Goal: Transaction & Acquisition: Purchase product/service

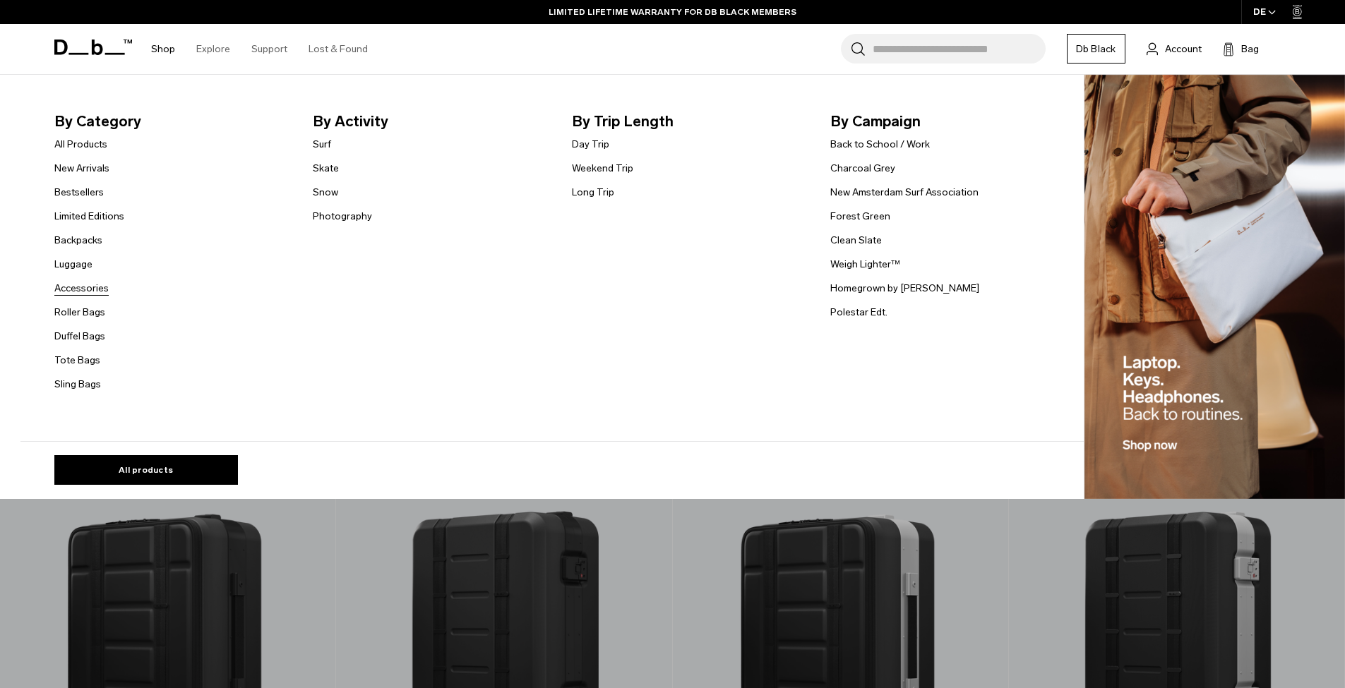
click at [100, 285] on link "Accessories" at bounding box center [81, 288] width 54 height 15
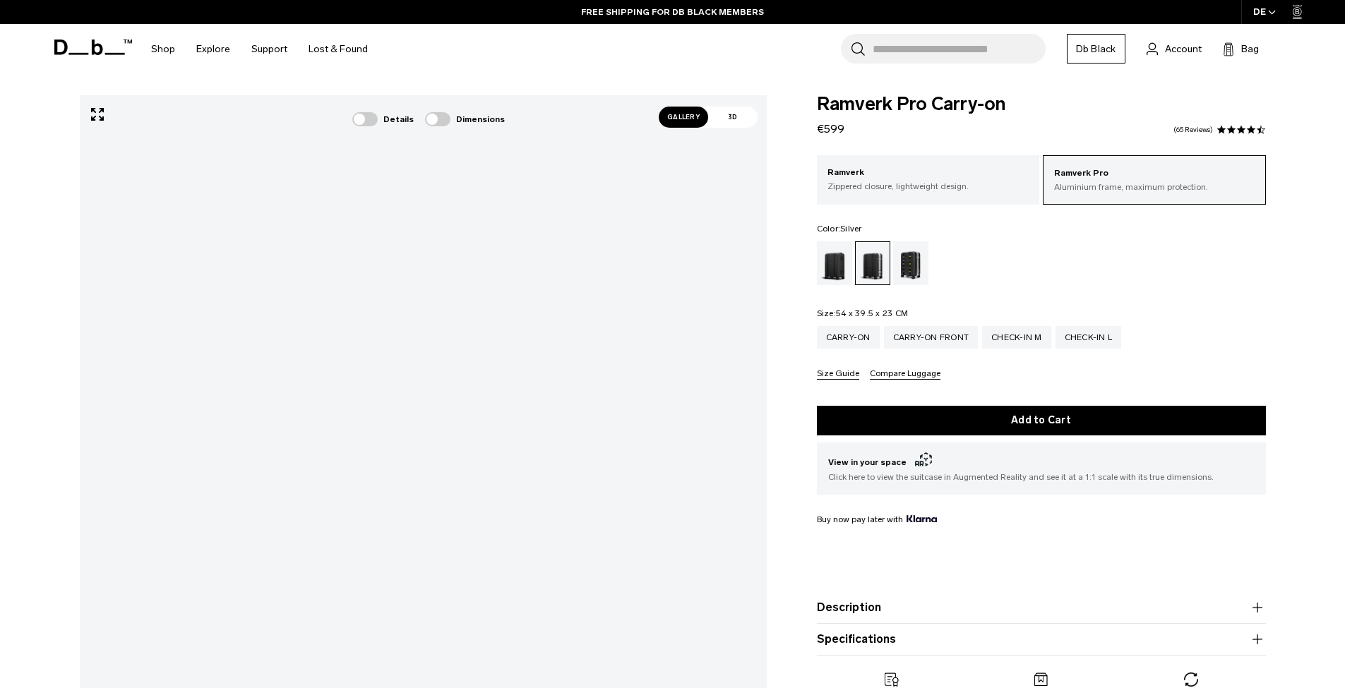
click at [687, 121] on span "Gallery" at bounding box center [682, 117] width 49 height 21
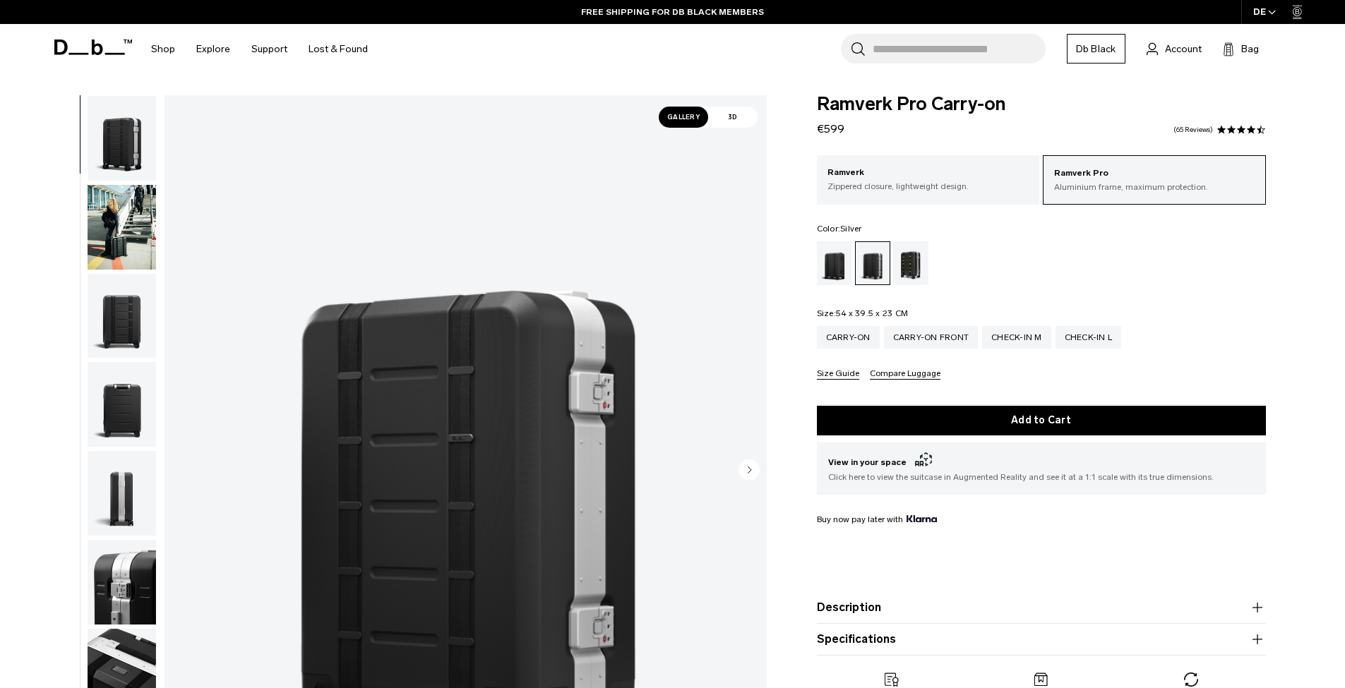
click at [132, 220] on img "button" at bounding box center [122, 227] width 68 height 85
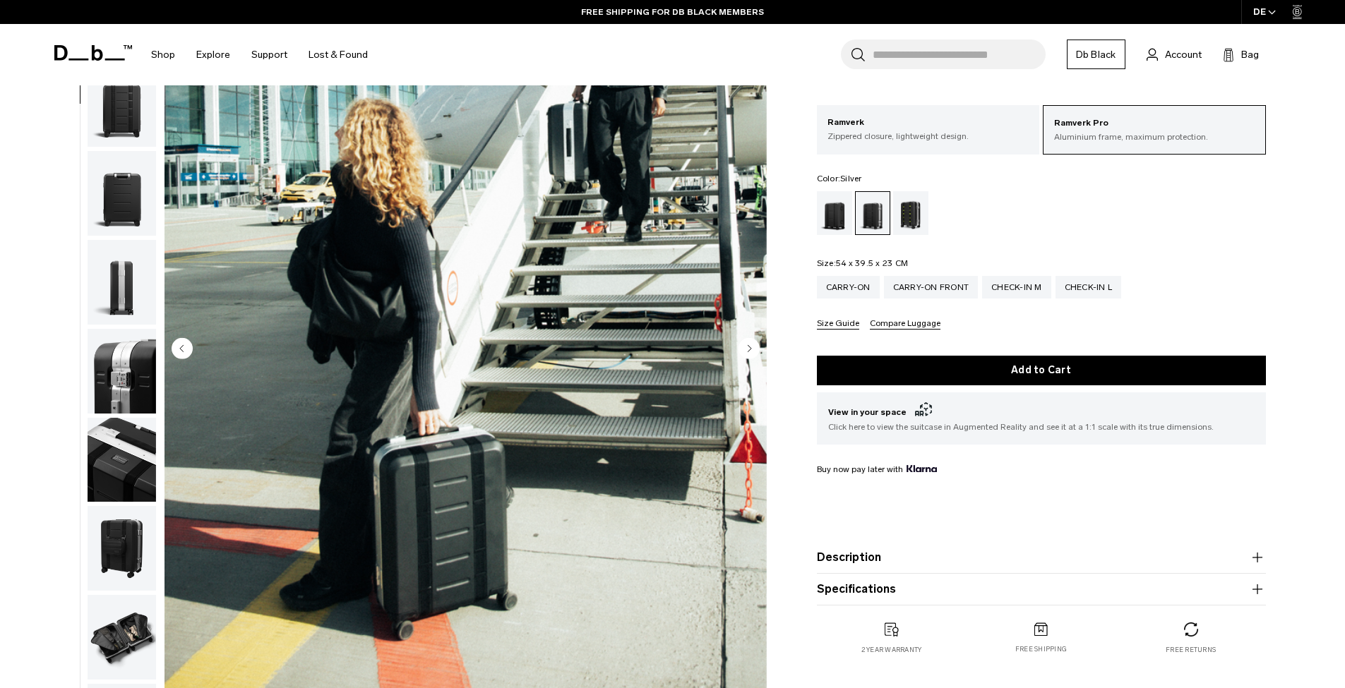
scroll to position [184, 0]
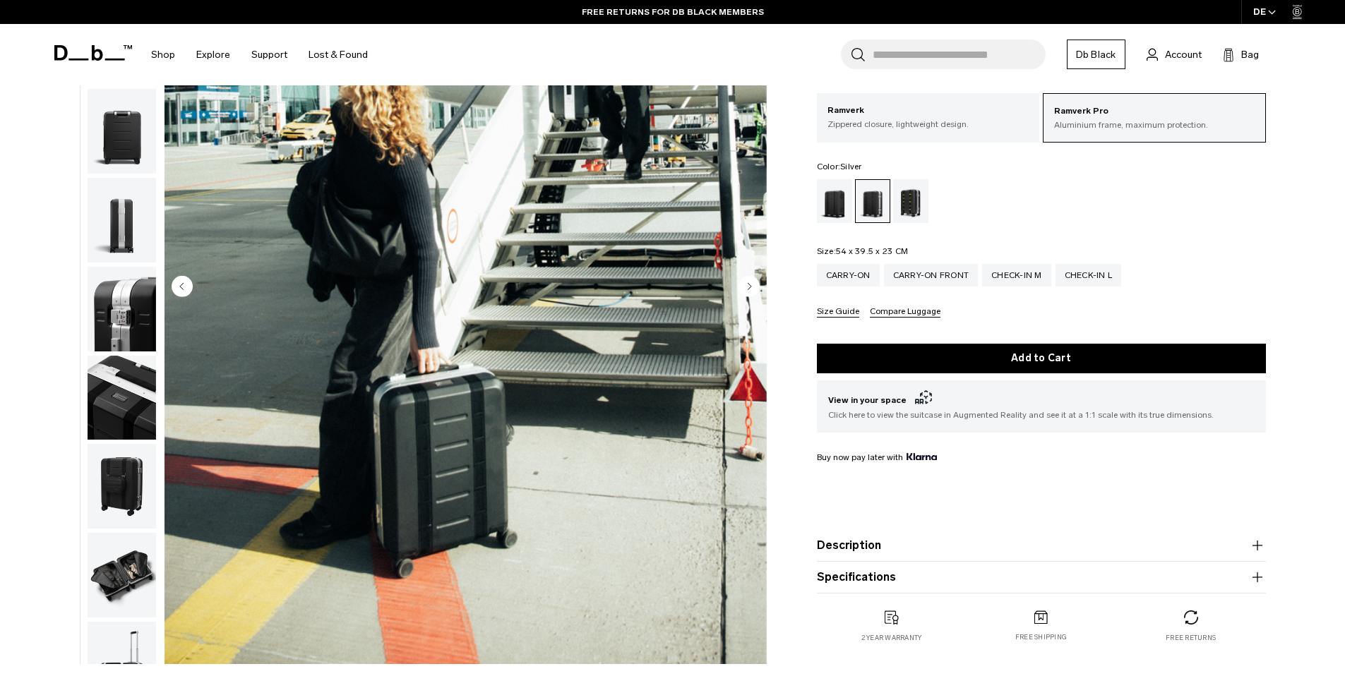
click at [122, 321] on img "button" at bounding box center [122, 309] width 68 height 85
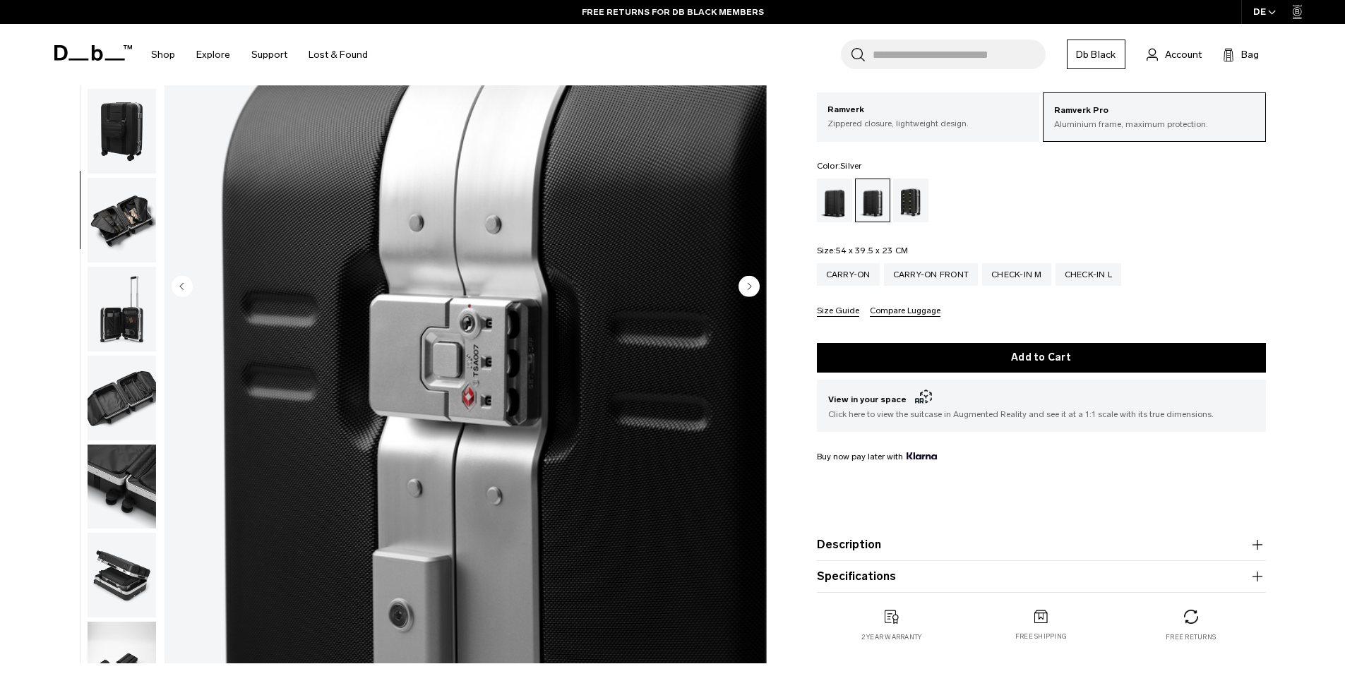
scroll to position [449, 0]
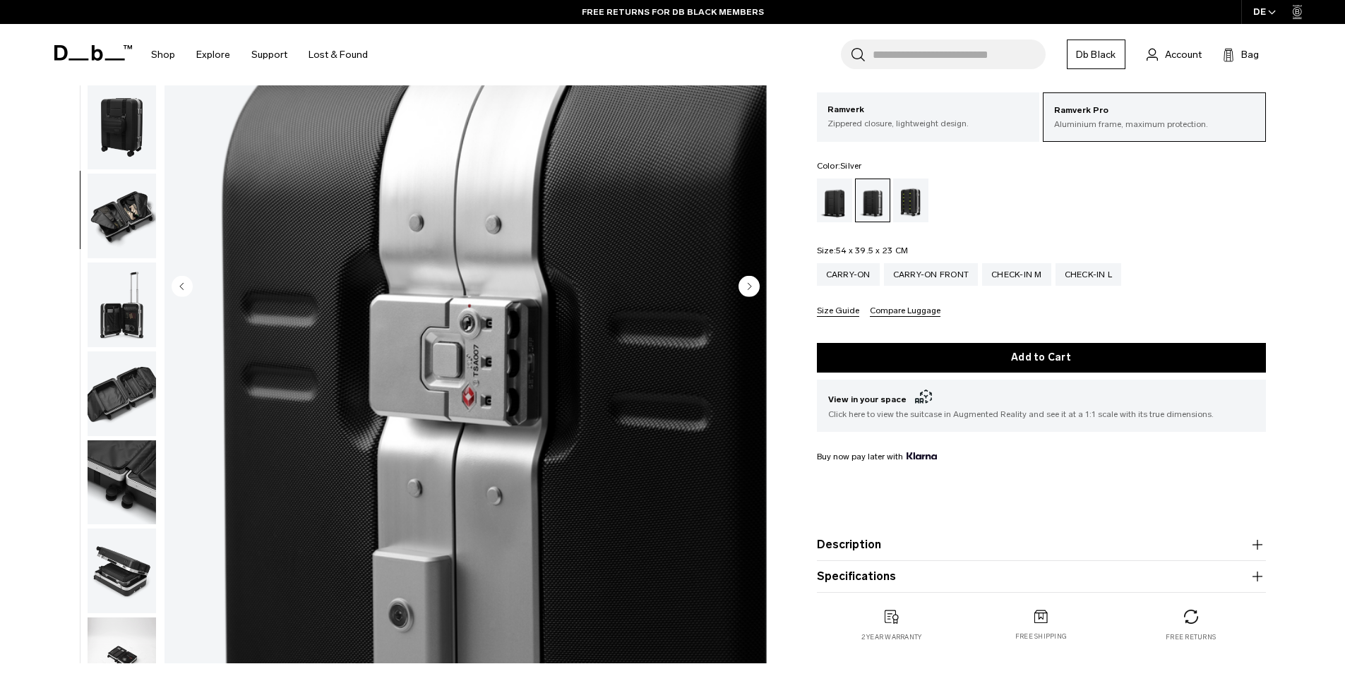
click at [122, 234] on img "button" at bounding box center [122, 216] width 68 height 85
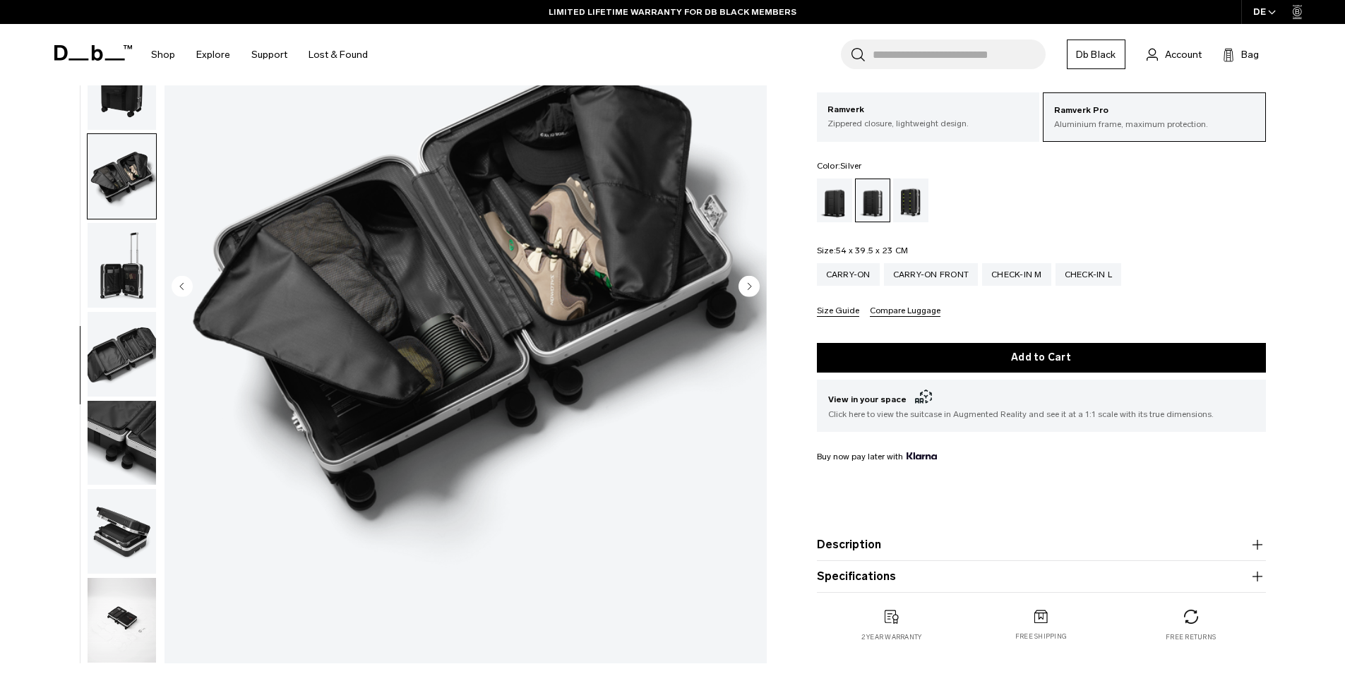
click at [124, 349] on img "button" at bounding box center [122, 354] width 68 height 85
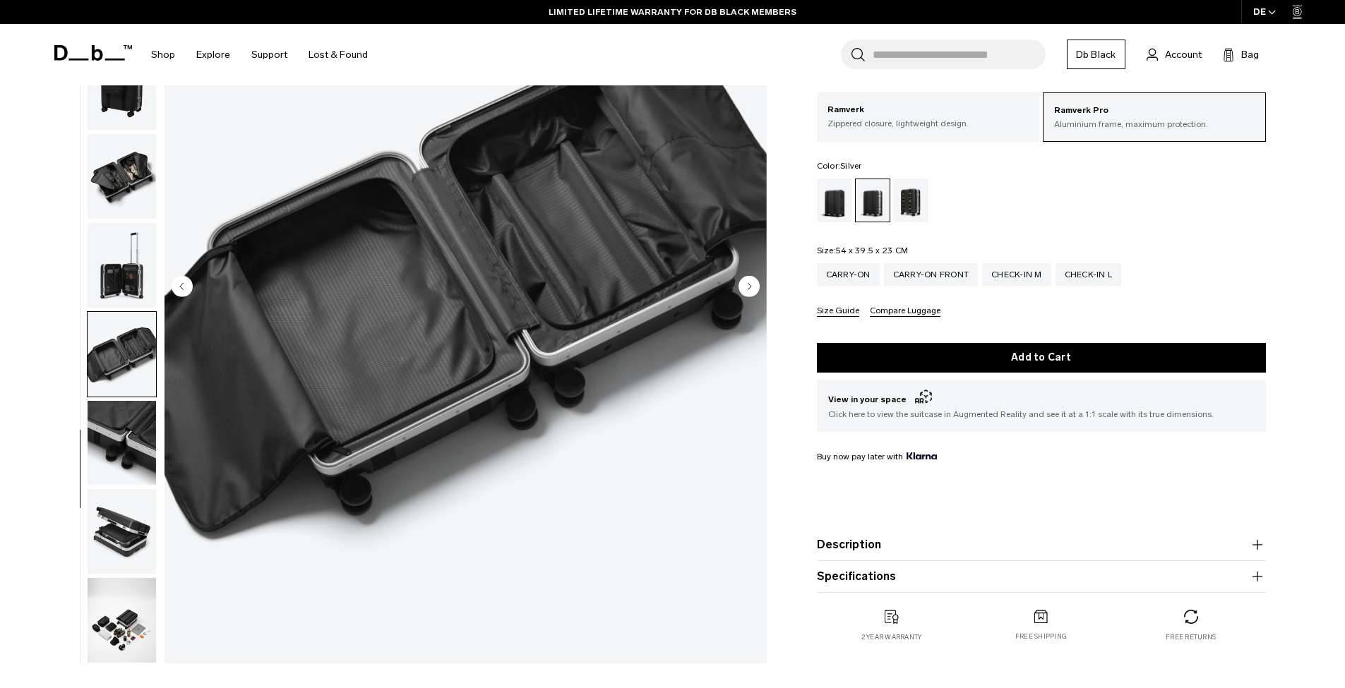
click at [120, 522] on img "button" at bounding box center [122, 531] width 68 height 85
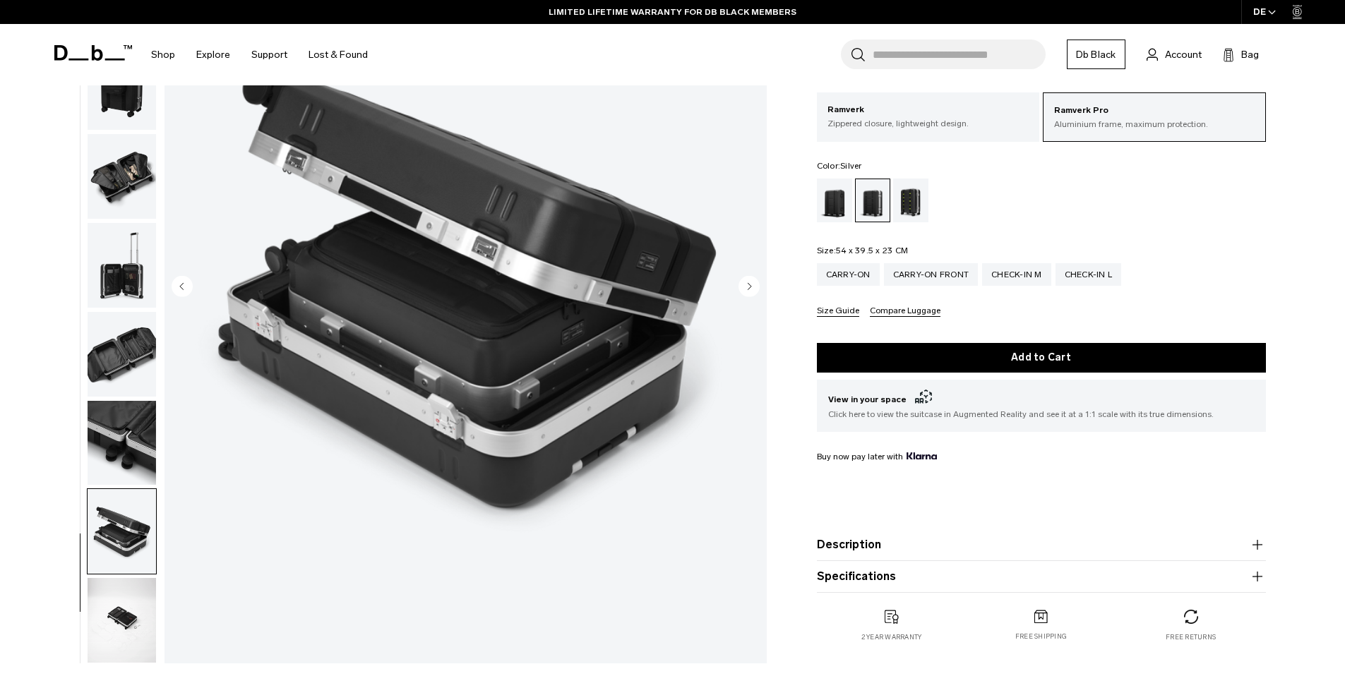
click at [124, 644] on img "button" at bounding box center [122, 620] width 68 height 85
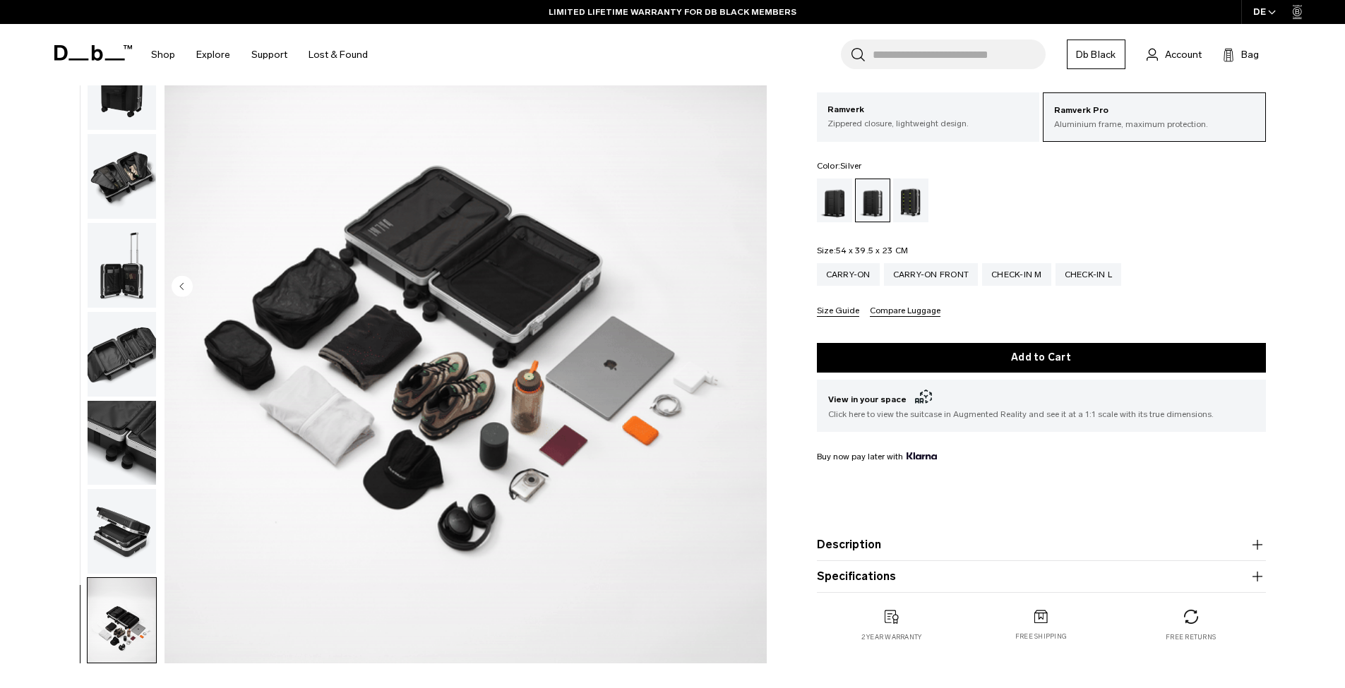
click at [138, 238] on img "button" at bounding box center [122, 265] width 68 height 85
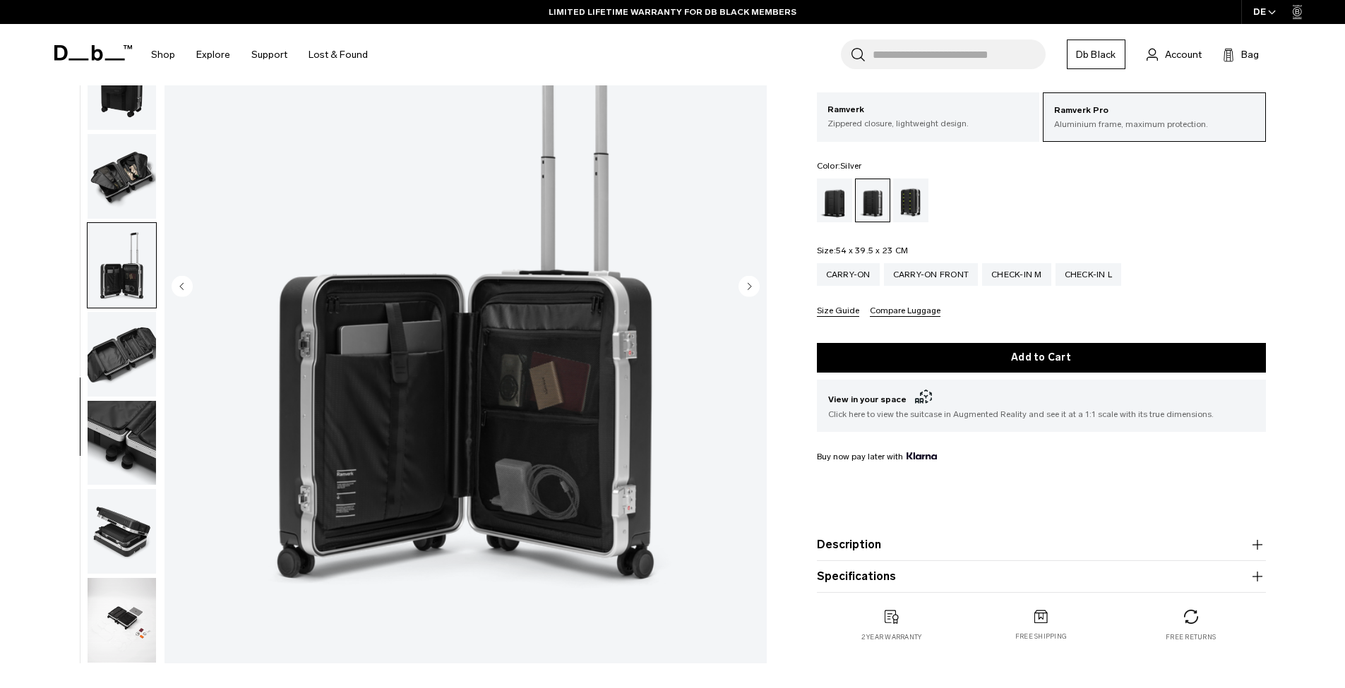
click at [148, 615] on img "button" at bounding box center [122, 620] width 68 height 85
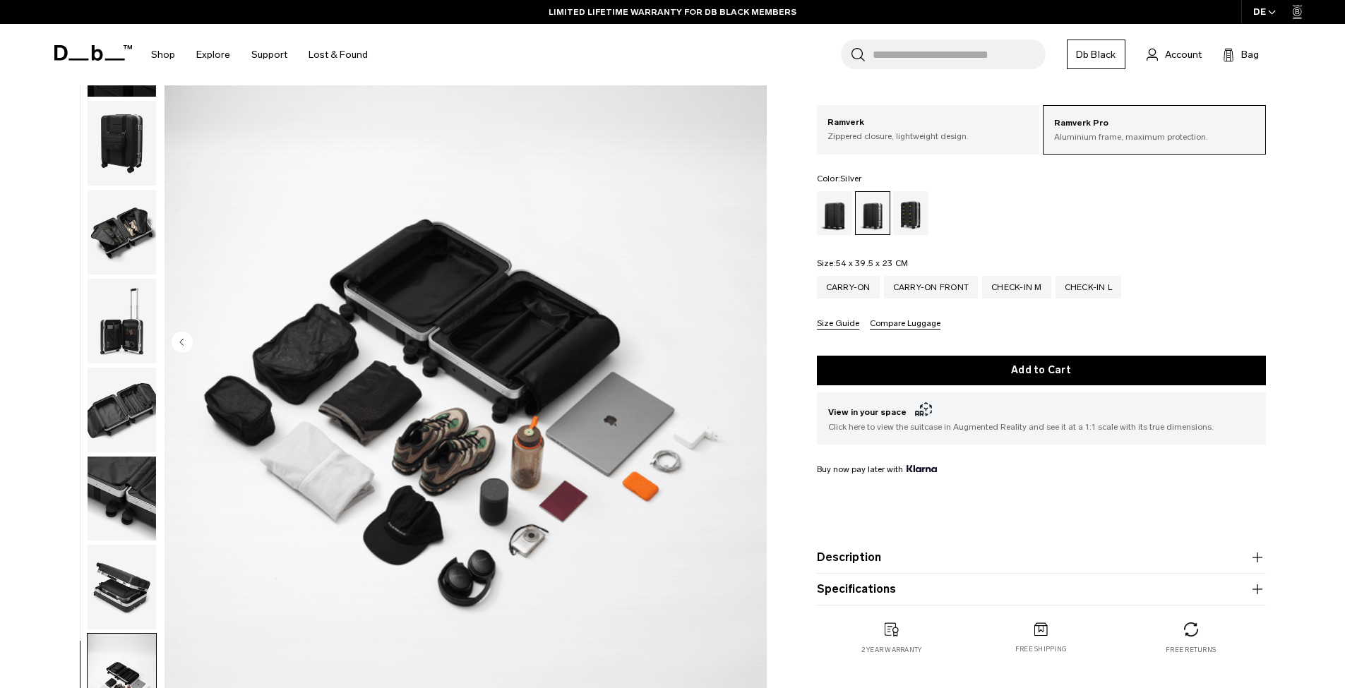
scroll to position [146, 0]
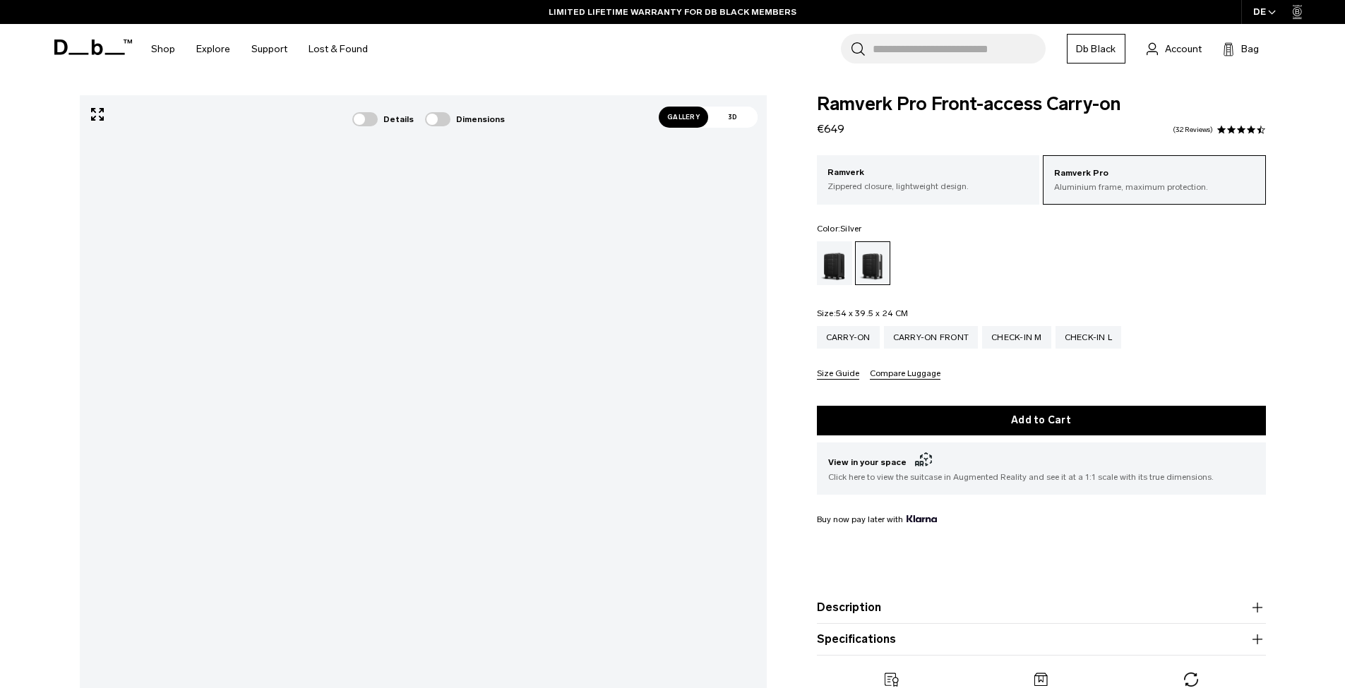
click at [664, 124] on span "Gallery" at bounding box center [682, 117] width 49 height 21
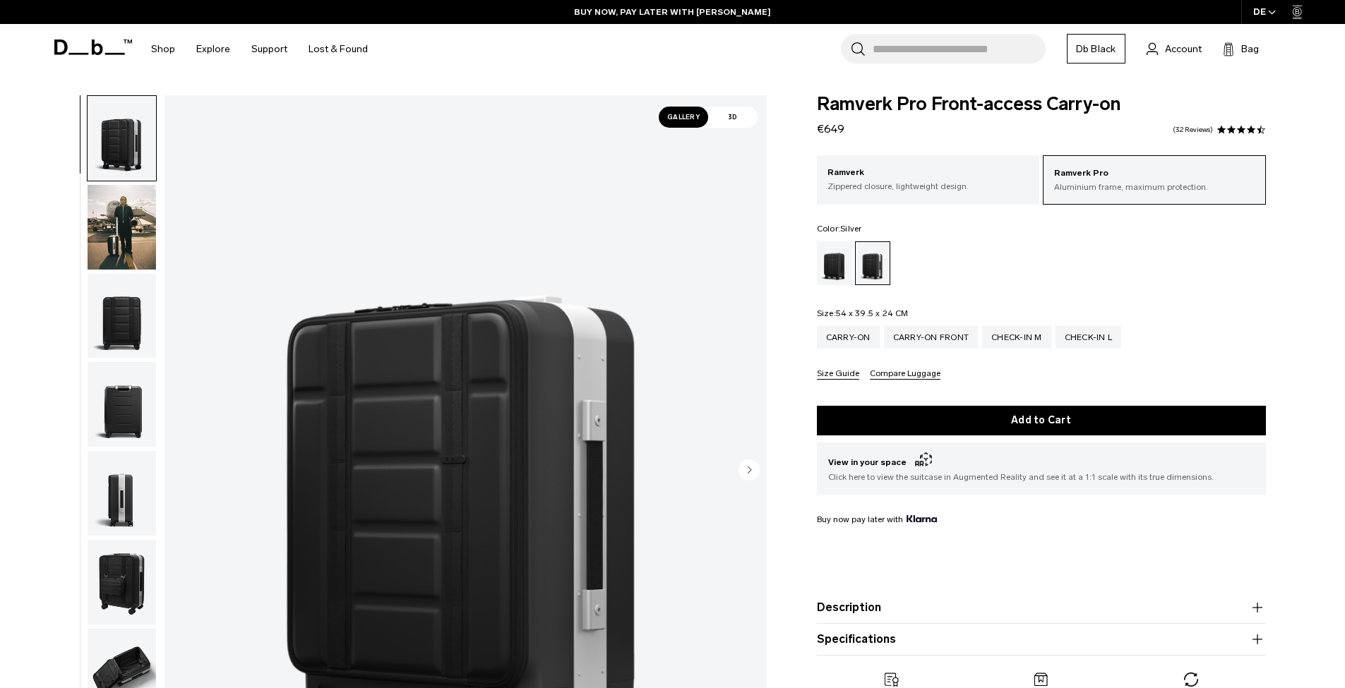
scroll to position [27, 0]
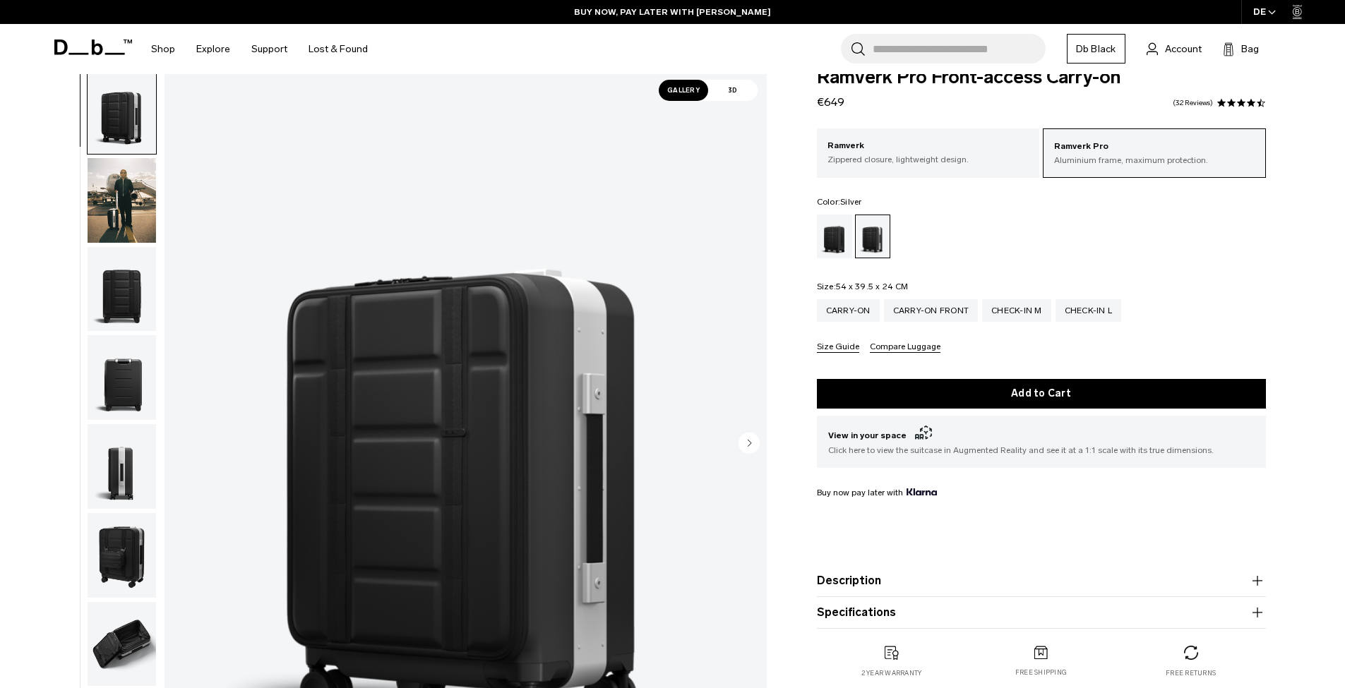
click at [115, 195] on img "button" at bounding box center [122, 200] width 68 height 85
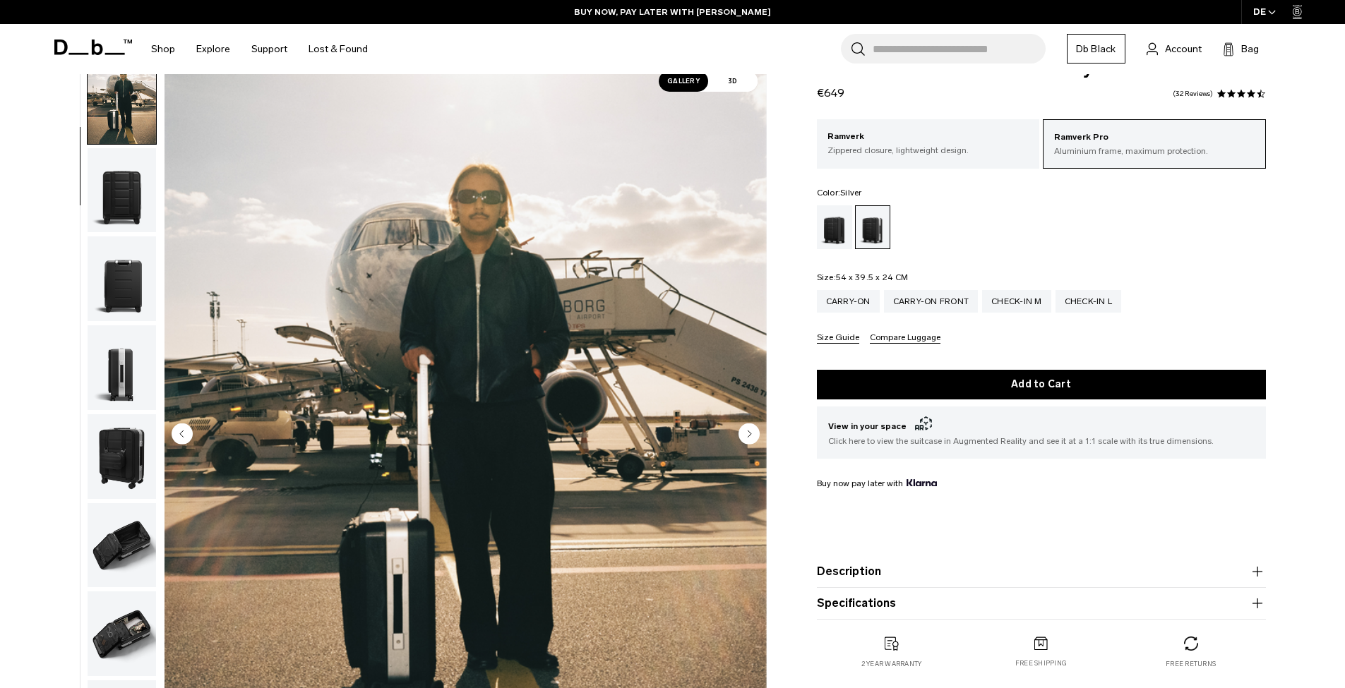
scroll to position [148, 0]
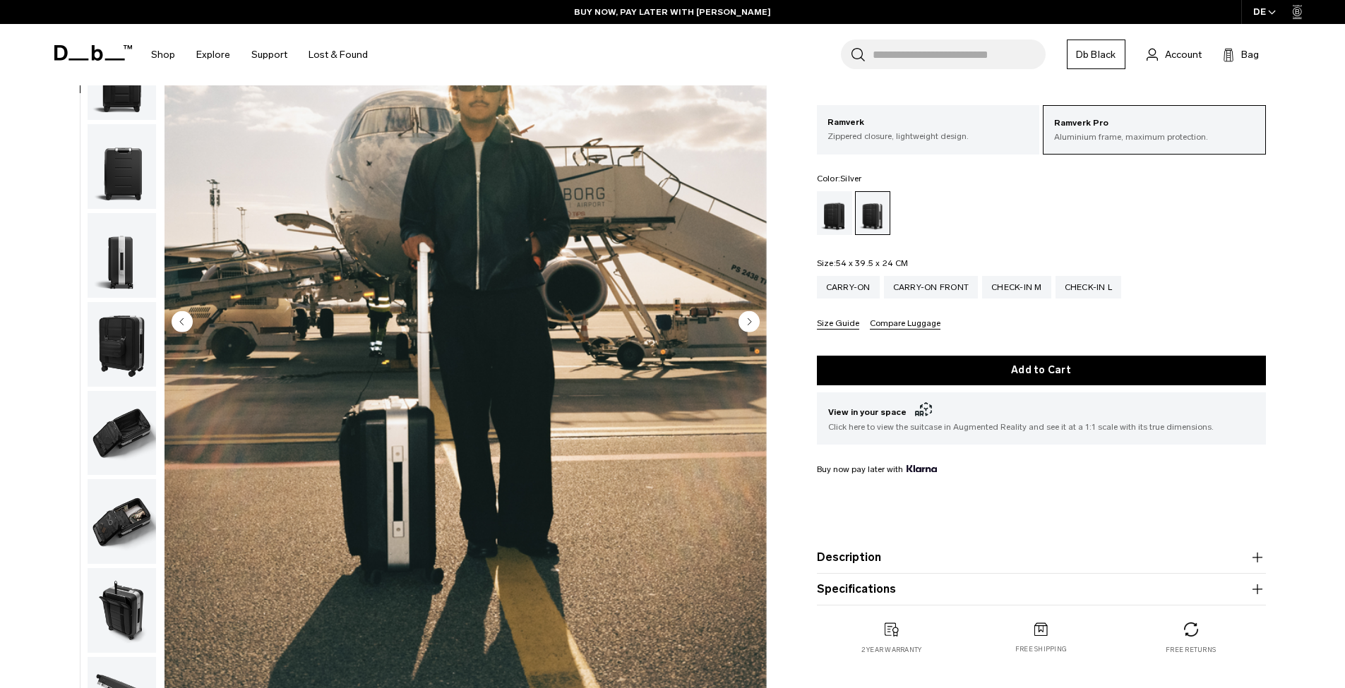
click at [110, 456] on img "button" at bounding box center [122, 433] width 68 height 85
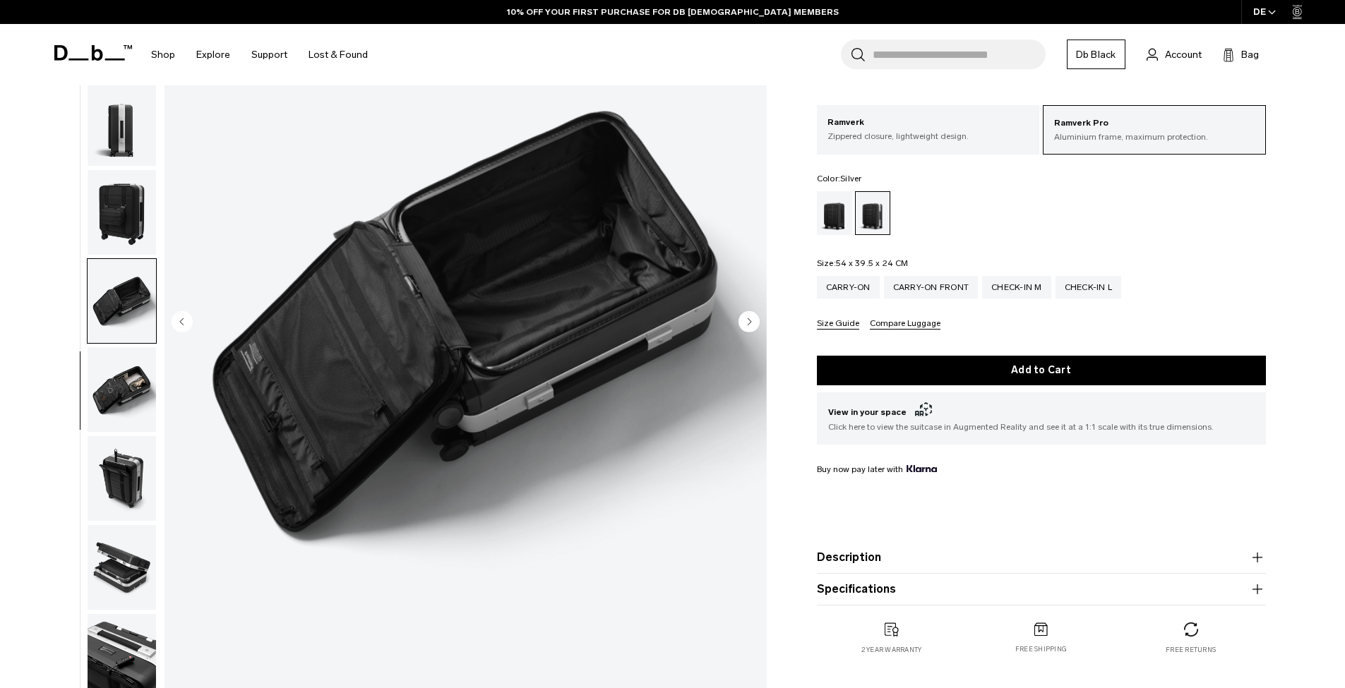
scroll to position [233, 0]
click at [107, 481] on img "button" at bounding box center [122, 478] width 68 height 85
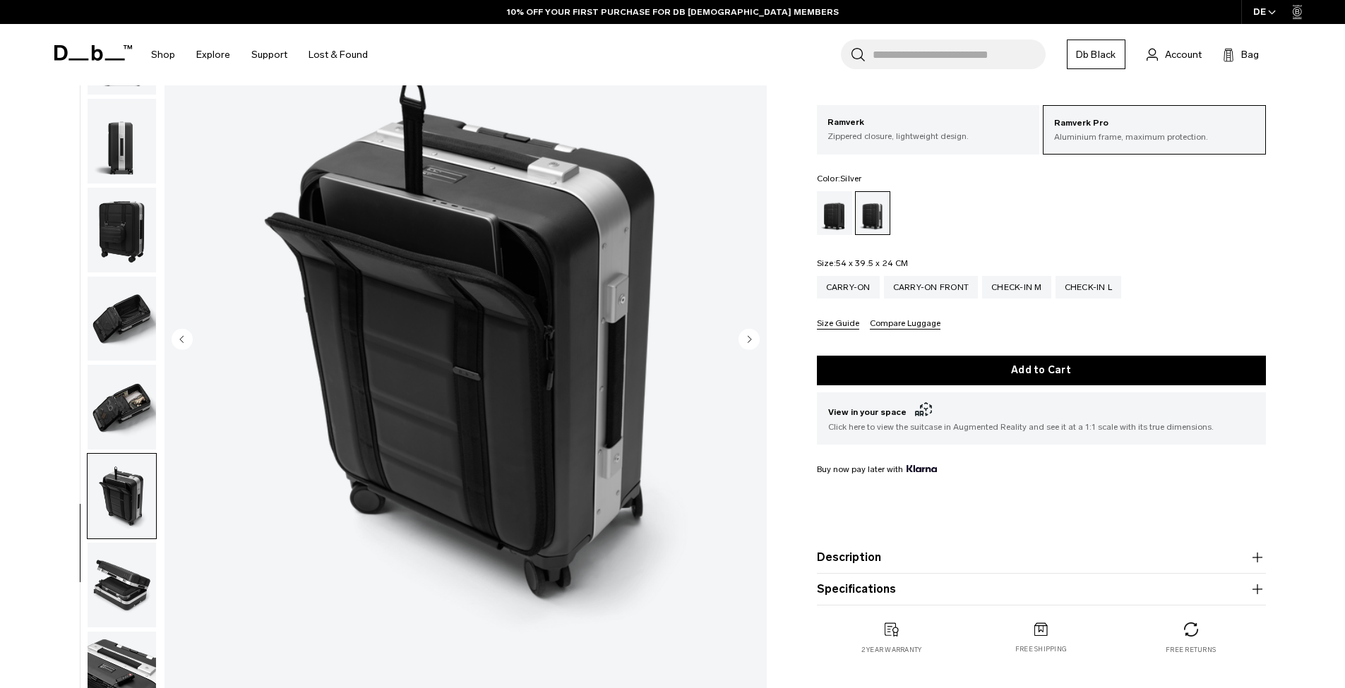
scroll to position [116, 0]
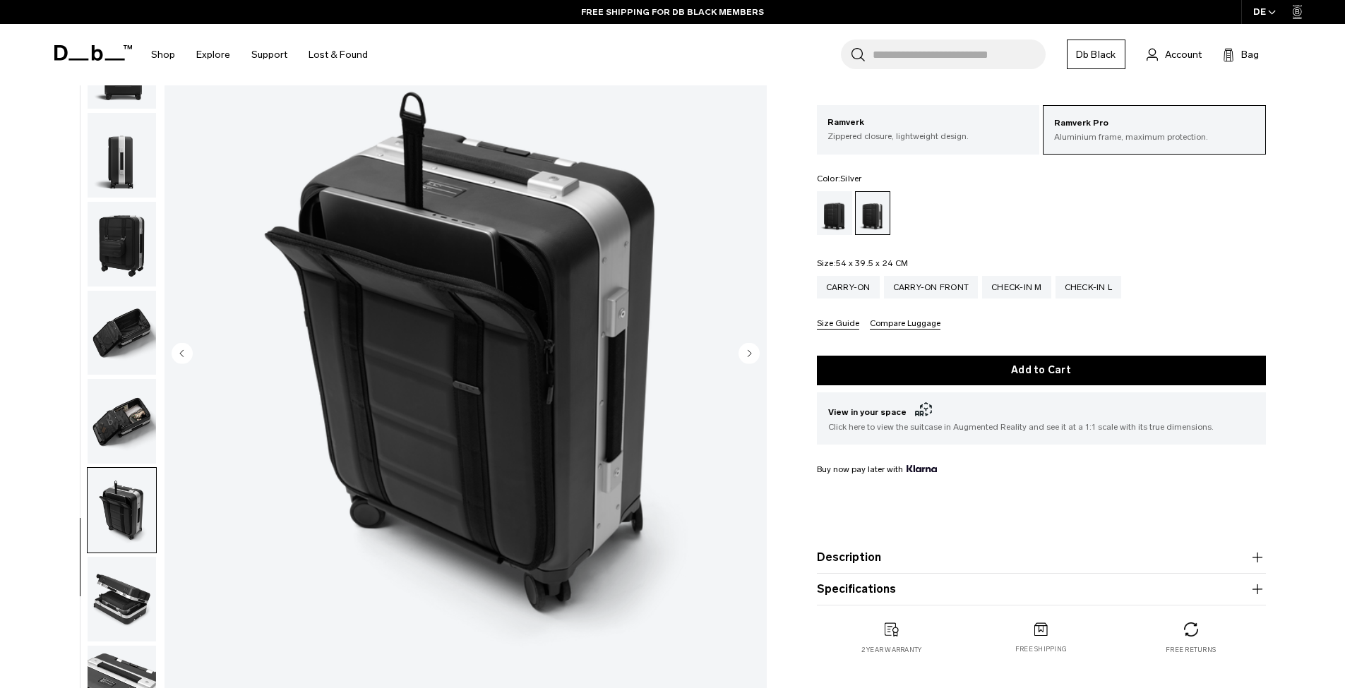
click at [128, 317] on img "button" at bounding box center [122, 333] width 68 height 85
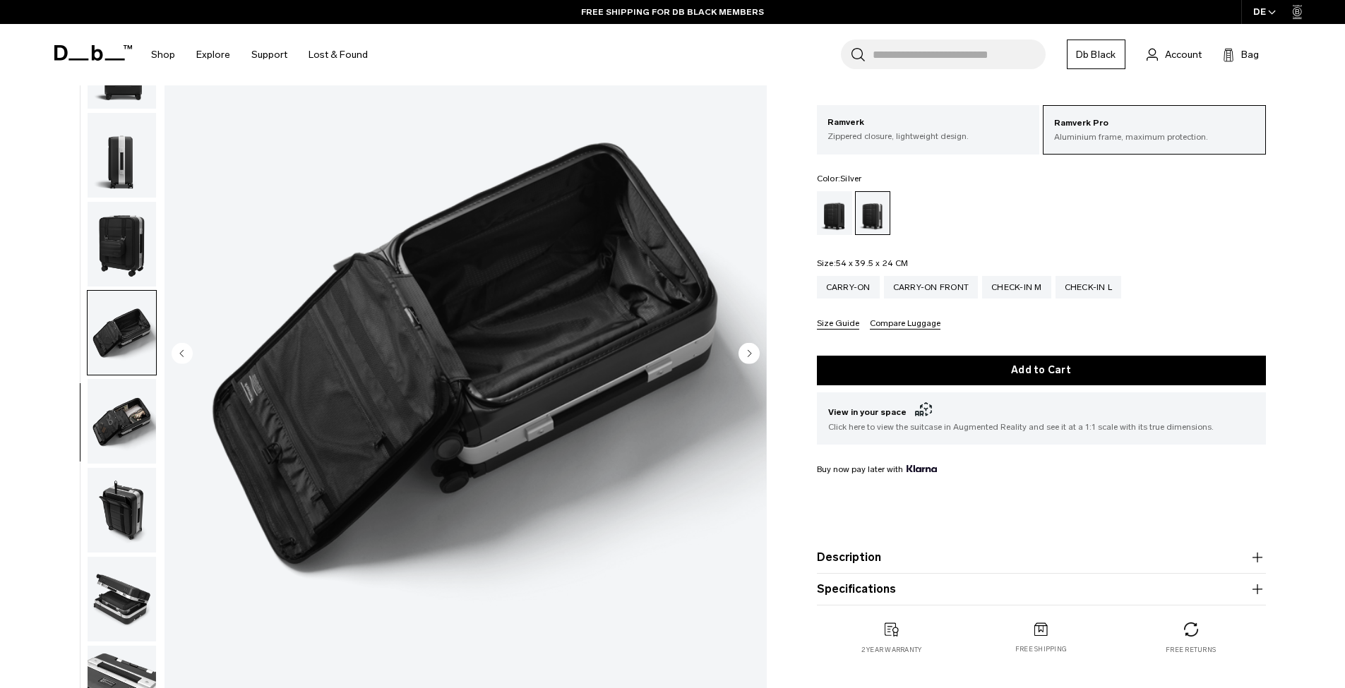
scroll to position [303, 0]
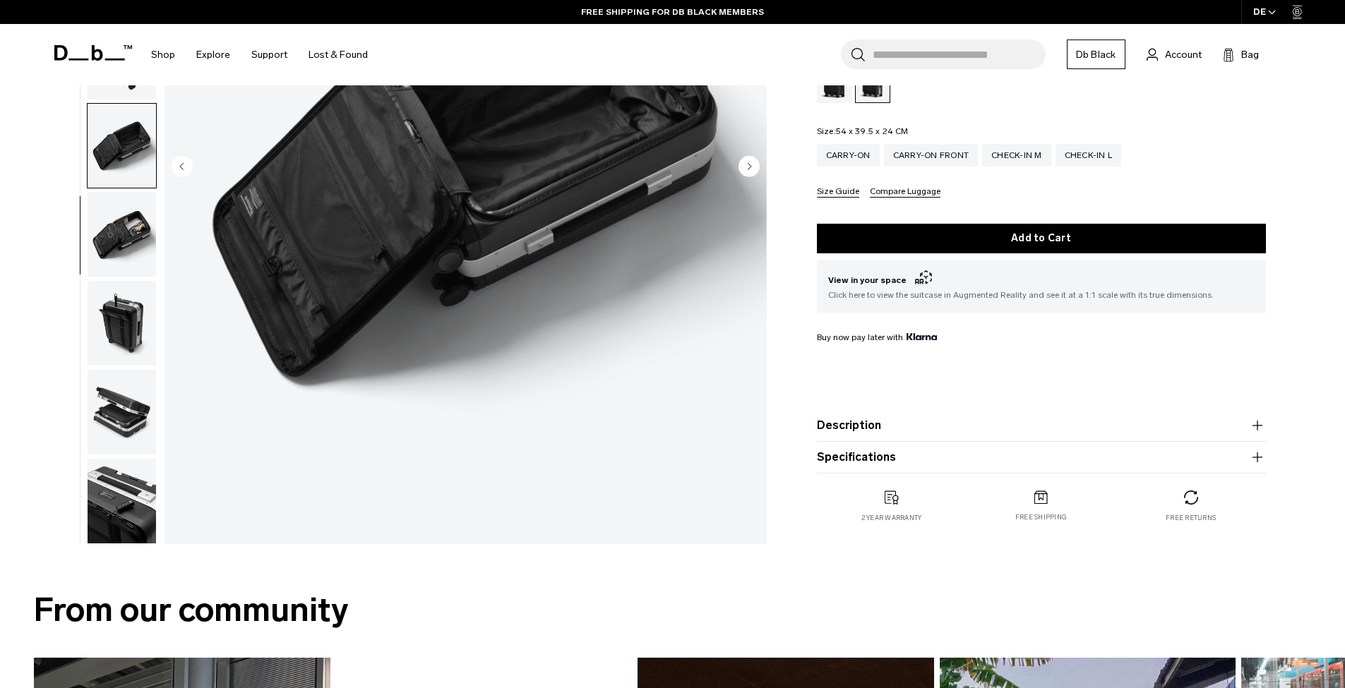
click at [138, 523] on img "button" at bounding box center [122, 501] width 68 height 85
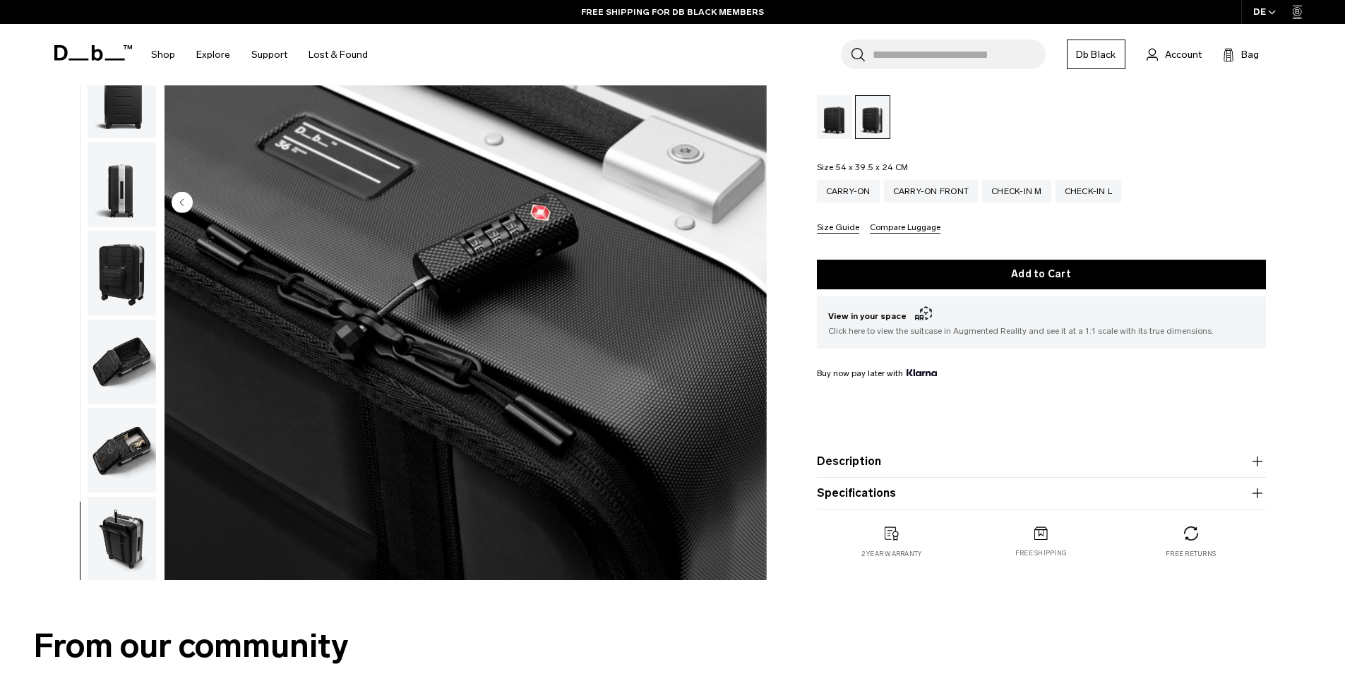
scroll to position [0, 0]
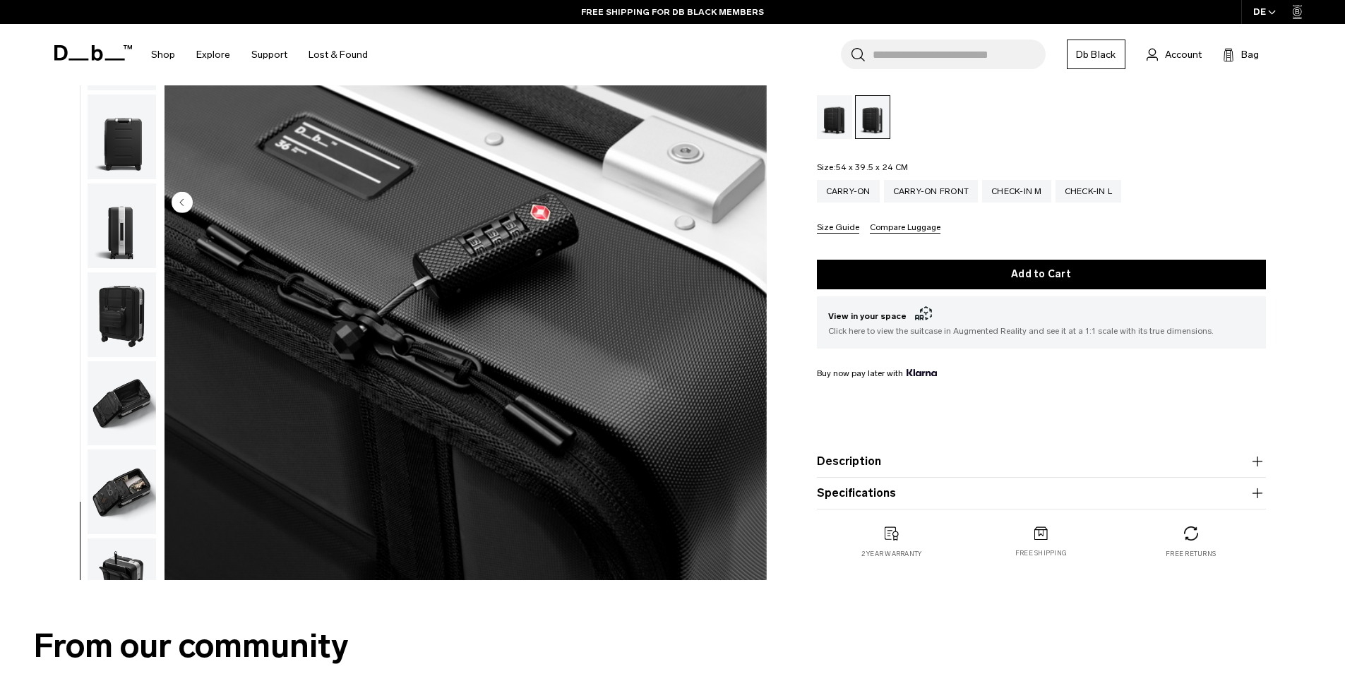
click at [126, 491] on img "button" at bounding box center [122, 492] width 68 height 85
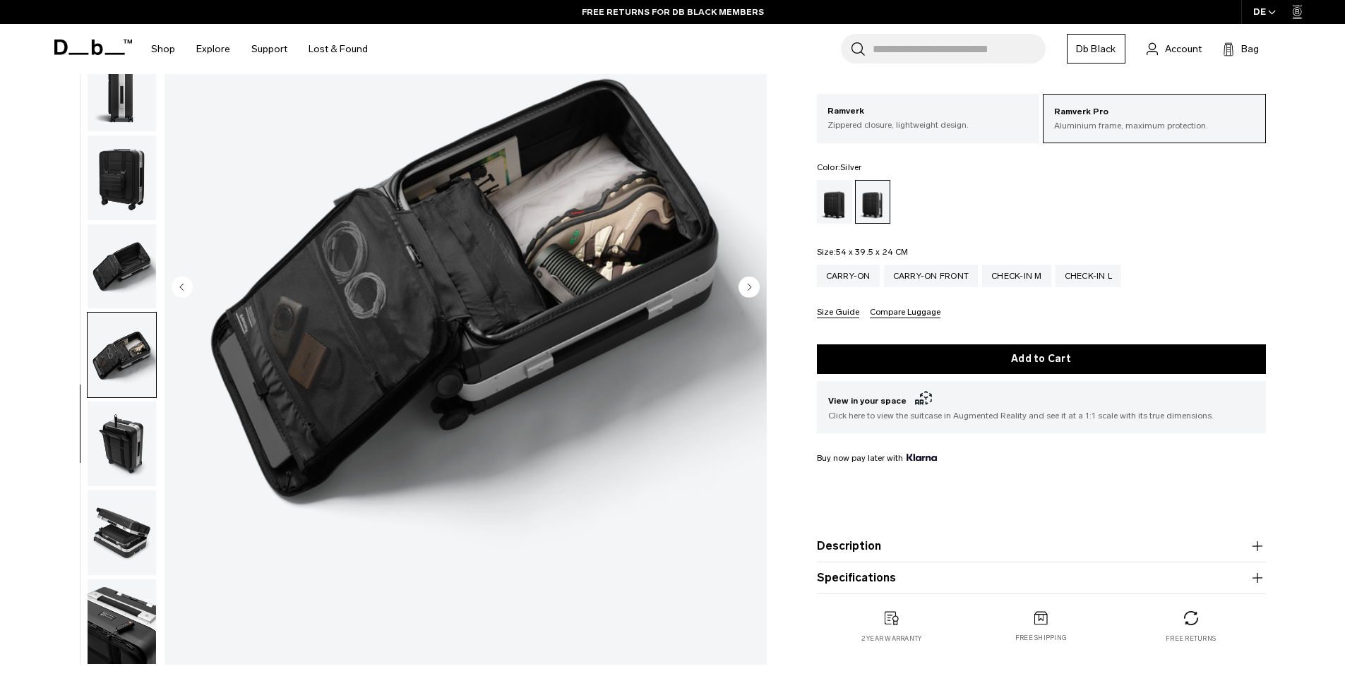
scroll to position [128, 0]
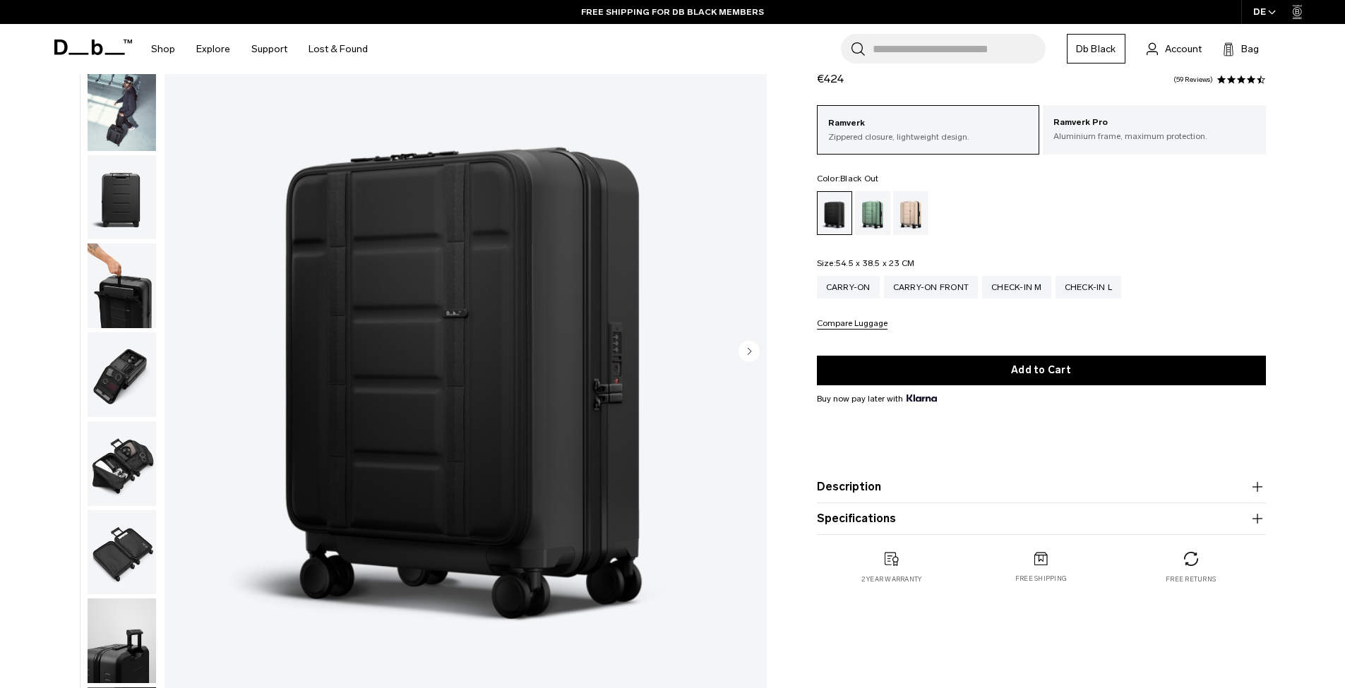
click at [119, 183] on img "button" at bounding box center [122, 197] width 68 height 85
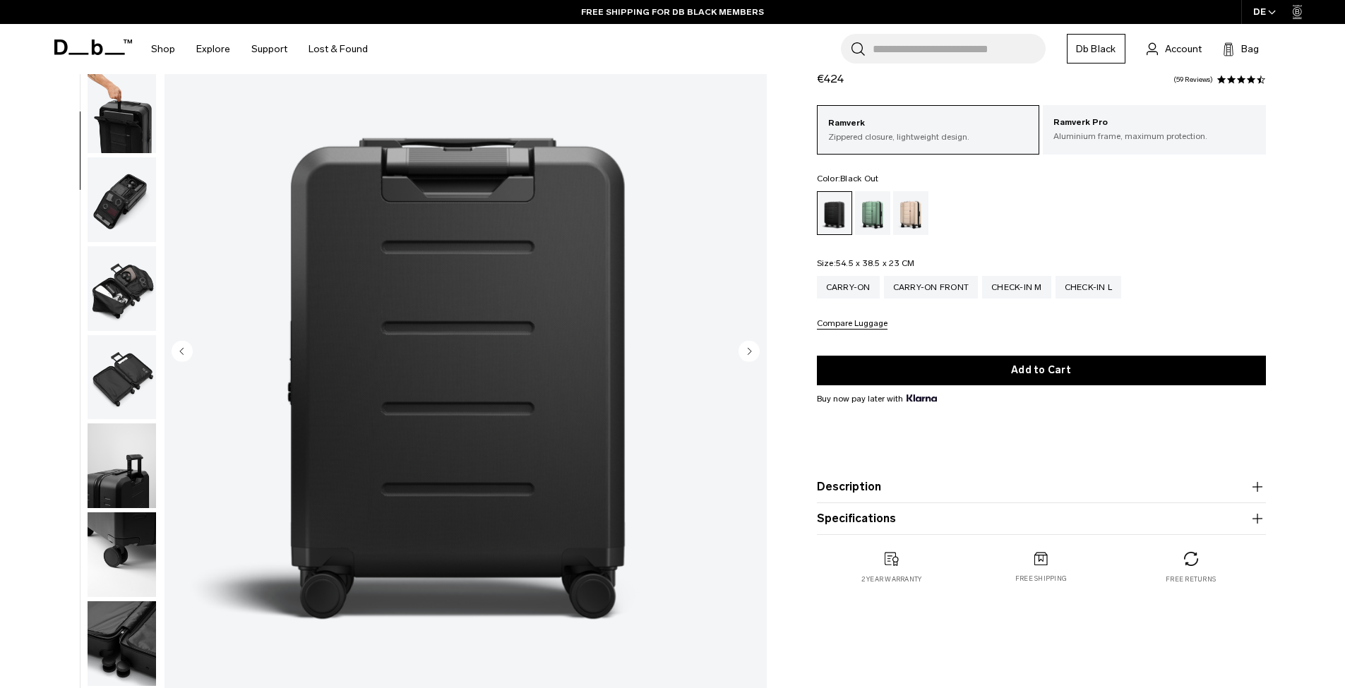
scroll to position [180, 0]
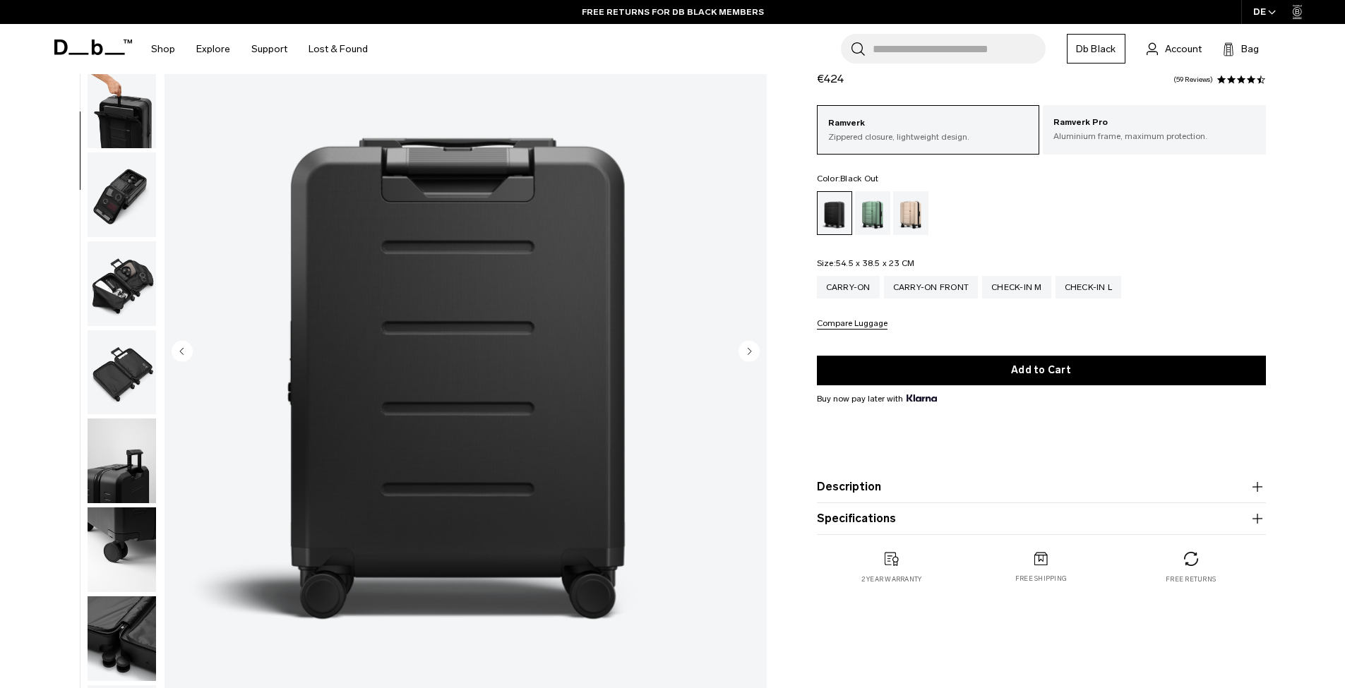
click at [122, 191] on img "button" at bounding box center [122, 194] width 68 height 85
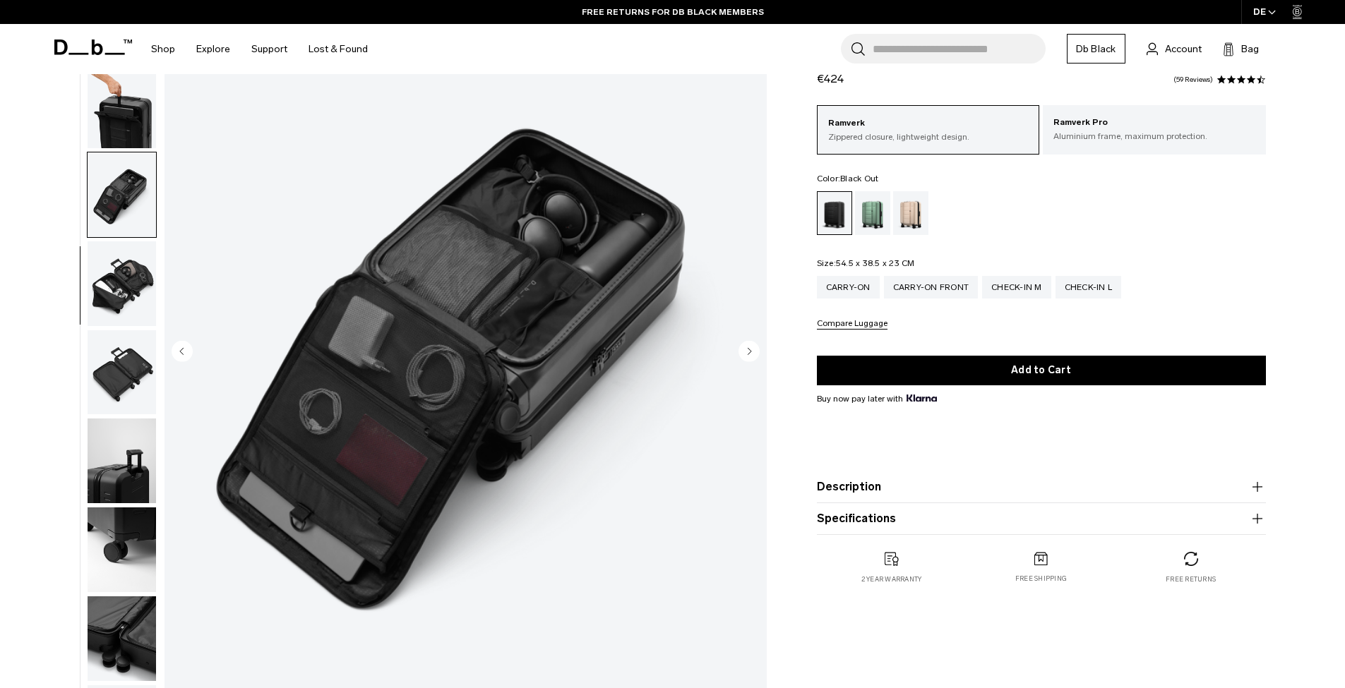
scroll to position [234, 0]
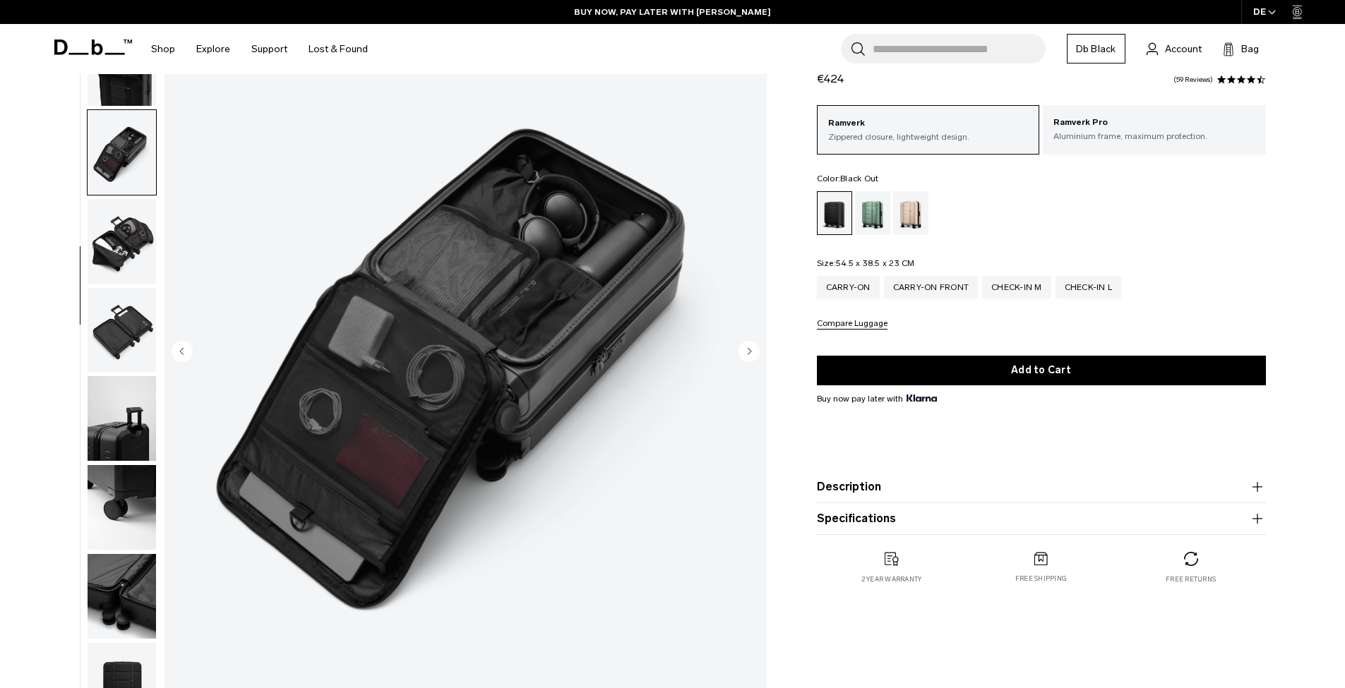
click at [137, 224] on img "button" at bounding box center [122, 241] width 68 height 85
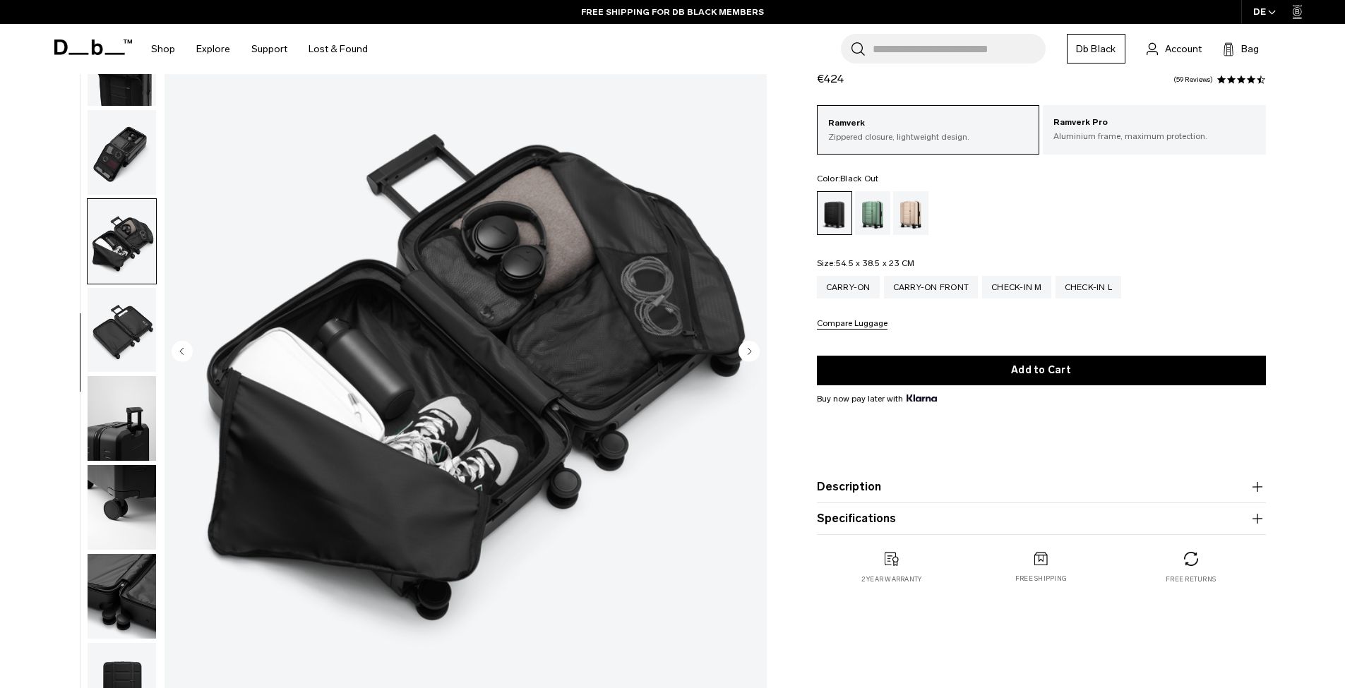
click at [125, 337] on img "button" at bounding box center [122, 330] width 68 height 85
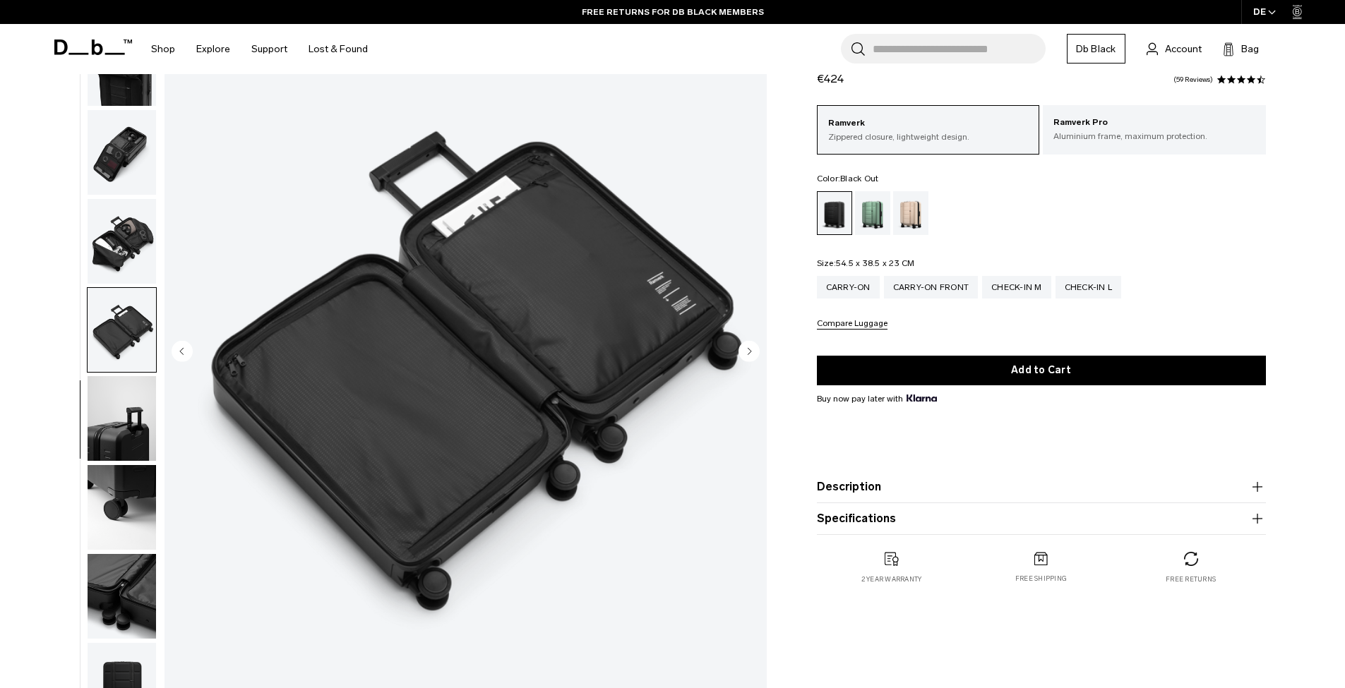
click at [112, 136] on img "button" at bounding box center [122, 152] width 68 height 85
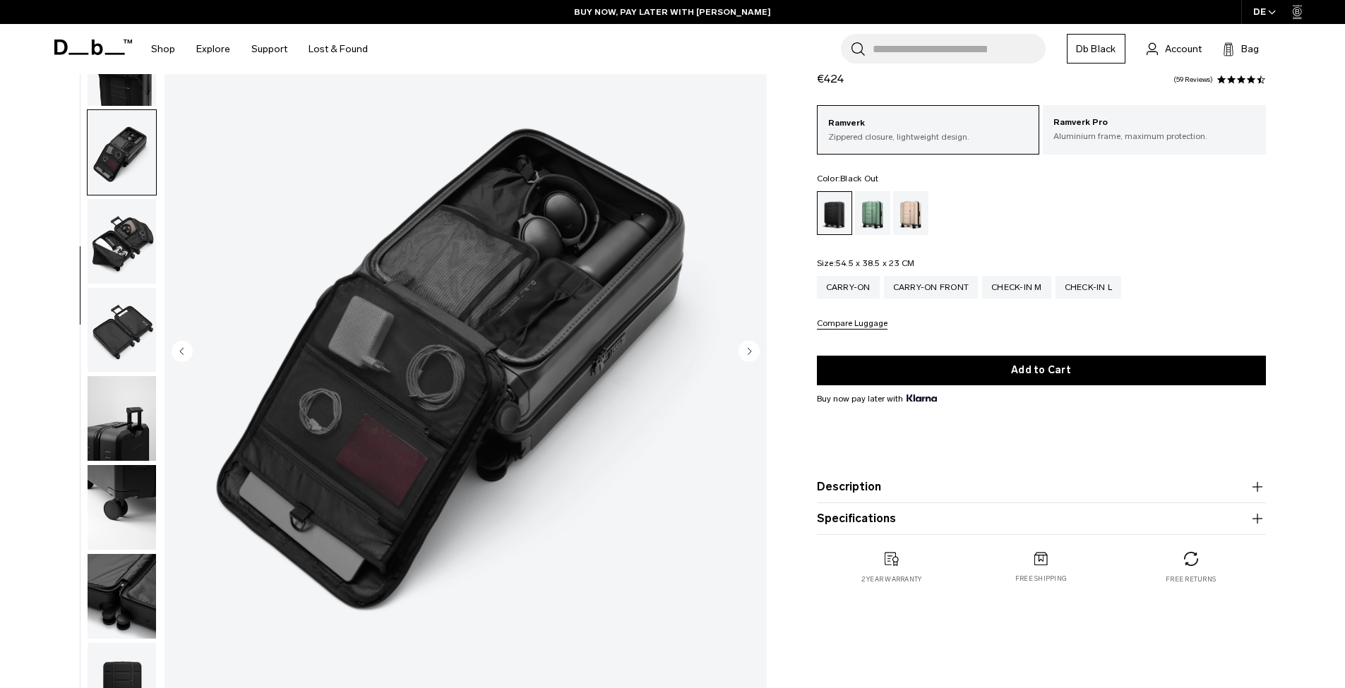
click at [131, 330] on img "button" at bounding box center [122, 330] width 68 height 85
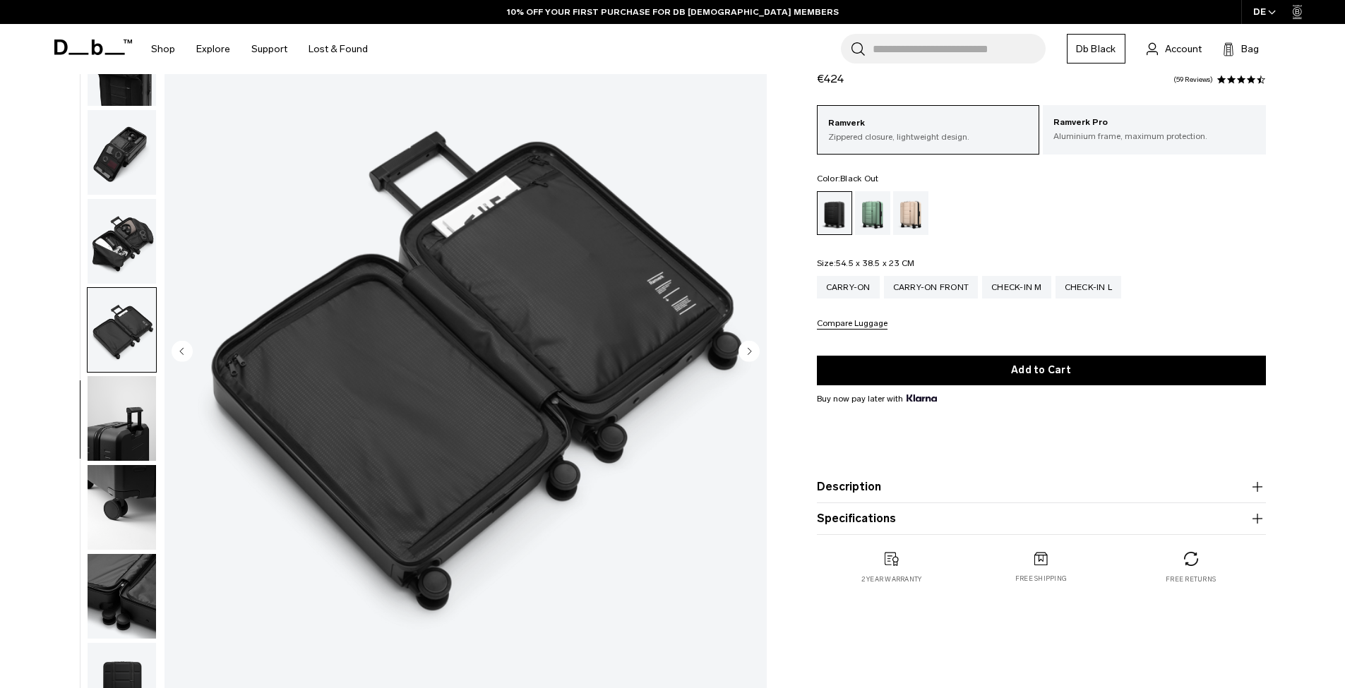
scroll to position [177, 0]
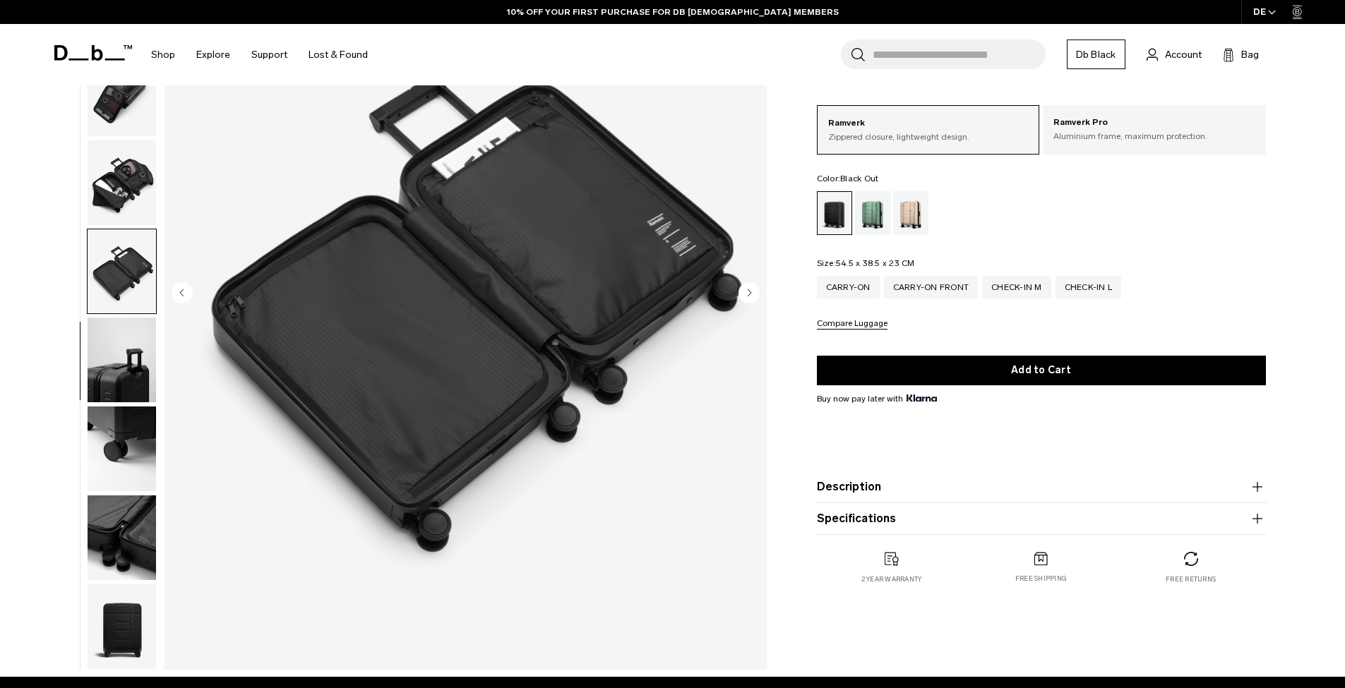
click at [138, 541] on img "button" at bounding box center [122, 537] width 68 height 85
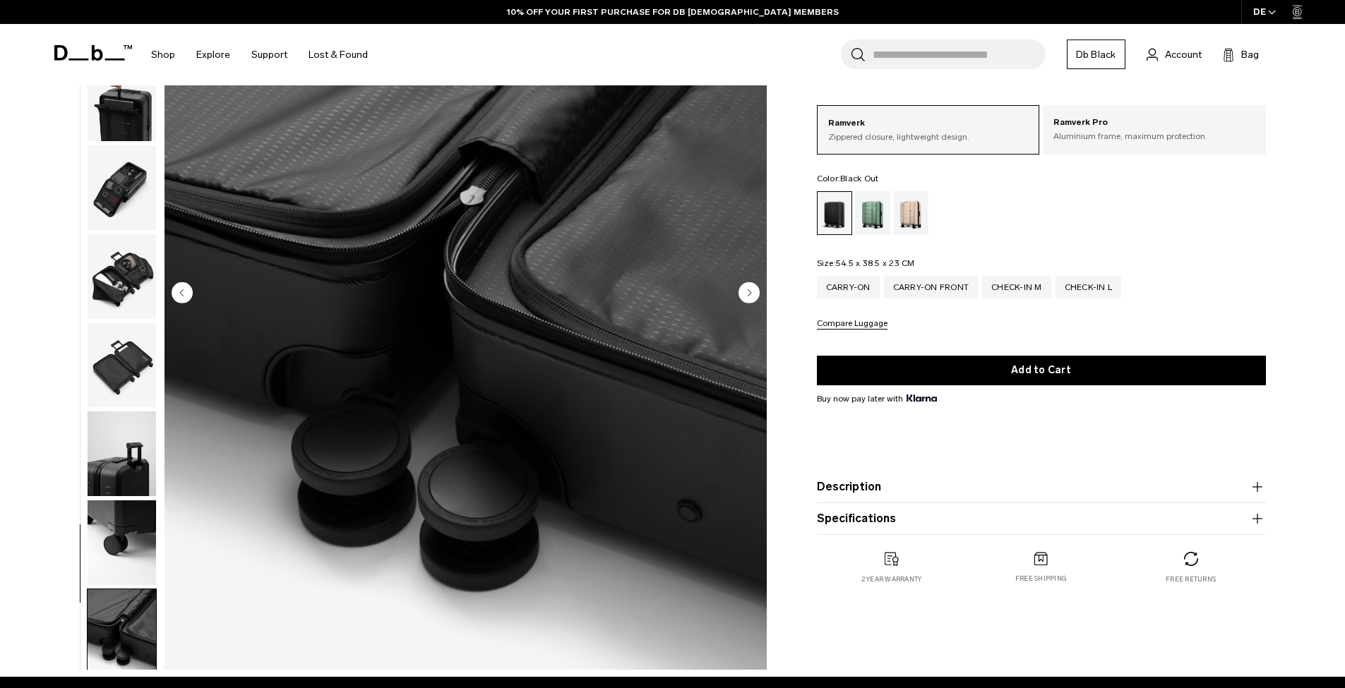
scroll to position [110, 0]
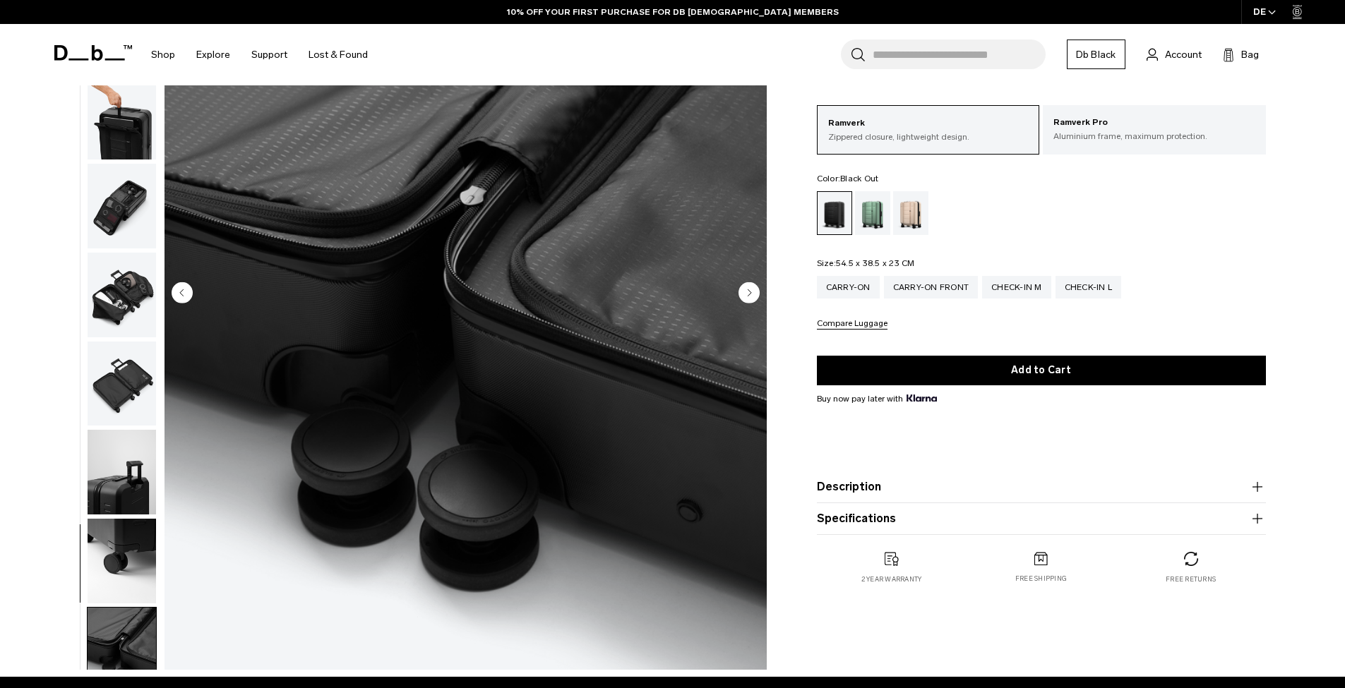
click at [124, 390] on img "button" at bounding box center [122, 384] width 68 height 85
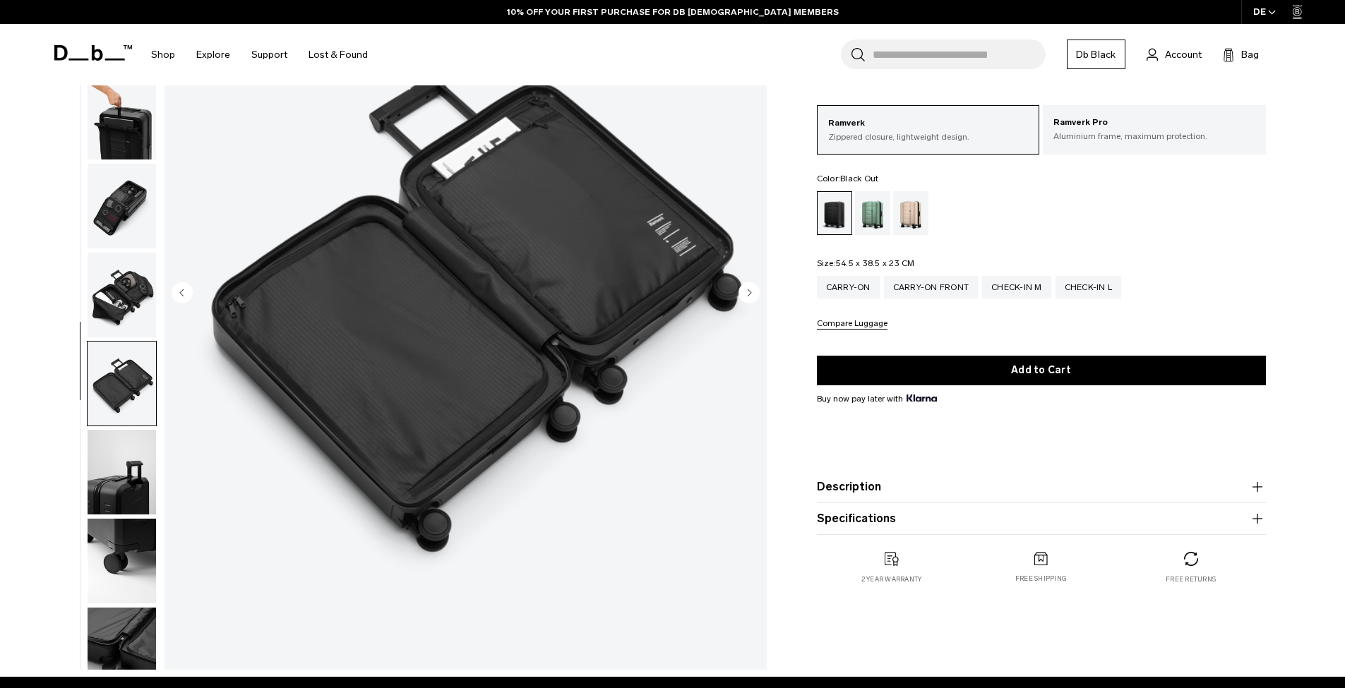
scroll to position [234, 0]
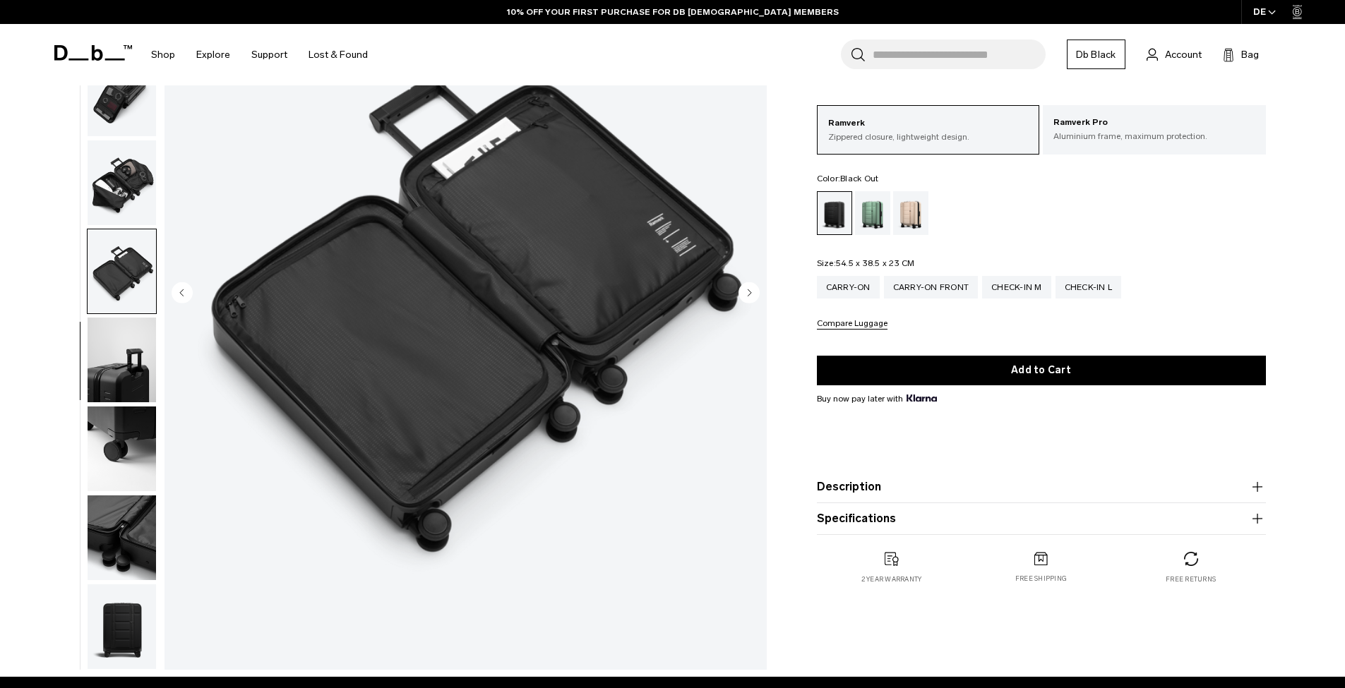
click at [112, 371] on img "button" at bounding box center [122, 360] width 68 height 85
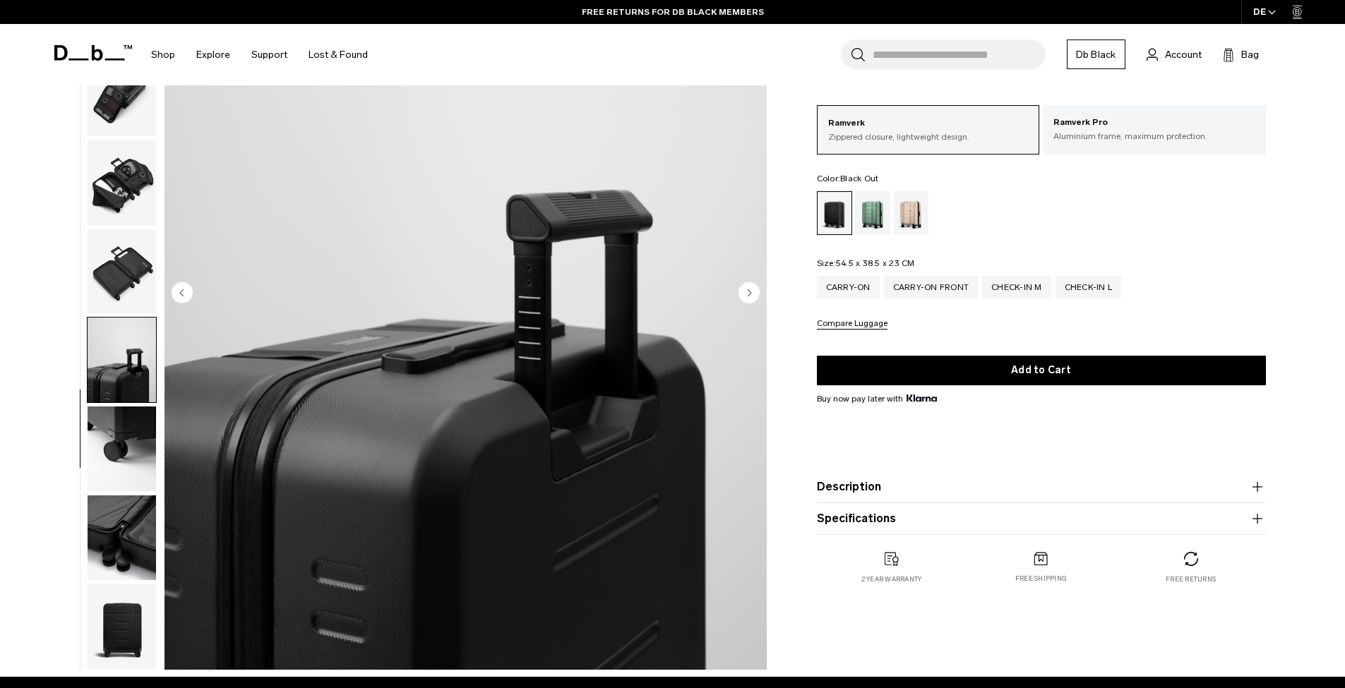
click at [128, 251] on img "button" at bounding box center [122, 271] width 68 height 85
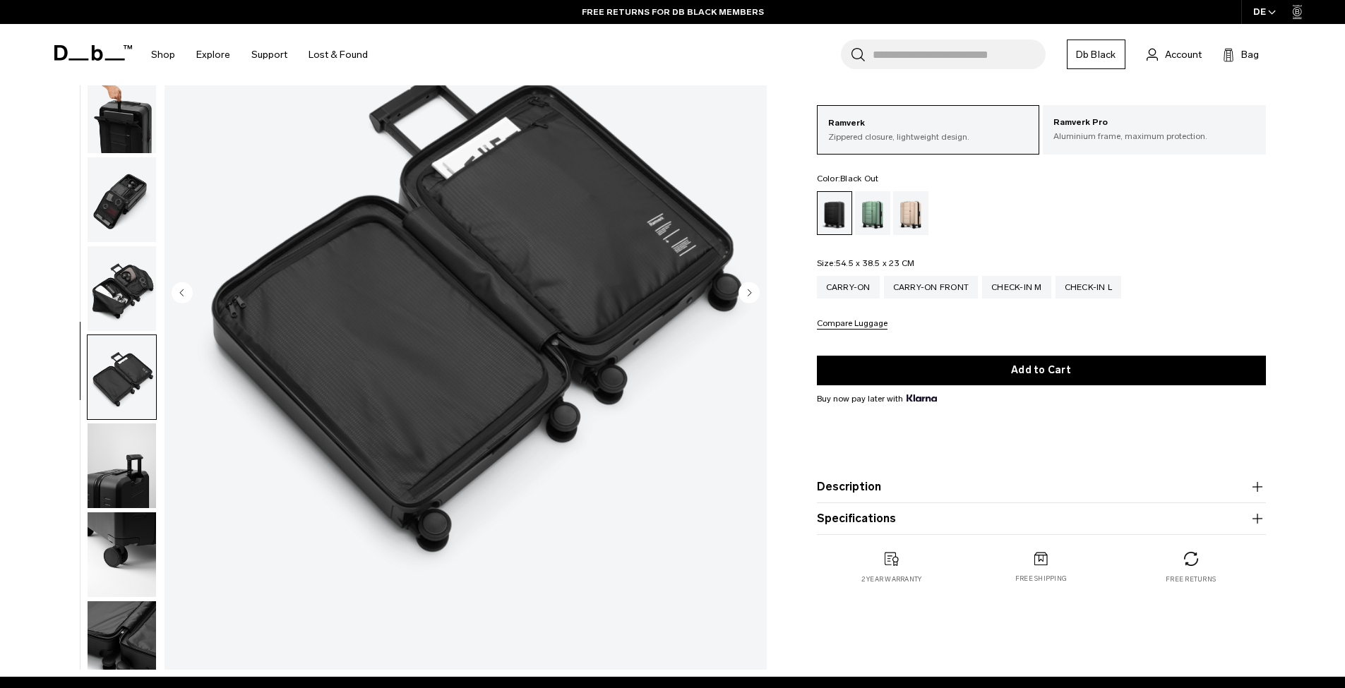
scroll to position [107, 0]
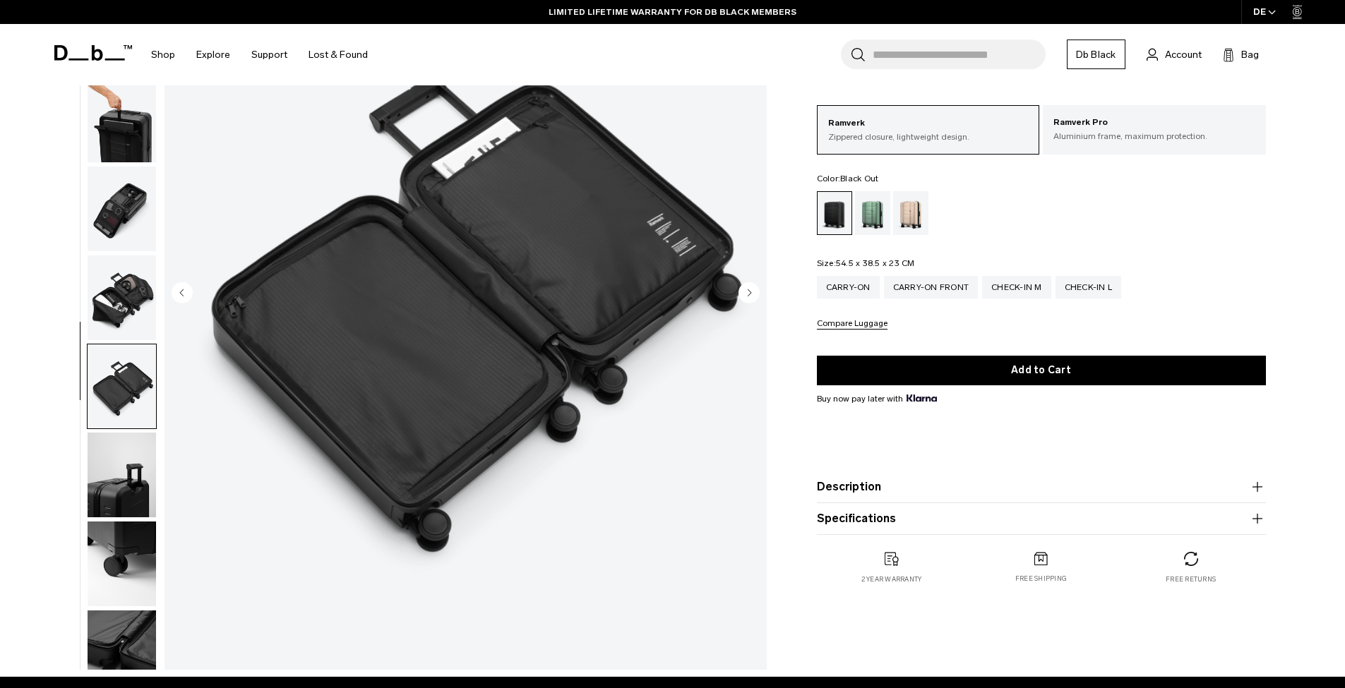
click at [131, 320] on img "button" at bounding box center [122, 297] width 68 height 85
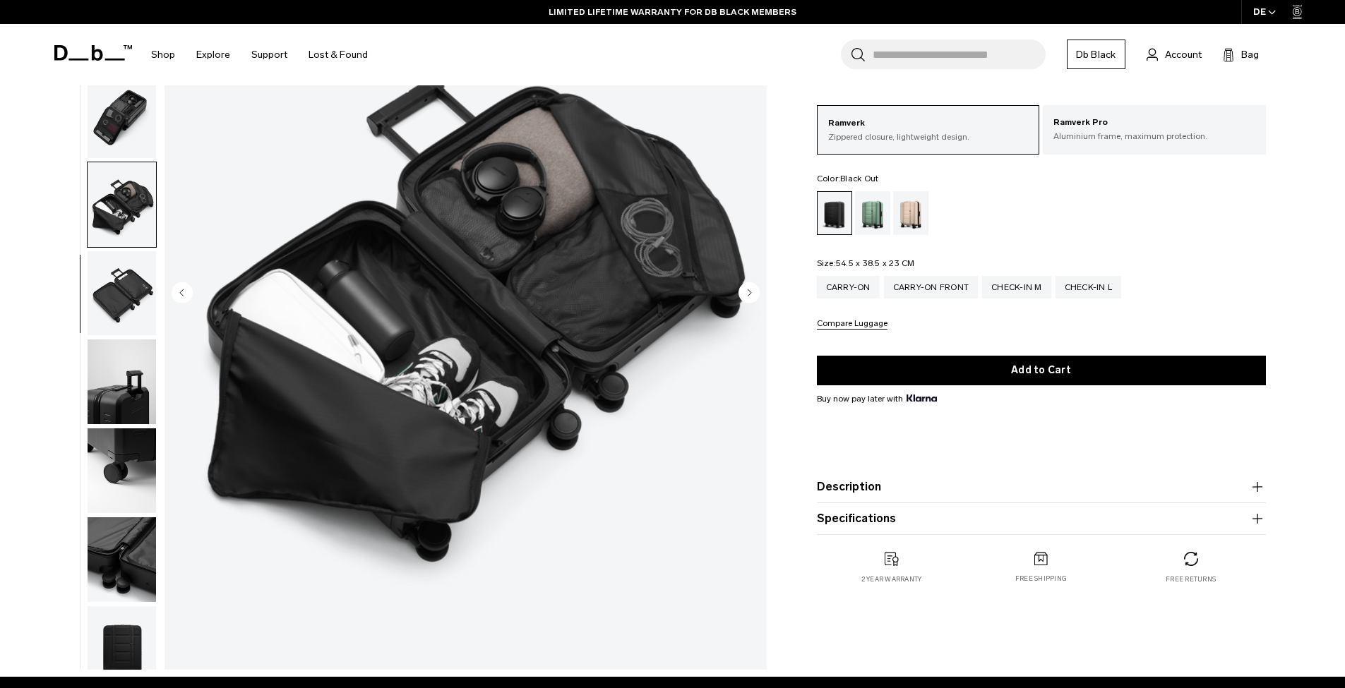
scroll to position [234, 0]
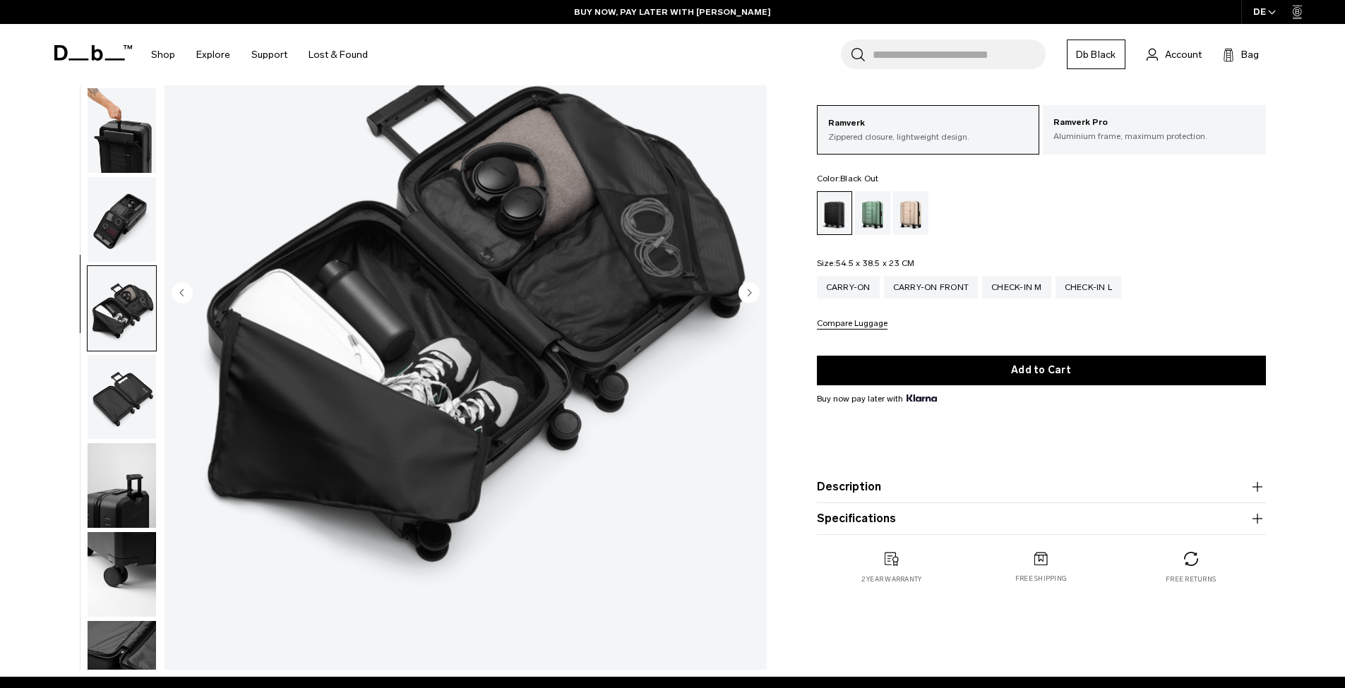
click at [123, 231] on img "button" at bounding box center [122, 219] width 68 height 85
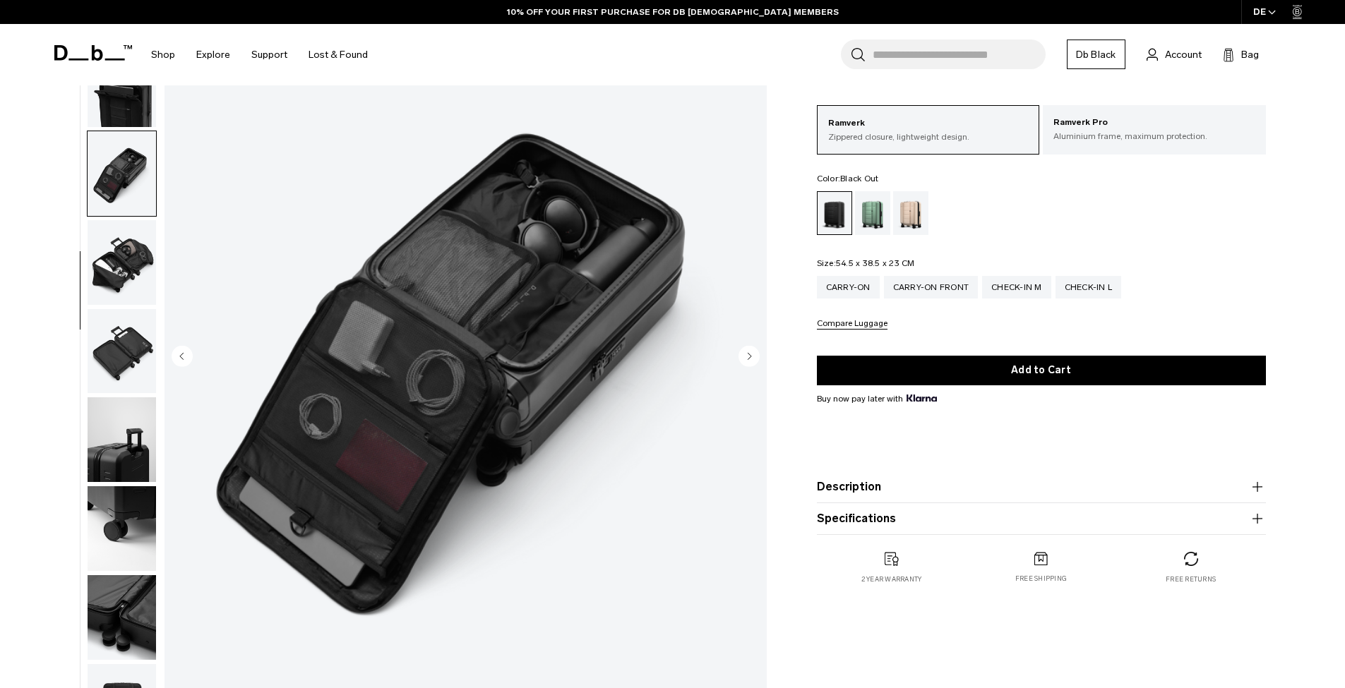
scroll to position [162, 0]
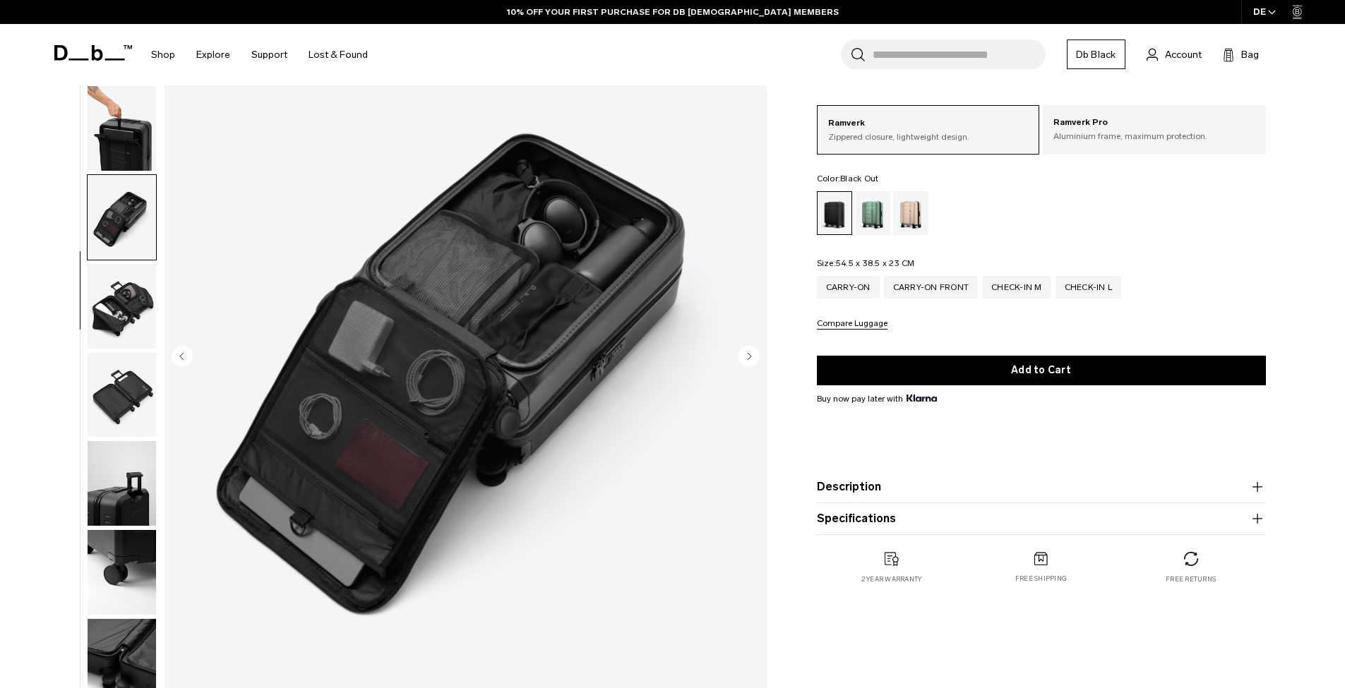
click at [128, 152] on img "button" at bounding box center [122, 128] width 68 height 85
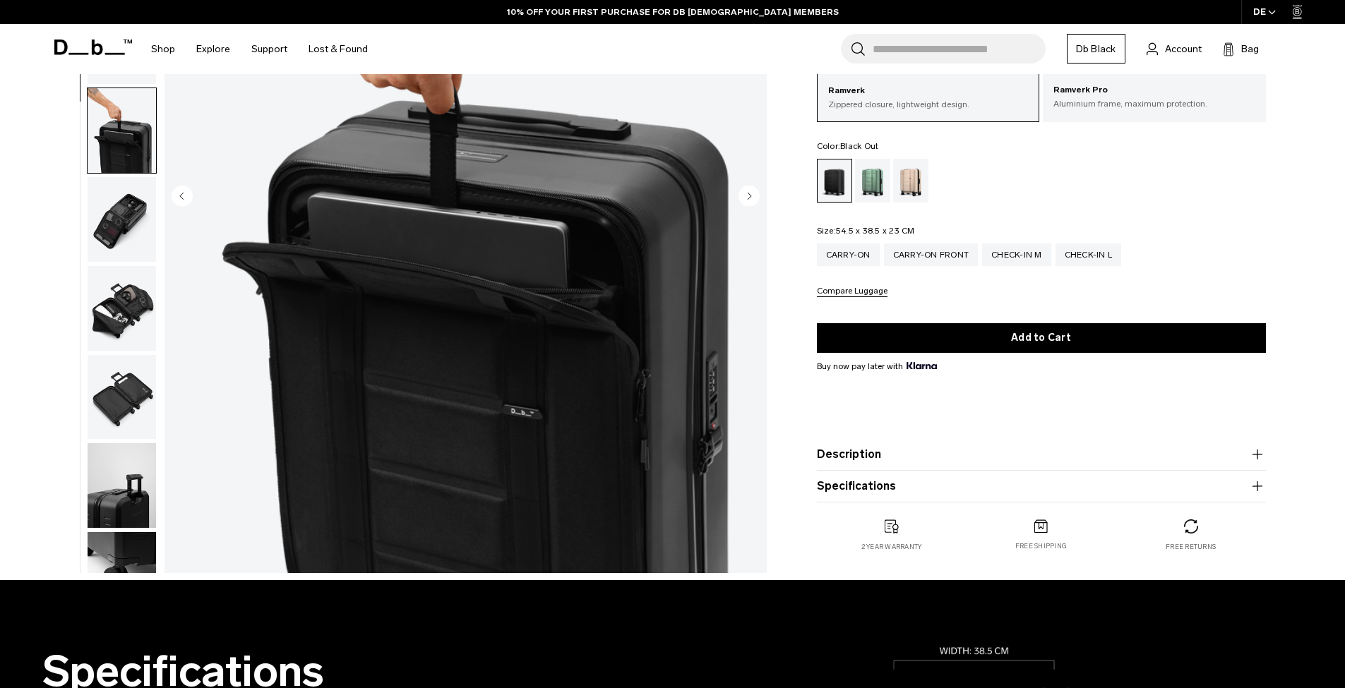
scroll to position [265, 0]
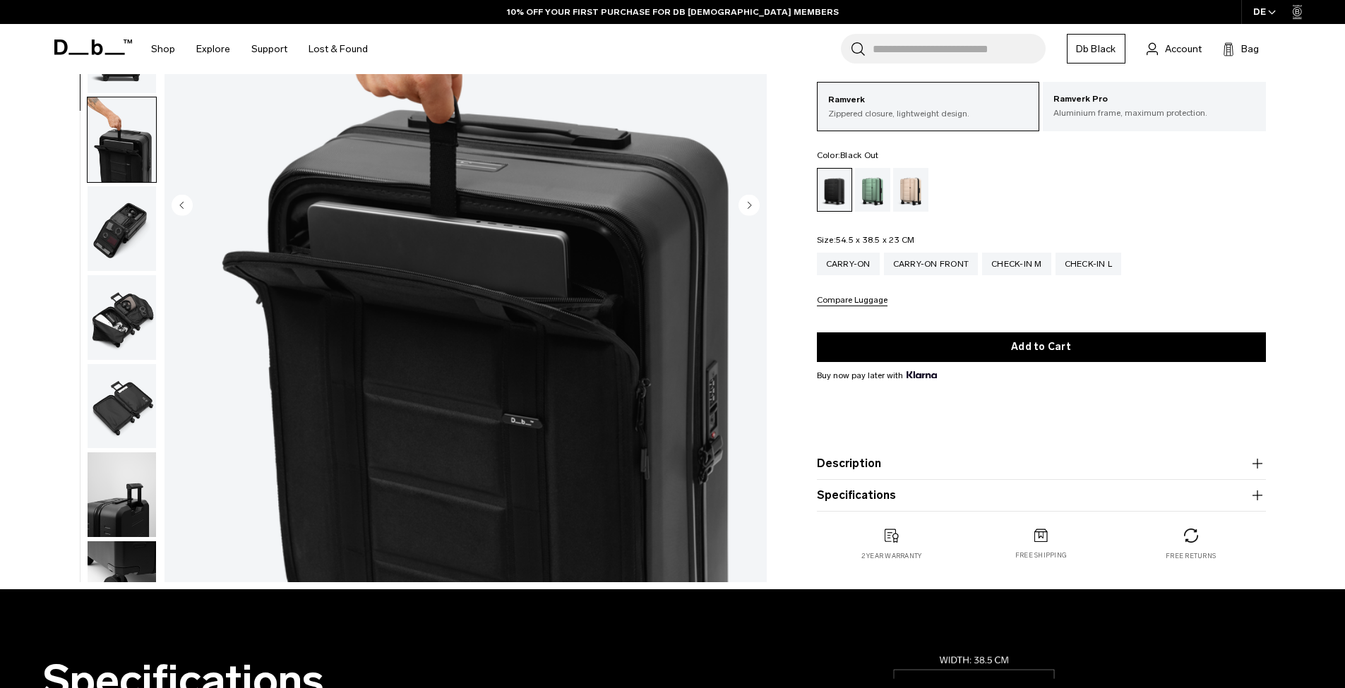
click at [121, 247] on img "button" at bounding box center [122, 228] width 68 height 85
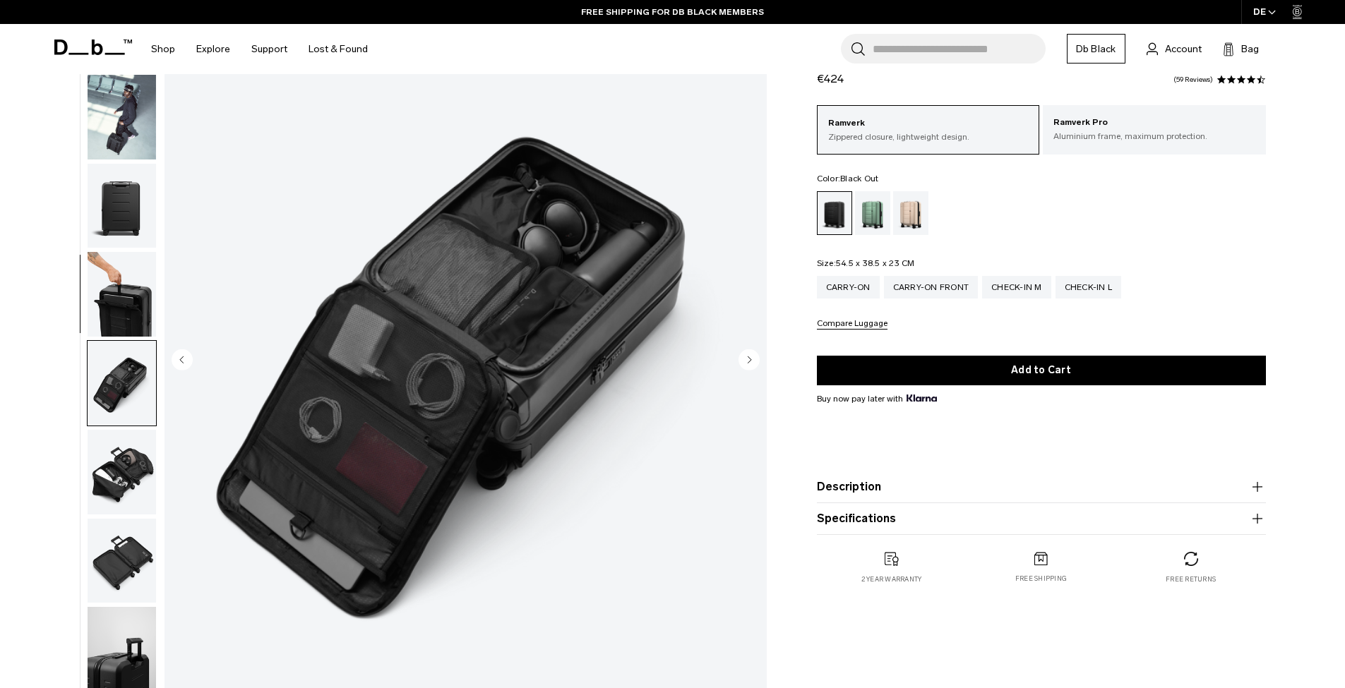
scroll to position [128, 0]
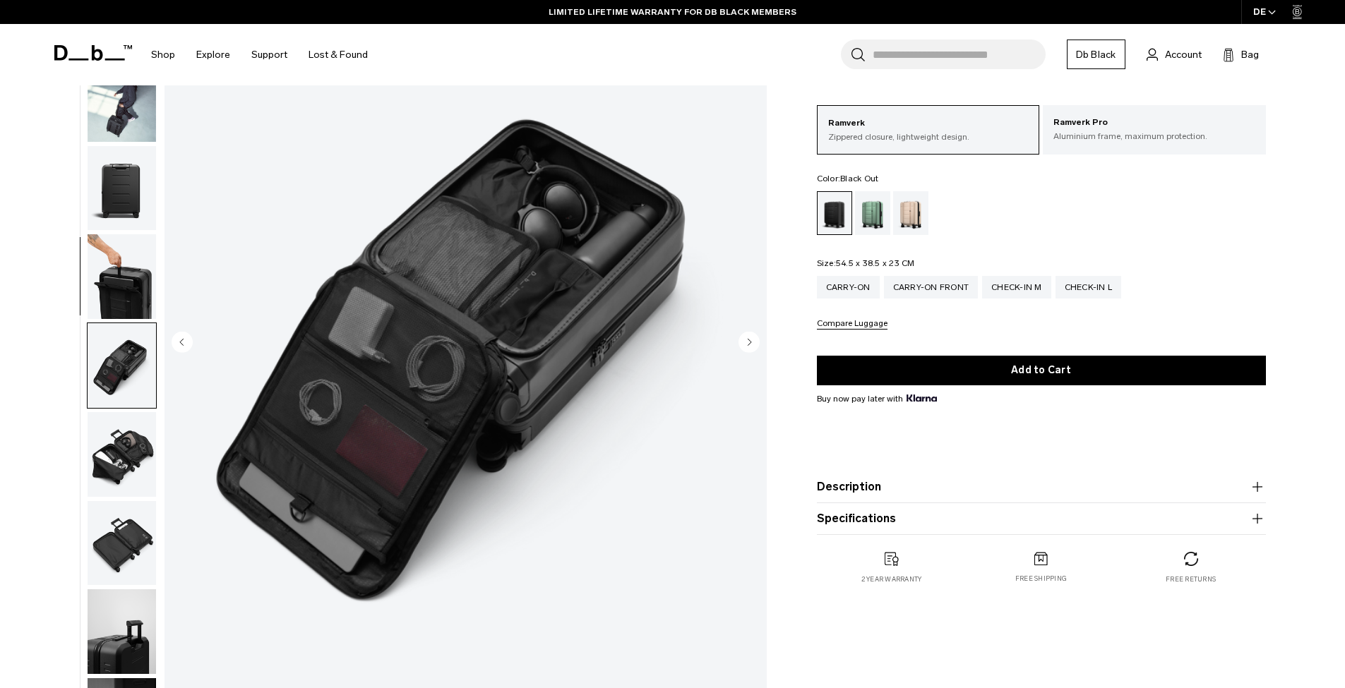
click at [133, 276] on img "button" at bounding box center [122, 276] width 68 height 85
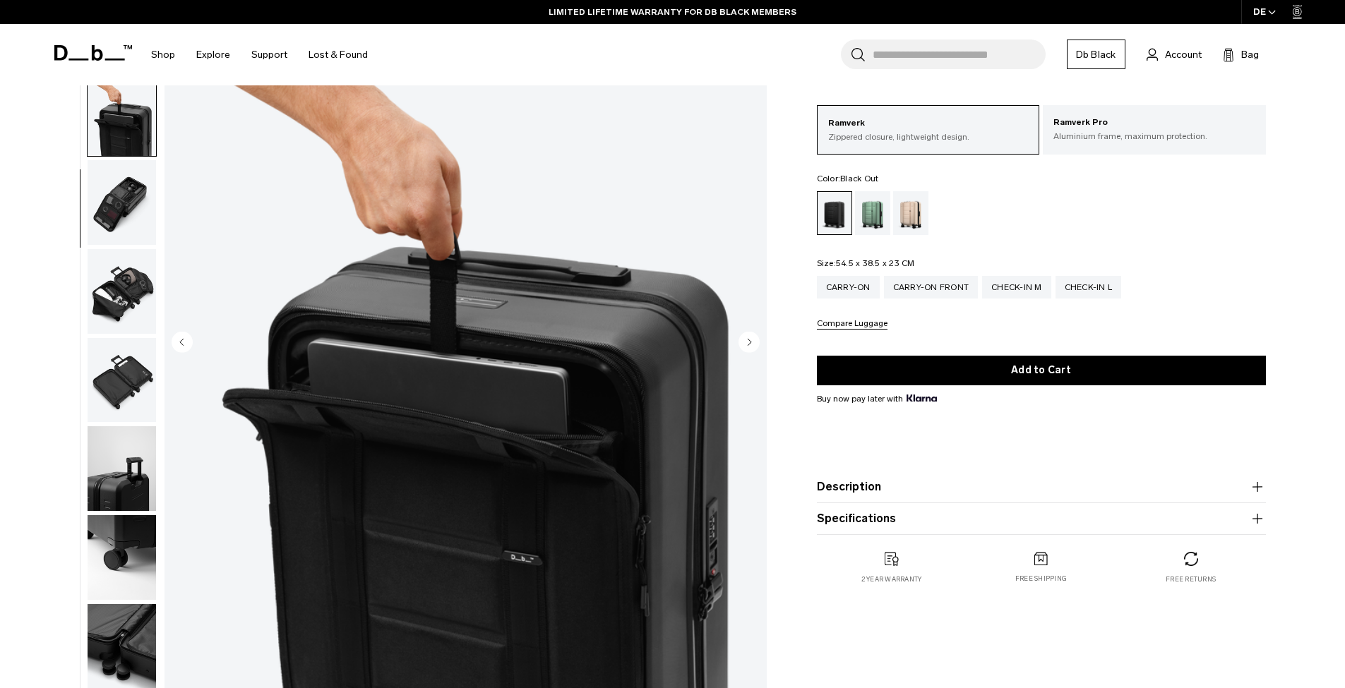
scroll to position [234, 0]
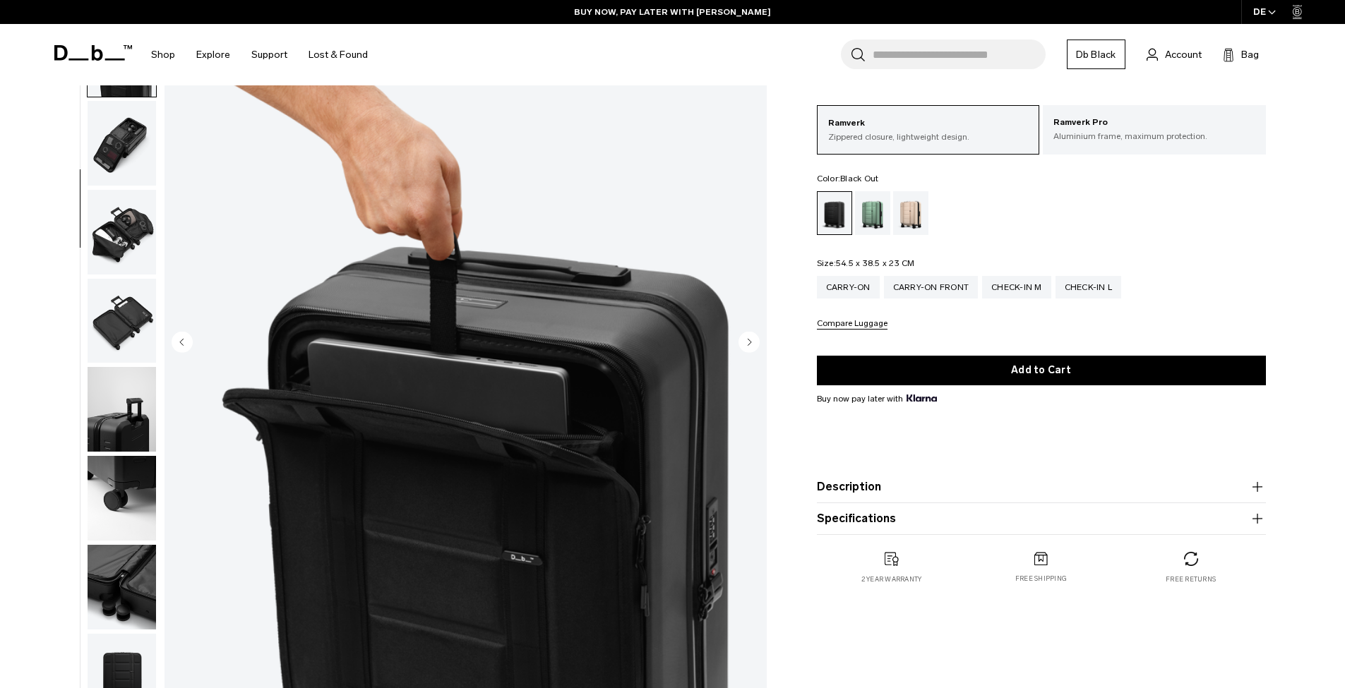
click at [133, 248] on img "button" at bounding box center [122, 232] width 68 height 85
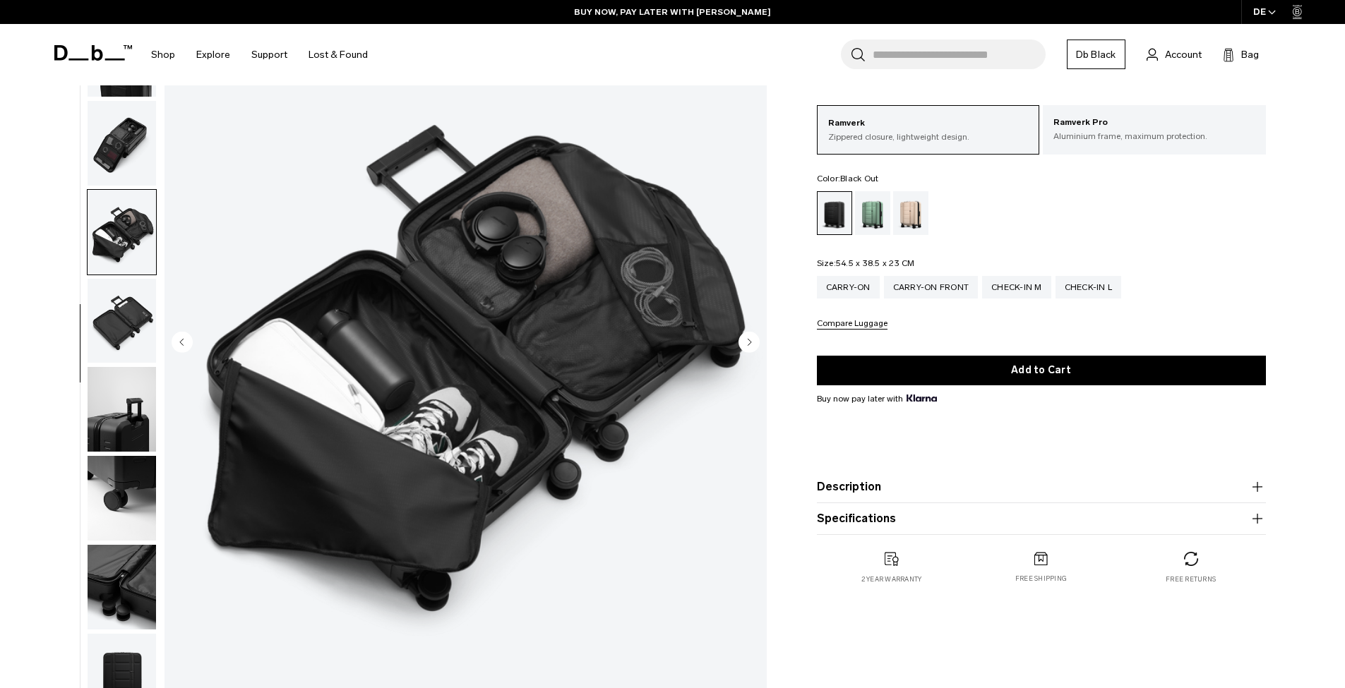
click at [121, 119] on img "button" at bounding box center [122, 143] width 68 height 85
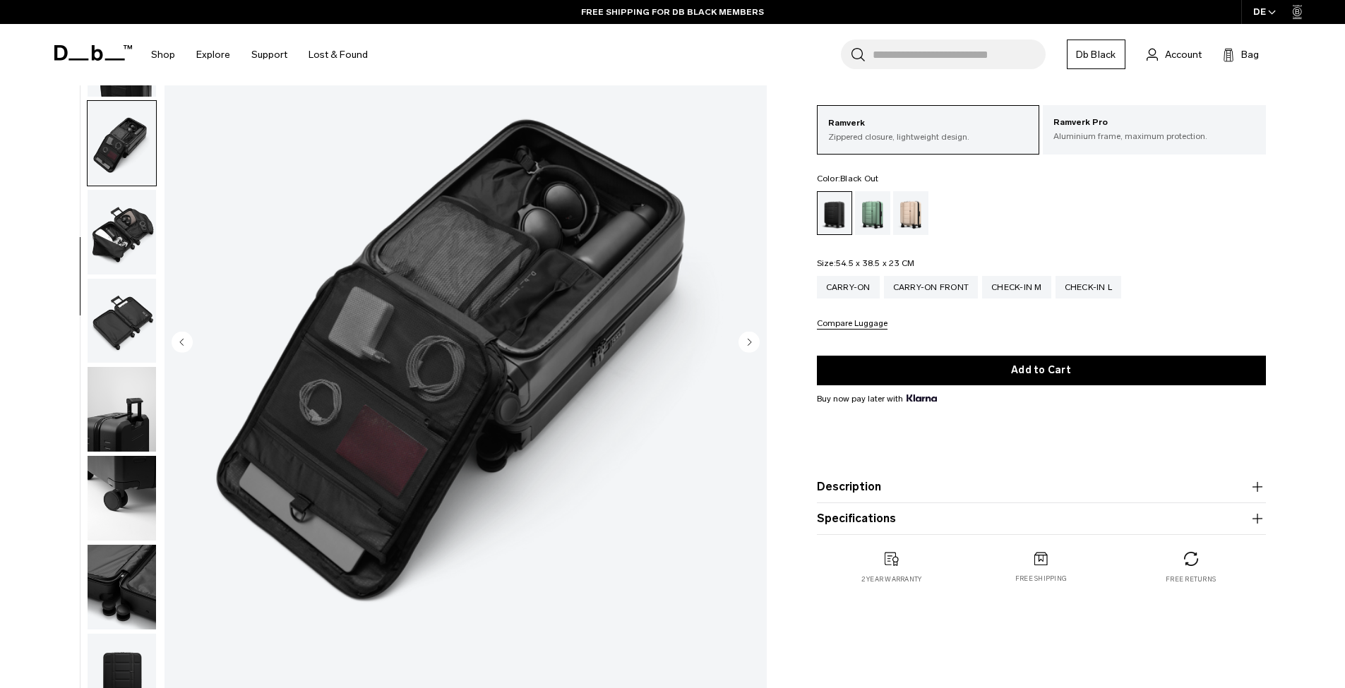
click at [117, 216] on img "button" at bounding box center [122, 232] width 68 height 85
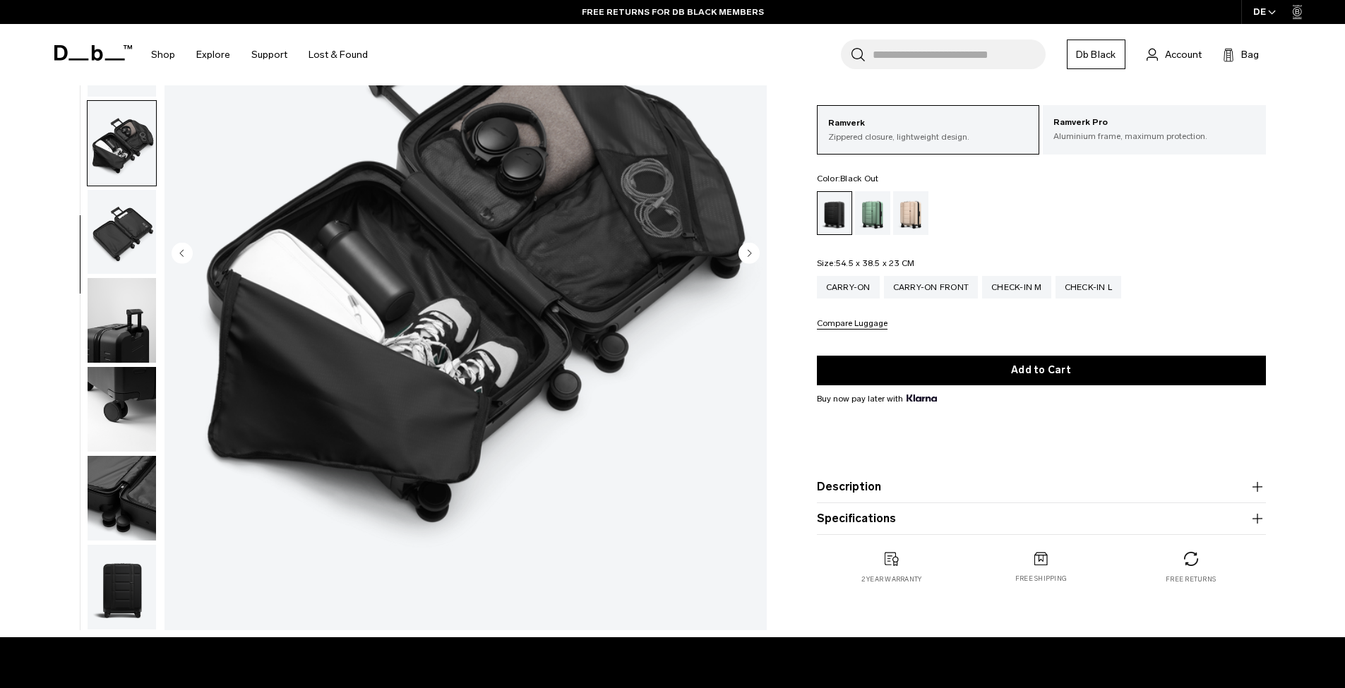
scroll to position [266, 0]
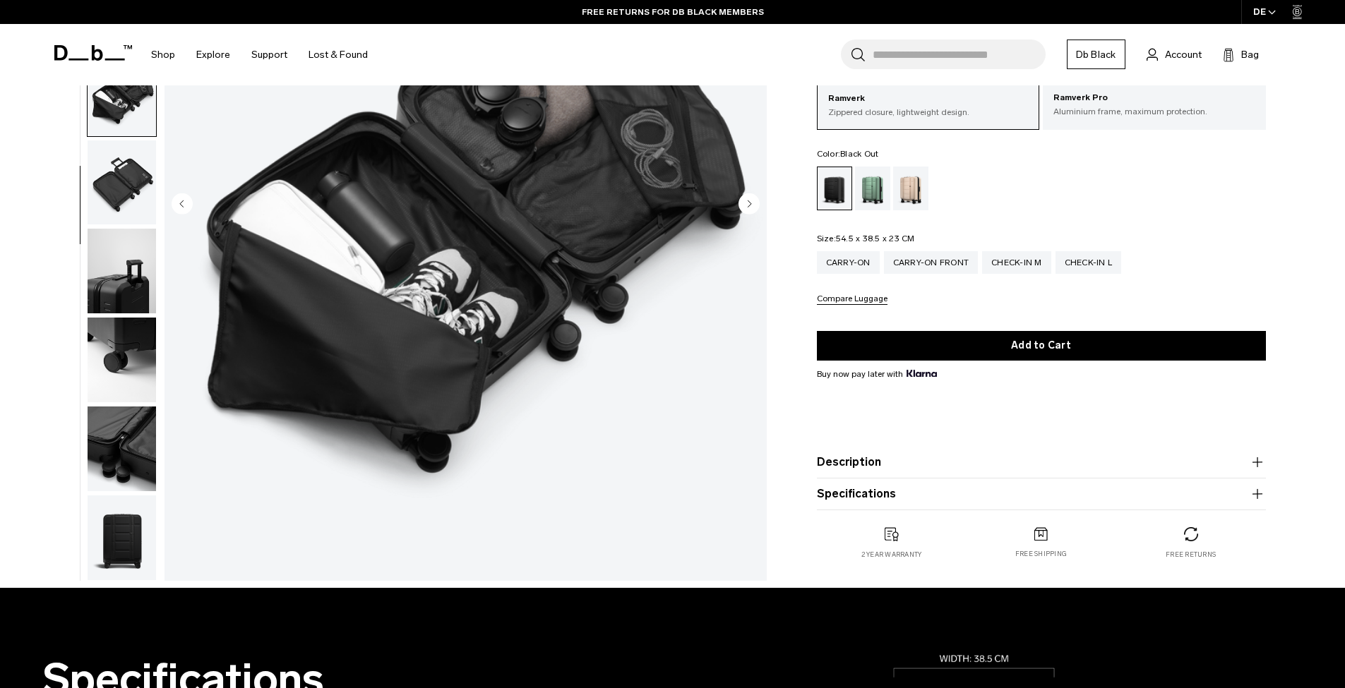
click at [133, 471] on img "button" at bounding box center [122, 449] width 68 height 85
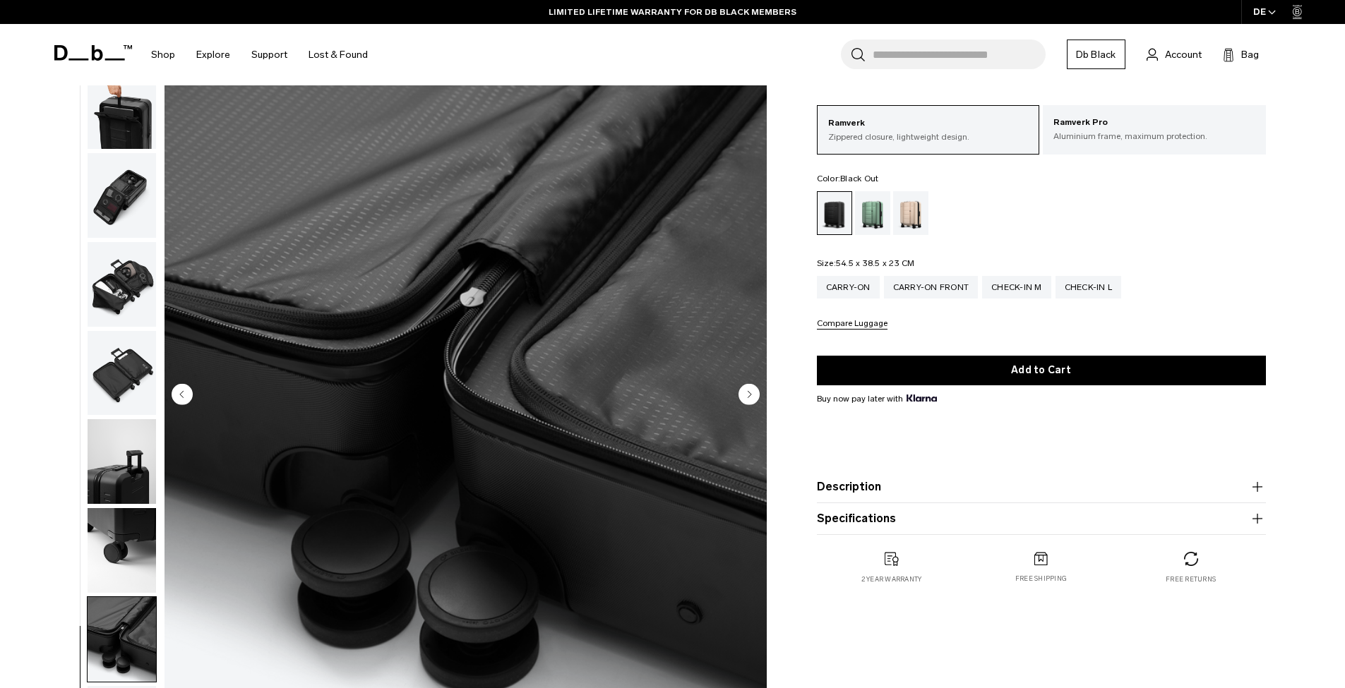
scroll to position [85, 0]
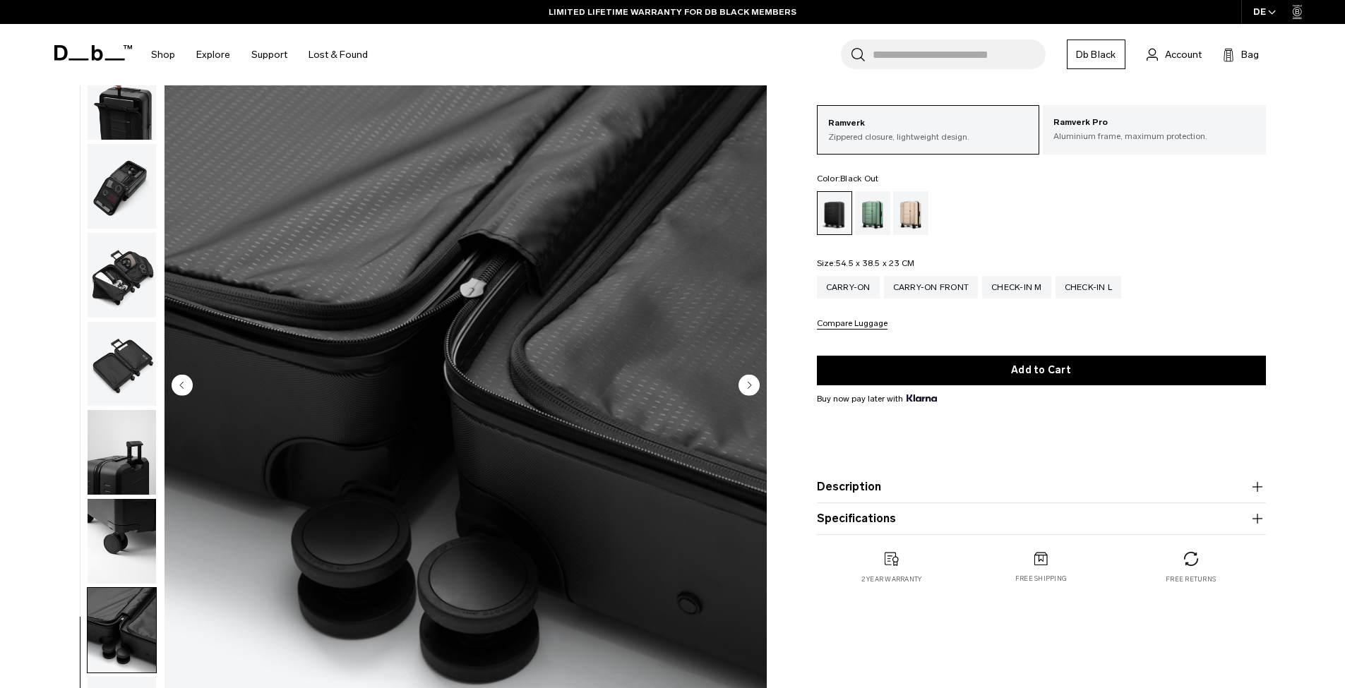
click at [138, 522] on img "button" at bounding box center [122, 541] width 68 height 85
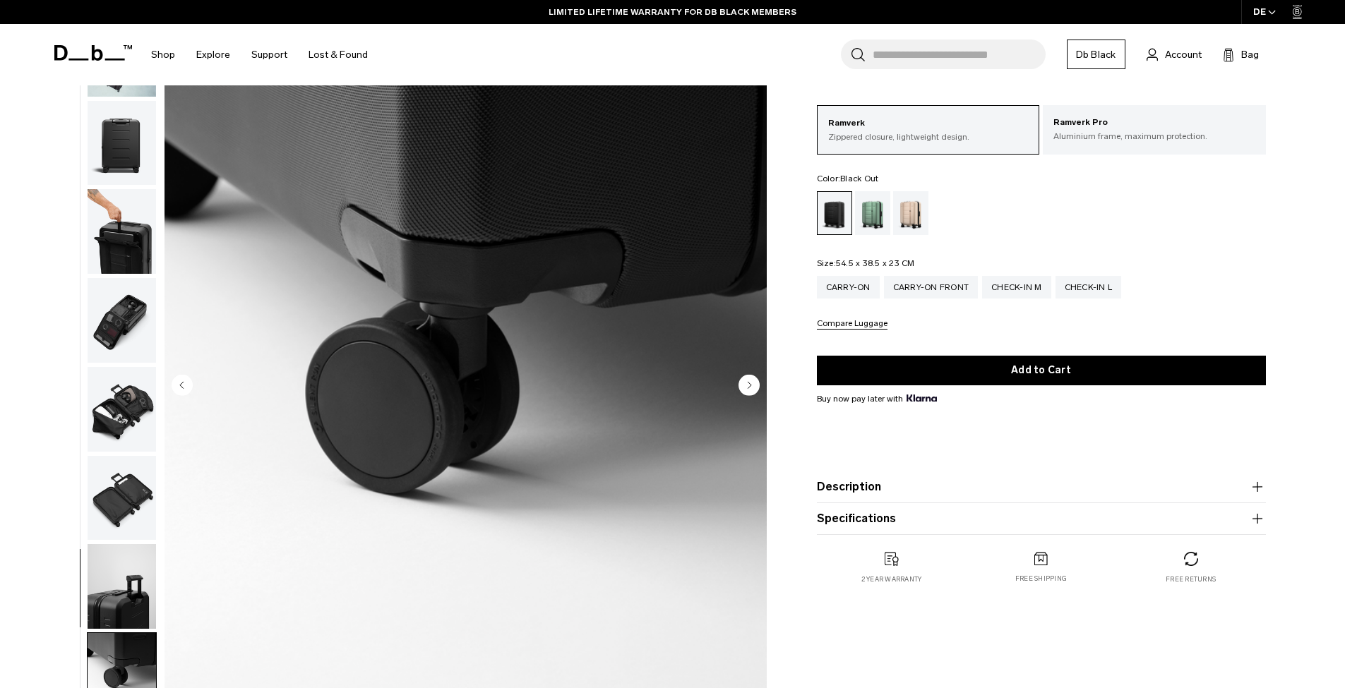
scroll to position [0, 0]
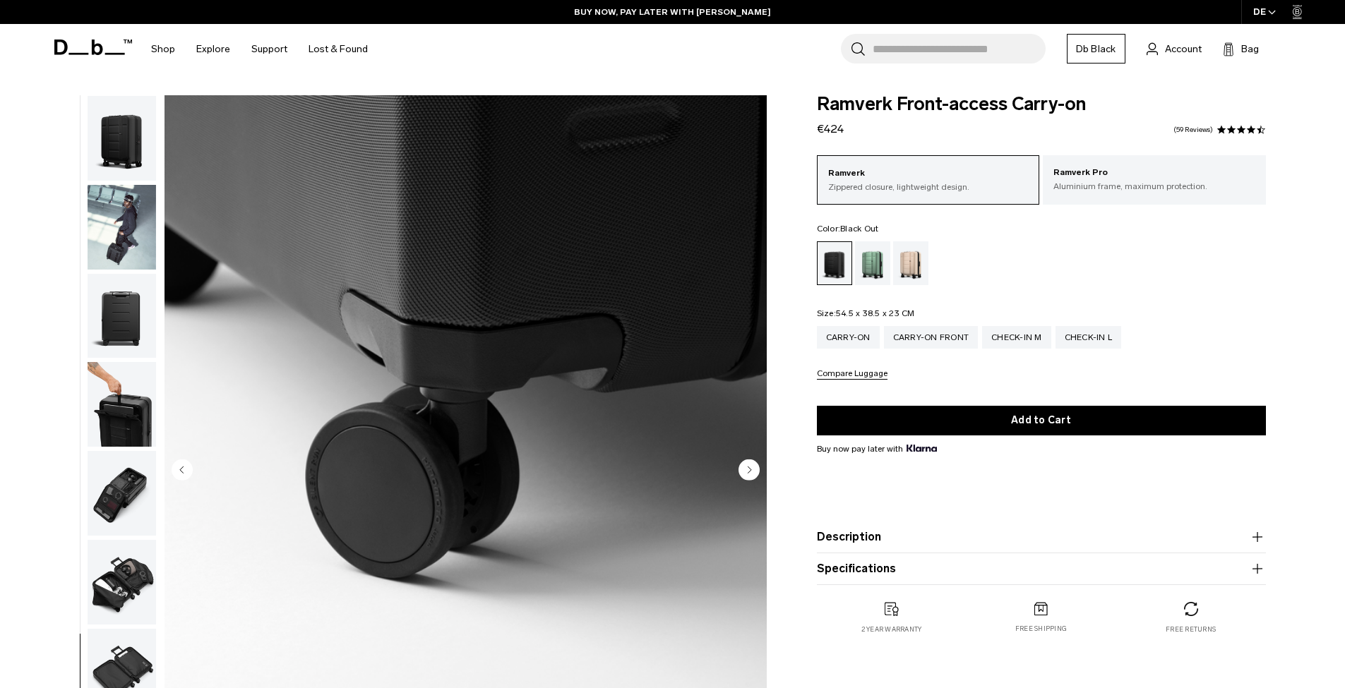
click at [116, 218] on img "button" at bounding box center [122, 227] width 68 height 85
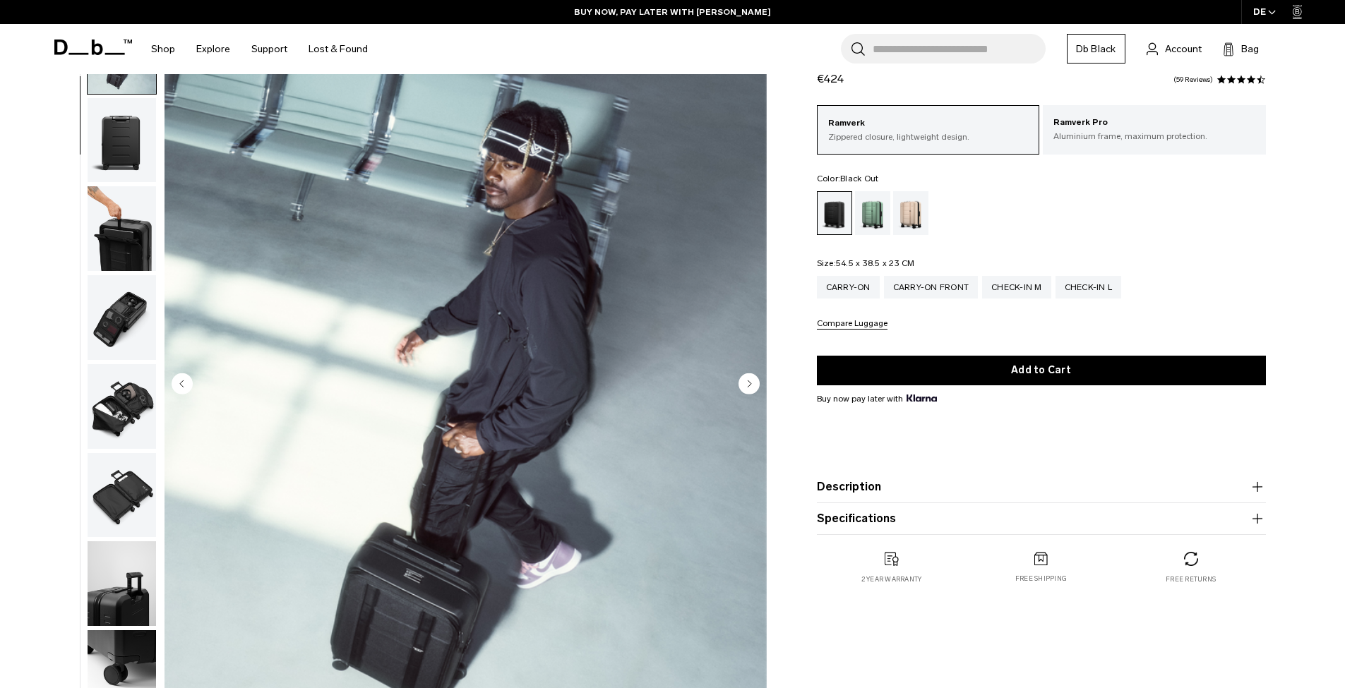
scroll to position [164, 0]
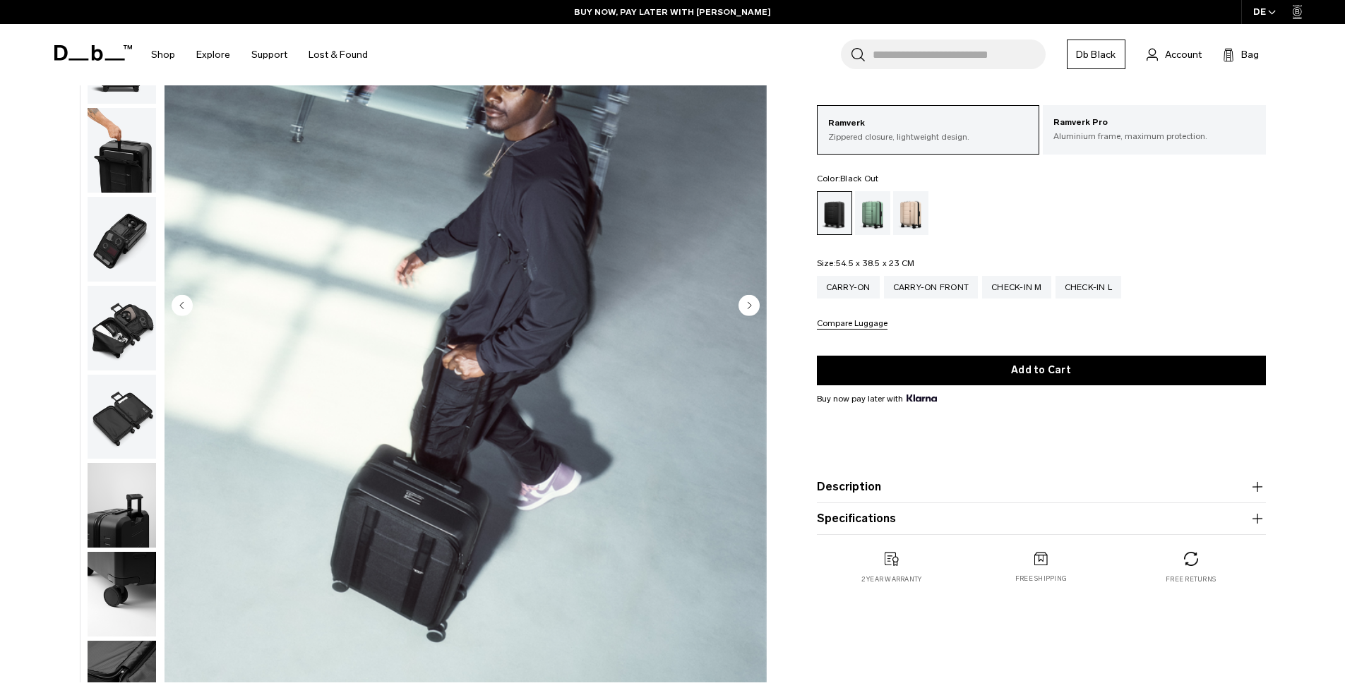
click at [147, 259] on img "button" at bounding box center [122, 239] width 68 height 85
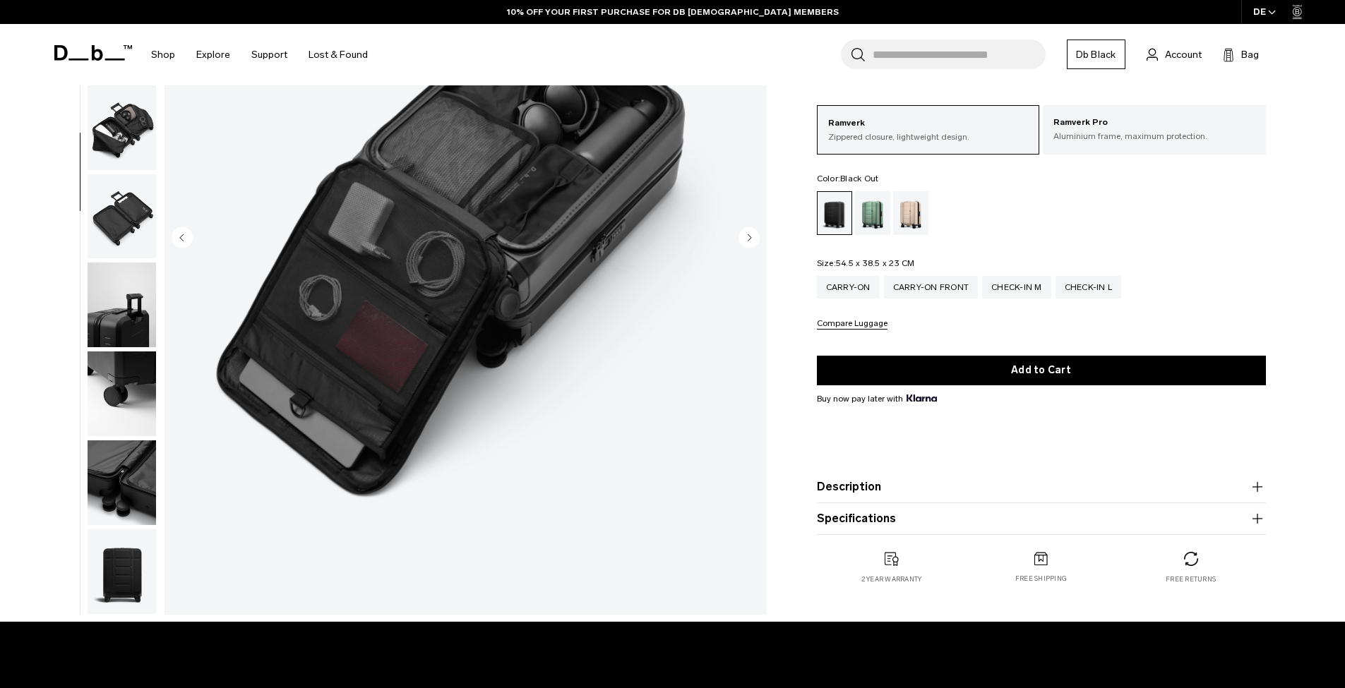
scroll to position [309, 0]
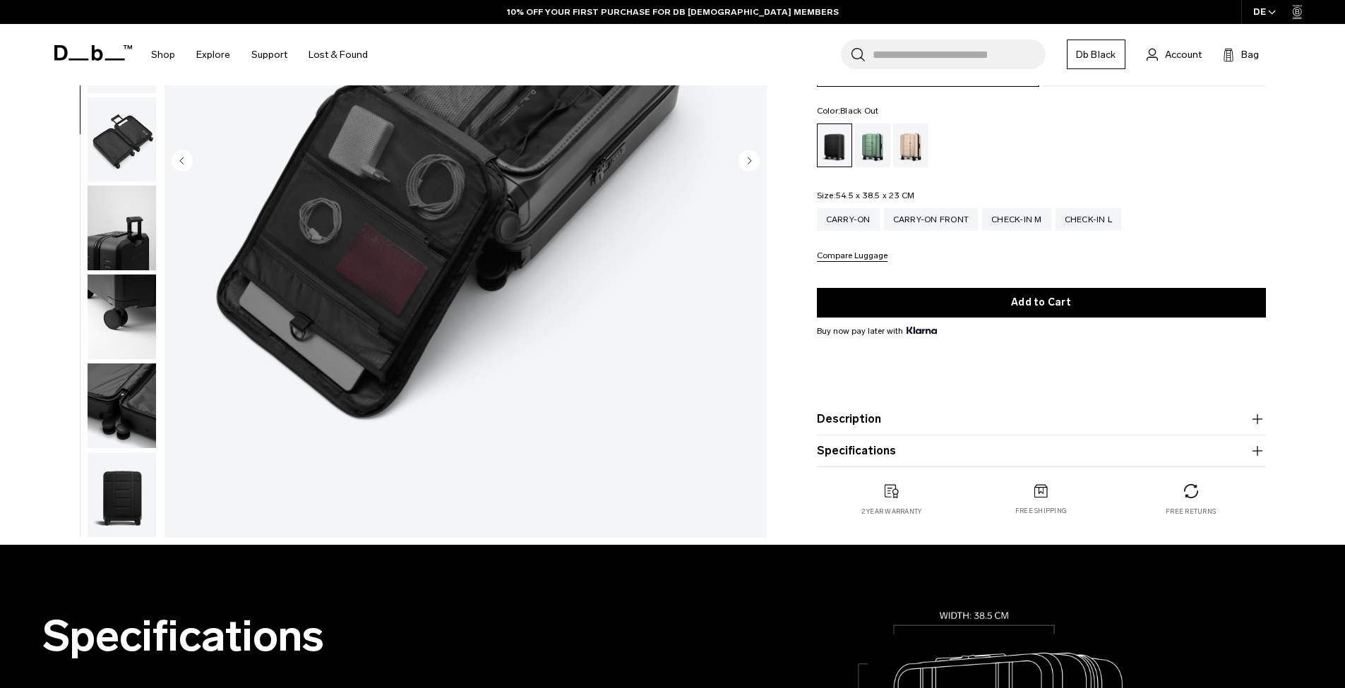
click at [841, 409] on product-accordion "Description The unique front access face of this Ramverk suitcase was designed …" at bounding box center [1041, 420] width 449 height 32
click at [842, 414] on button "Description" at bounding box center [1041, 419] width 449 height 17
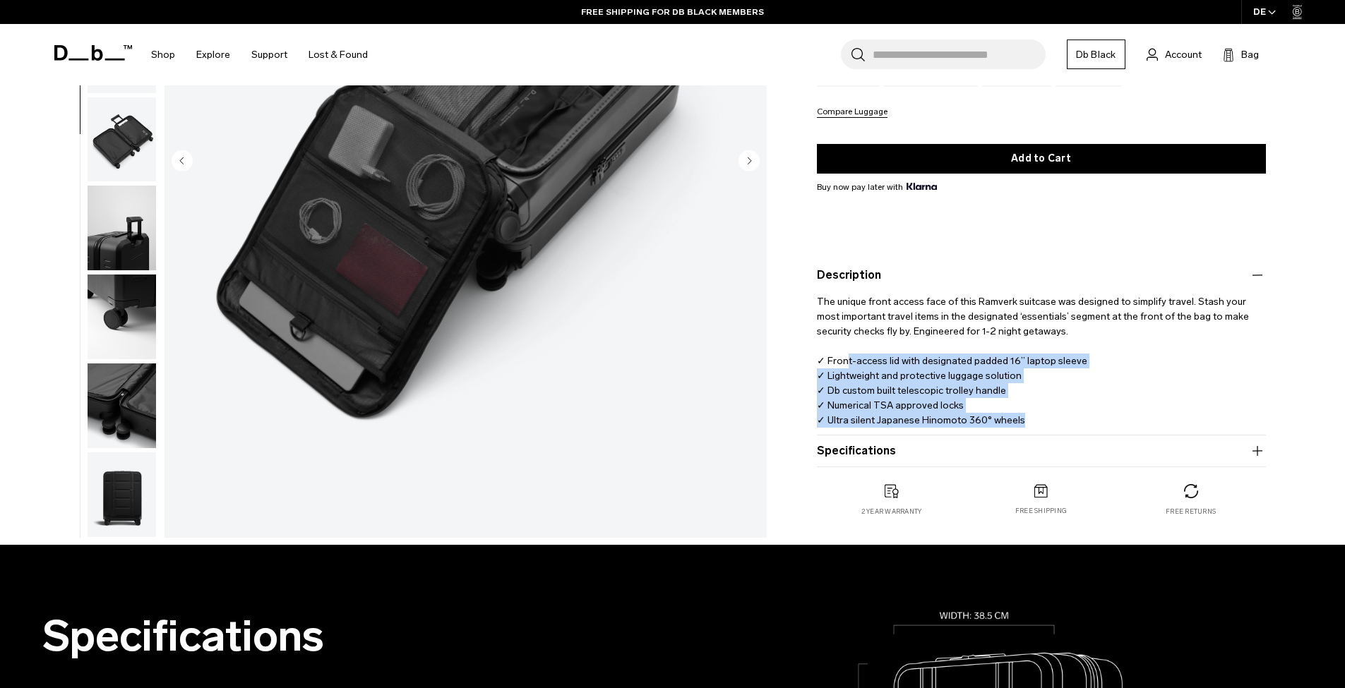
drag, startPoint x: 859, startPoint y: 359, endPoint x: 1085, endPoint y: 414, distance: 232.5
click at [1085, 414] on p "The unique front access face of this Ramverk suitcase was designed to simplify …" at bounding box center [1041, 356] width 449 height 144
click at [867, 455] on button "Specifications" at bounding box center [1041, 451] width 449 height 17
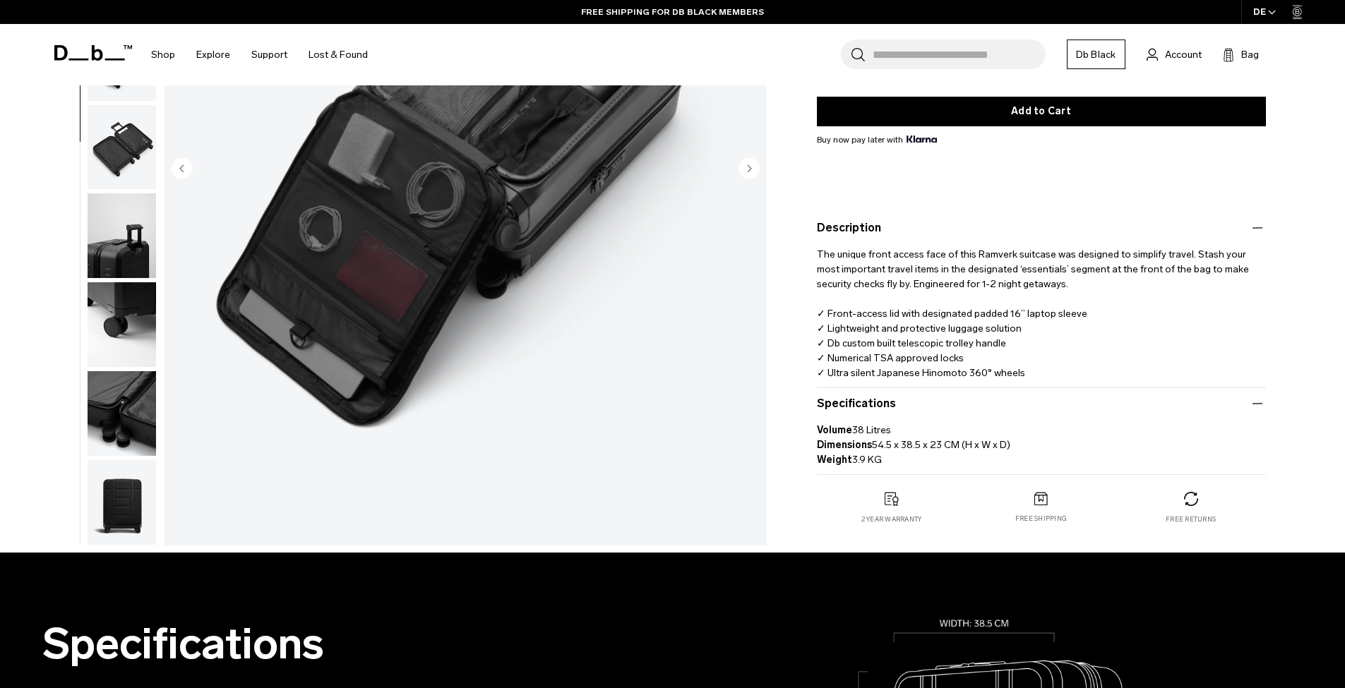
click at [948, 421] on p "Volume 38 Litres Dimensions 54.5 x 38.5 x 23 CM (H x W x D) Weight 3.9 KG" at bounding box center [1041, 439] width 449 height 55
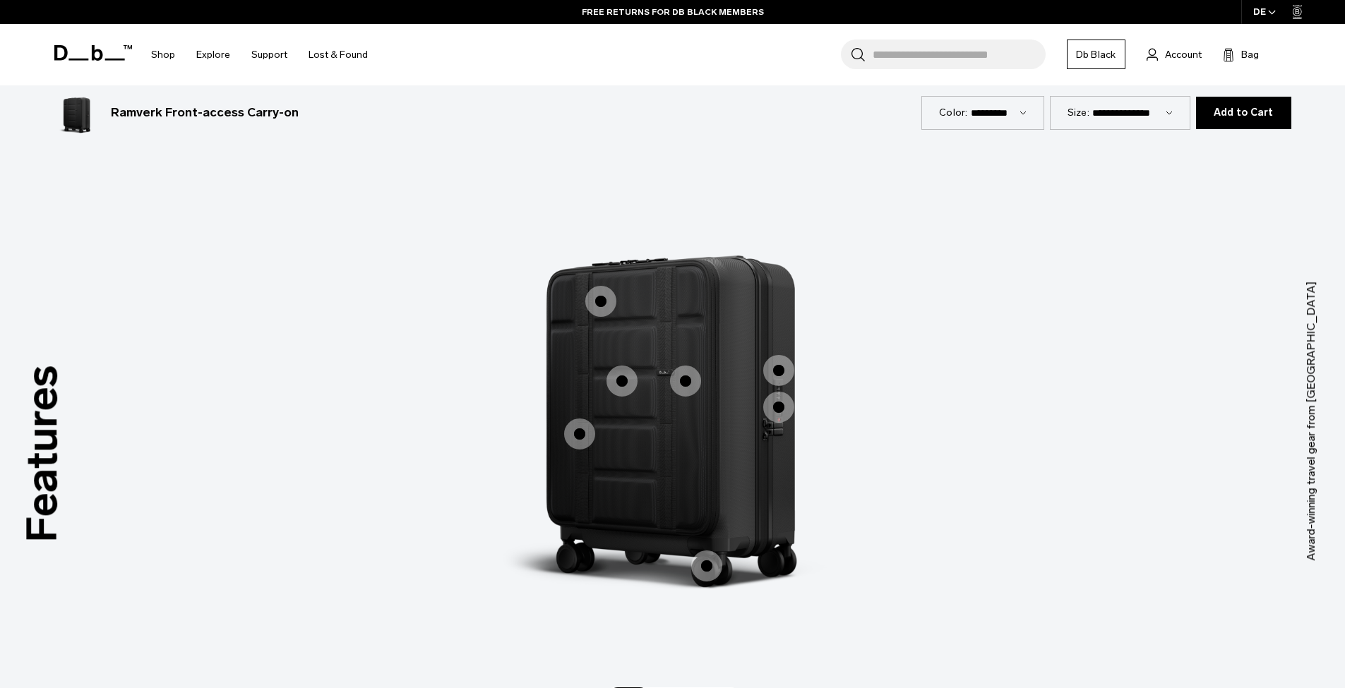
scroll to position [1371, 0]
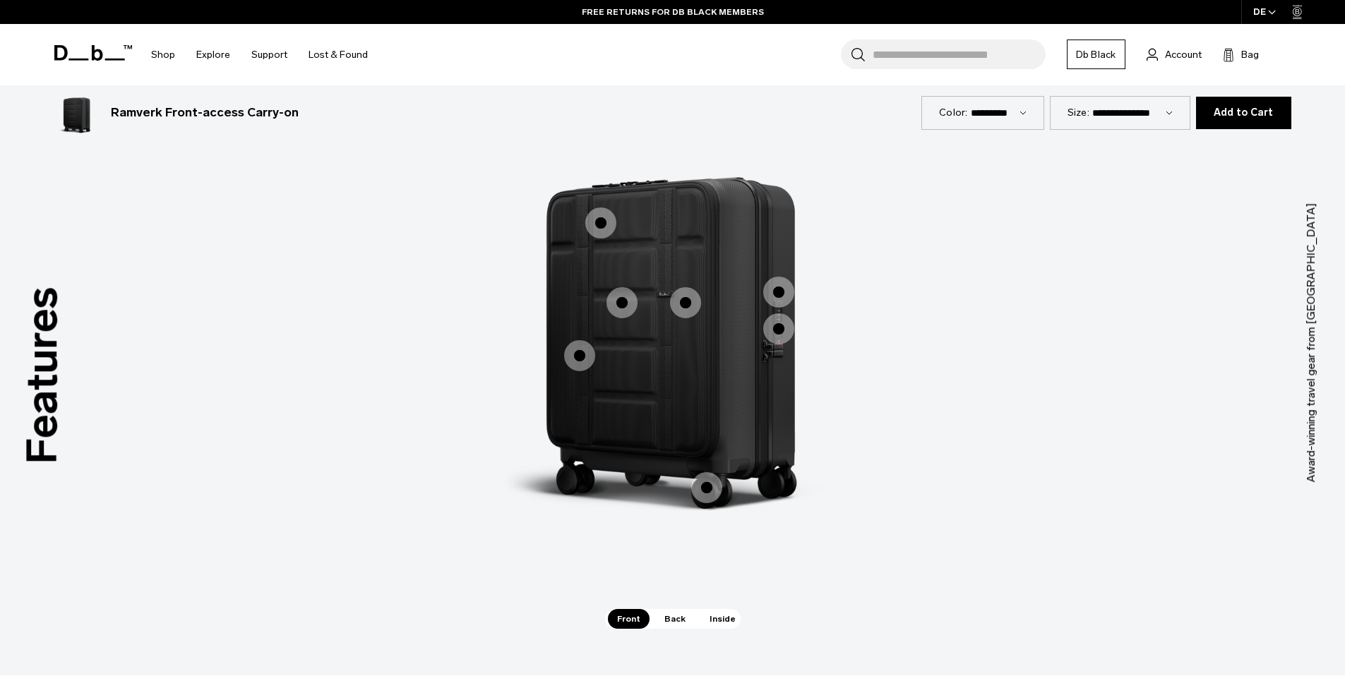
click at [658, 633] on div "Features Tap a hotspot to learn more Award-winning travel gear from Scandinavia…" at bounding box center [672, 343] width 1345 height 665
click at [661, 630] on div "Features Tap a hotspot to learn more Award-winning travel gear from Scandinavia…" at bounding box center [672, 343] width 1345 height 665
click at [666, 625] on span "Back" at bounding box center [675, 619] width 40 height 20
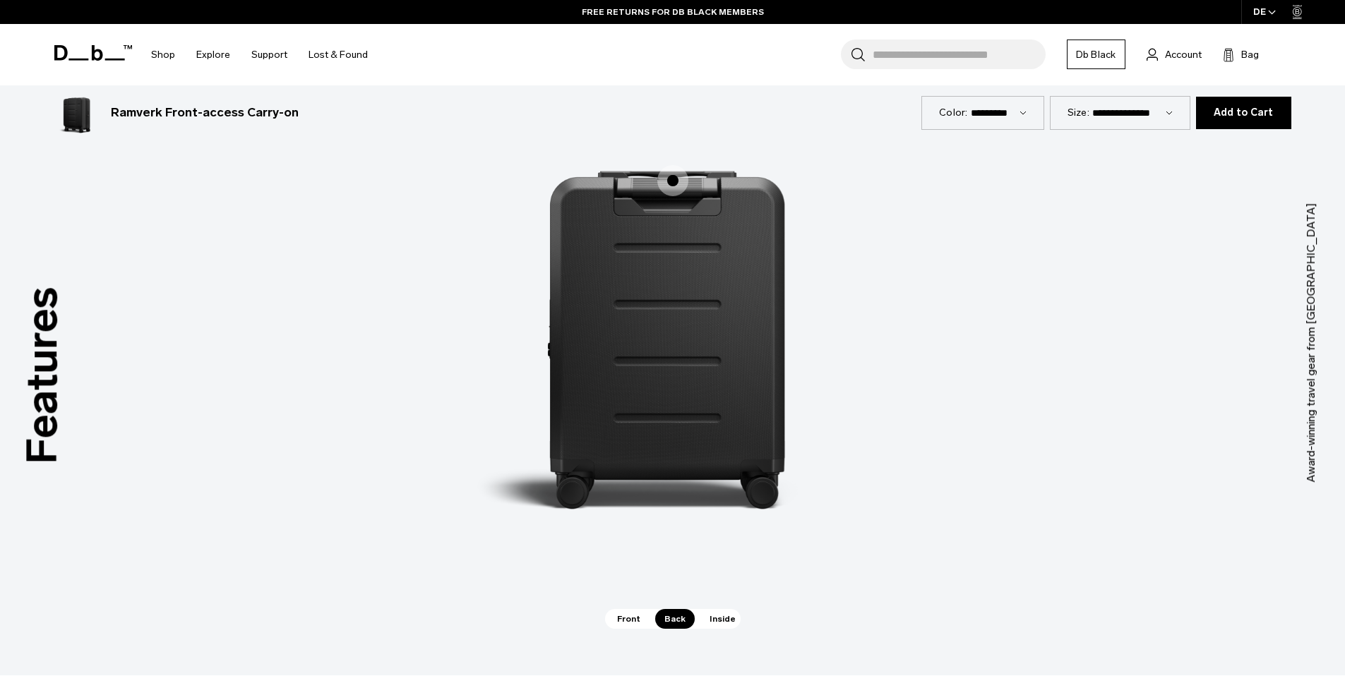
click at [701, 615] on span "Inside" at bounding box center [722, 619] width 44 height 20
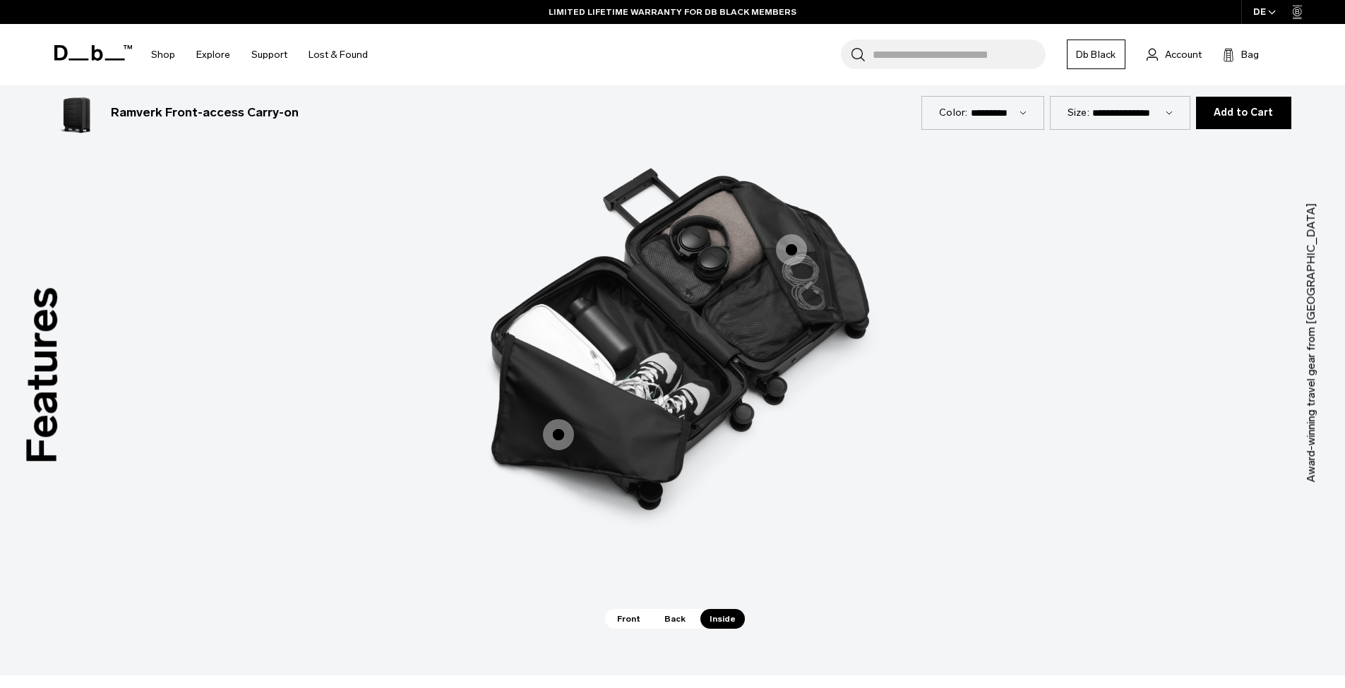
click at [666, 625] on span "Back" at bounding box center [675, 619] width 40 height 20
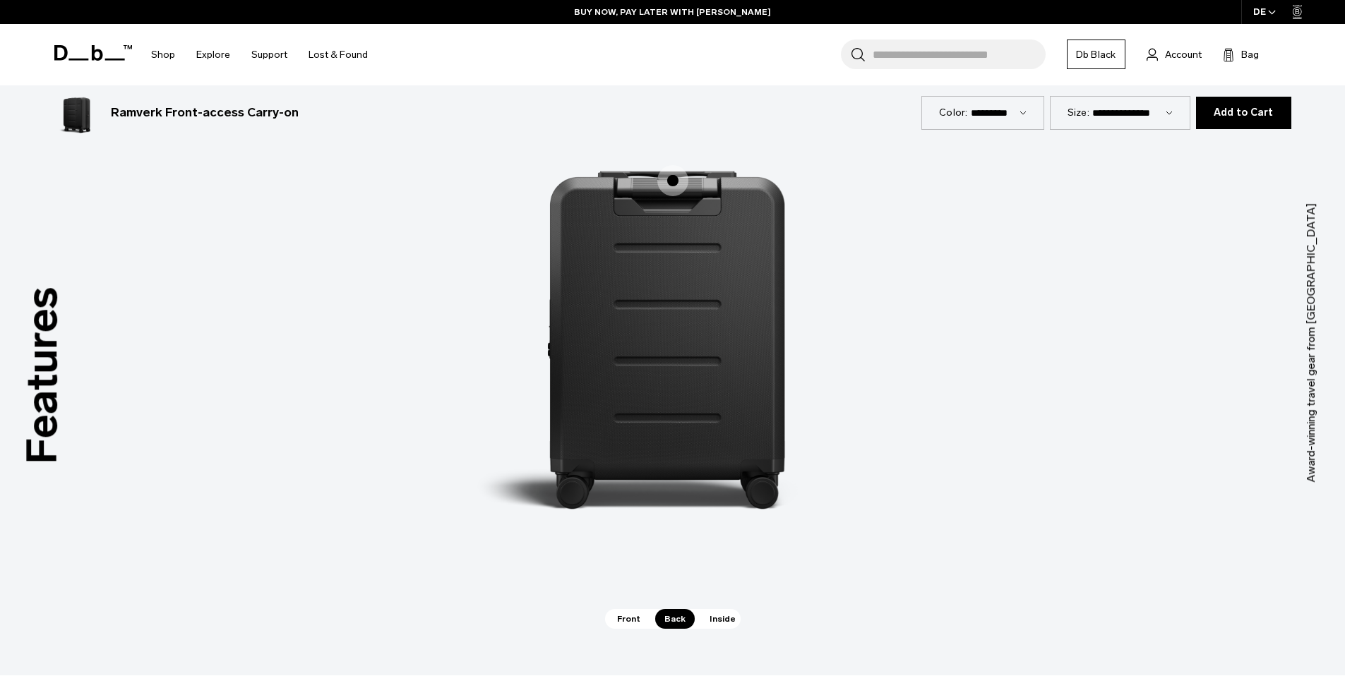
click at [642, 617] on span "Front" at bounding box center [629, 619] width 42 height 20
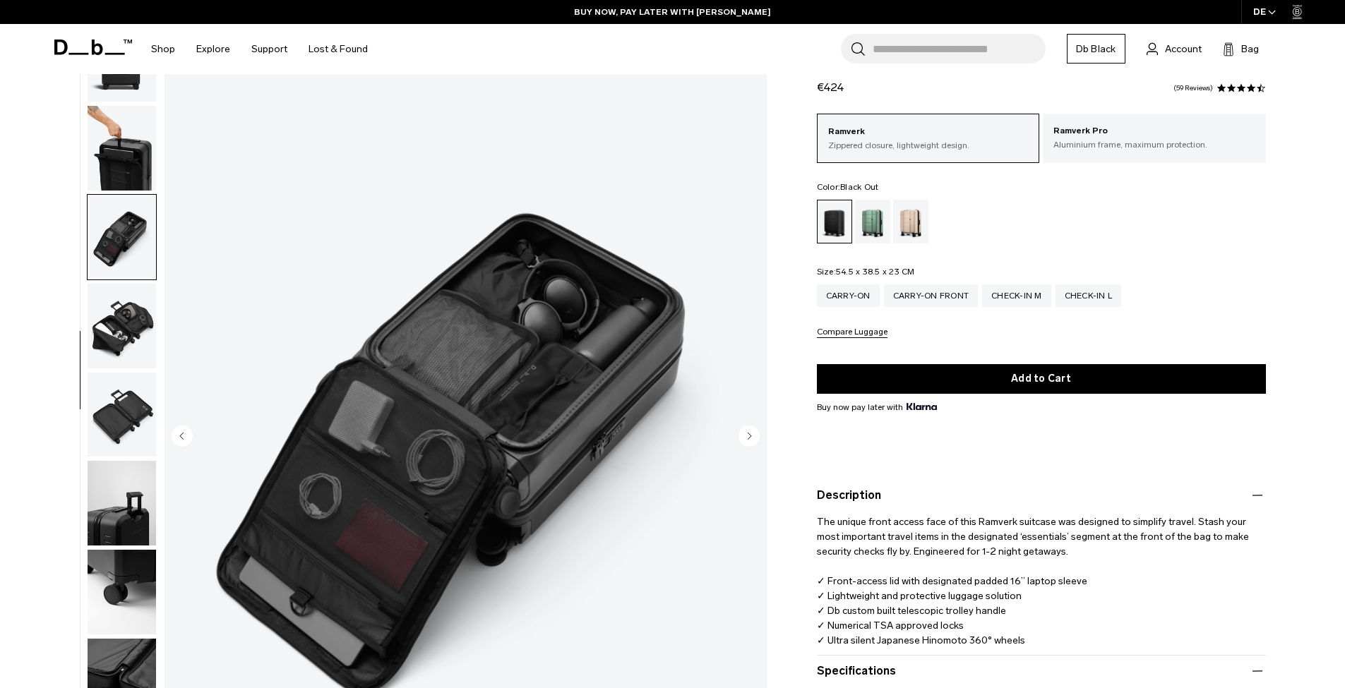
scroll to position [0, 0]
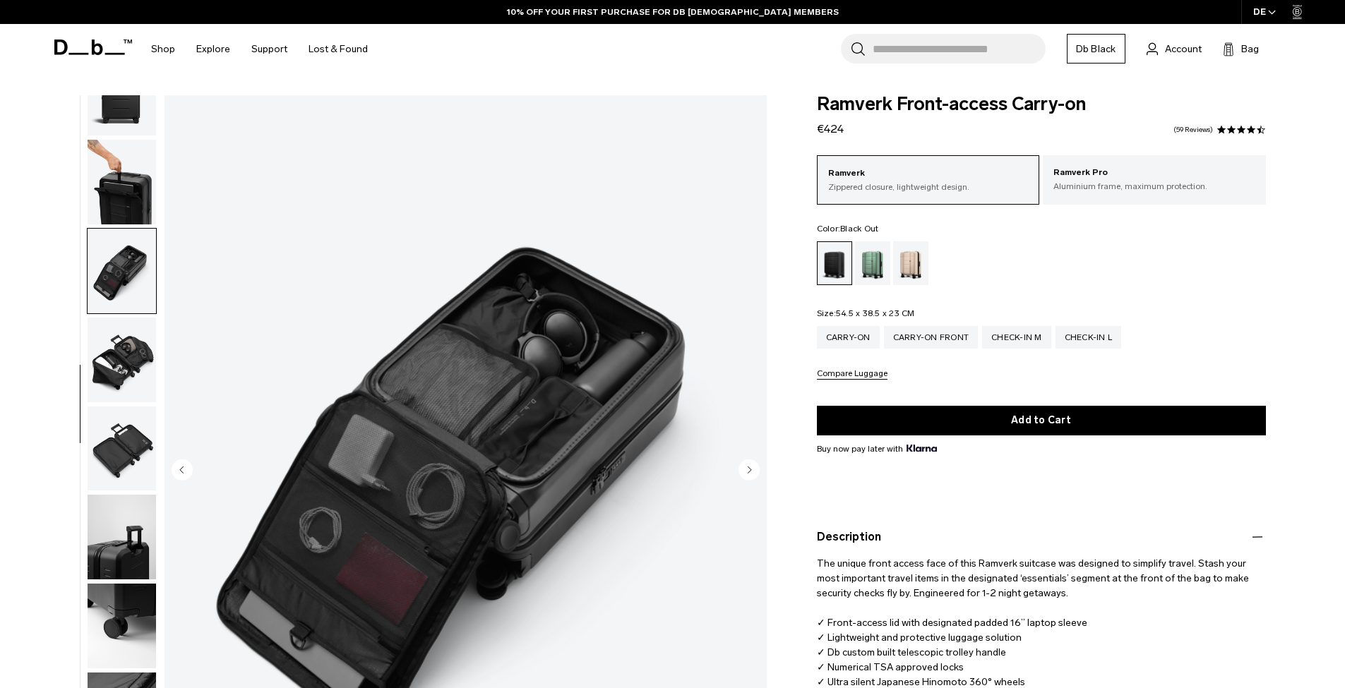
click at [113, 202] on img "button" at bounding box center [122, 182] width 68 height 85
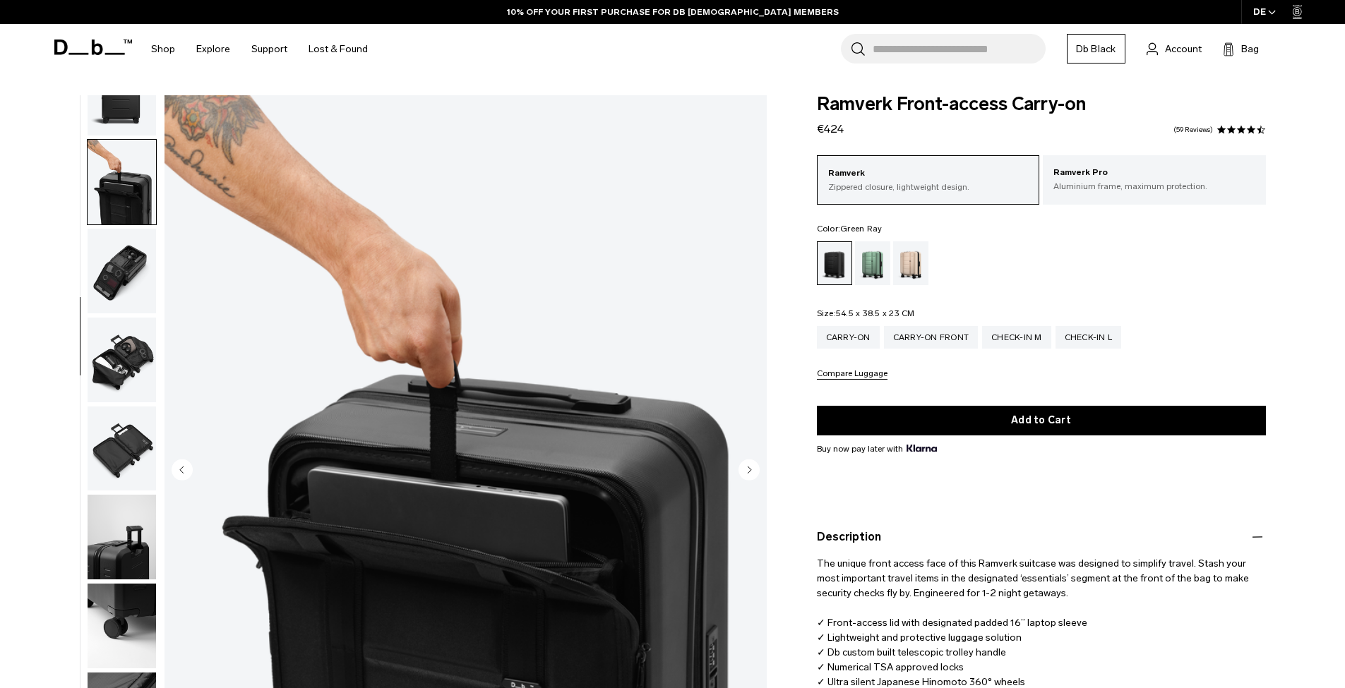
click at [872, 265] on div "Green Ray" at bounding box center [873, 263] width 36 height 44
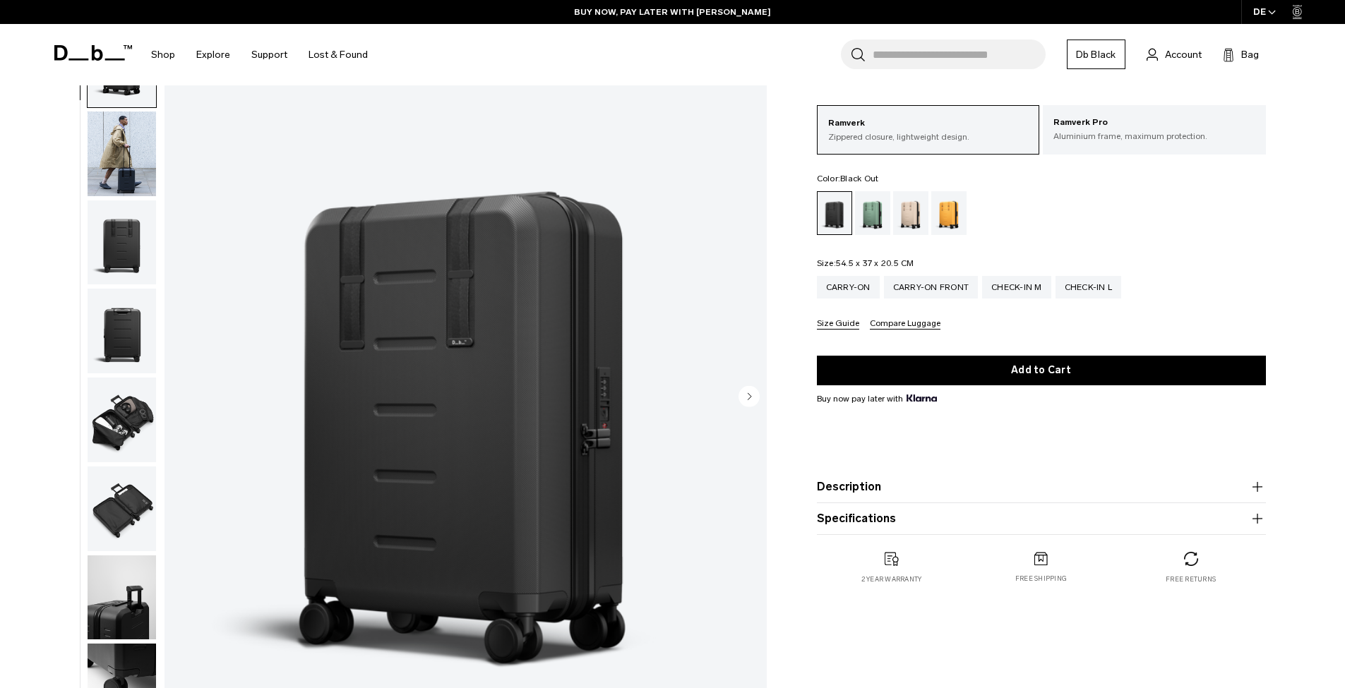
click at [124, 425] on img "button" at bounding box center [122, 420] width 68 height 85
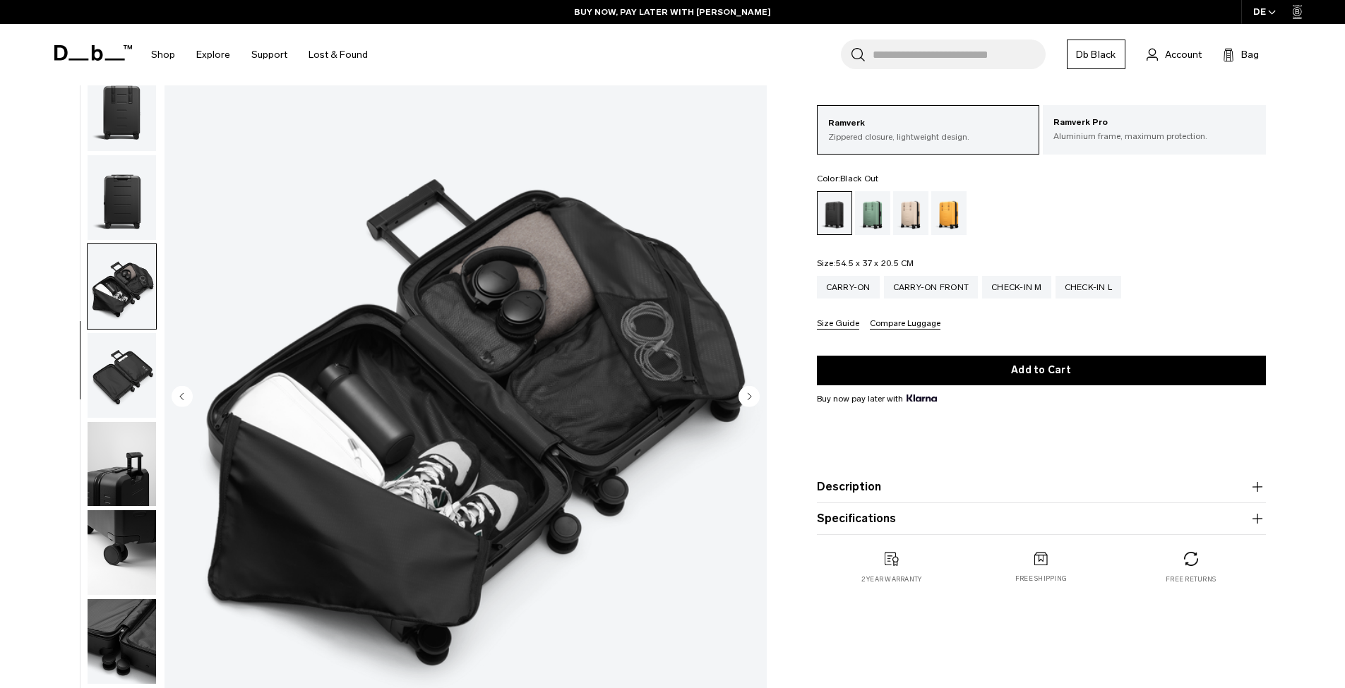
scroll to position [143, 0]
click at [126, 367] on img "button" at bounding box center [122, 375] width 68 height 85
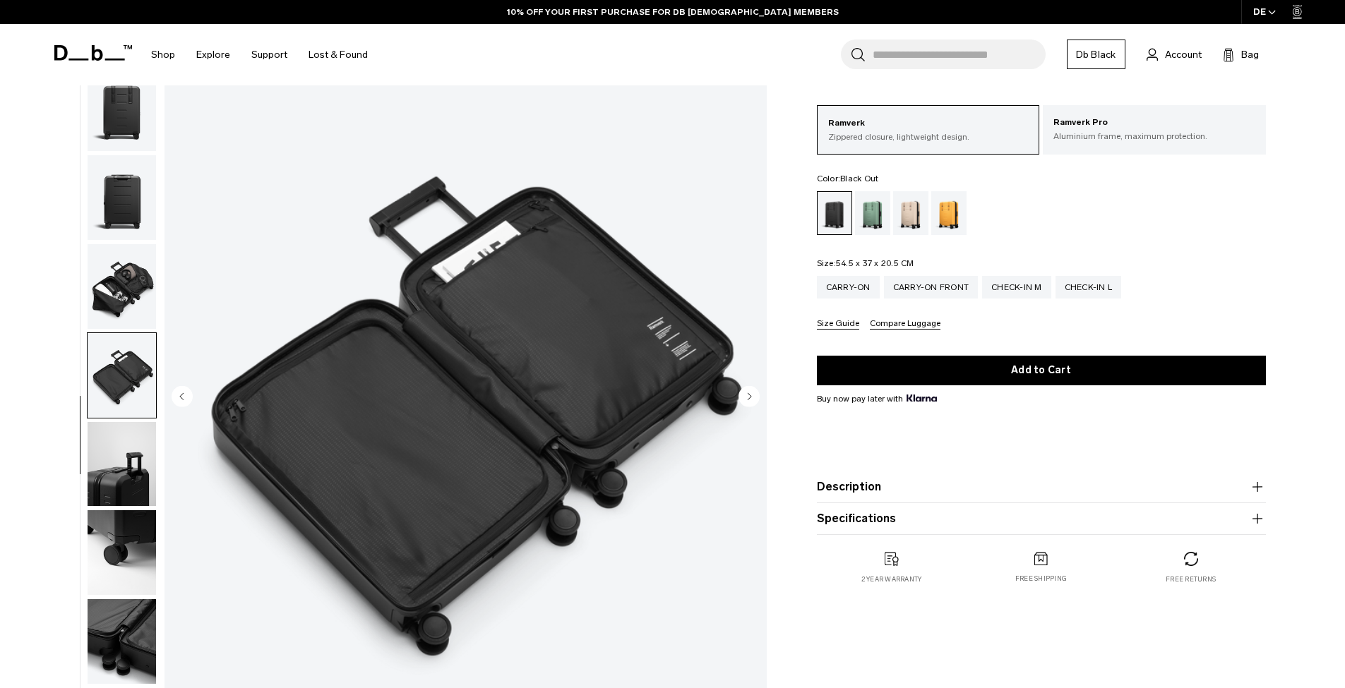
click at [121, 443] on img "button" at bounding box center [122, 464] width 68 height 85
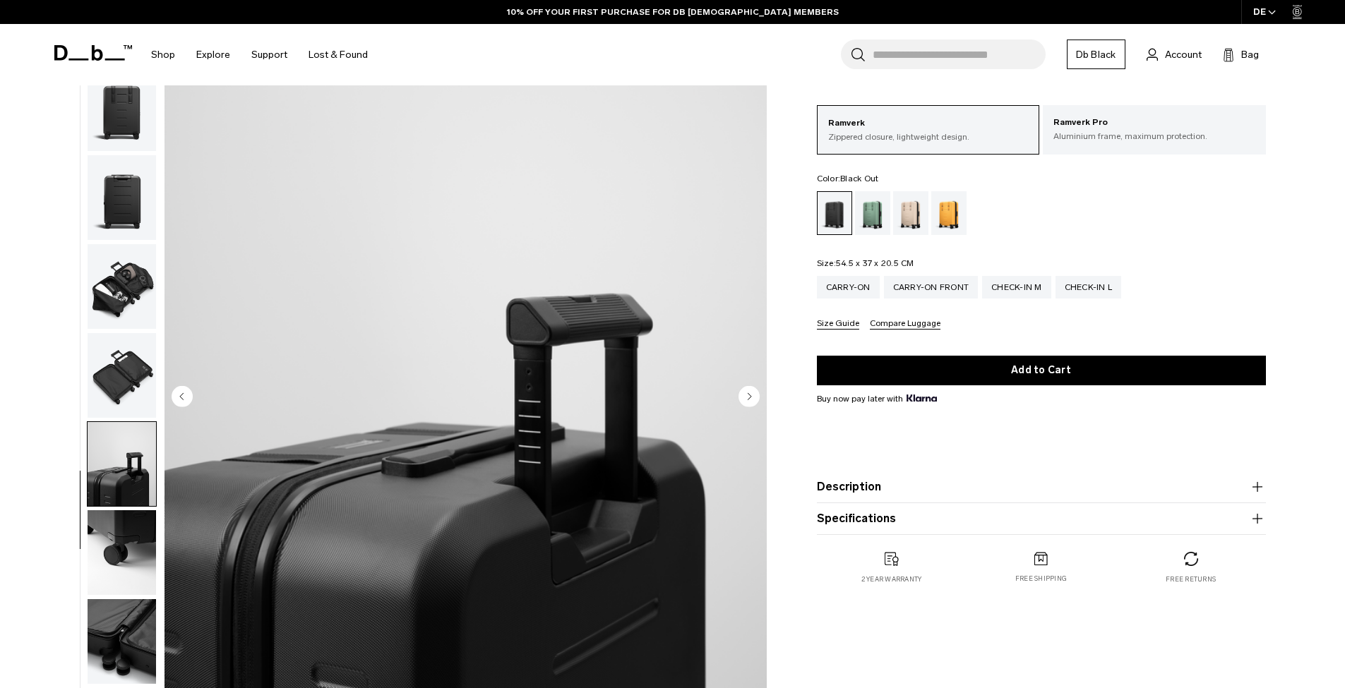
click at [117, 553] on img "button" at bounding box center [122, 552] width 68 height 85
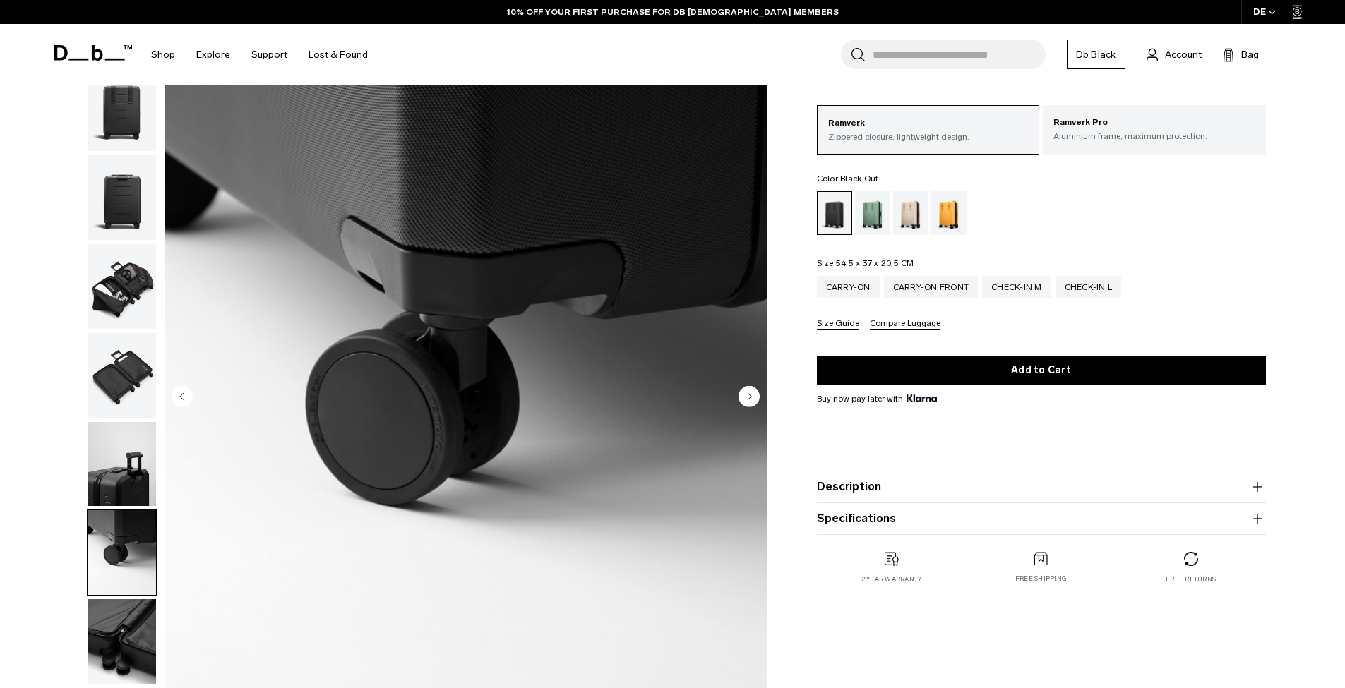
click at [133, 612] on img "button" at bounding box center [122, 641] width 68 height 85
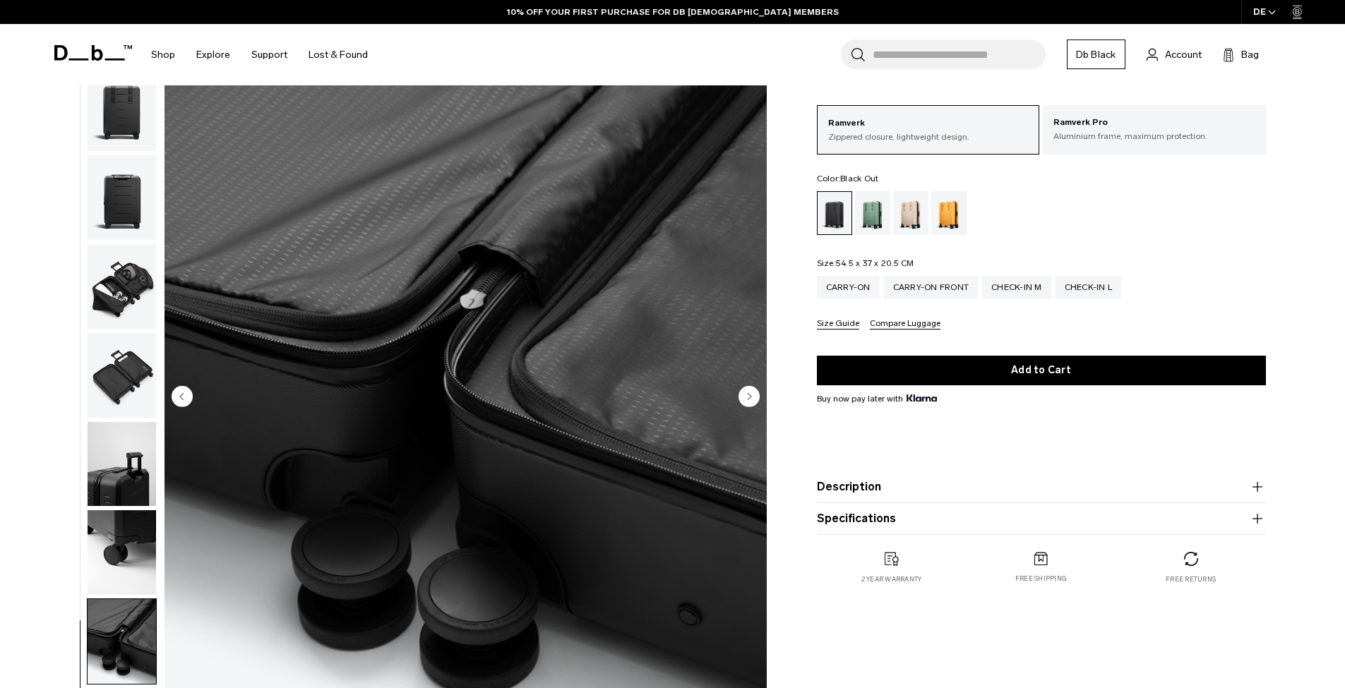
click at [143, 366] on img "button" at bounding box center [122, 375] width 68 height 85
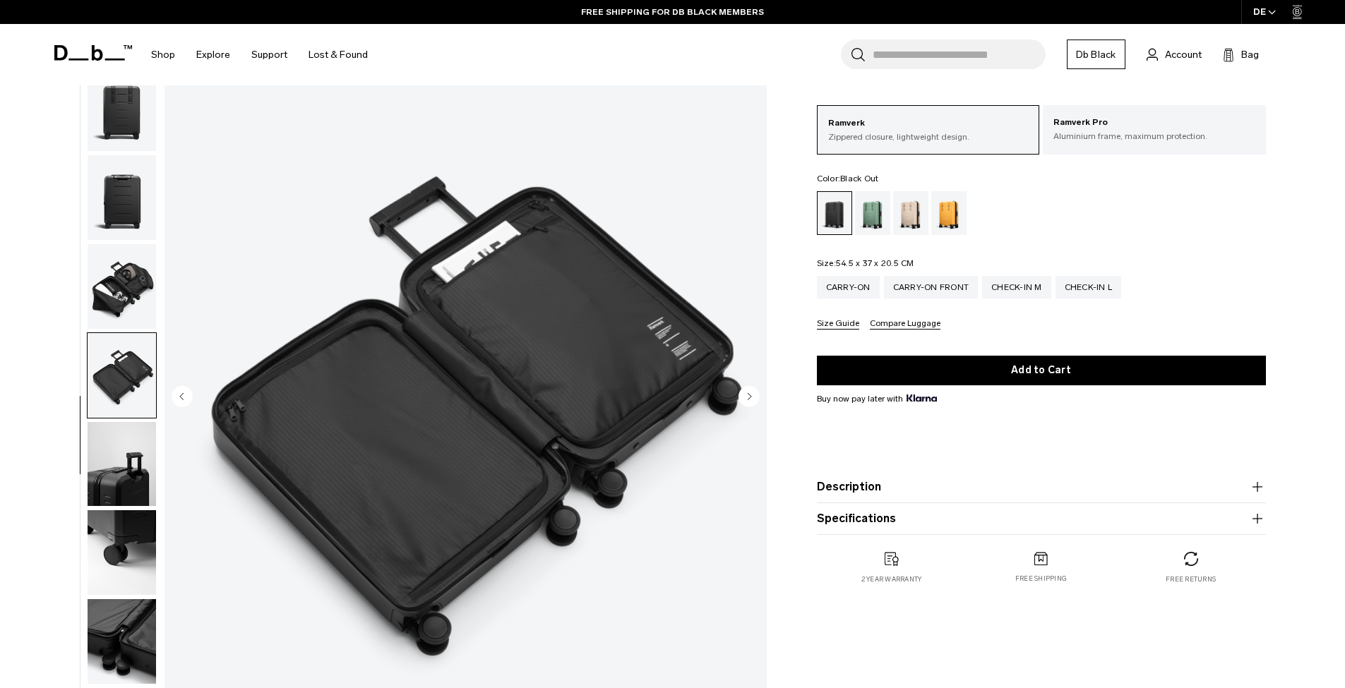
click at [124, 186] on img "button" at bounding box center [122, 197] width 68 height 85
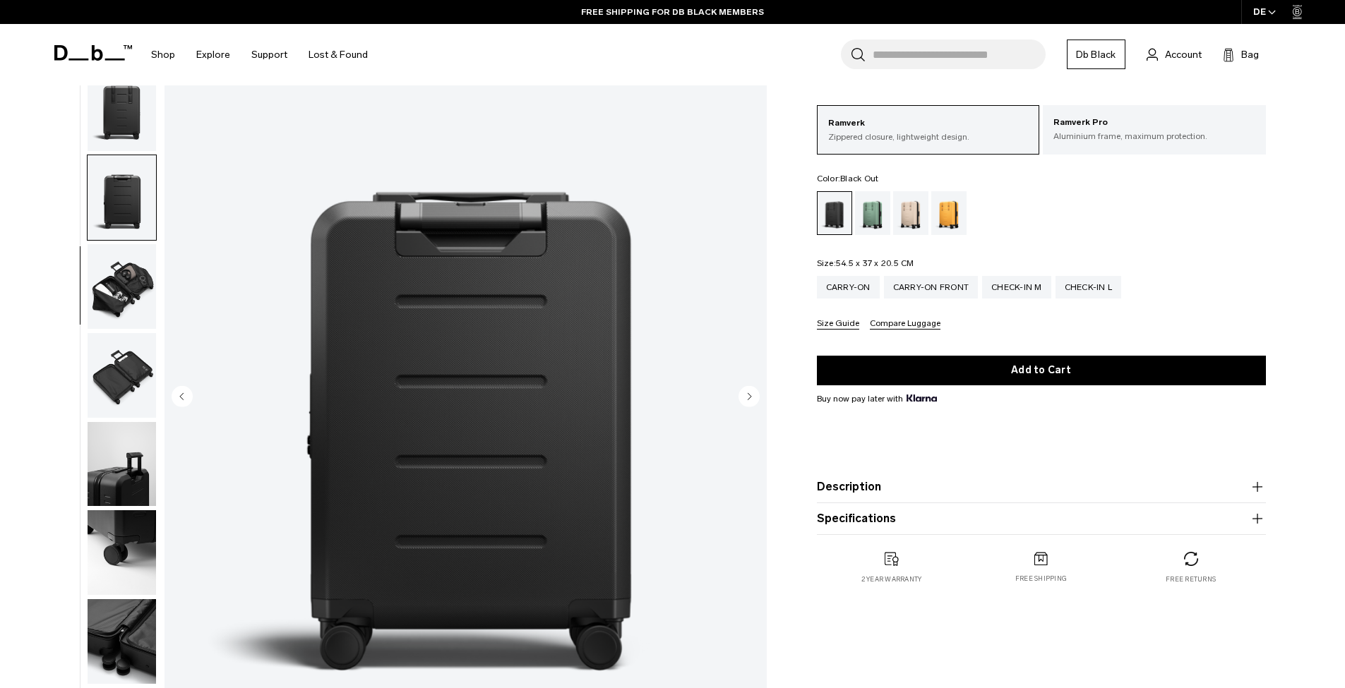
click at [104, 471] on img "button" at bounding box center [122, 464] width 68 height 85
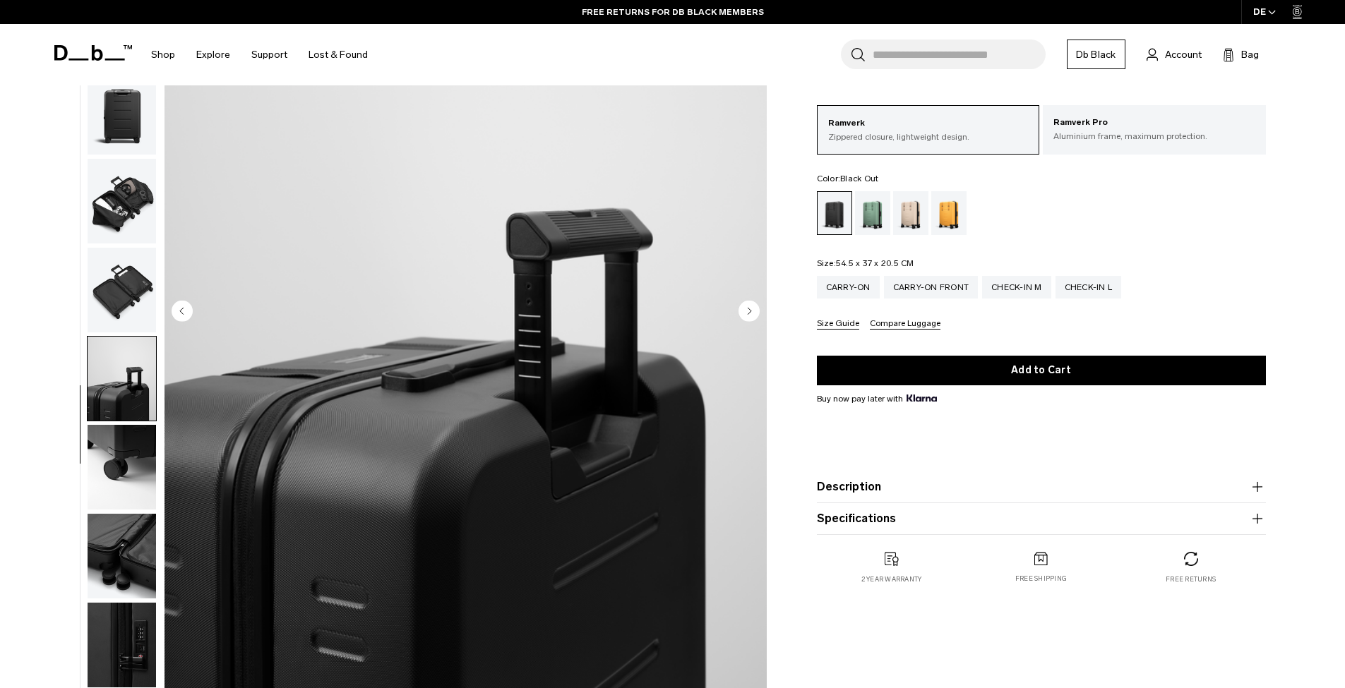
scroll to position [237, 0]
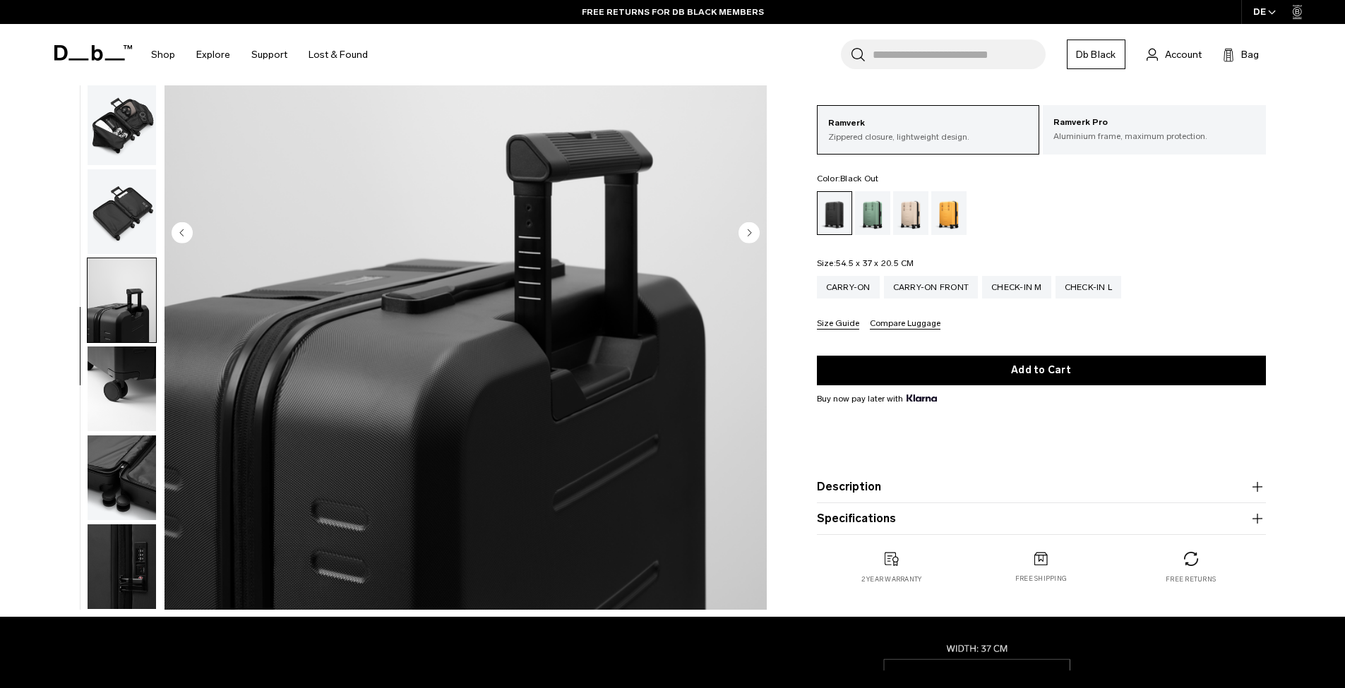
click at [119, 576] on img "button" at bounding box center [122, 566] width 68 height 85
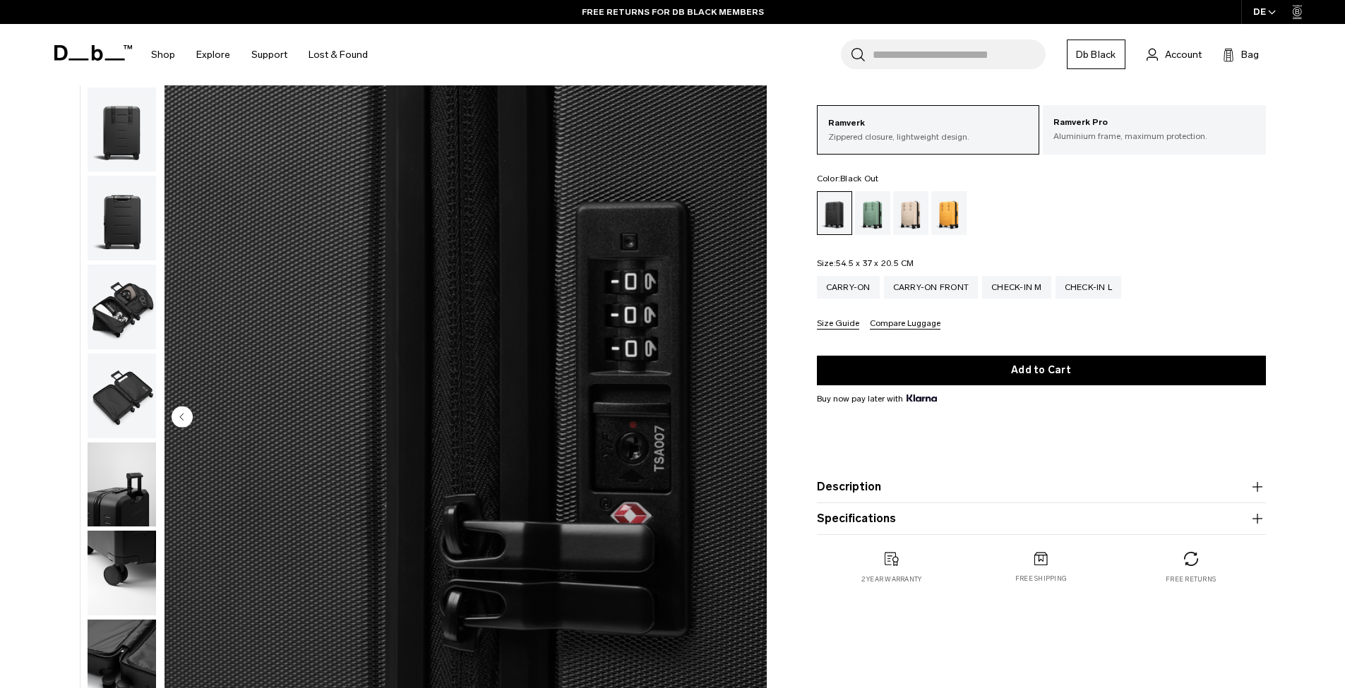
scroll to position [0, 0]
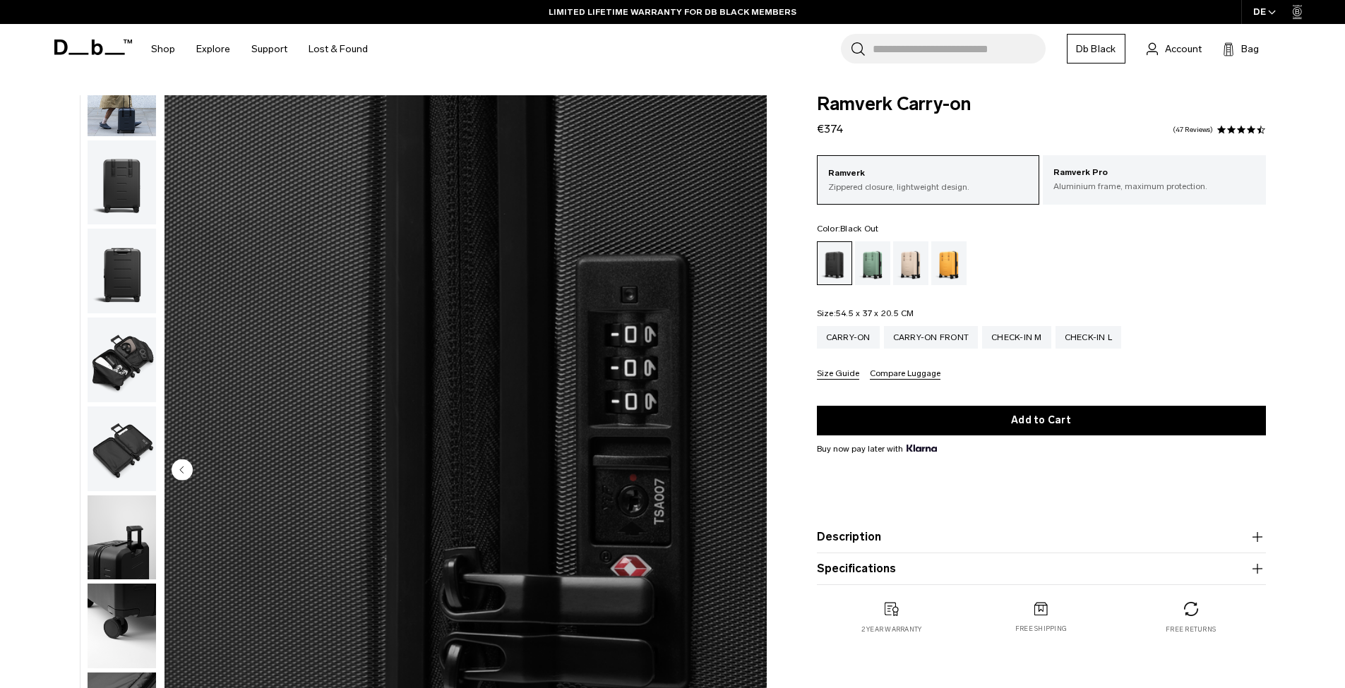
click at [101, 441] on img "button" at bounding box center [122, 449] width 68 height 85
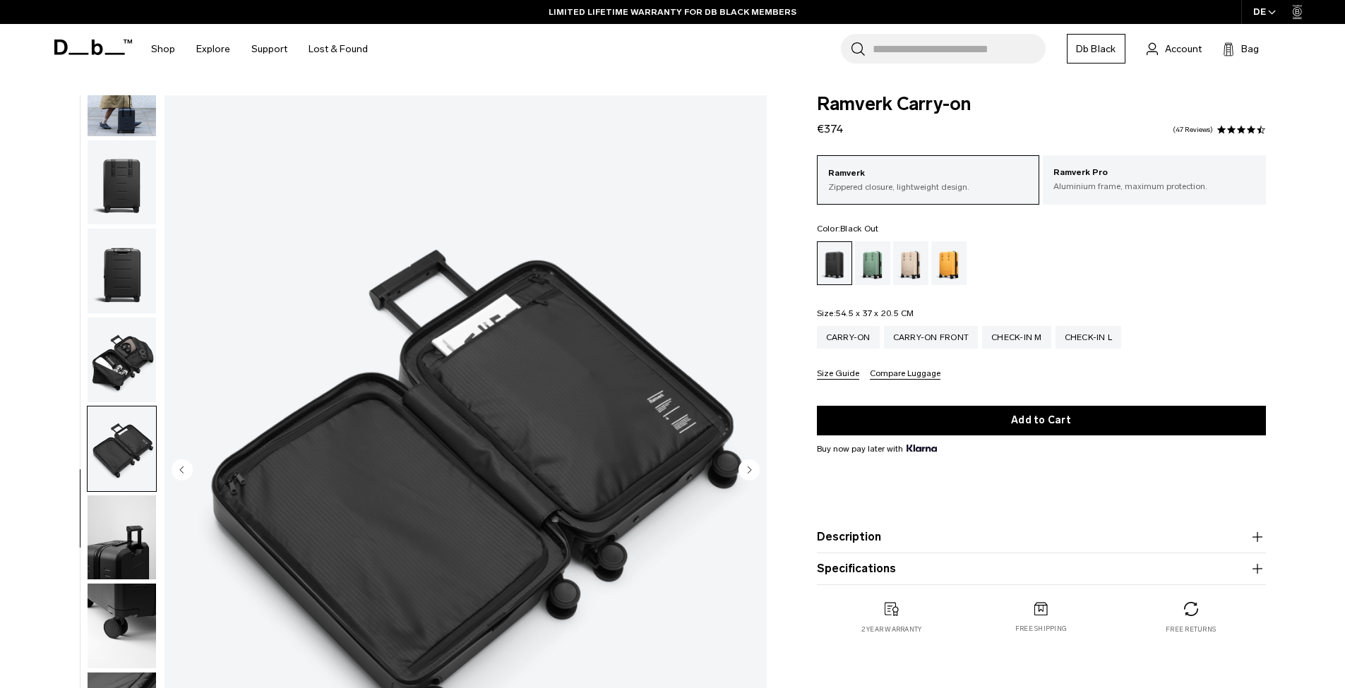
click at [133, 351] on img "button" at bounding box center [122, 360] width 68 height 85
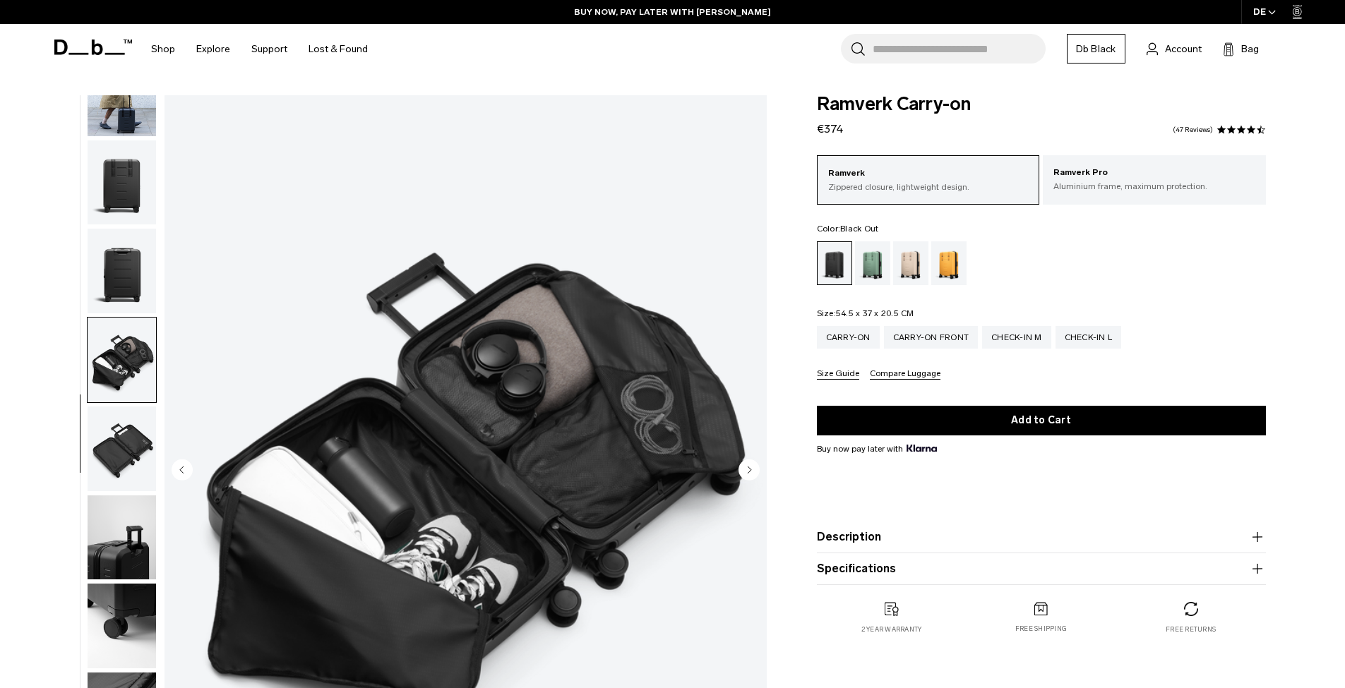
click at [125, 413] on img "button" at bounding box center [122, 449] width 68 height 85
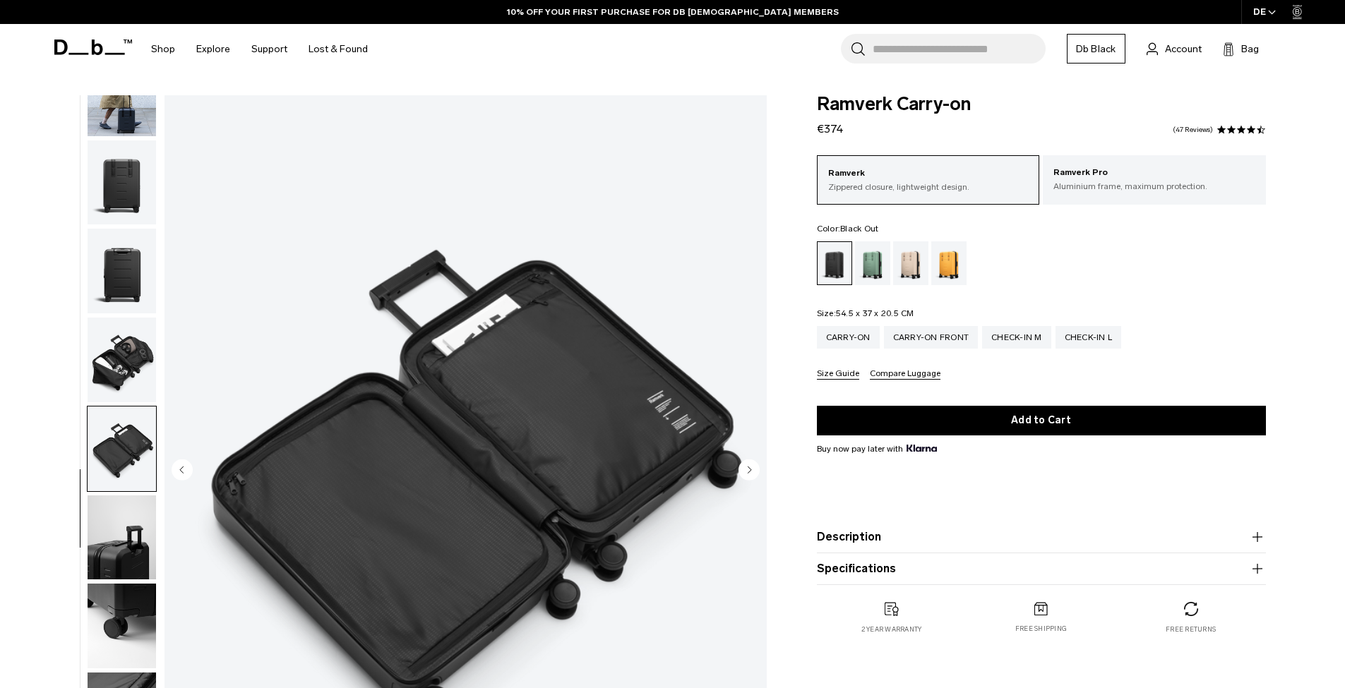
click at [124, 255] on img "button" at bounding box center [122, 271] width 68 height 85
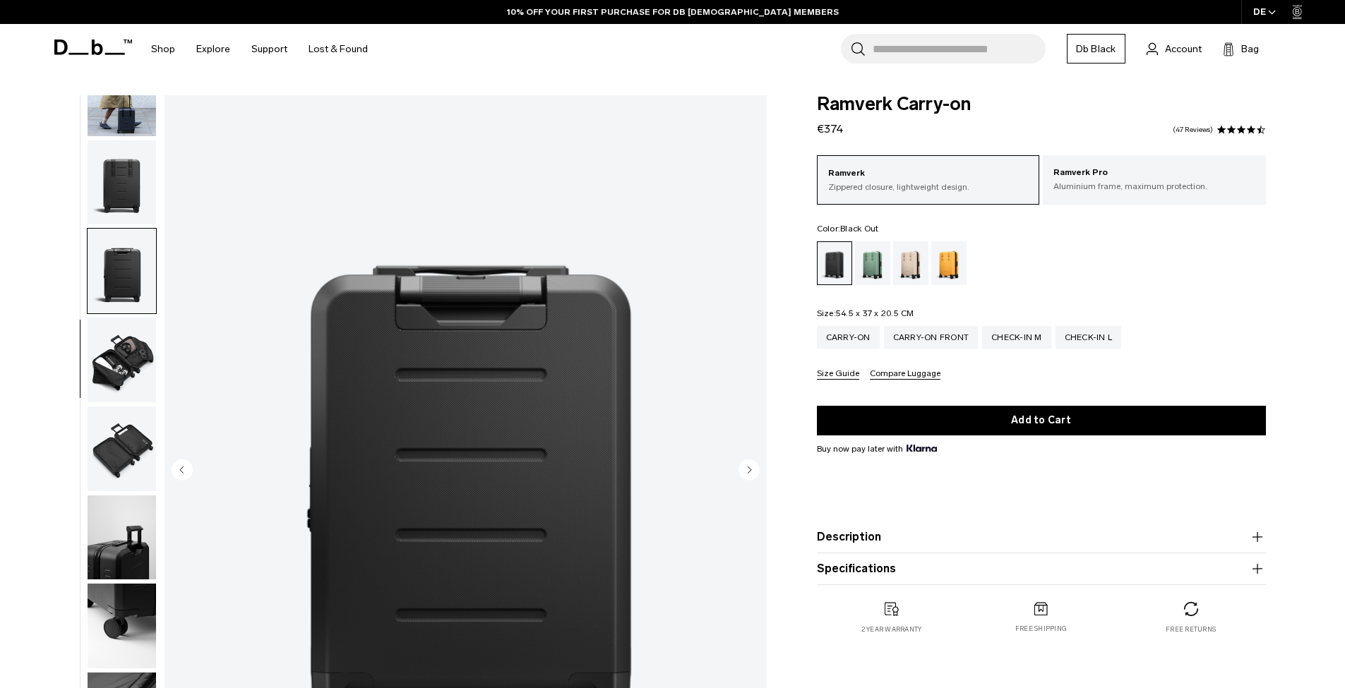
click at [119, 351] on img "button" at bounding box center [122, 360] width 68 height 85
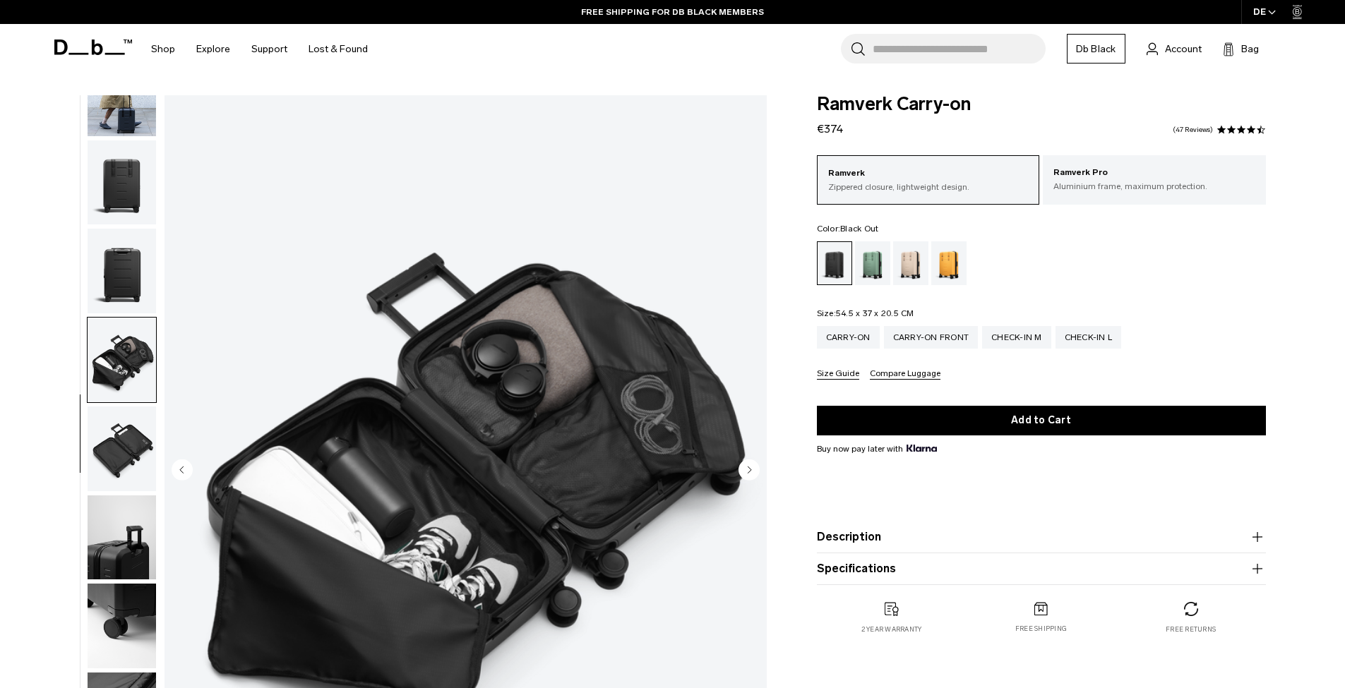
click at [126, 524] on img "button" at bounding box center [122, 537] width 68 height 85
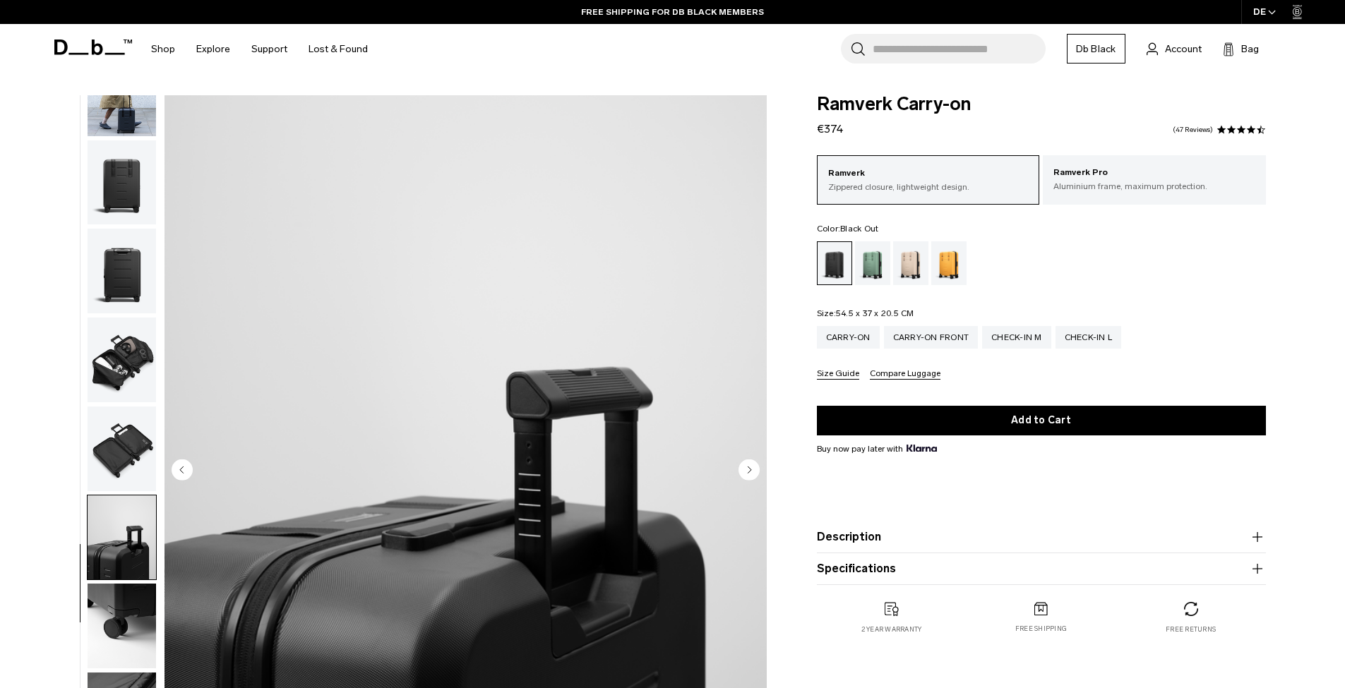
click at [131, 166] on img "button" at bounding box center [122, 182] width 68 height 85
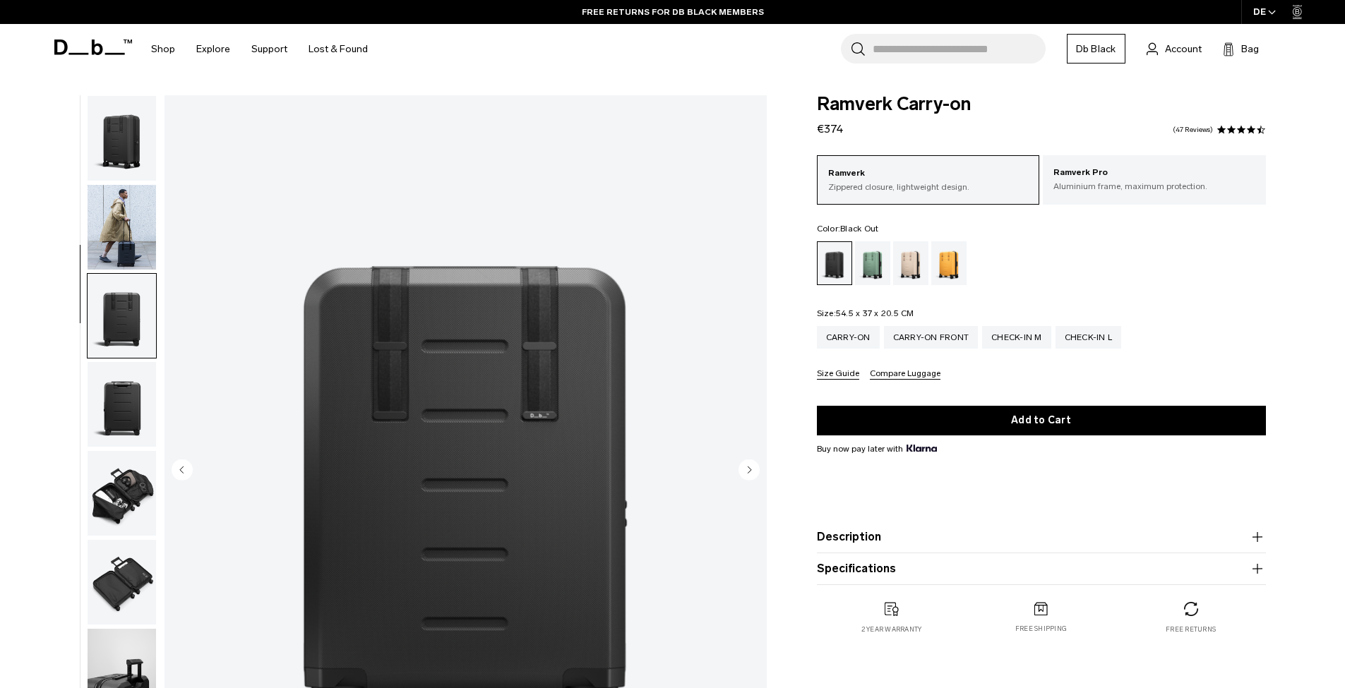
click at [133, 188] on img "button" at bounding box center [122, 227] width 68 height 85
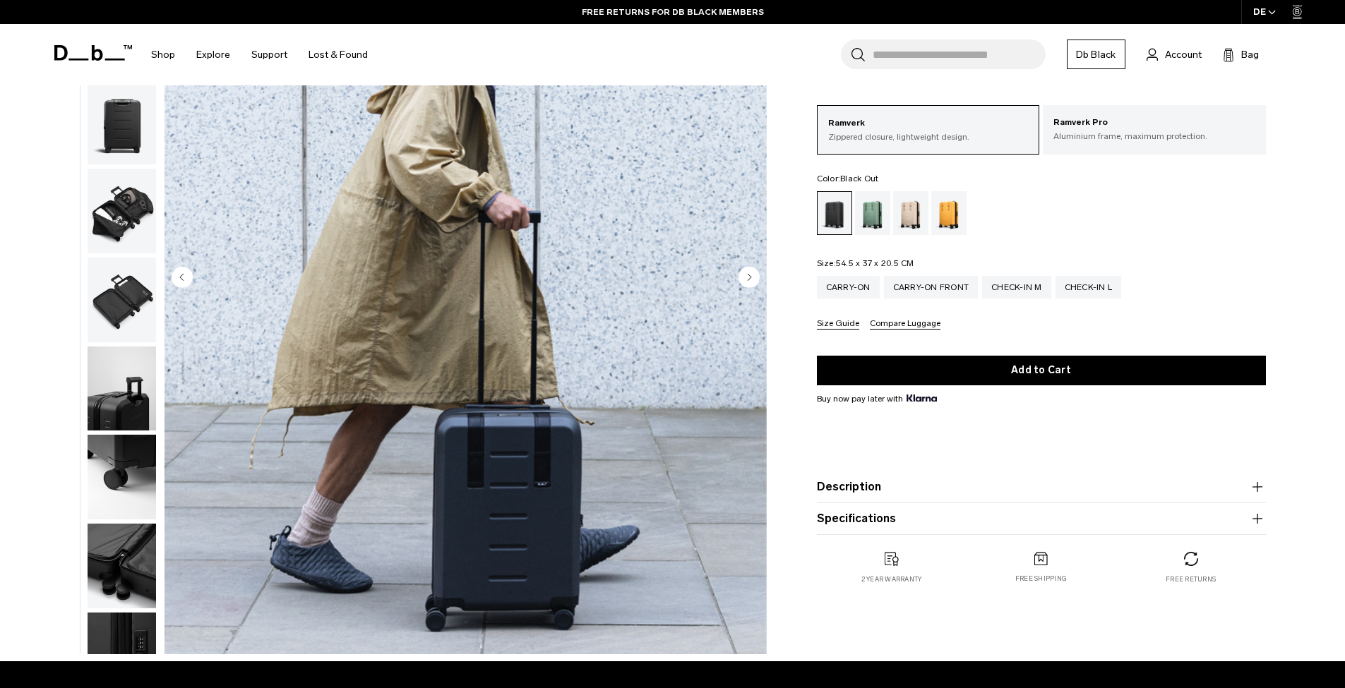
scroll to position [202, 0]
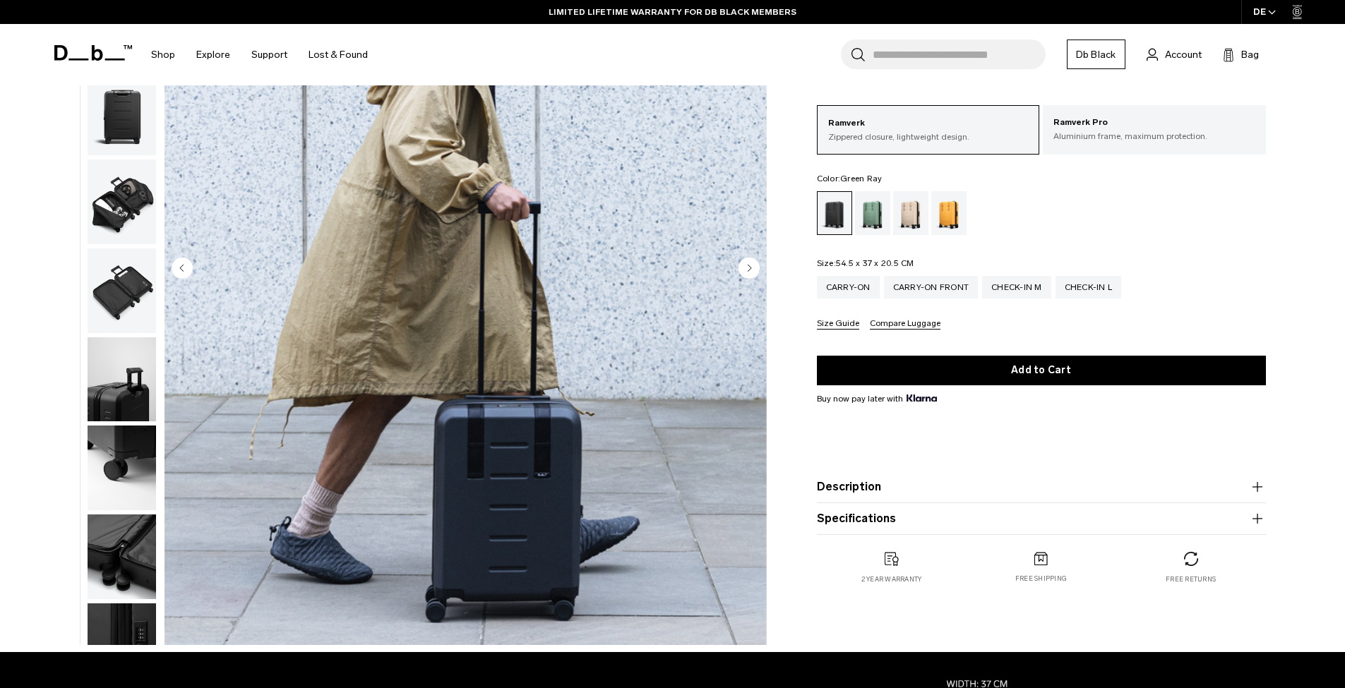
click at [872, 210] on div "Green Ray" at bounding box center [873, 213] width 36 height 44
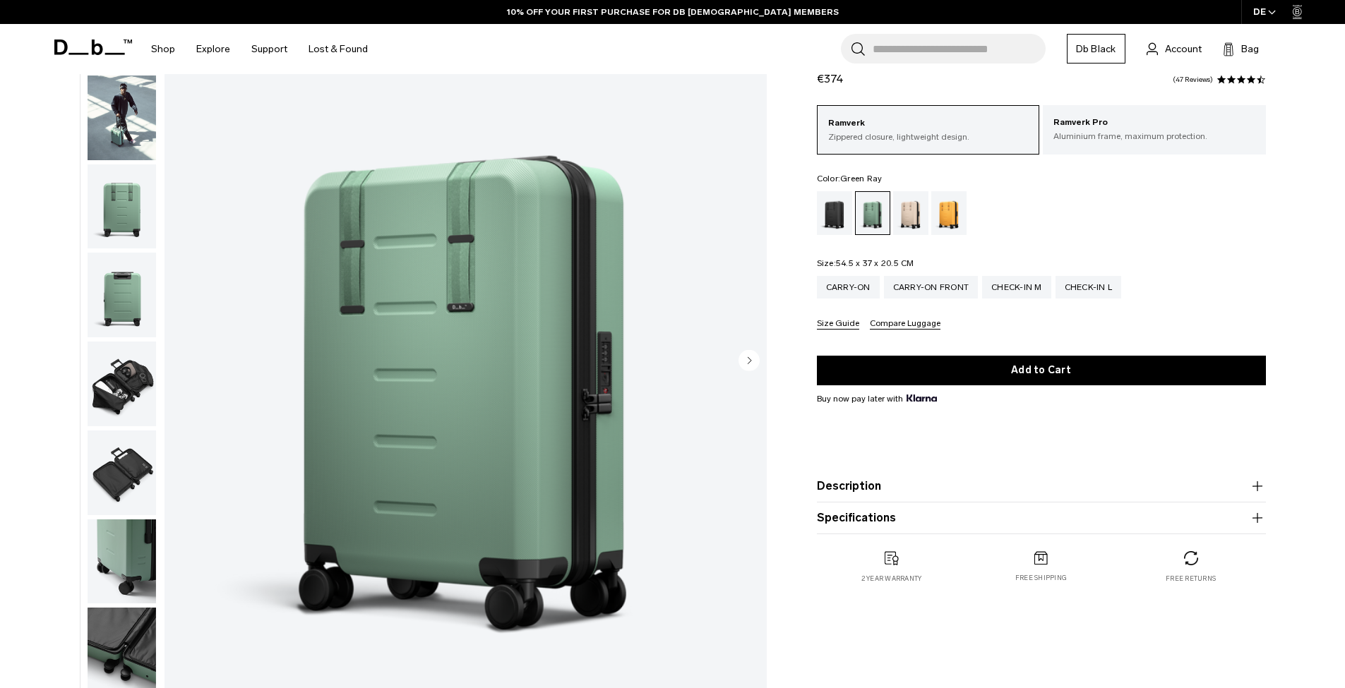
scroll to position [109, 0]
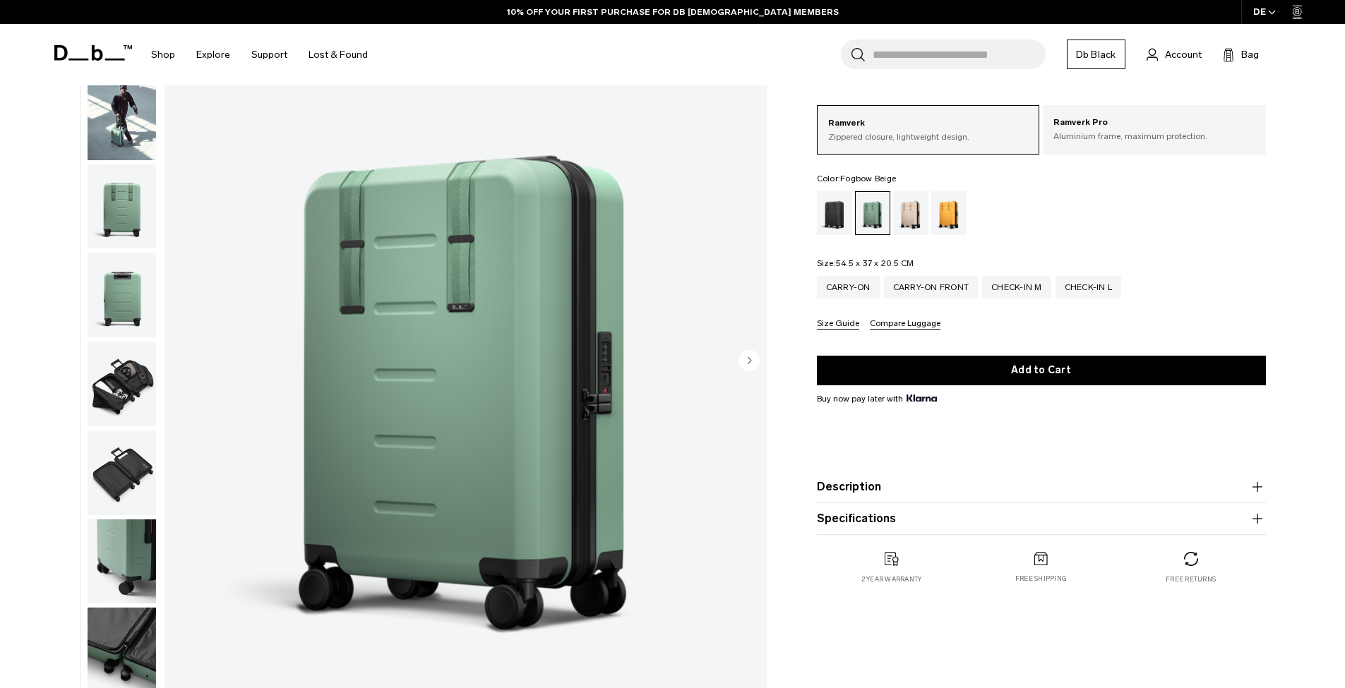
click at [912, 217] on div "Fogbow Beige" at bounding box center [911, 213] width 36 height 44
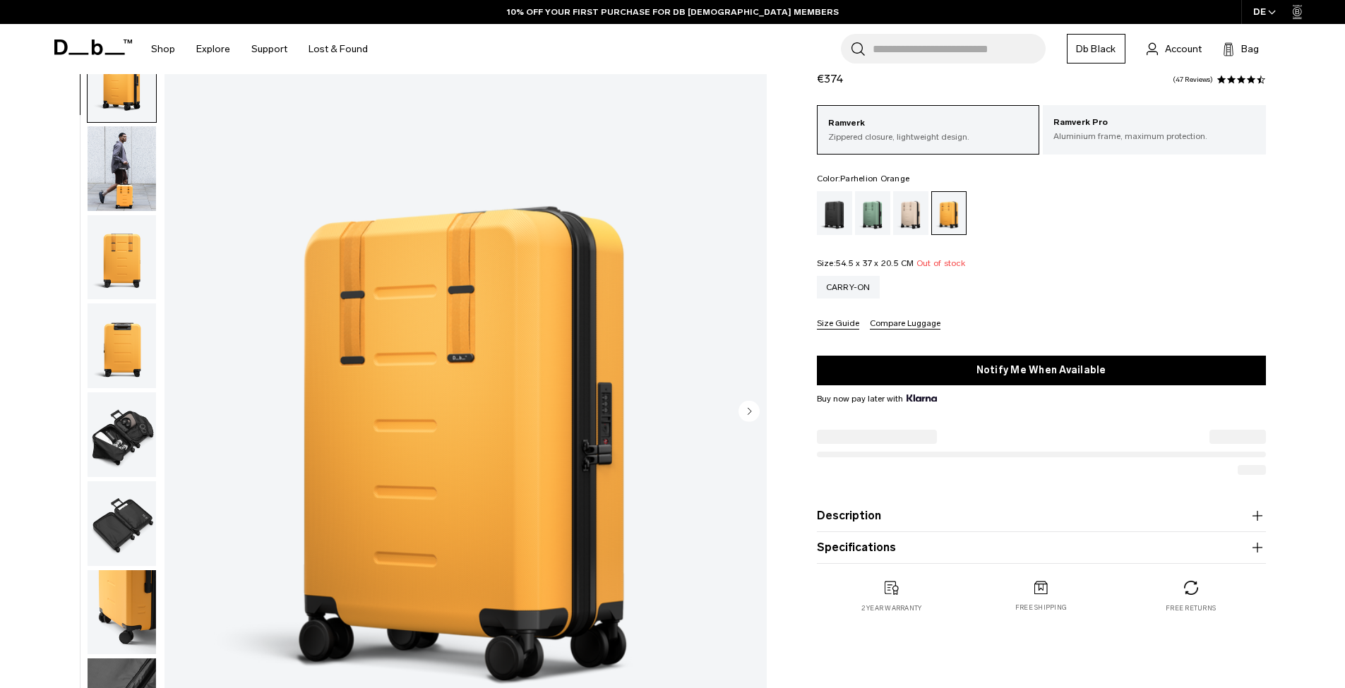
scroll to position [59, 0]
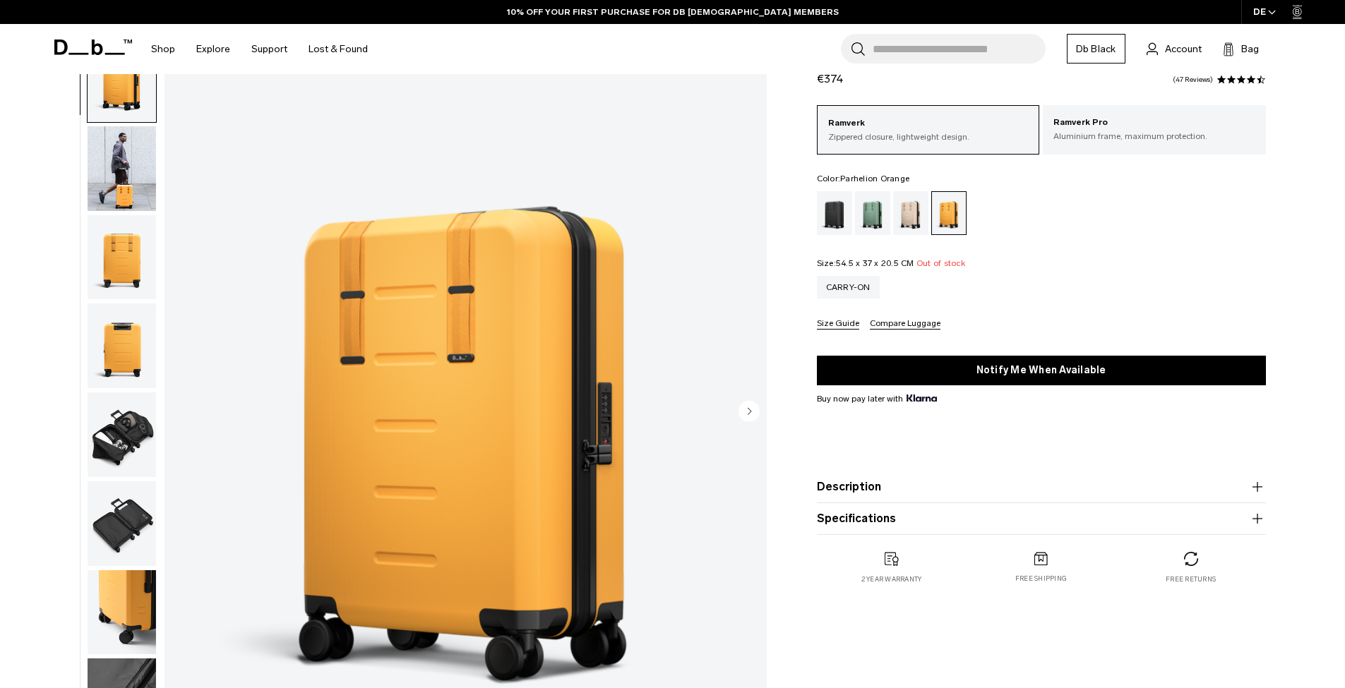
click at [112, 177] on img "button" at bounding box center [122, 168] width 68 height 85
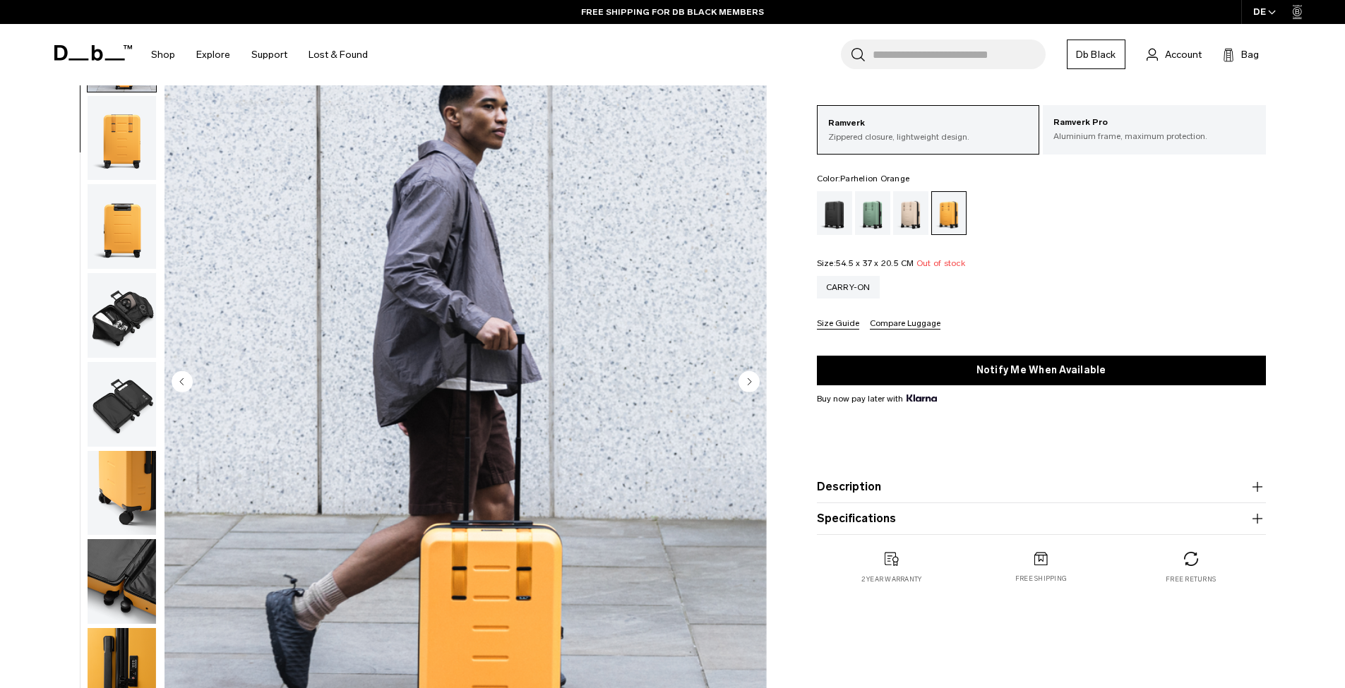
scroll to position [119, 0]
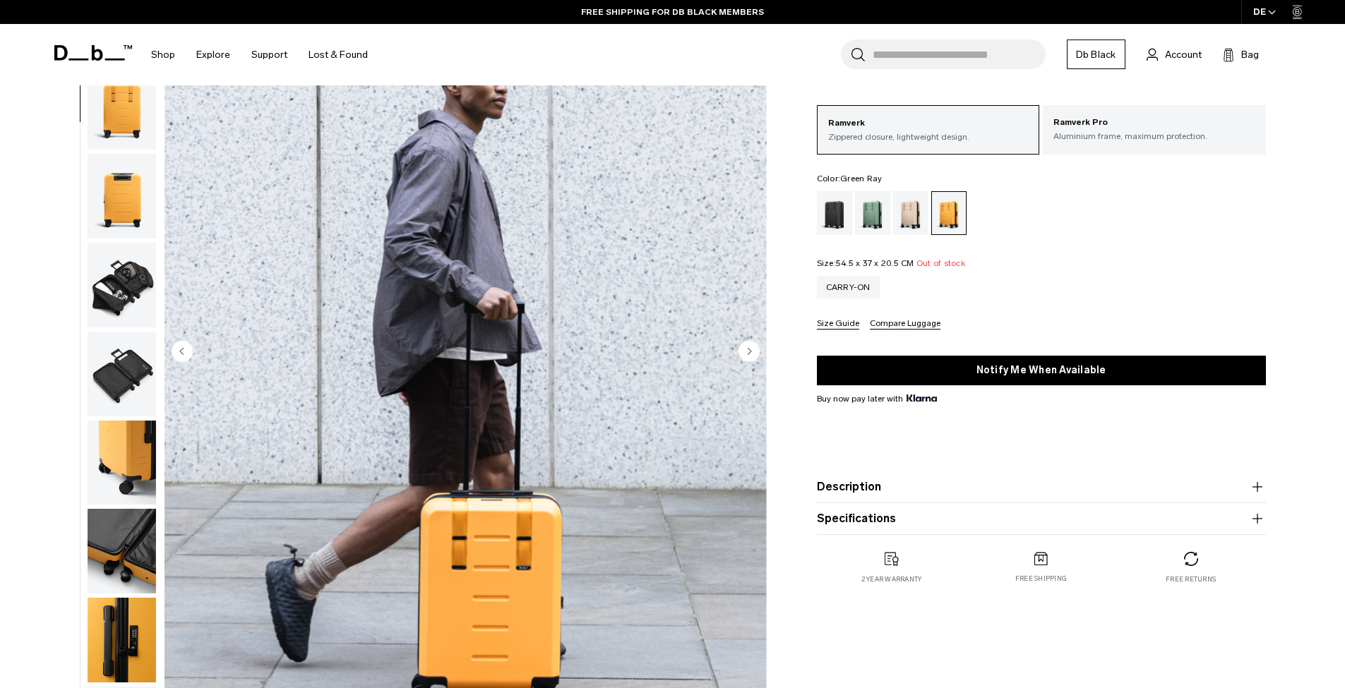
click at [874, 205] on div "Green Ray" at bounding box center [873, 213] width 36 height 44
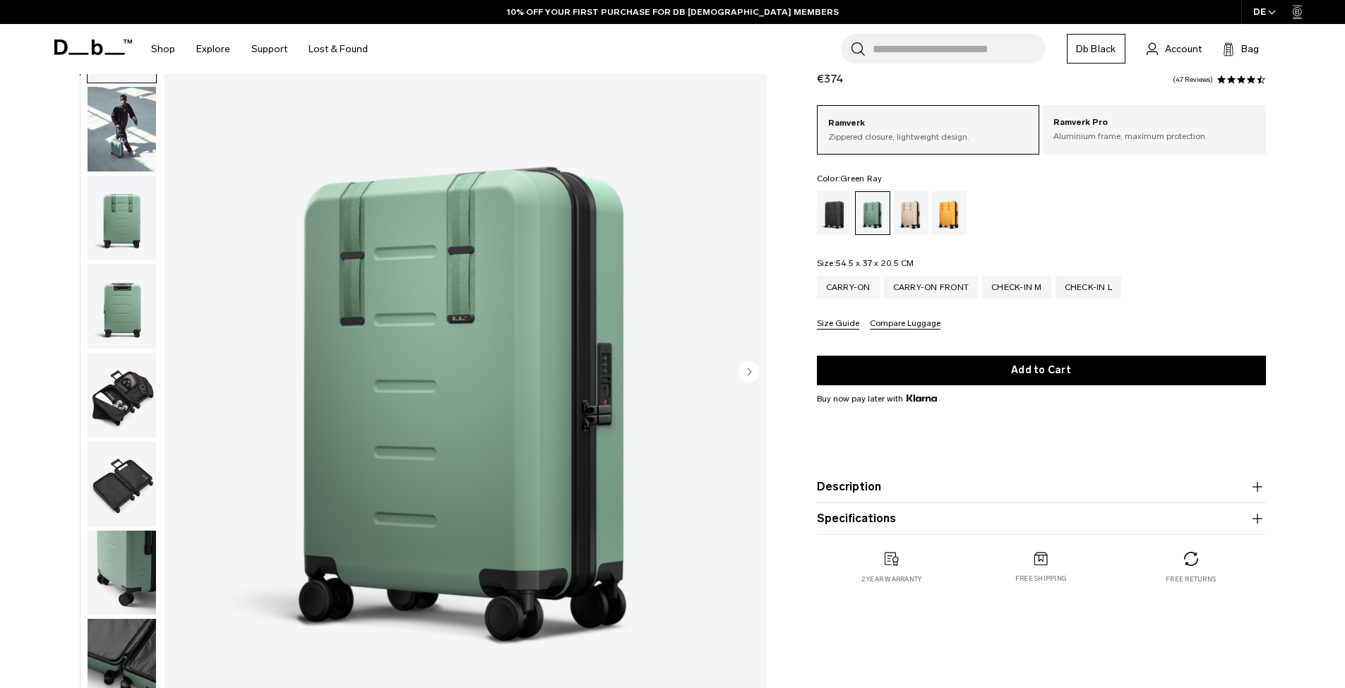
drag, startPoint x: 0, startPoint y: 0, endPoint x: 139, endPoint y: 133, distance: 192.7
click at [139, 133] on img "button" at bounding box center [122, 129] width 68 height 85
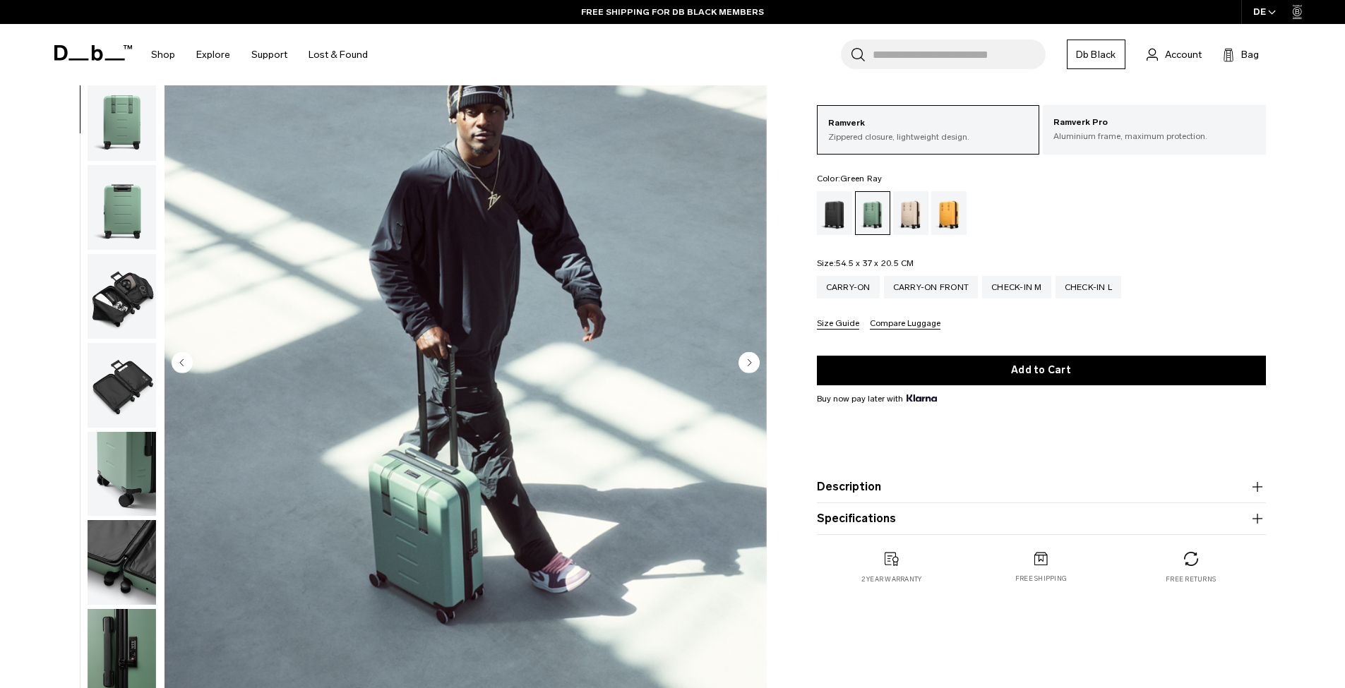
scroll to position [52, 0]
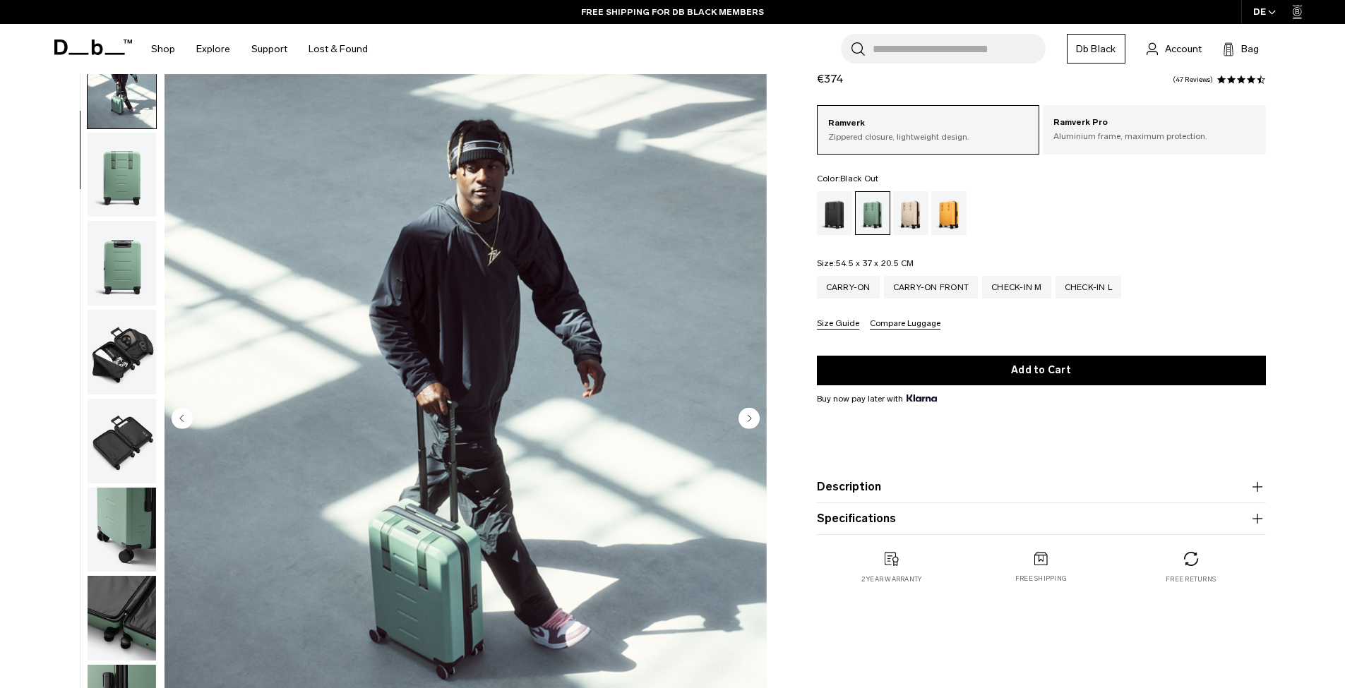
click at [829, 215] on div "Black Out" at bounding box center [835, 213] width 36 height 44
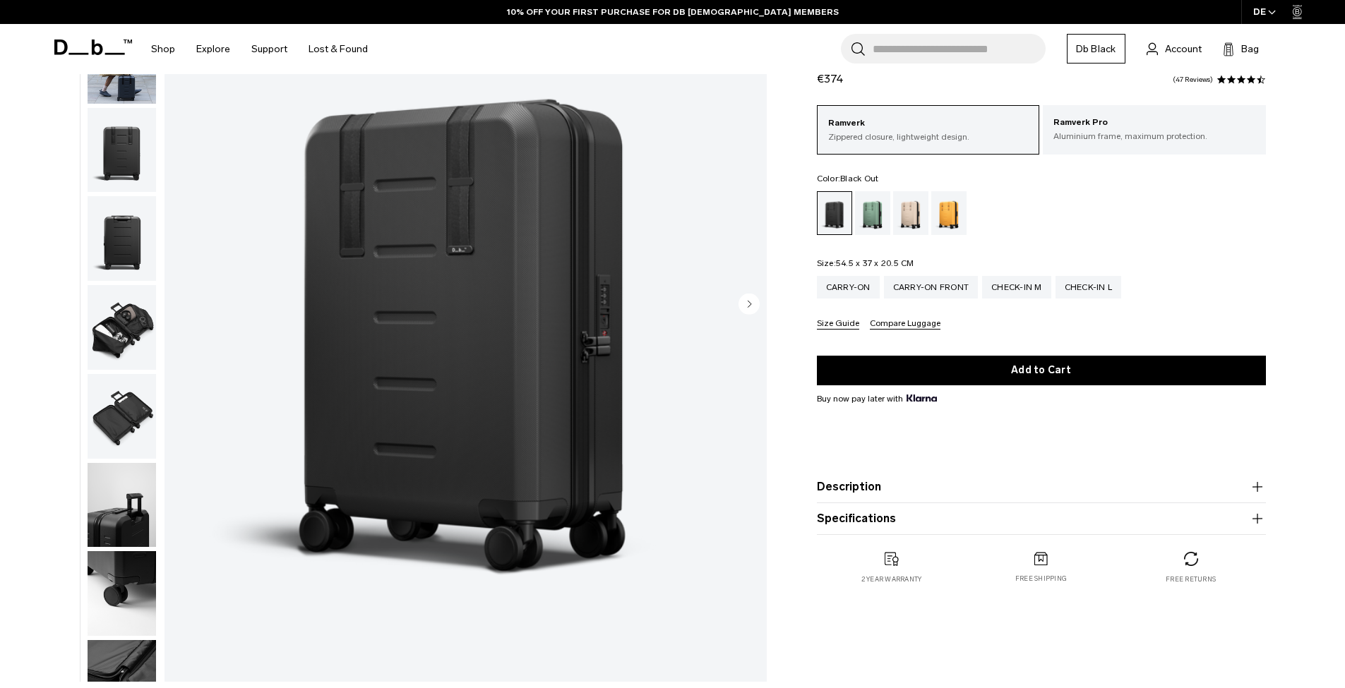
click at [130, 321] on img "button" at bounding box center [122, 327] width 68 height 85
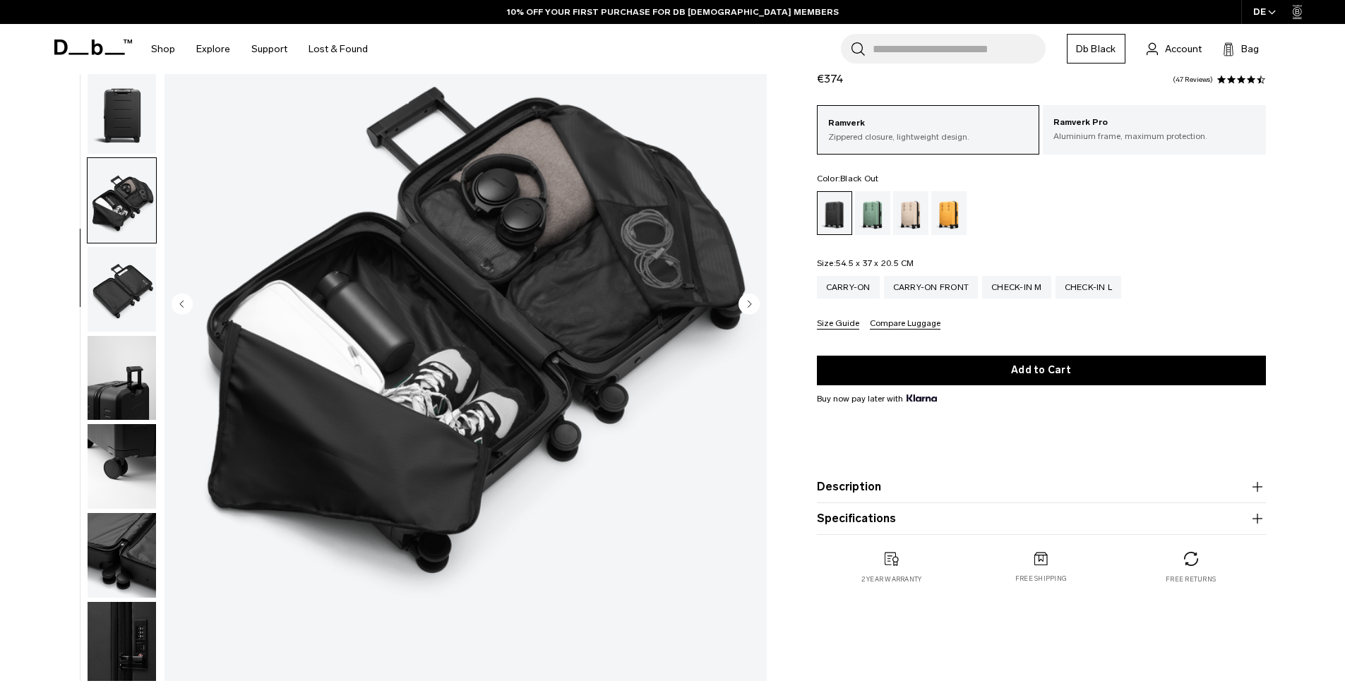
scroll to position [143, 0]
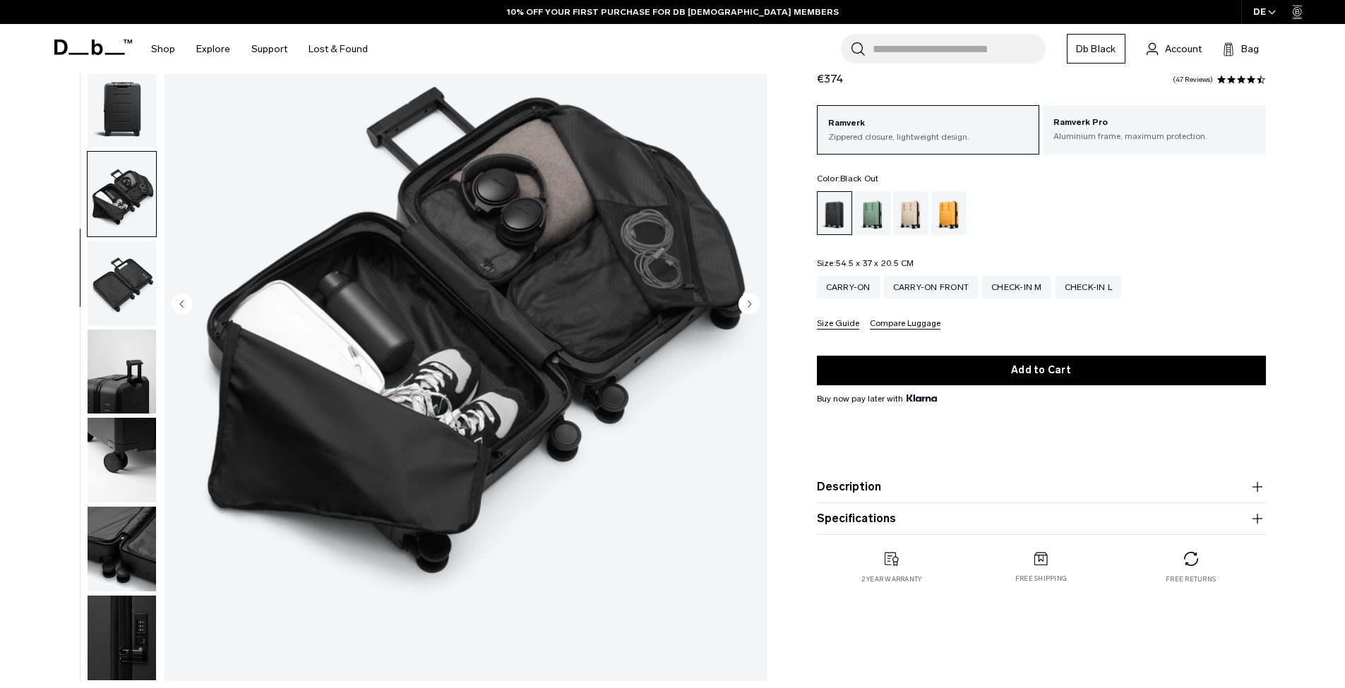
click at [123, 287] on img "button" at bounding box center [122, 283] width 68 height 85
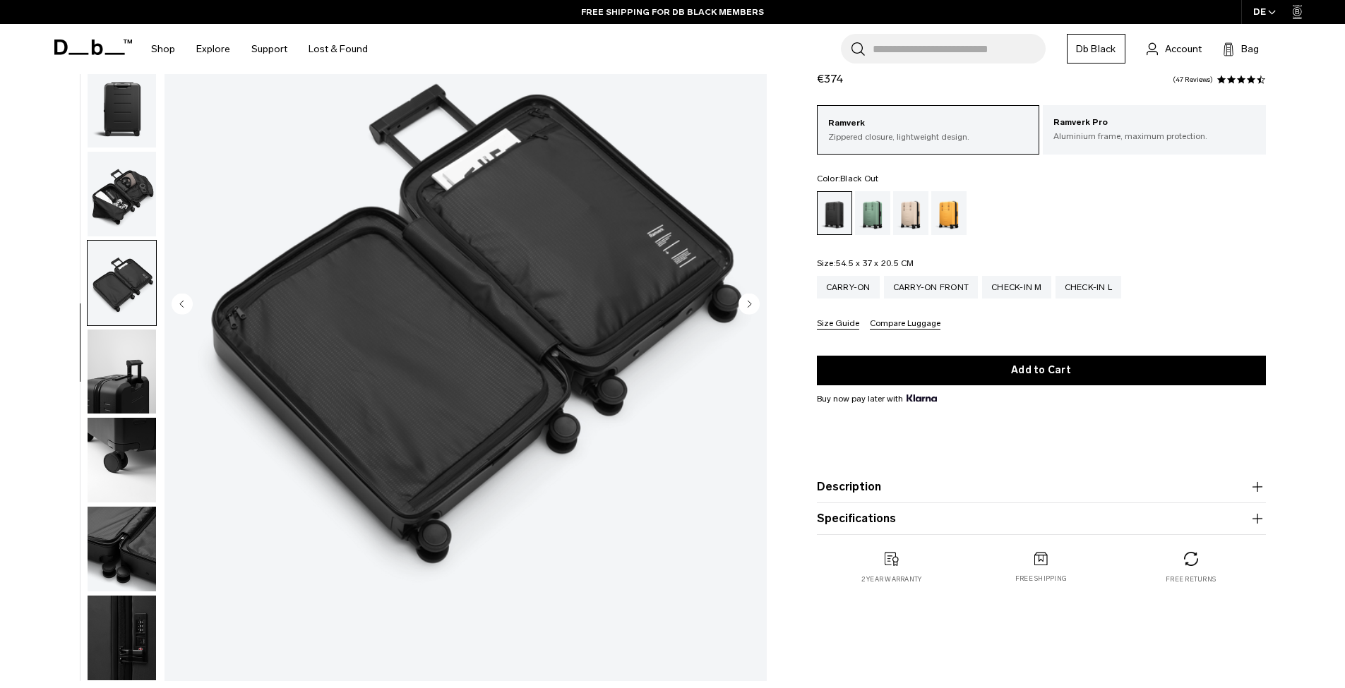
click at [126, 186] on img "button" at bounding box center [122, 194] width 68 height 85
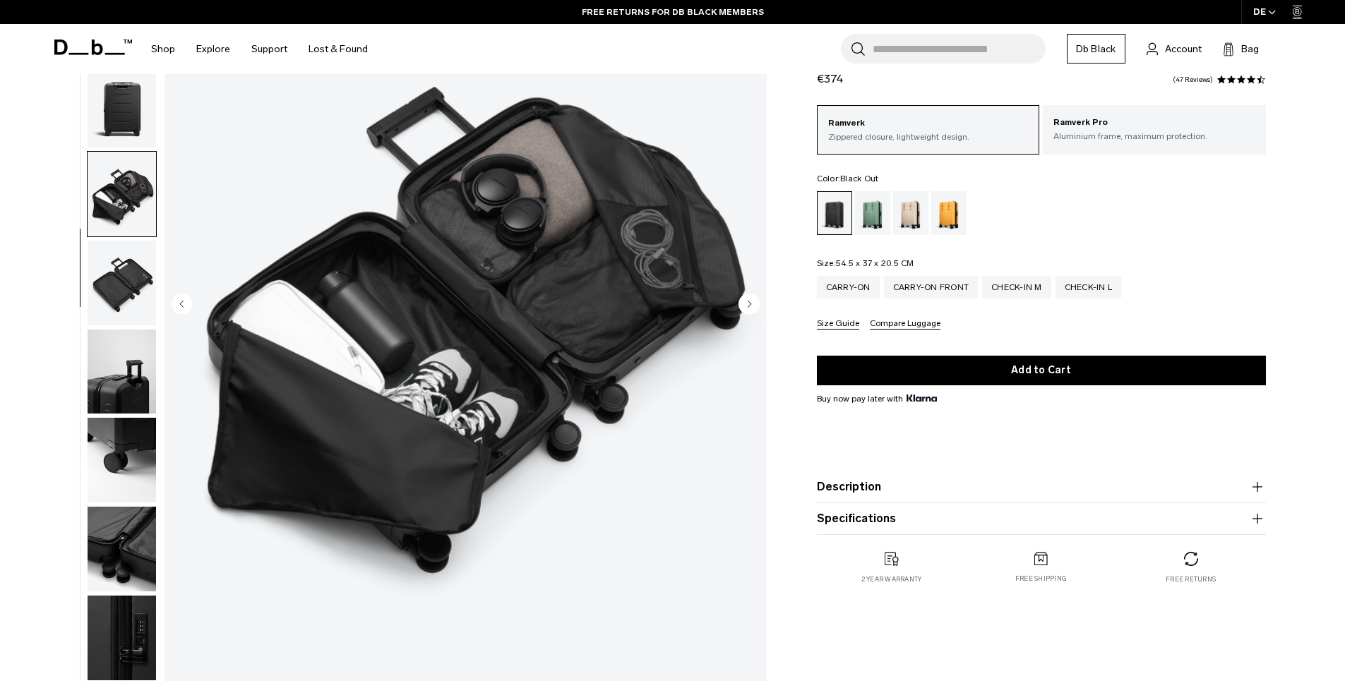
click at [126, 276] on img "button" at bounding box center [122, 283] width 68 height 85
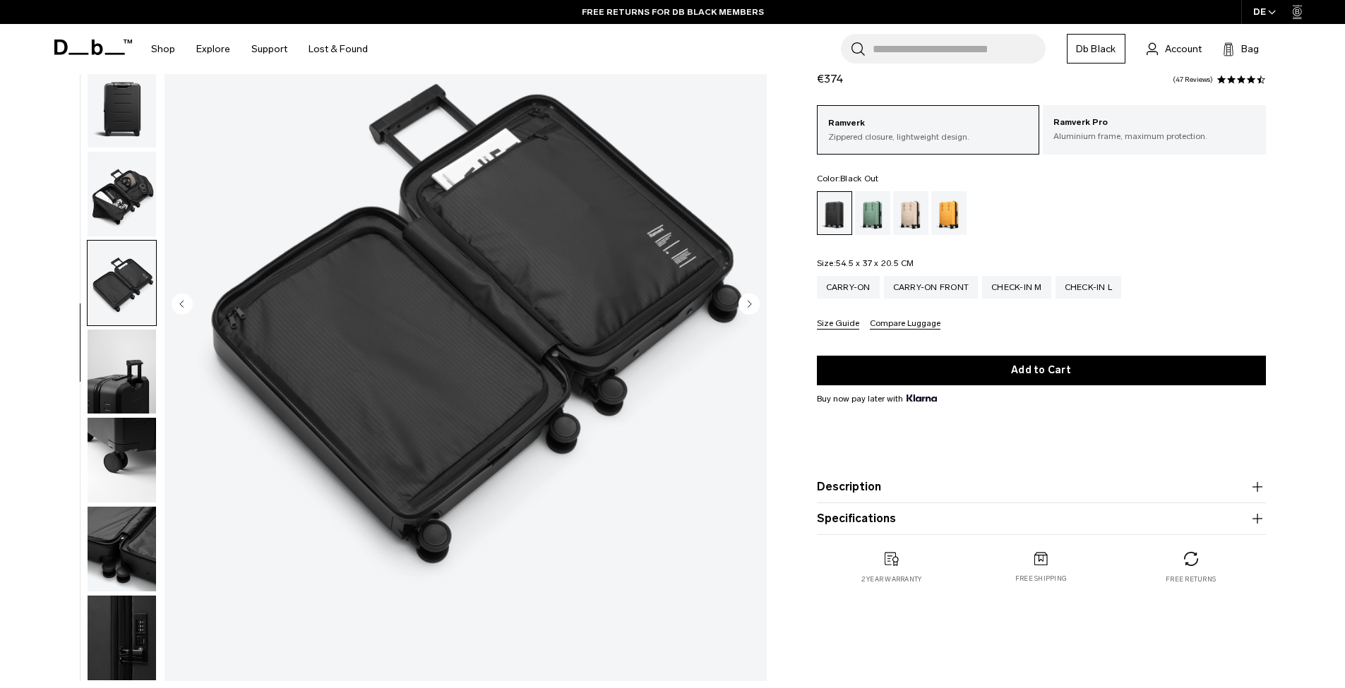
click at [131, 375] on img "button" at bounding box center [122, 372] width 68 height 85
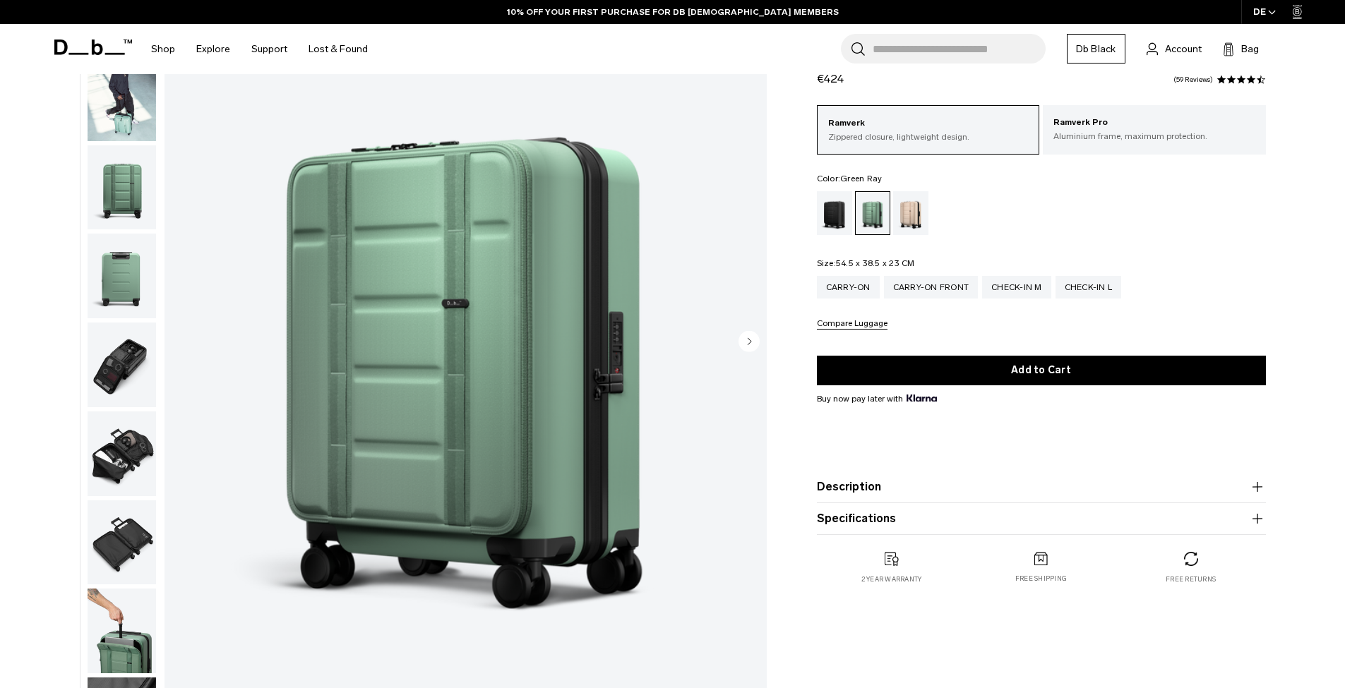
scroll to position [128, 0]
click at [107, 124] on img "button" at bounding box center [122, 98] width 68 height 85
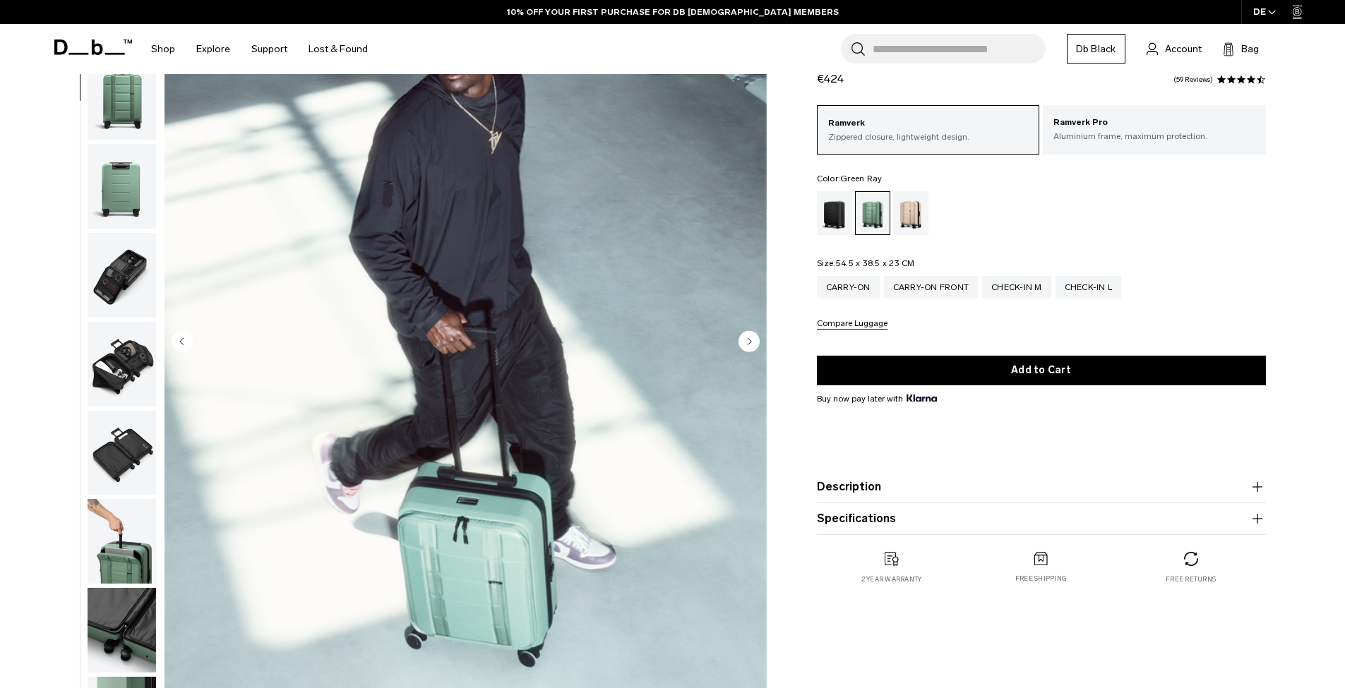
scroll to position [291, 0]
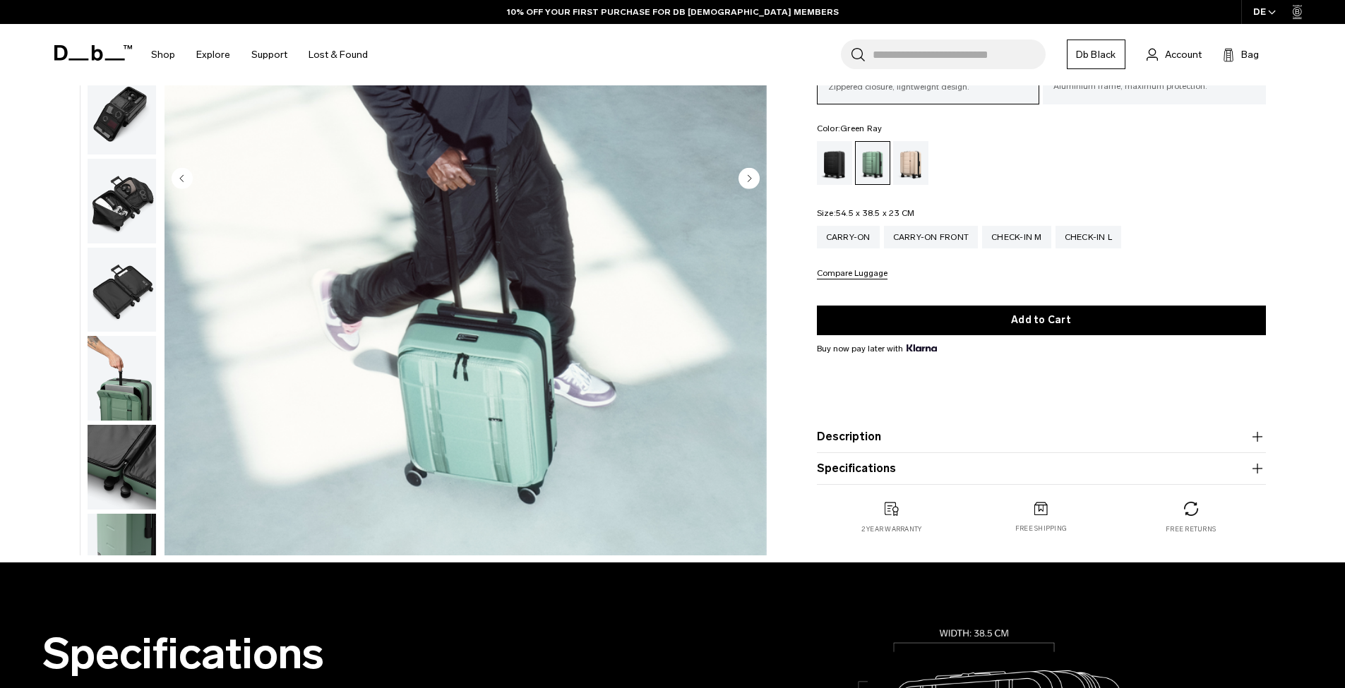
drag, startPoint x: 81, startPoint y: 394, endPoint x: 93, endPoint y: 394, distance: 12.0
click at [81, 394] on div at bounding box center [118, 180] width 77 height 752
click at [121, 392] on img "button" at bounding box center [122, 378] width 68 height 85
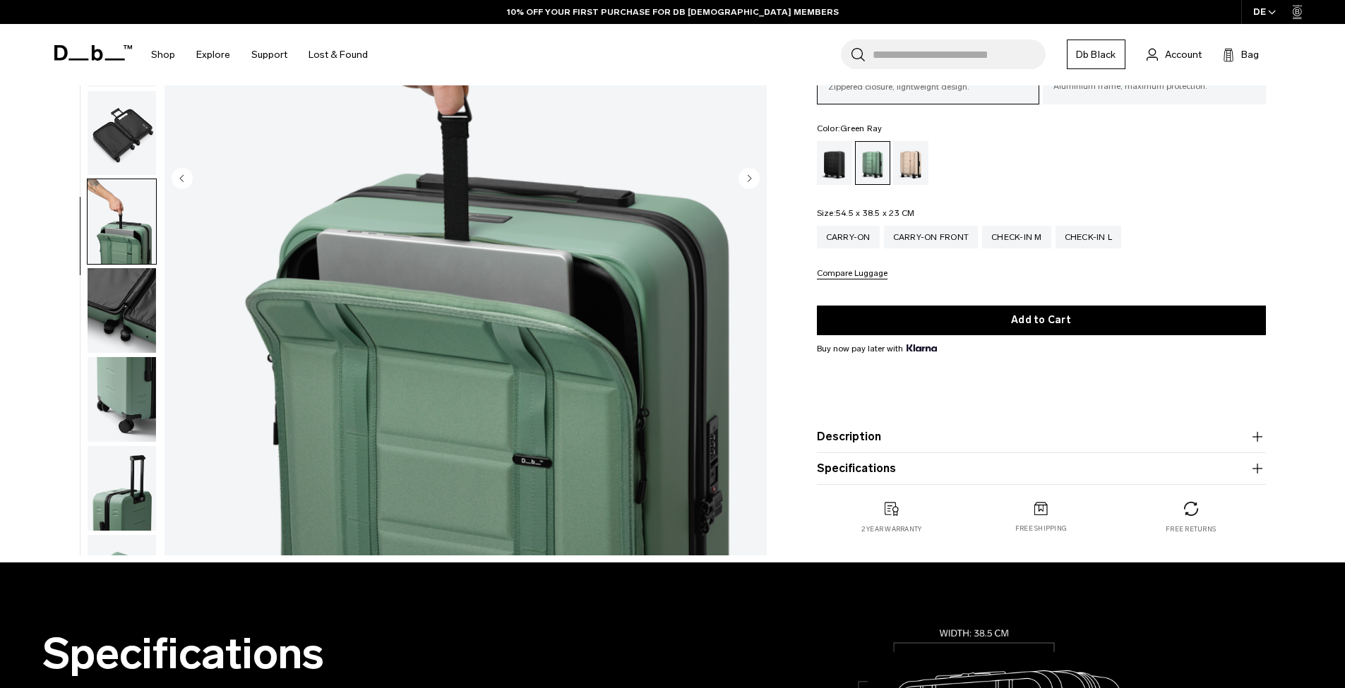
scroll to position [413, 0]
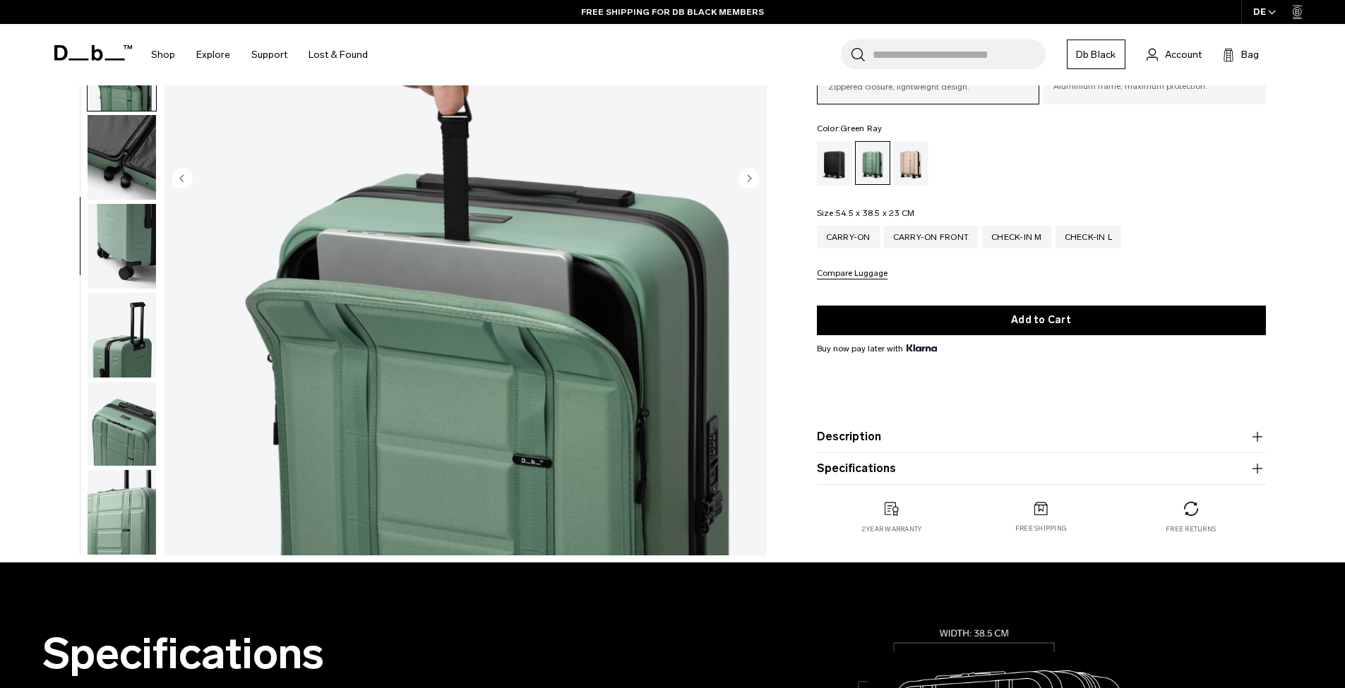
click at [907, 164] on div "Fogbow Beige" at bounding box center [911, 163] width 36 height 44
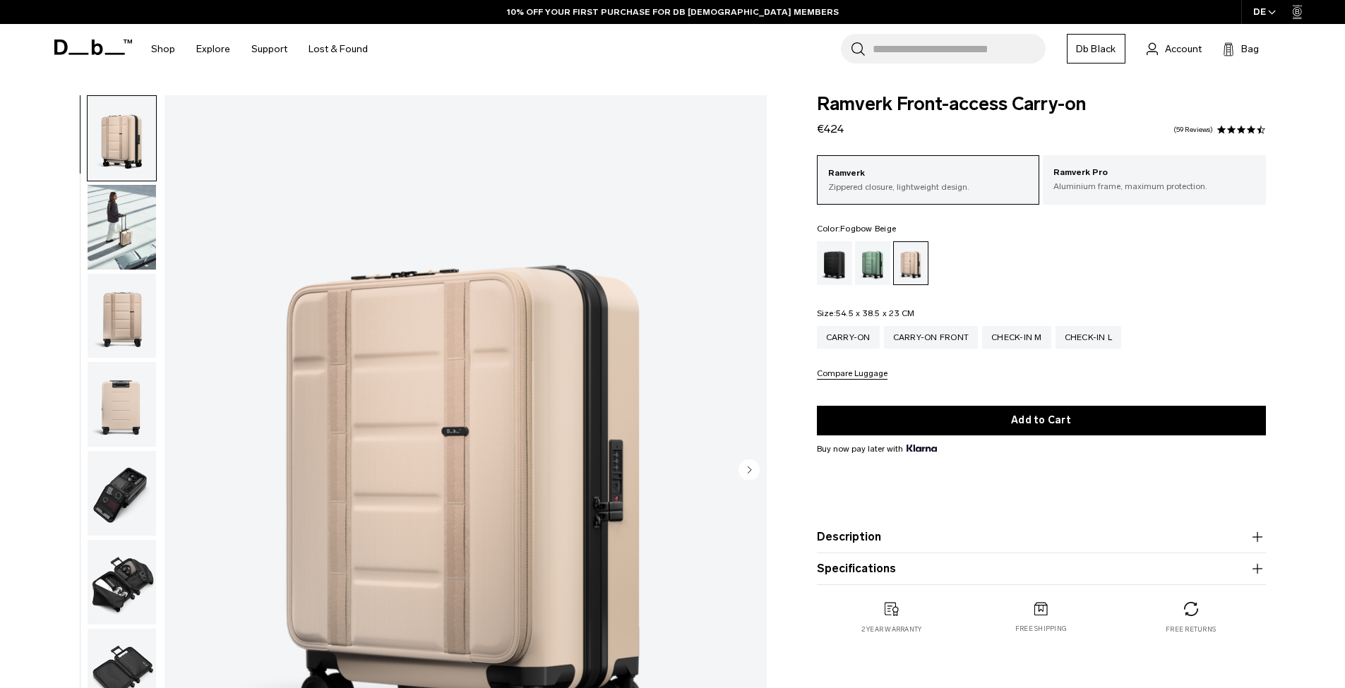
click at [107, 222] on img "button" at bounding box center [122, 227] width 68 height 85
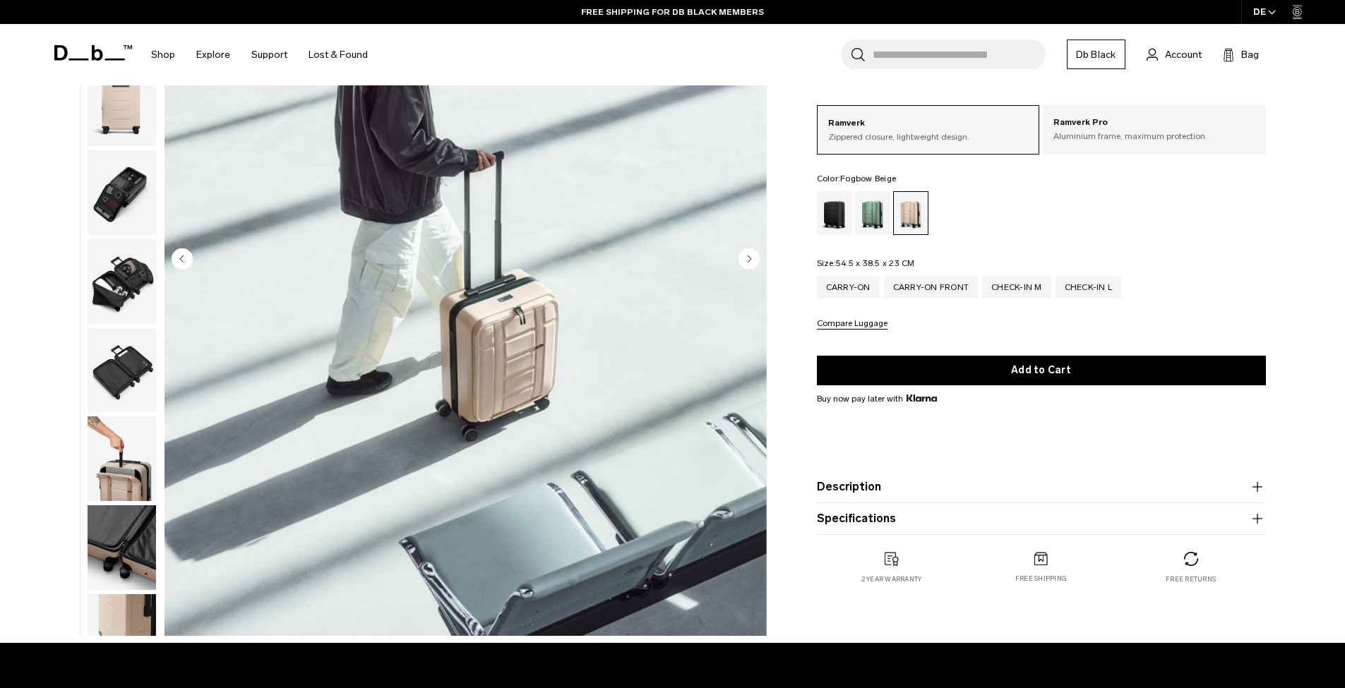
scroll to position [54, 0]
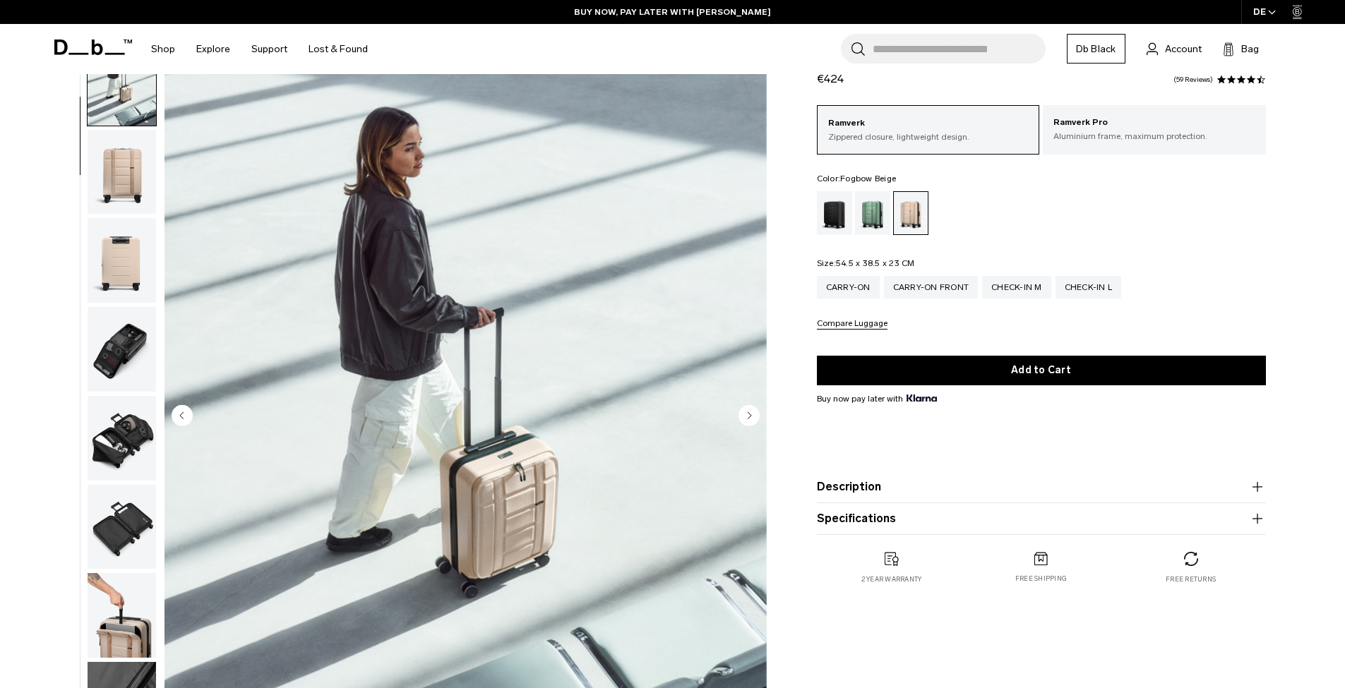
click at [160, 575] on div "02 / 13" at bounding box center [405, 420] width 737 height 759
click at [133, 594] on img "button" at bounding box center [122, 615] width 68 height 85
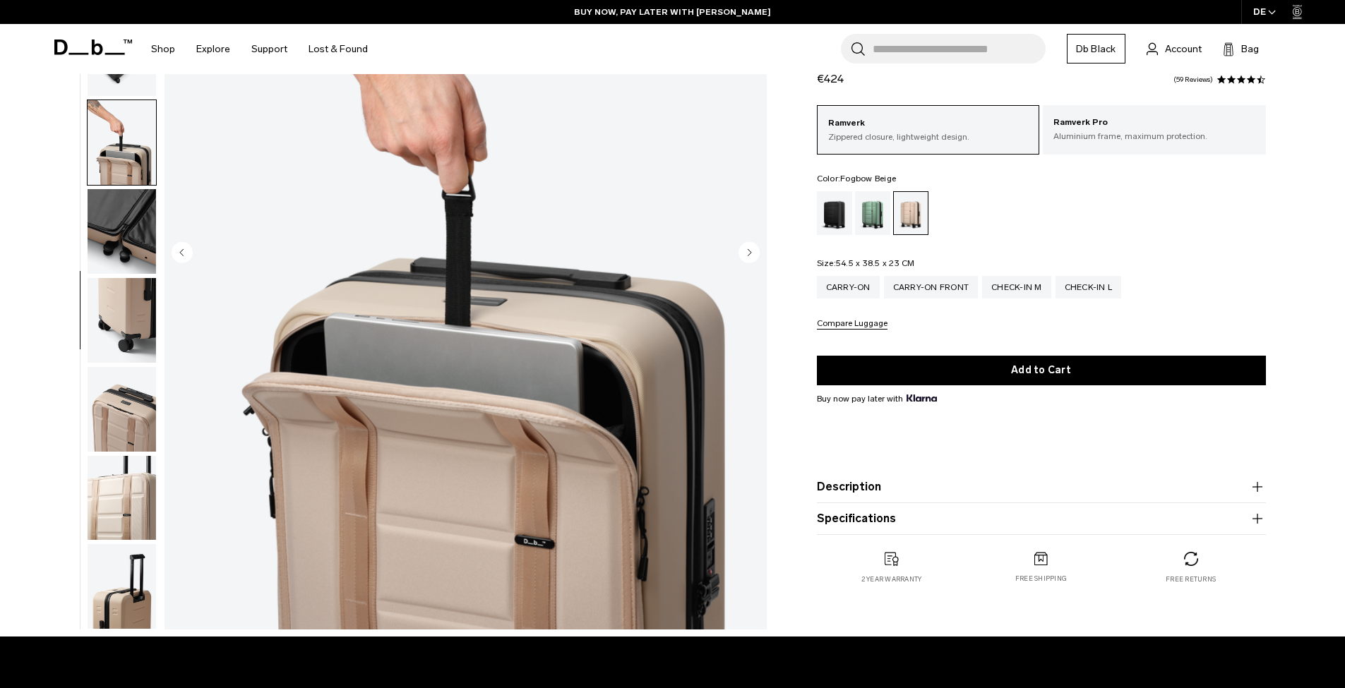
scroll to position [296, 0]
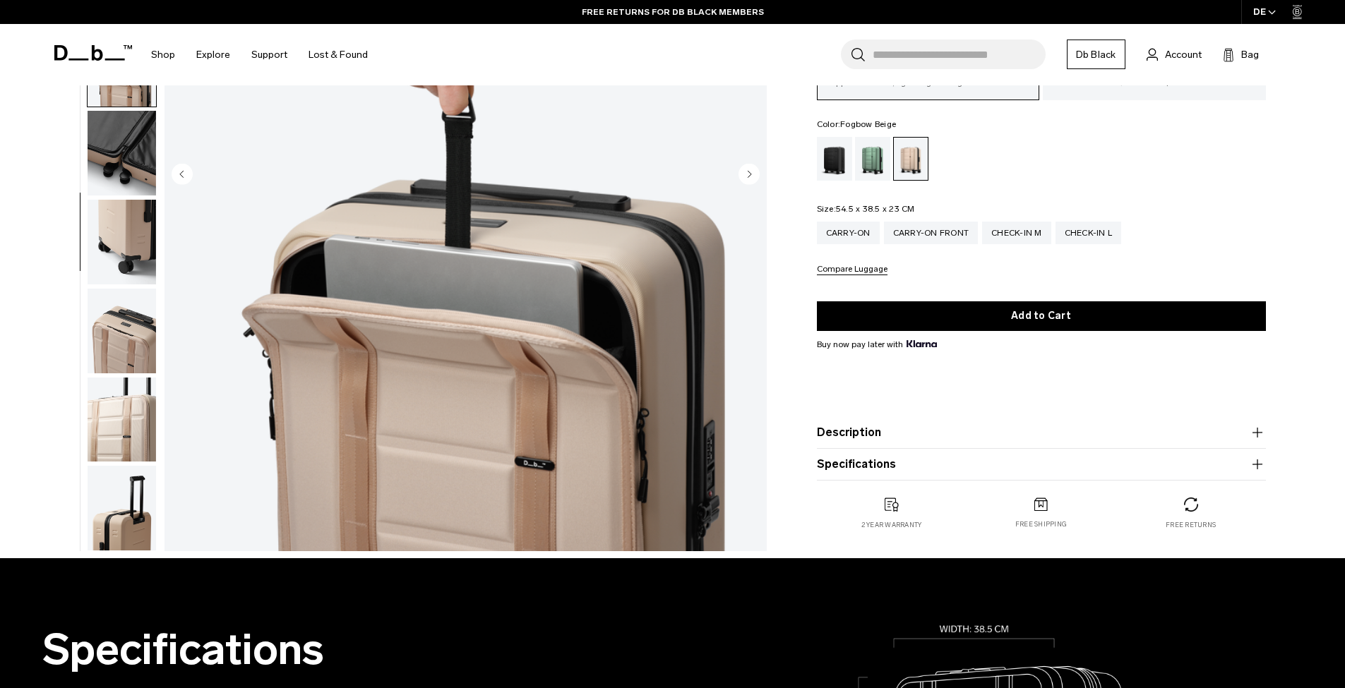
click at [147, 340] on img "button" at bounding box center [122, 331] width 68 height 85
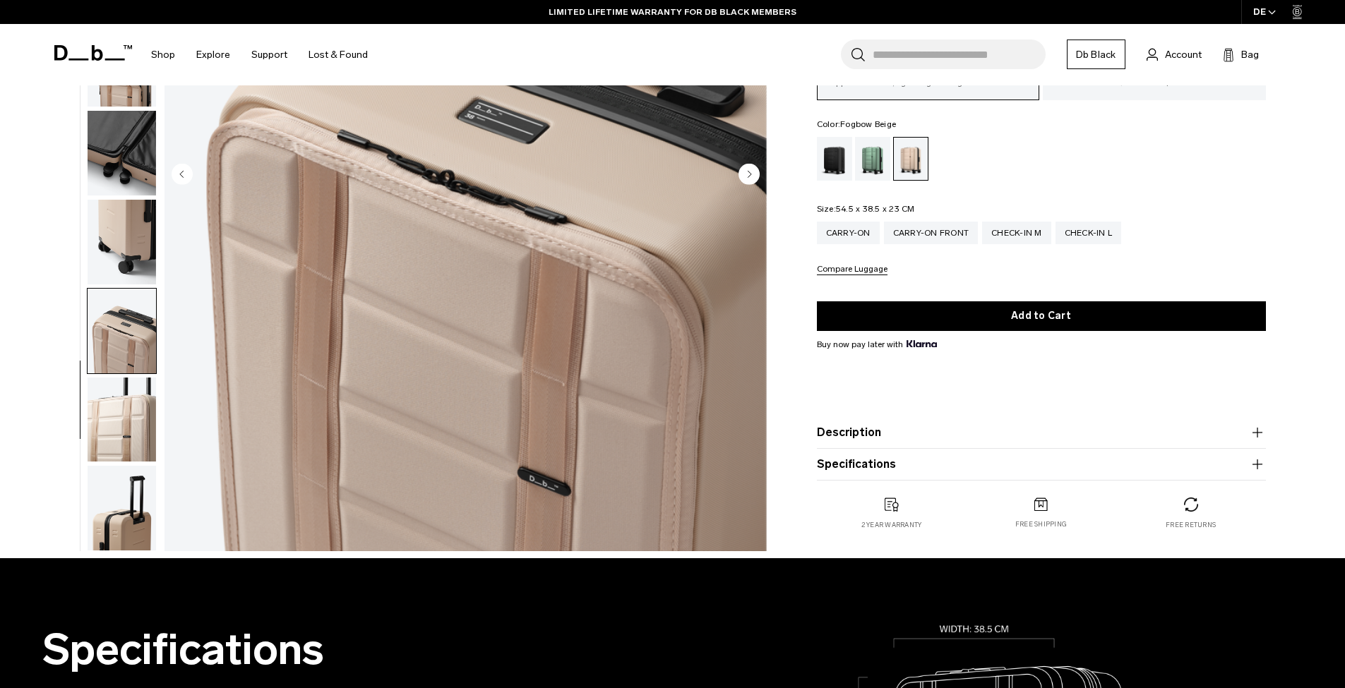
click at [126, 399] on img "button" at bounding box center [122, 420] width 68 height 85
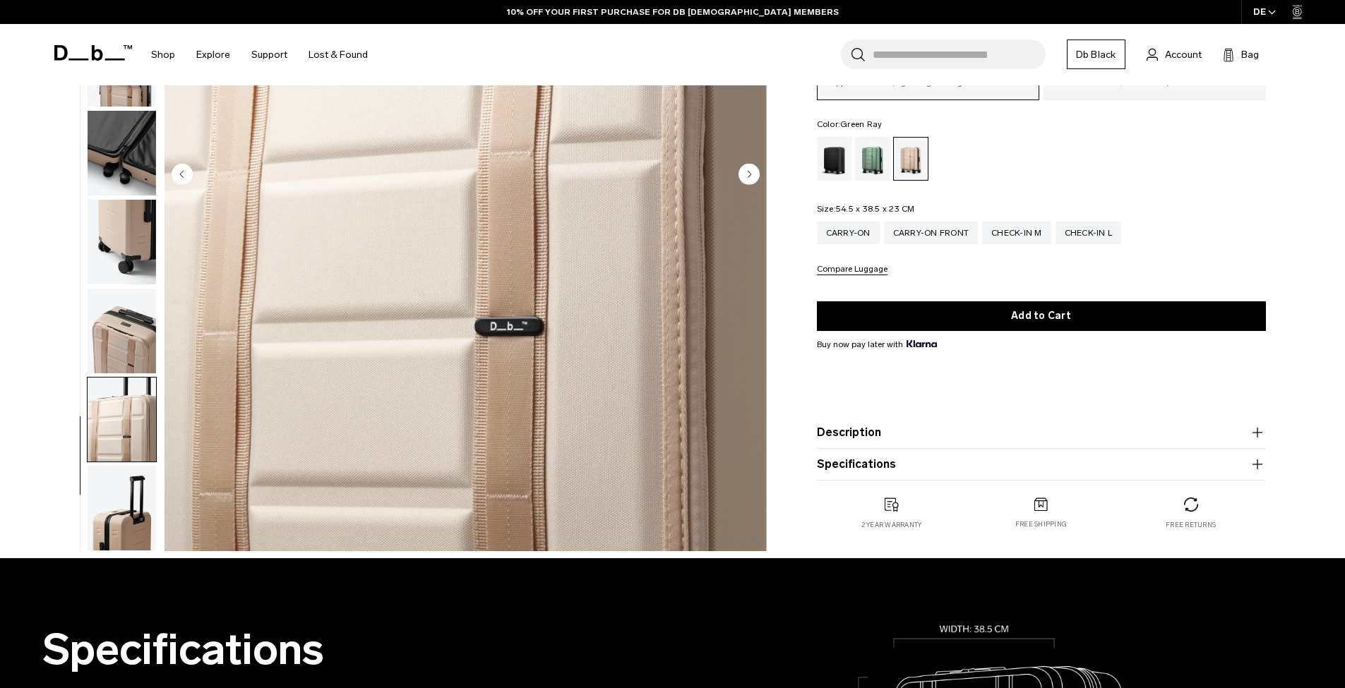
click at [865, 158] on div "Green Ray" at bounding box center [873, 159] width 36 height 44
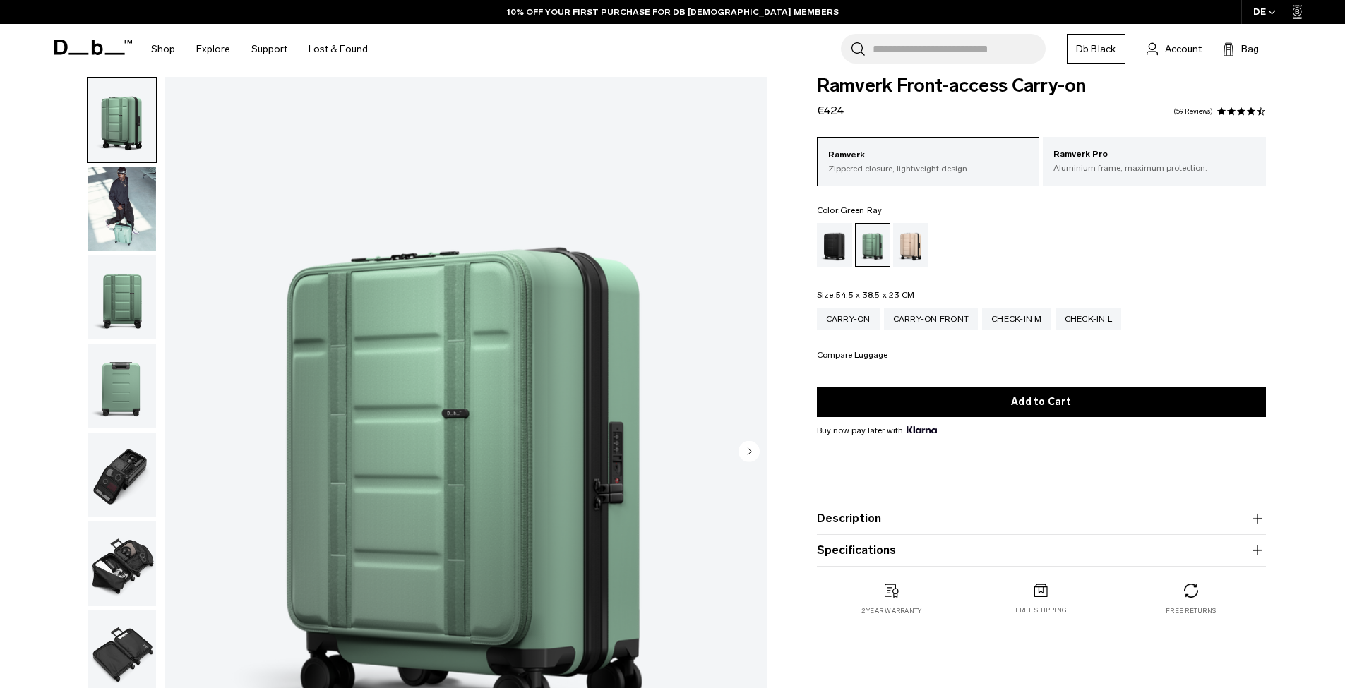
scroll to position [28, 0]
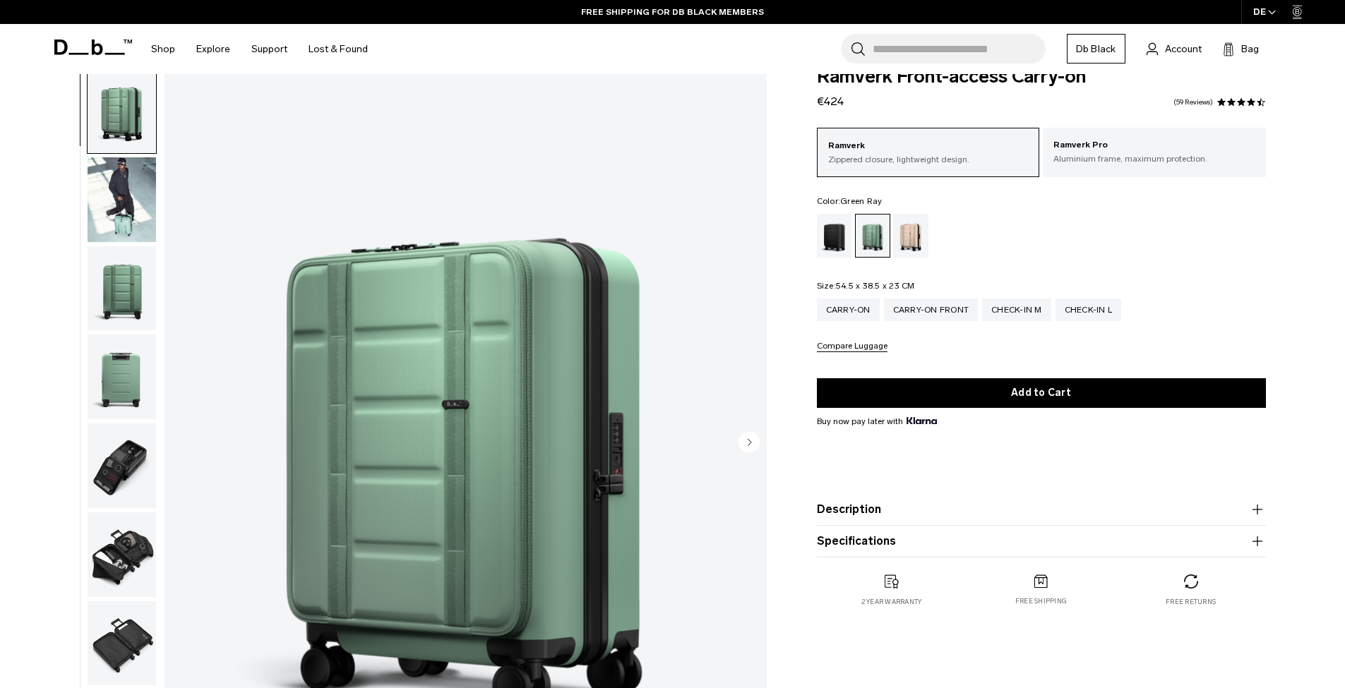
click at [131, 318] on img "button" at bounding box center [122, 288] width 68 height 85
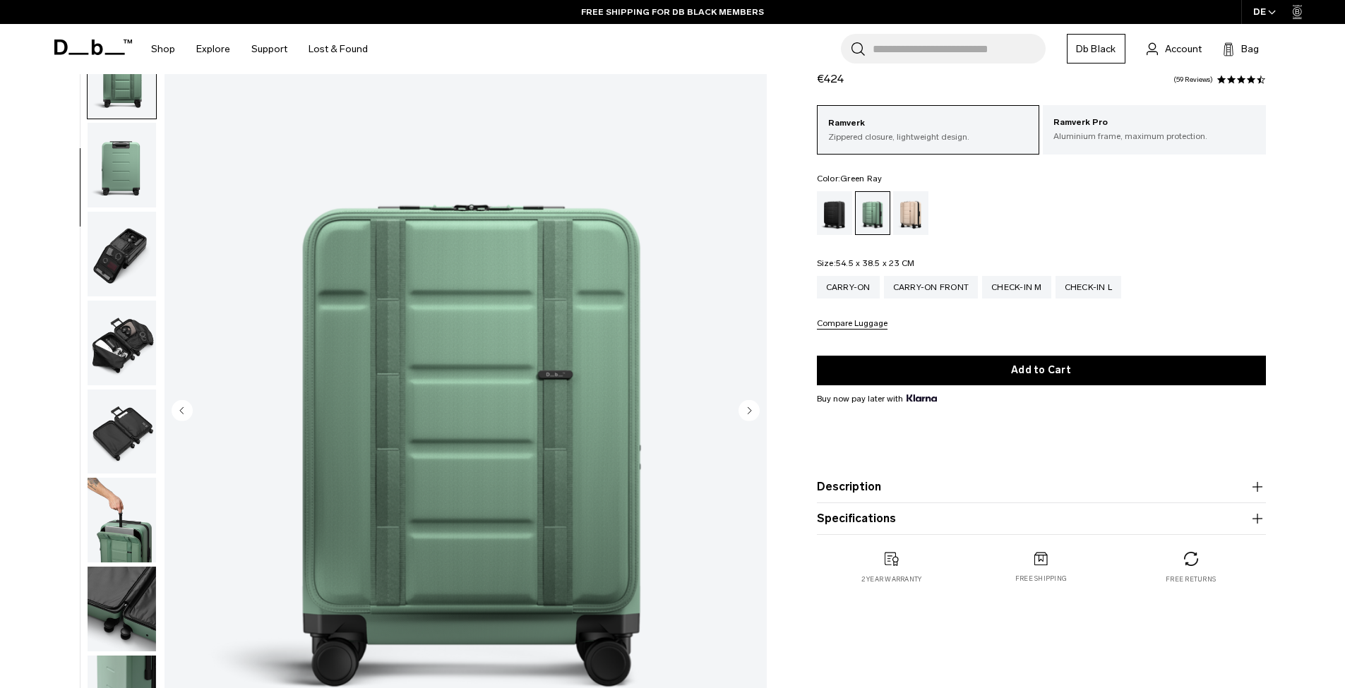
scroll to position [413, 0]
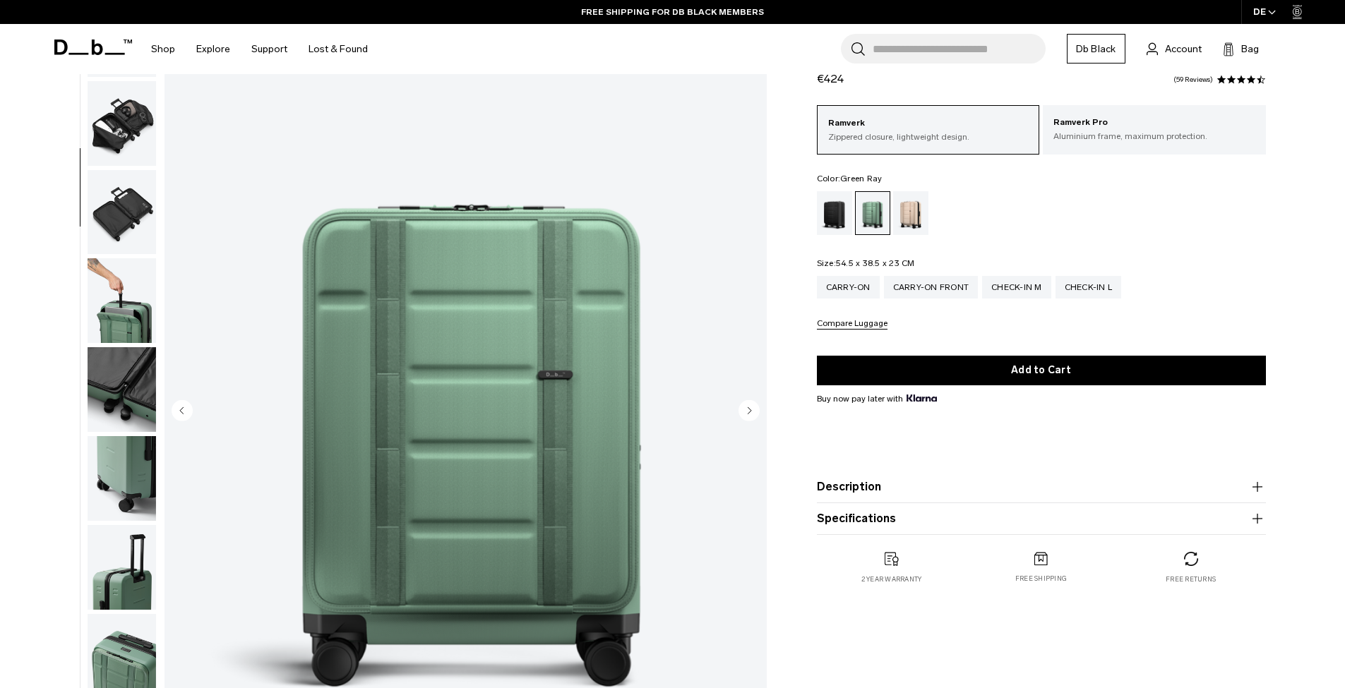
click at [128, 282] on img "button" at bounding box center [122, 300] width 68 height 85
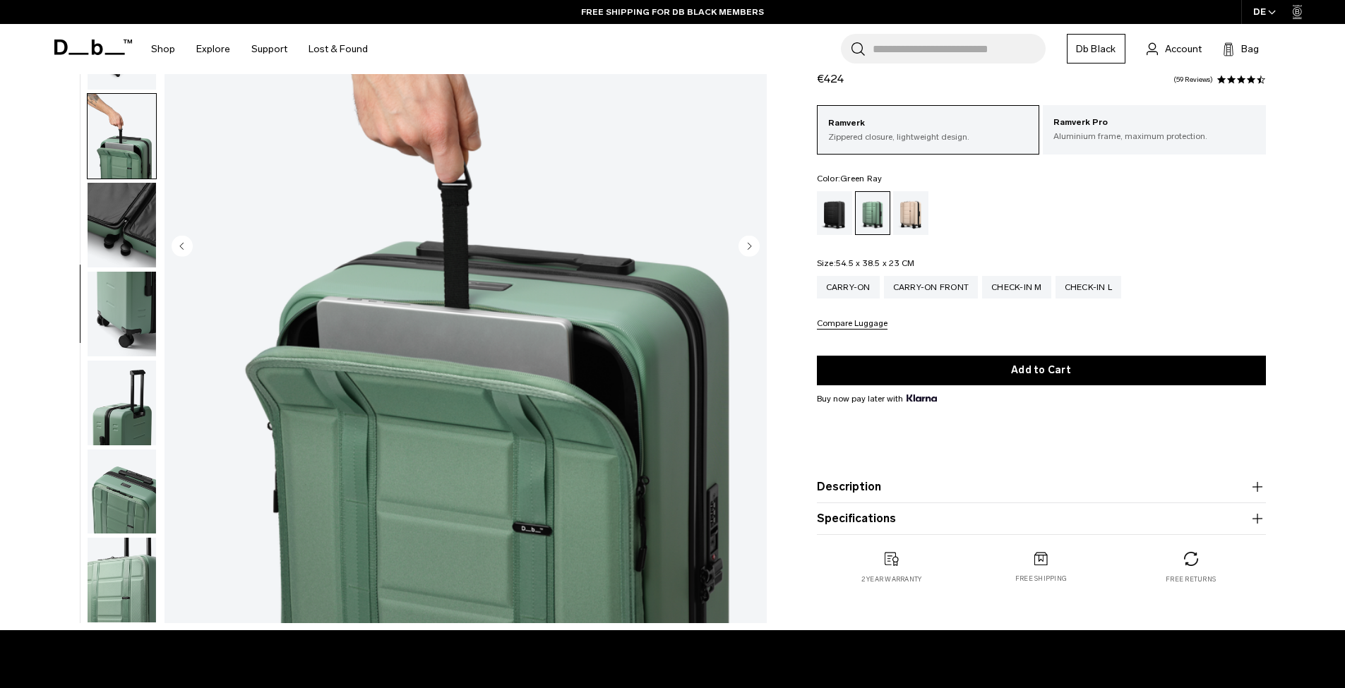
scroll to position [302, 0]
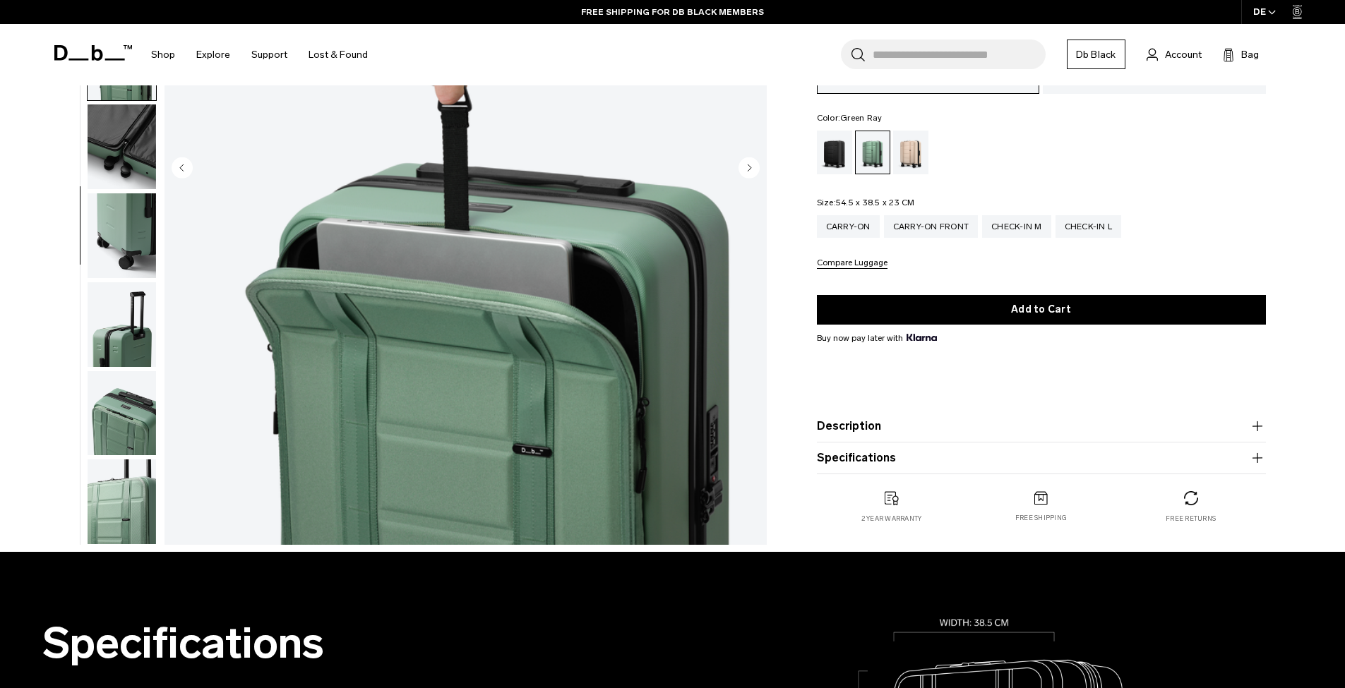
click at [90, 430] on img "button" at bounding box center [122, 413] width 68 height 85
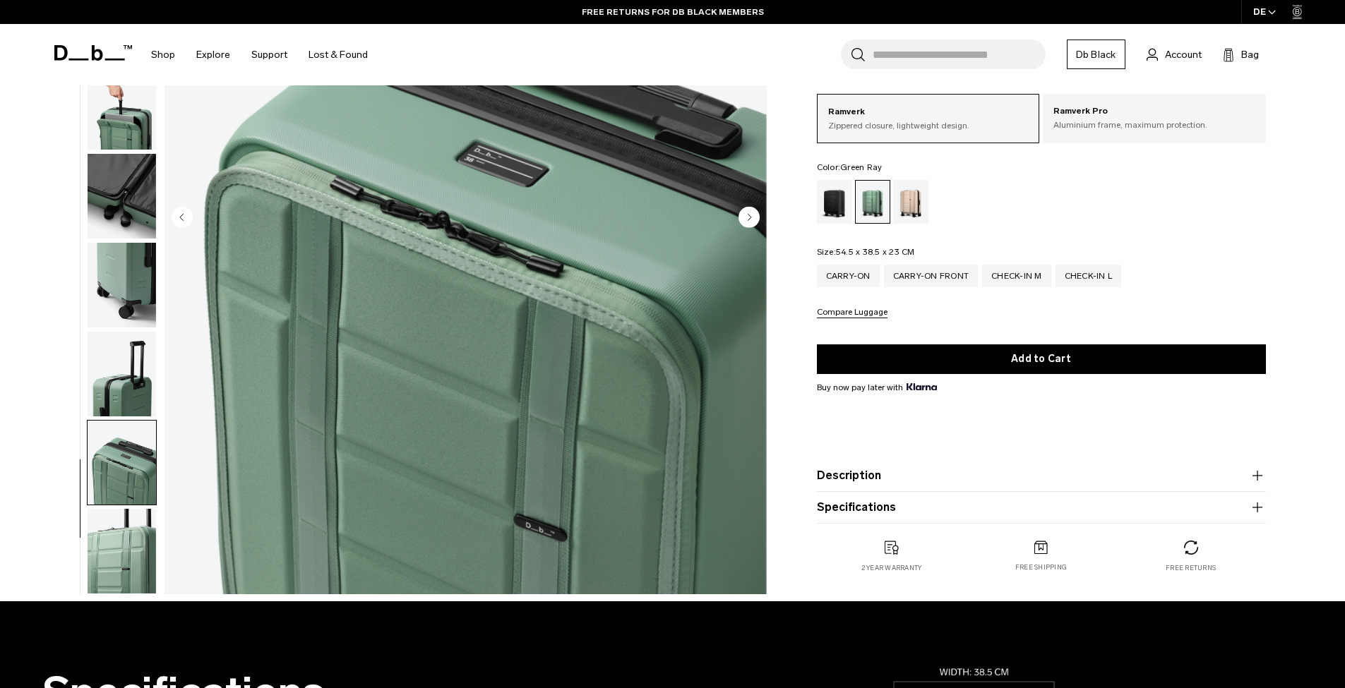
scroll to position [207, 0]
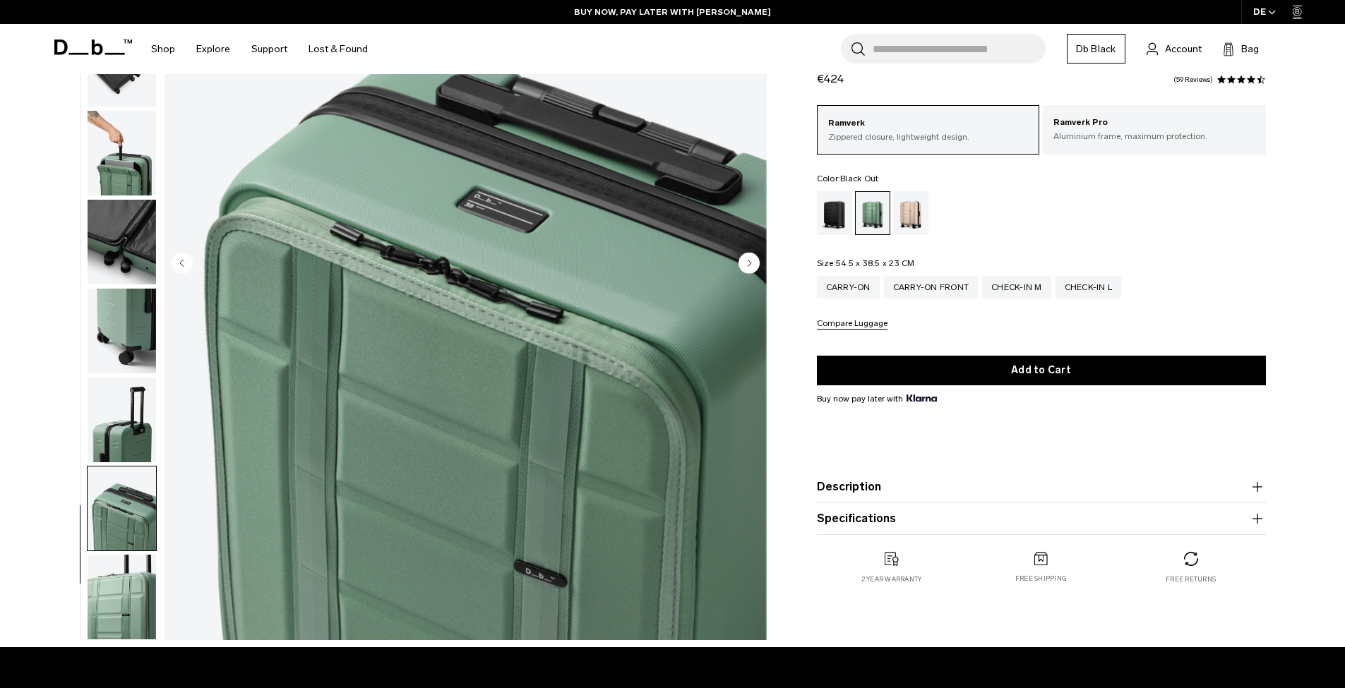
click at [838, 217] on div "Black Out" at bounding box center [835, 213] width 36 height 44
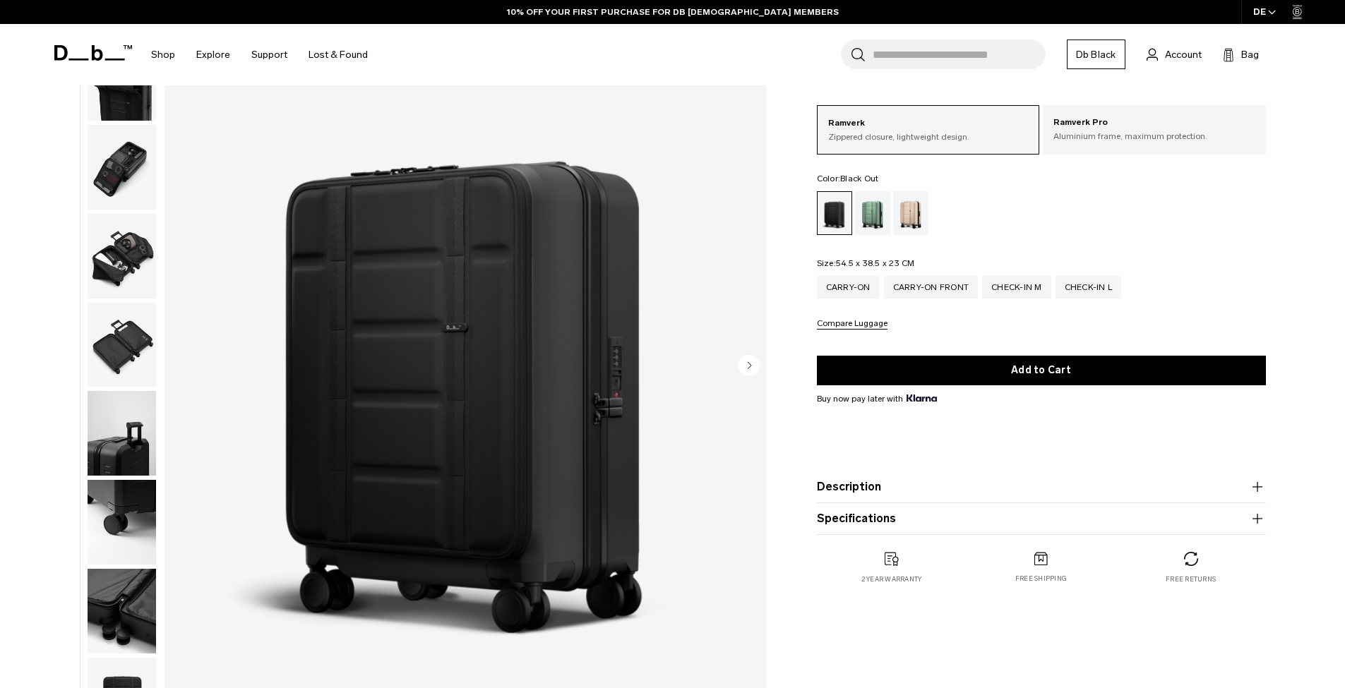
scroll to position [261, 0]
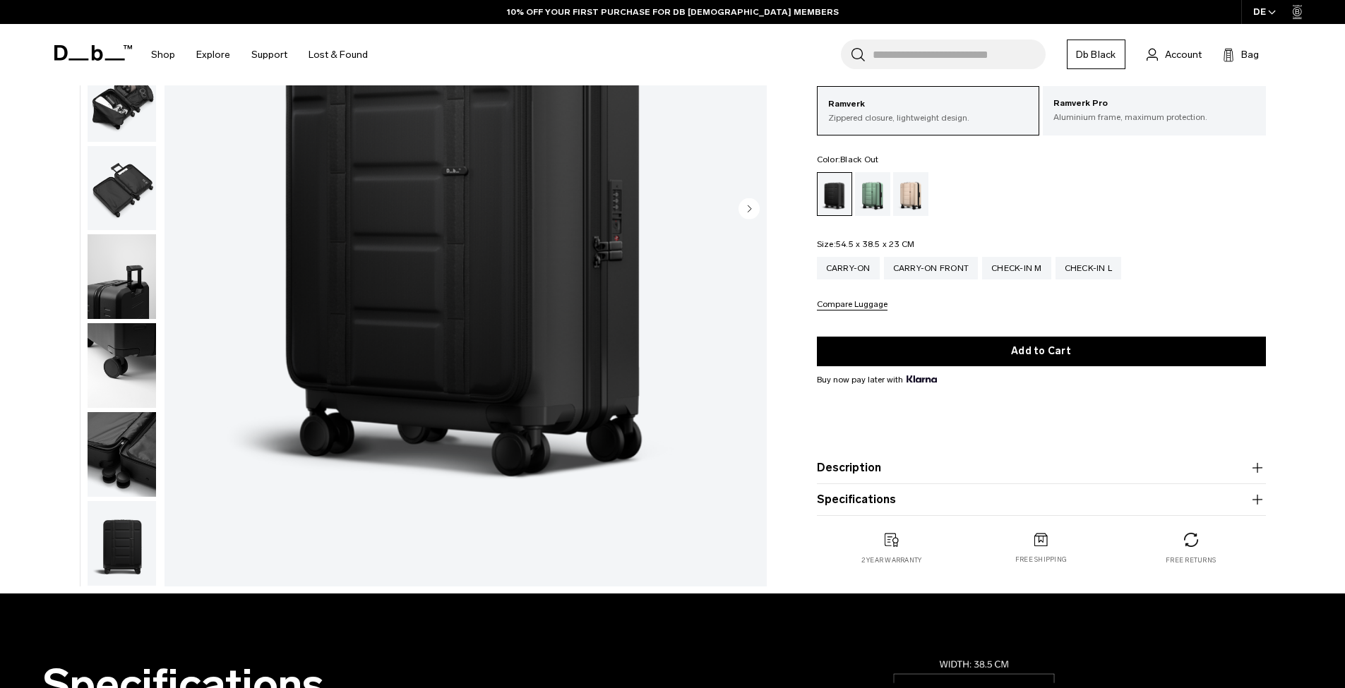
click at [126, 261] on img "button" at bounding box center [122, 276] width 68 height 85
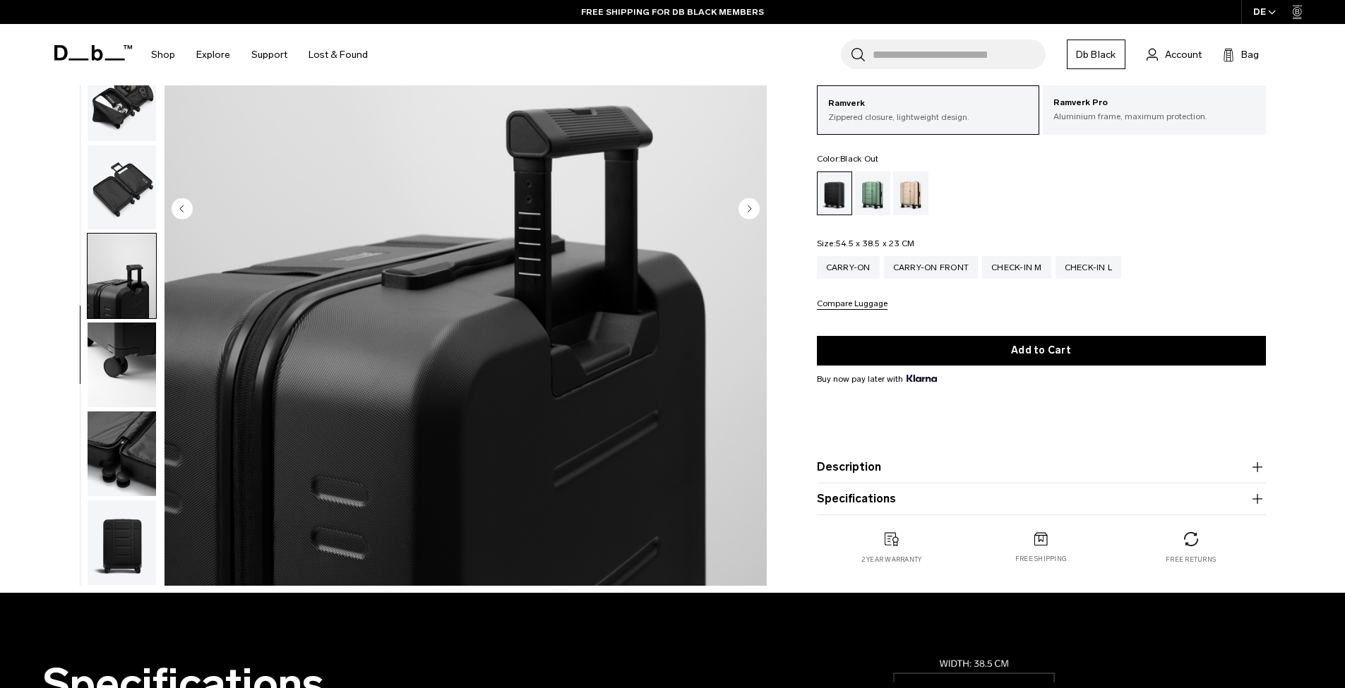
click at [105, 467] on img "button" at bounding box center [122, 453] width 68 height 85
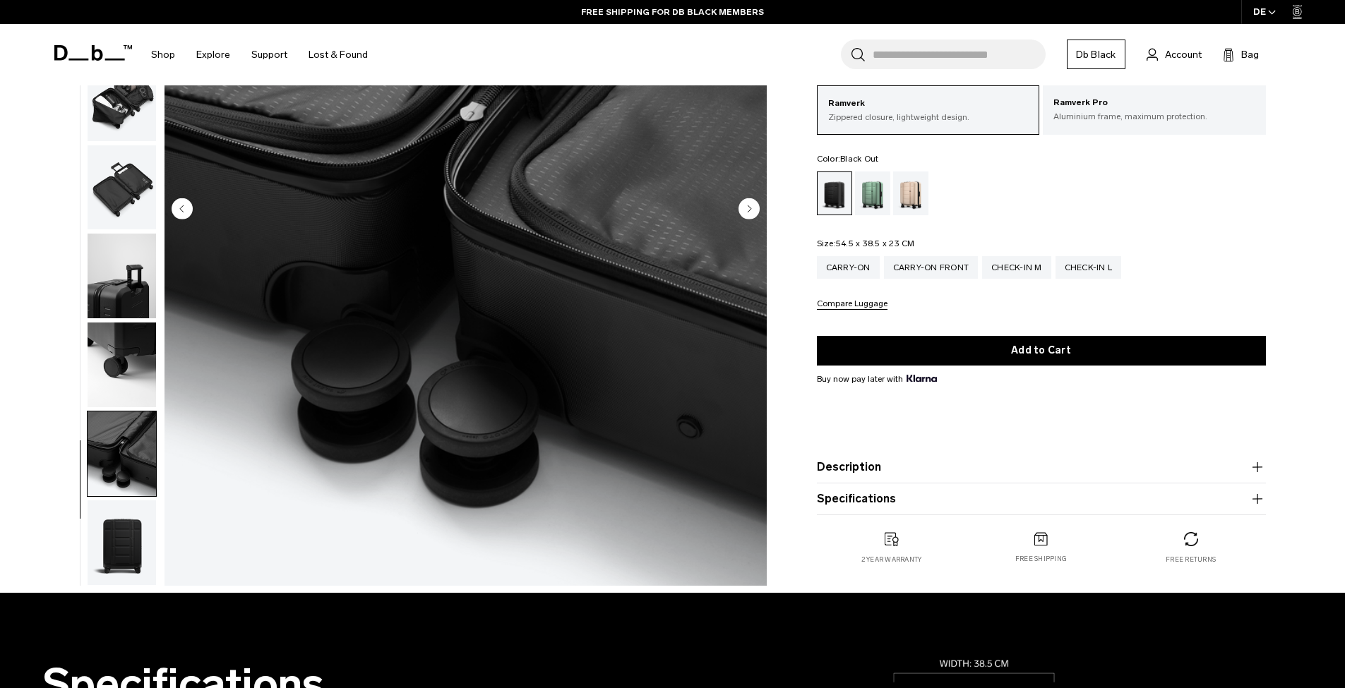
scroll to position [234, 0]
click at [117, 535] on img "button" at bounding box center [122, 542] width 68 height 85
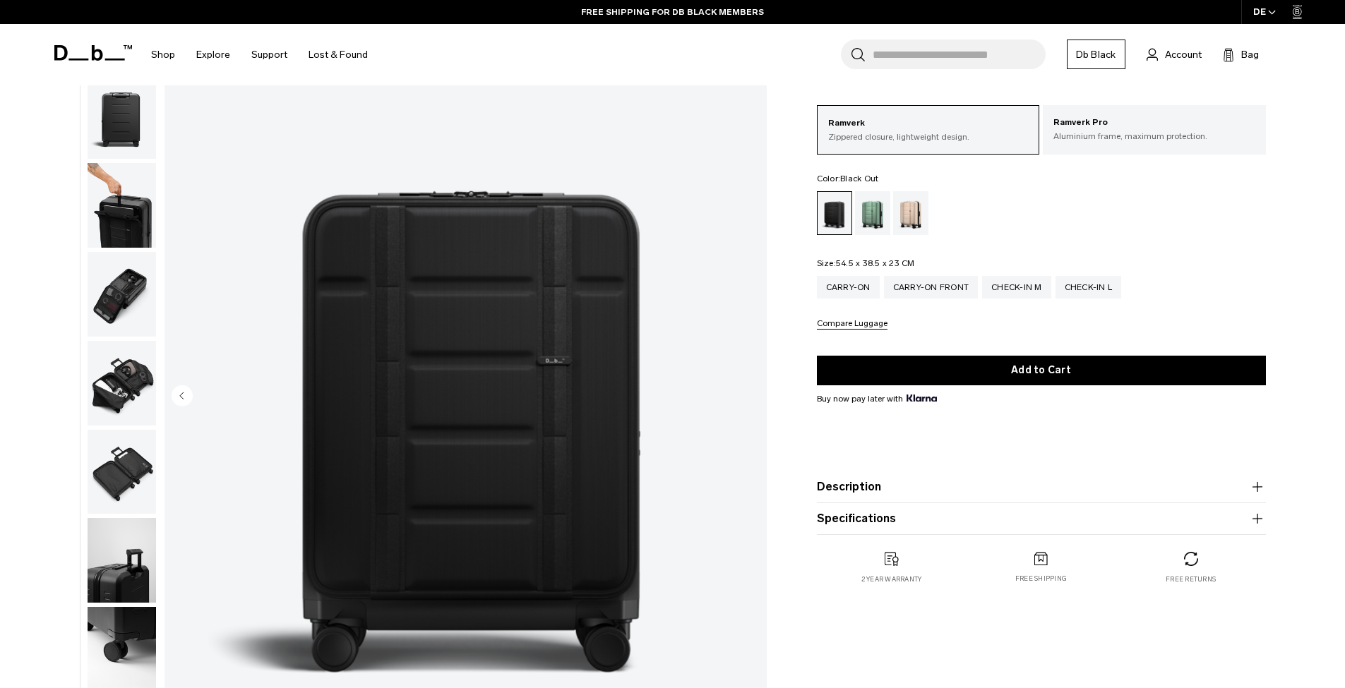
scroll to position [0, 0]
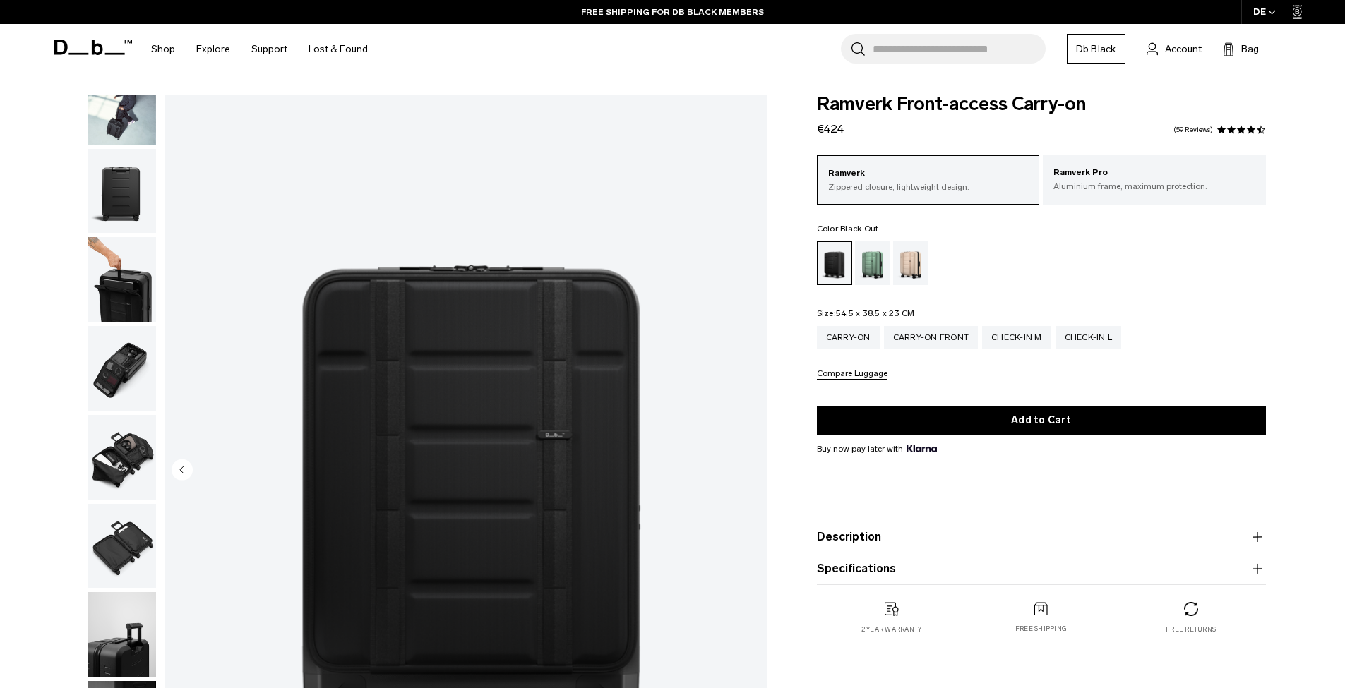
click at [120, 320] on img "button" at bounding box center [122, 279] width 68 height 85
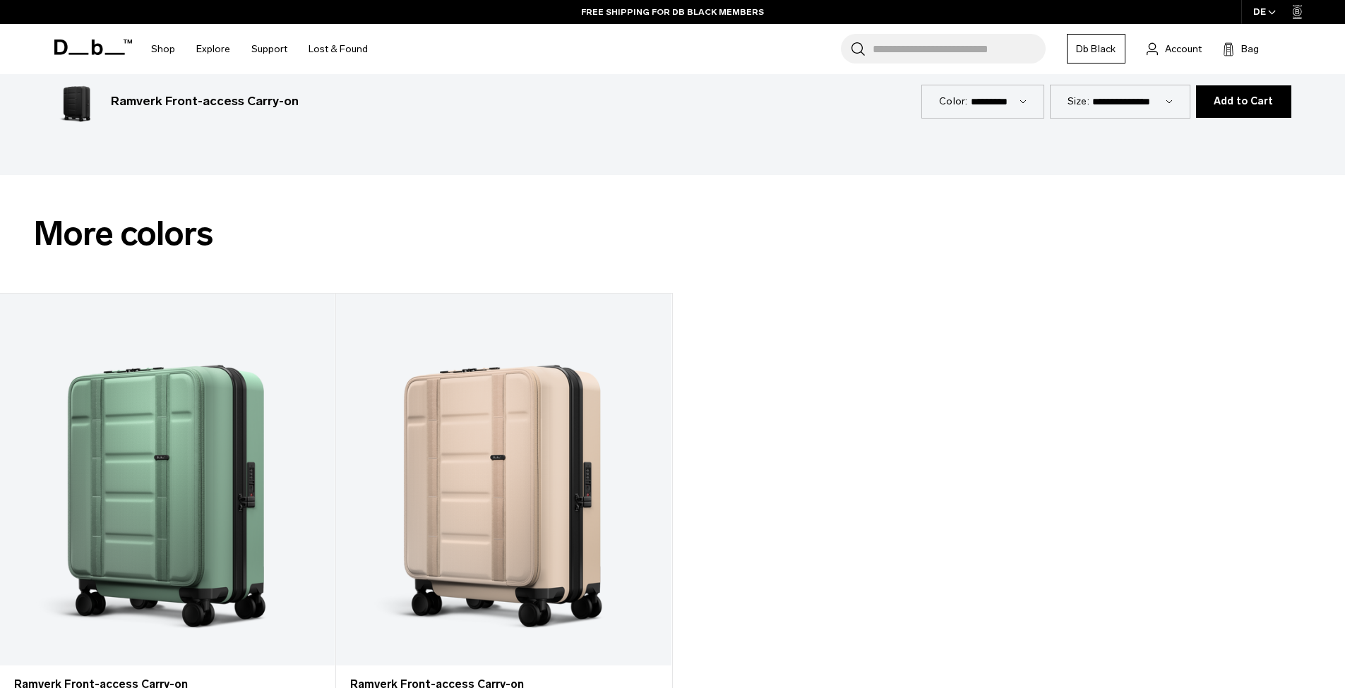
scroll to position [1385, 0]
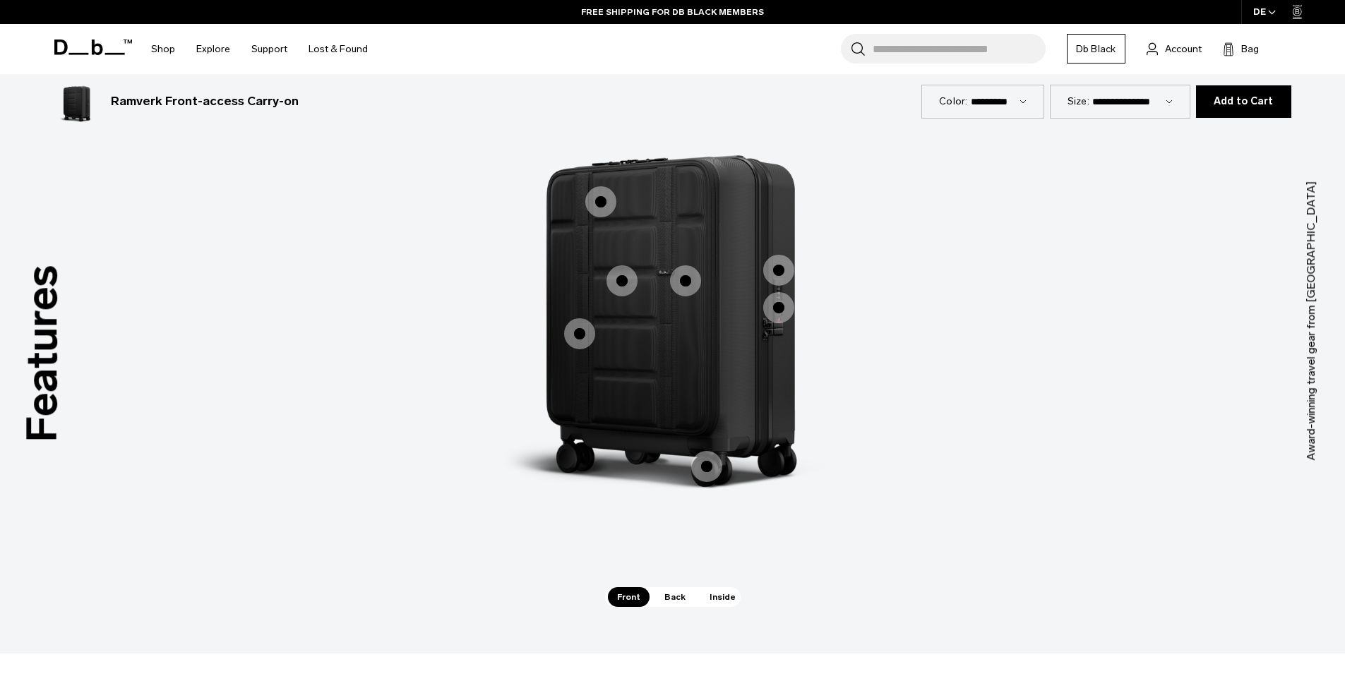
click at [673, 596] on span "Back" at bounding box center [675, 597] width 40 height 20
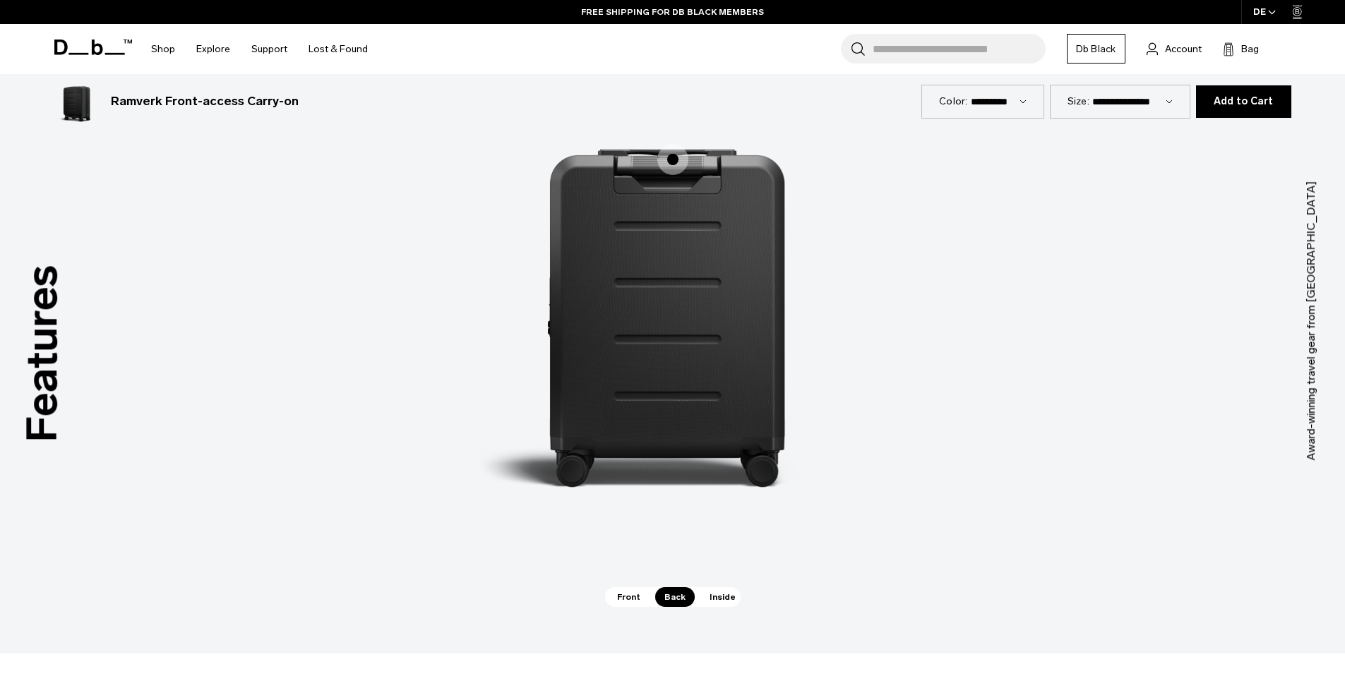
click at [719, 597] on span "Inside" at bounding box center [722, 597] width 44 height 20
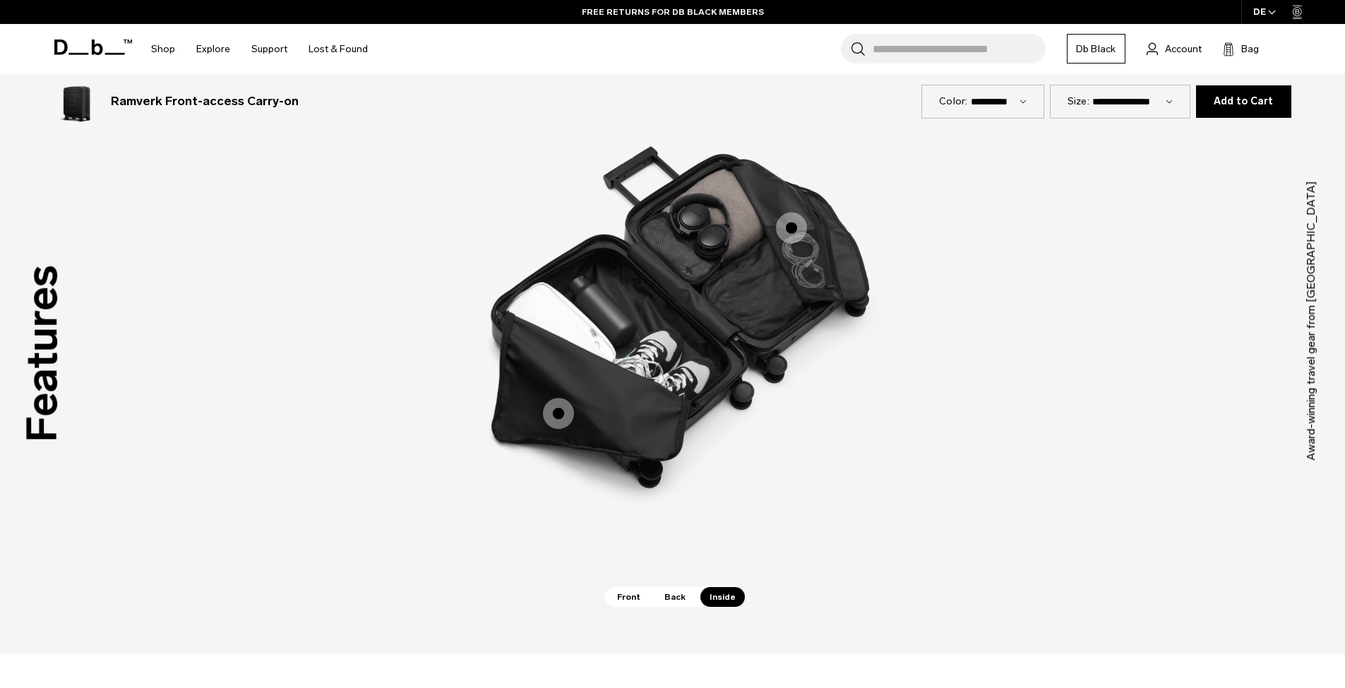
click at [630, 596] on span "Front" at bounding box center [629, 597] width 42 height 20
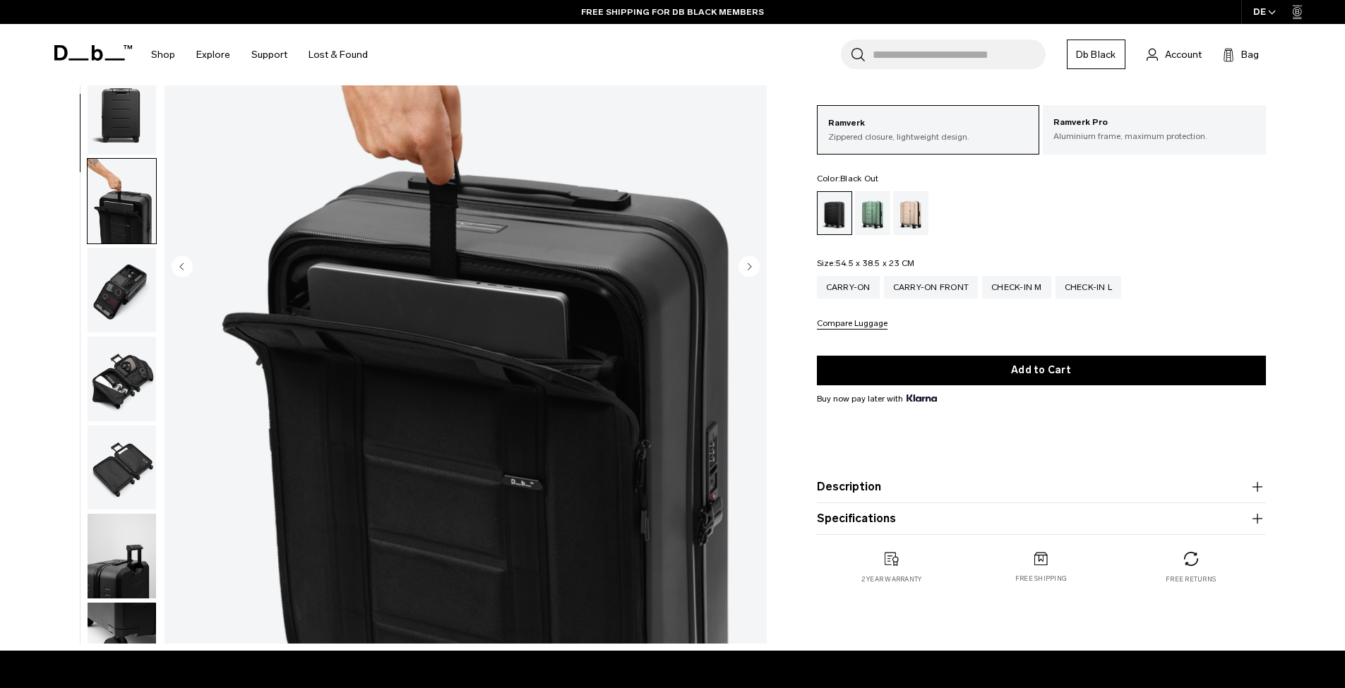
scroll to position [155, 0]
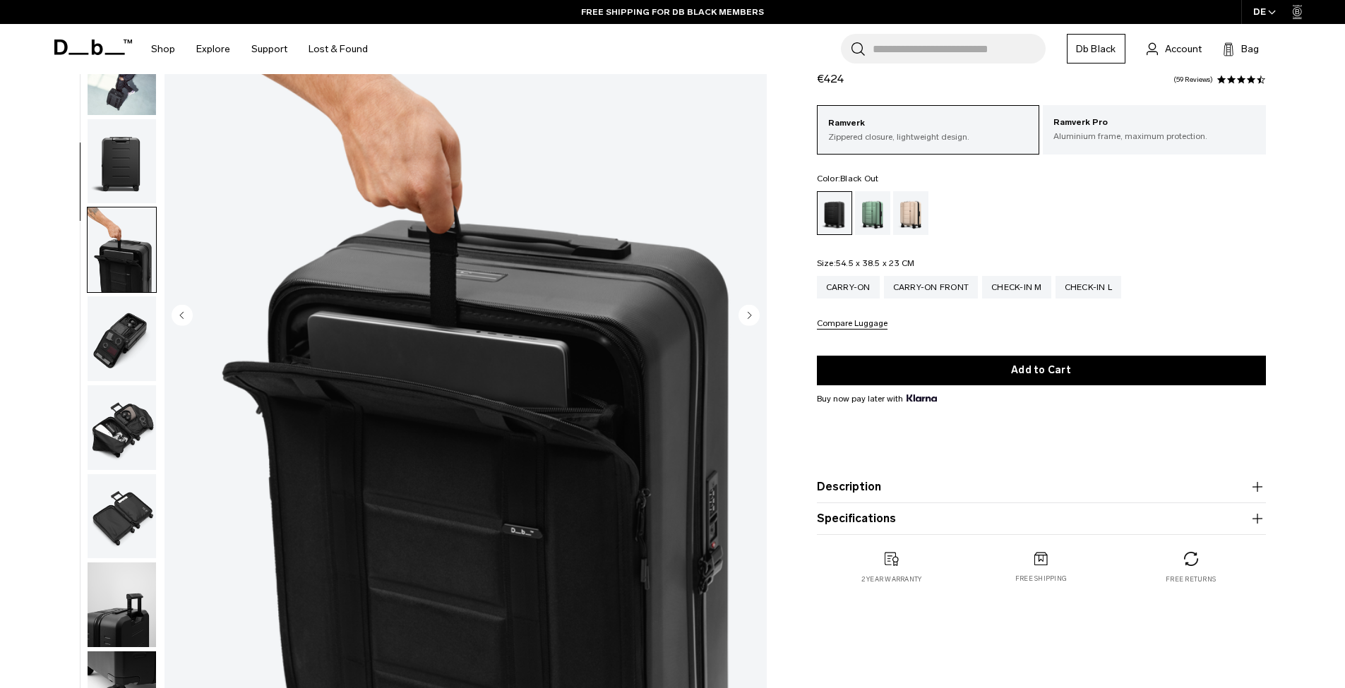
click at [754, 318] on circle "Next slide" at bounding box center [748, 314] width 21 height 21
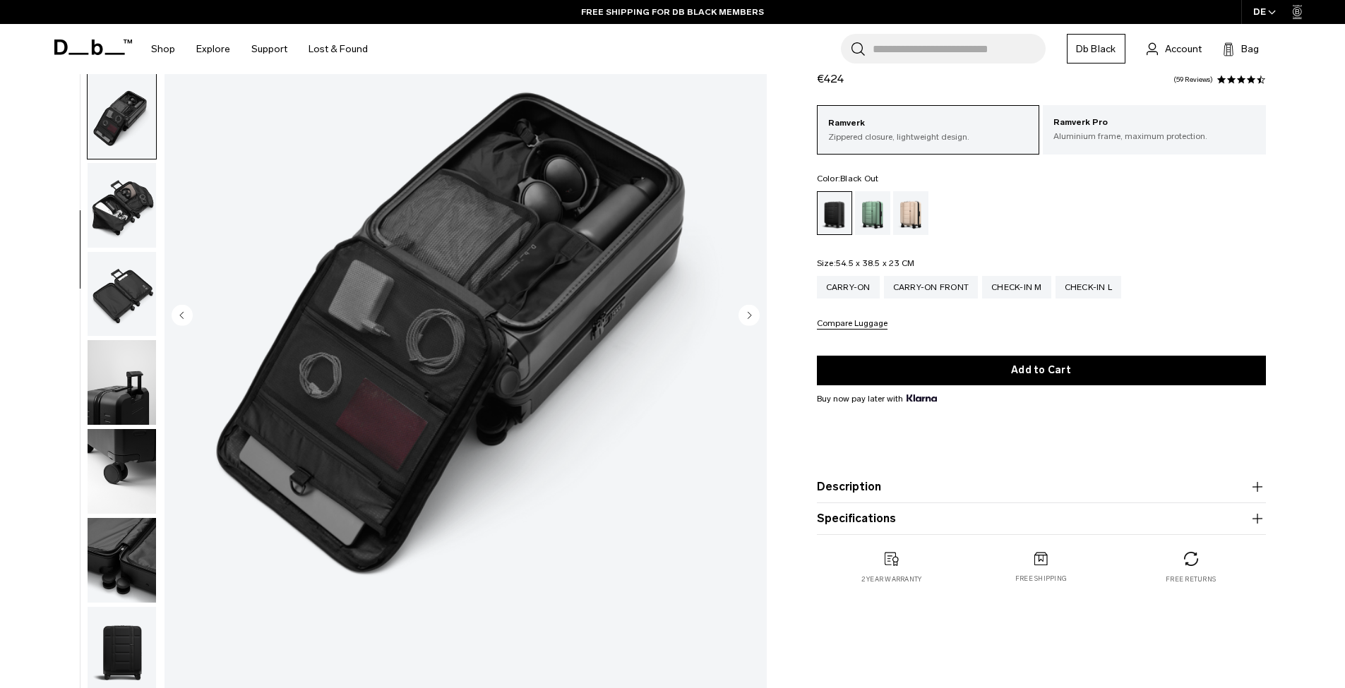
scroll to position [234, 0]
click at [747, 316] on icon "Next slide" at bounding box center [749, 315] width 4 height 6
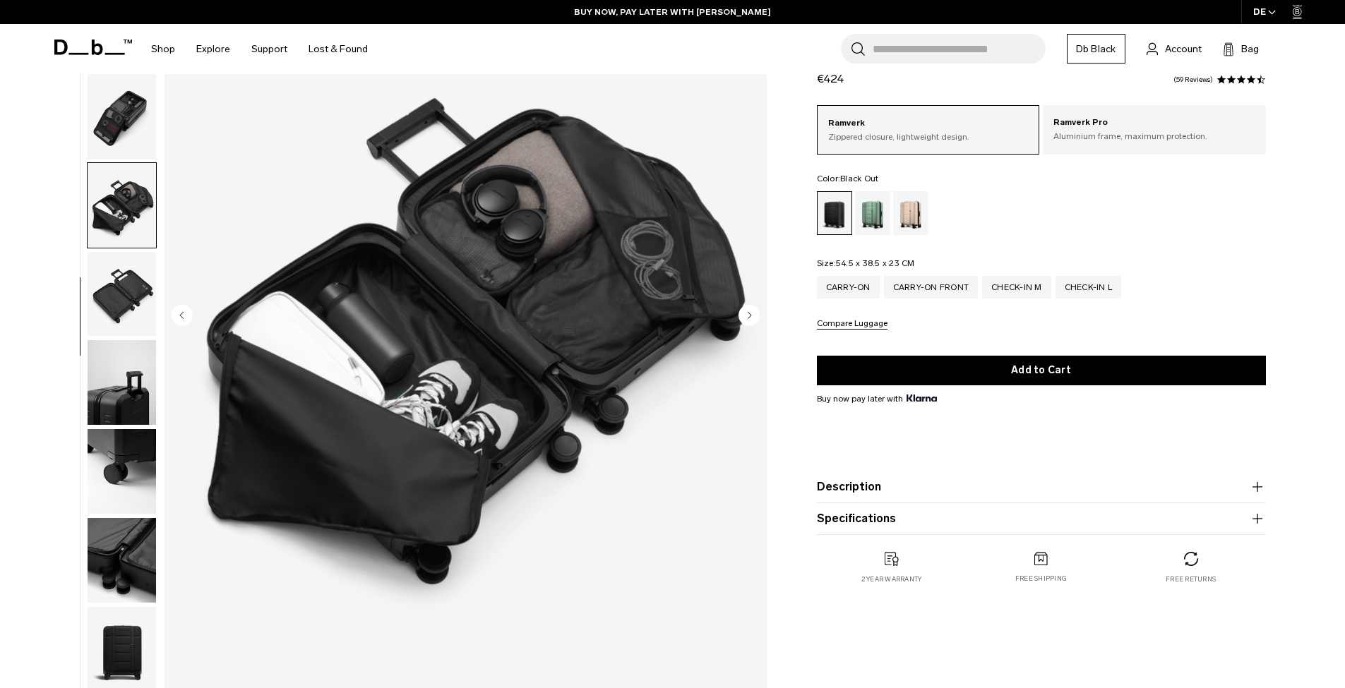
click at [747, 316] on icon "Next slide" at bounding box center [749, 315] width 4 height 6
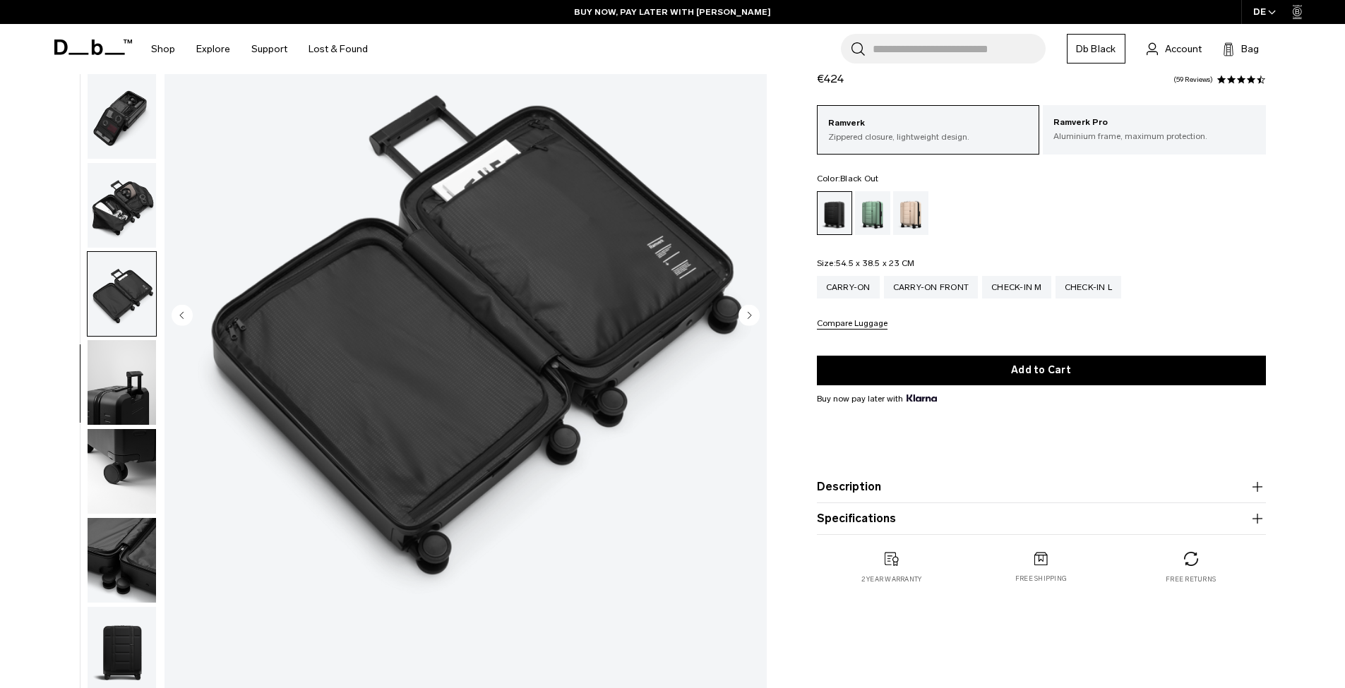
click at [747, 316] on icon "Next slide" at bounding box center [749, 315] width 4 height 6
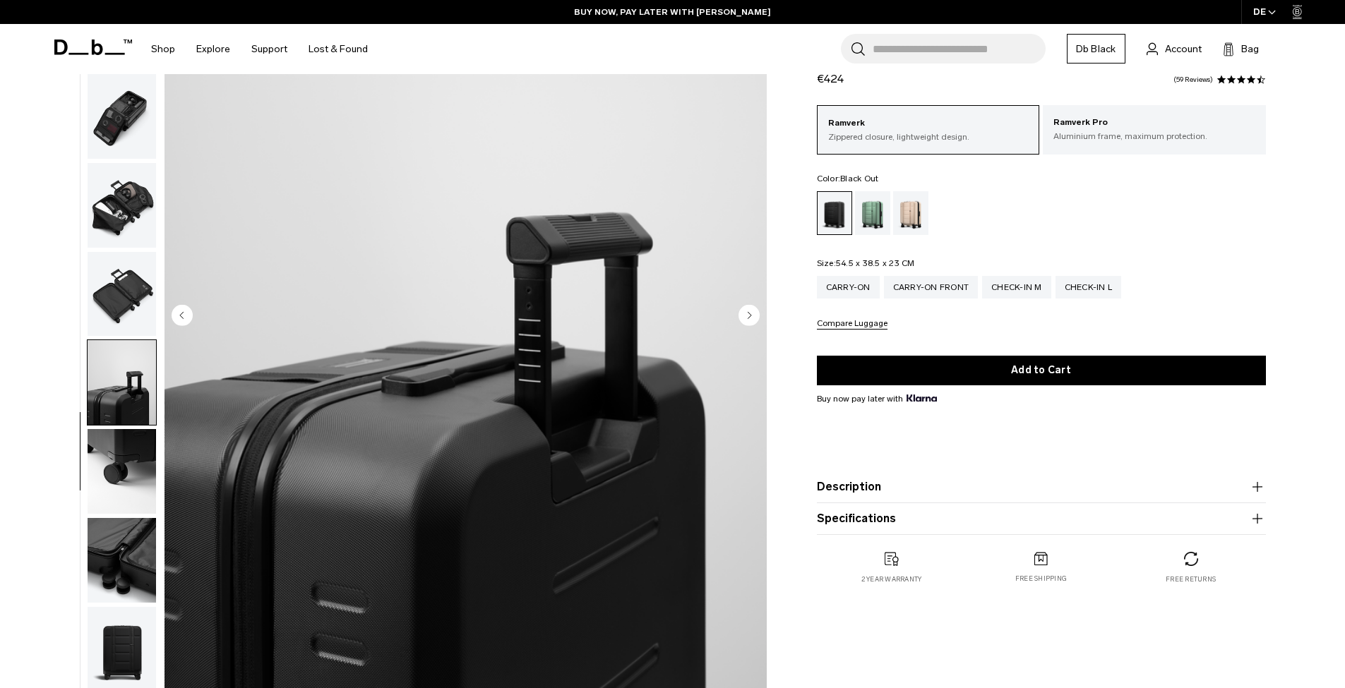
click at [747, 316] on icon "Next slide" at bounding box center [749, 315] width 4 height 6
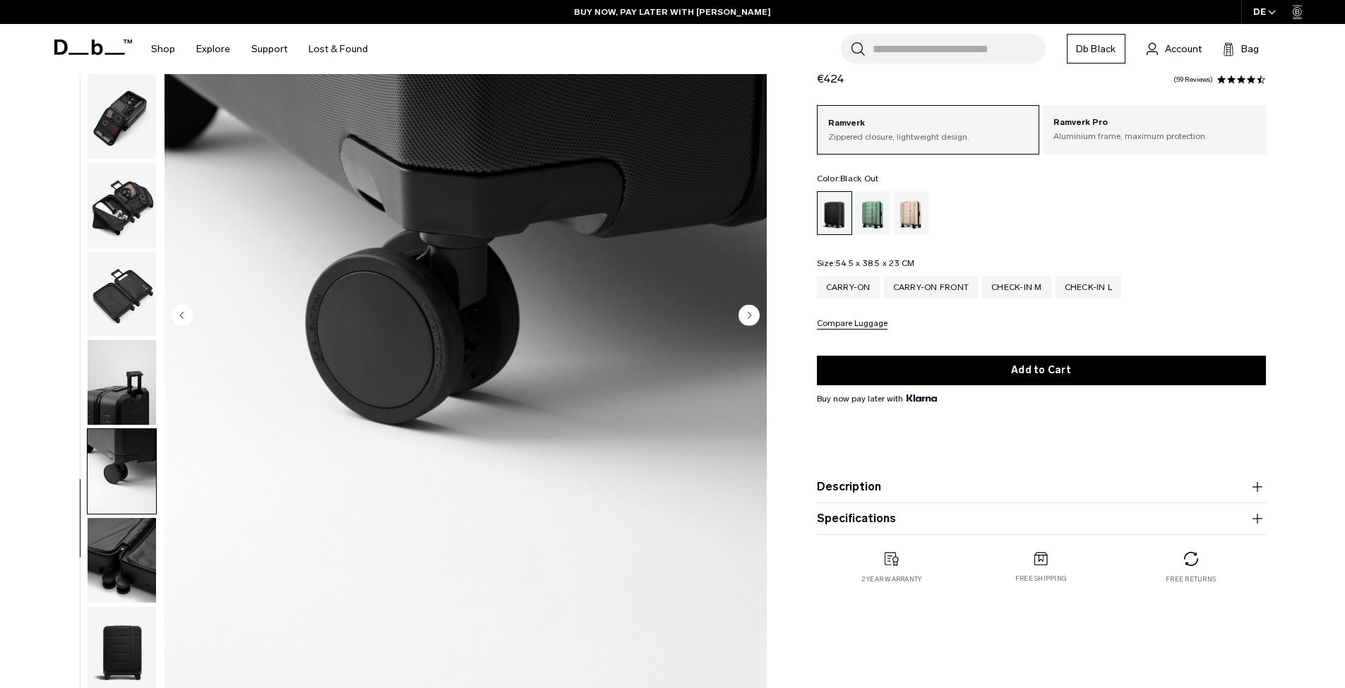
click at [747, 316] on icon "Next slide" at bounding box center [749, 315] width 4 height 6
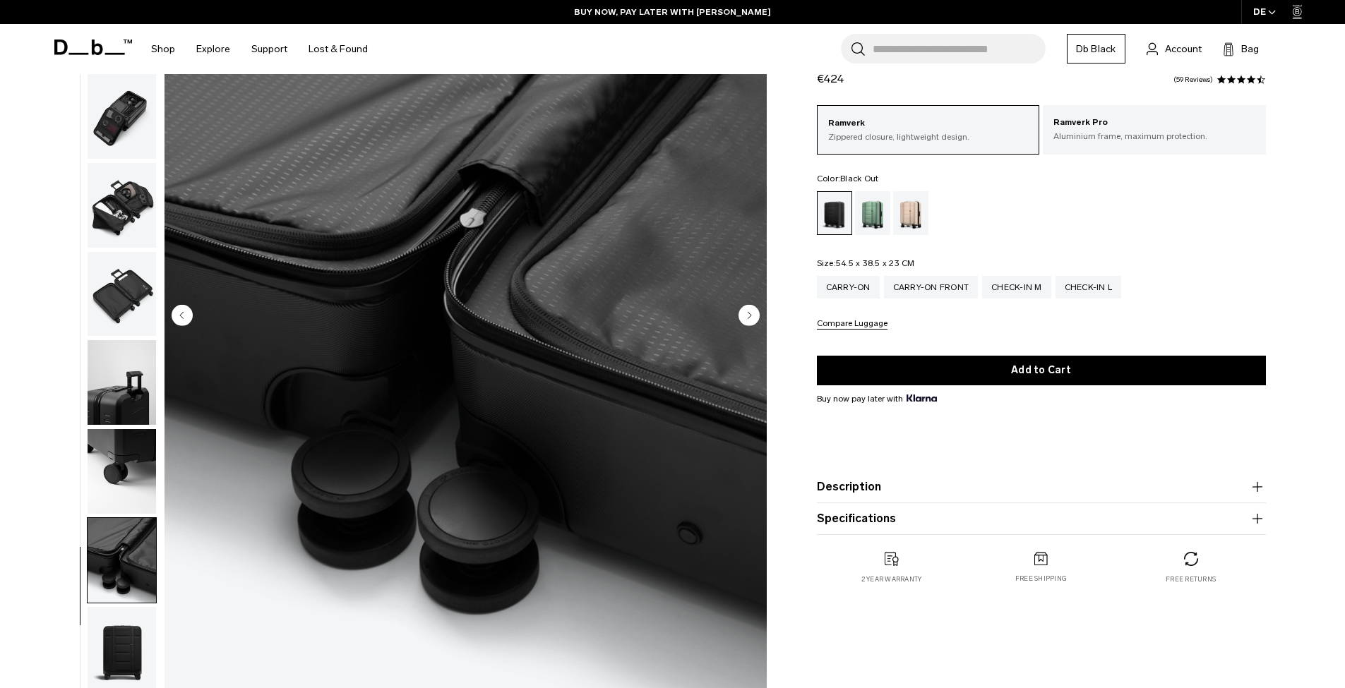
click at [747, 316] on icon "Next slide" at bounding box center [749, 315] width 4 height 6
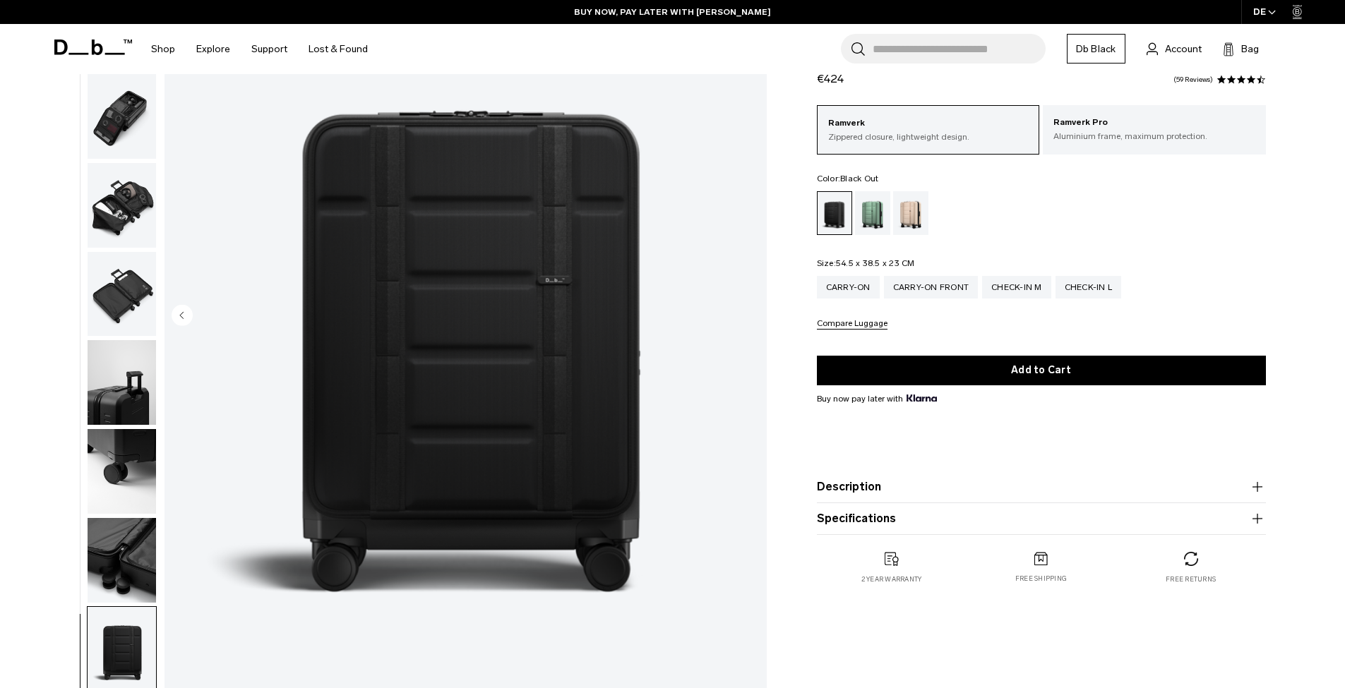
click at [747, 316] on img "11 / 11" at bounding box center [465, 317] width 602 height 752
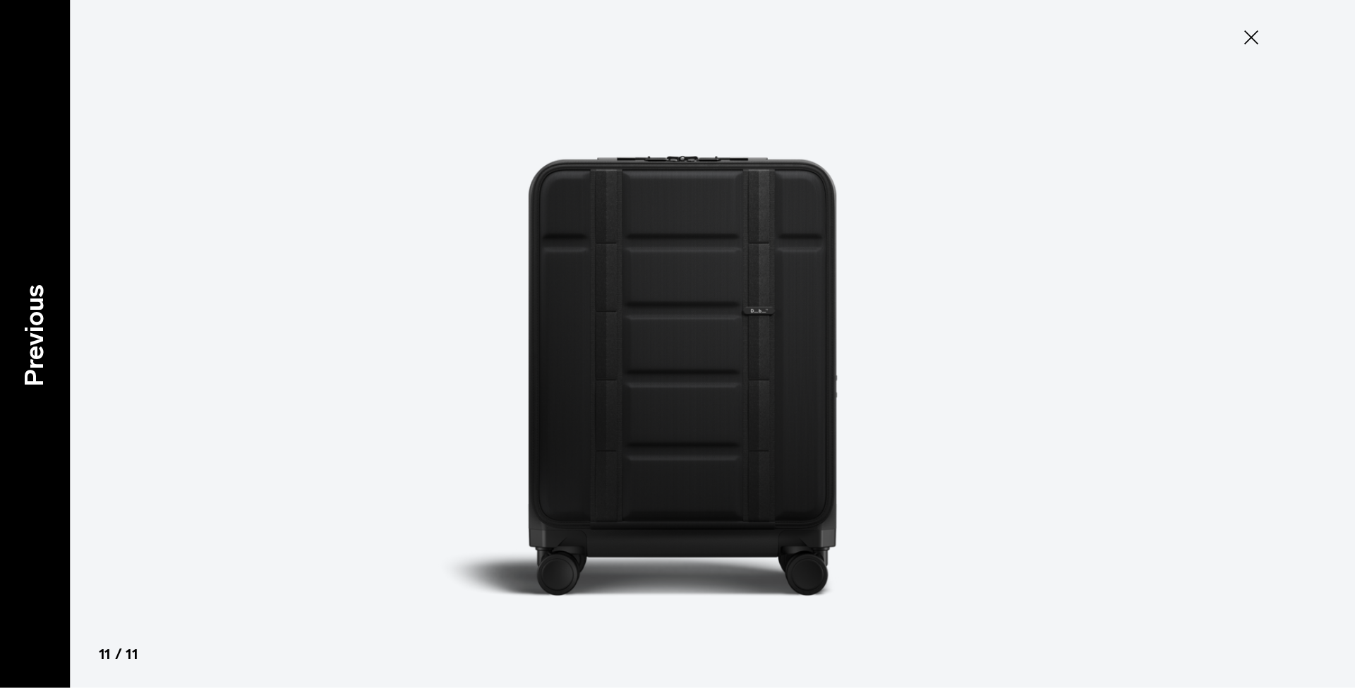
click at [40, 328] on p "Previous" at bounding box center [35, 335] width 38 height 102
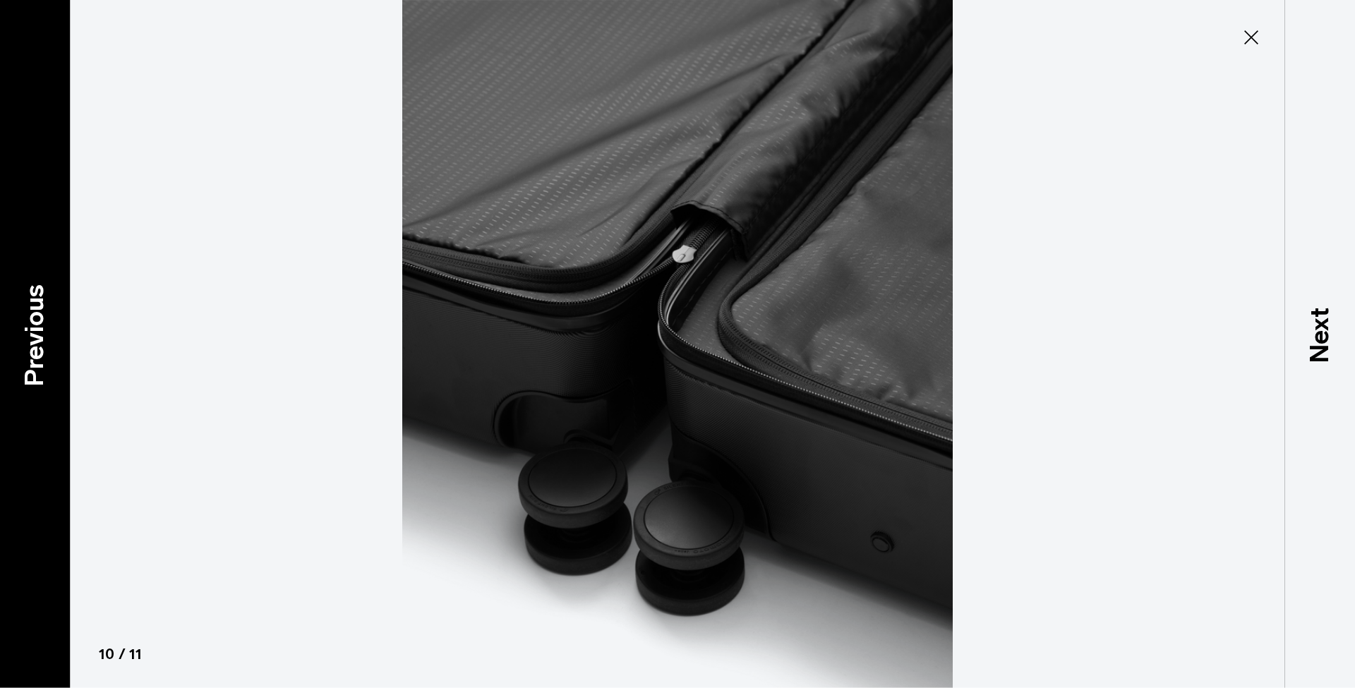
click at [40, 328] on p "Previous" at bounding box center [35, 335] width 38 height 102
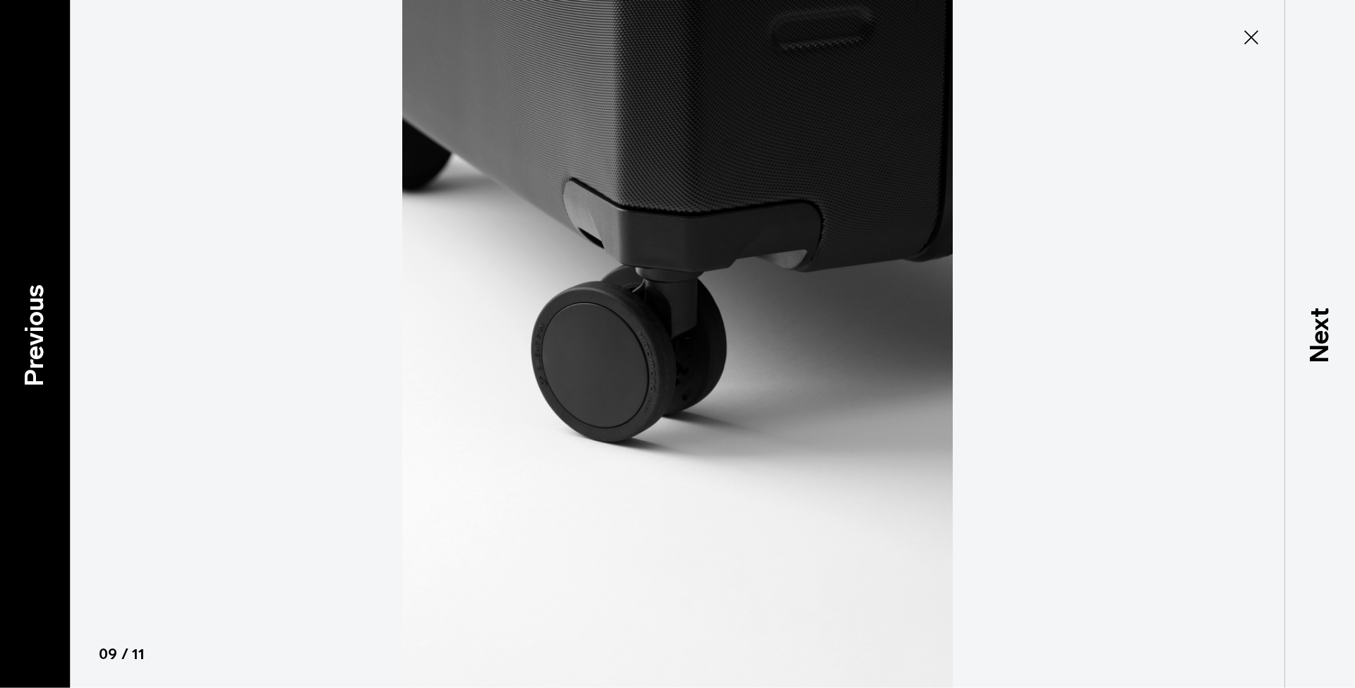
click at [40, 328] on p "Previous" at bounding box center [35, 335] width 38 height 102
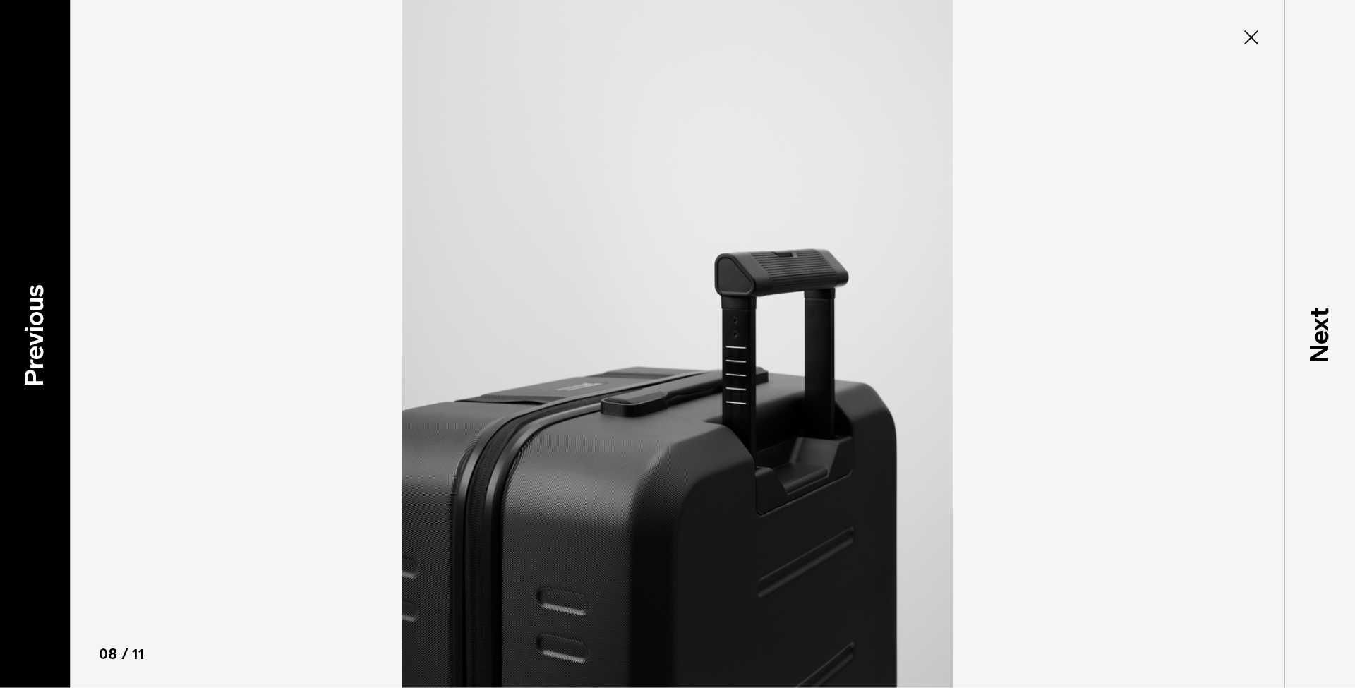
click at [40, 328] on p "Previous" at bounding box center [35, 335] width 38 height 102
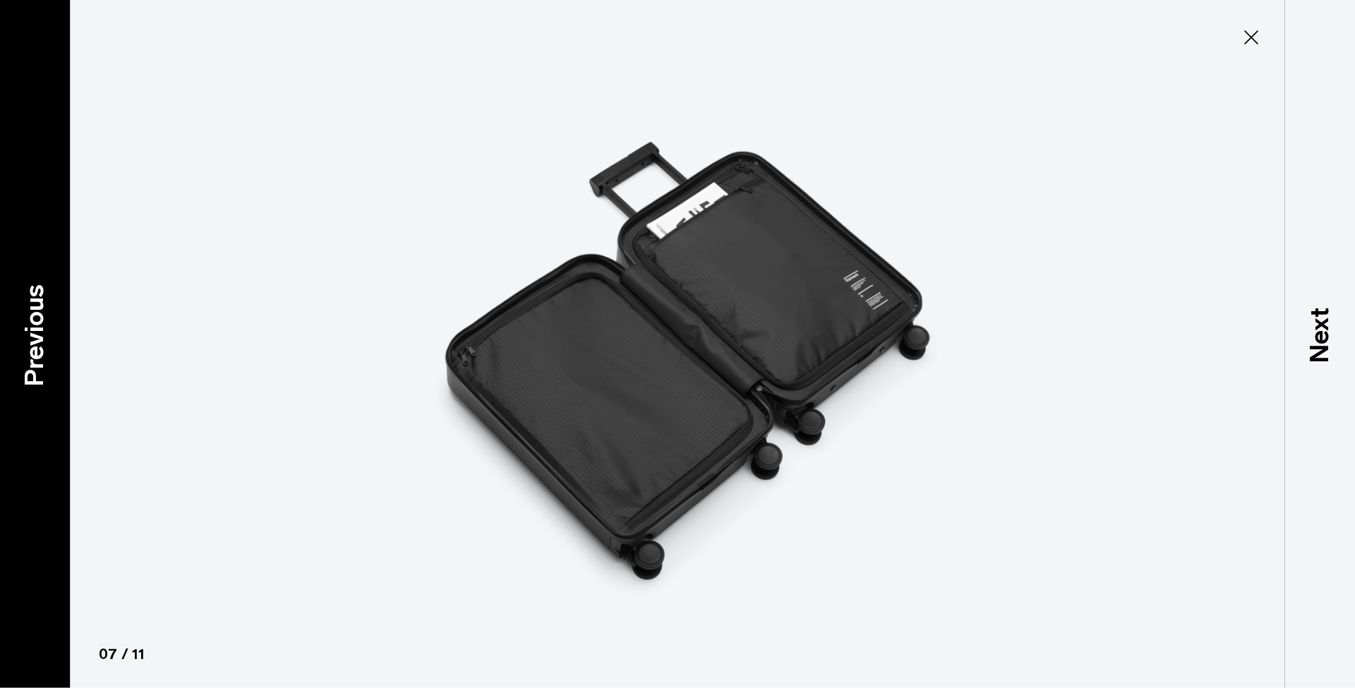
click at [40, 328] on p "Previous" at bounding box center [35, 335] width 38 height 102
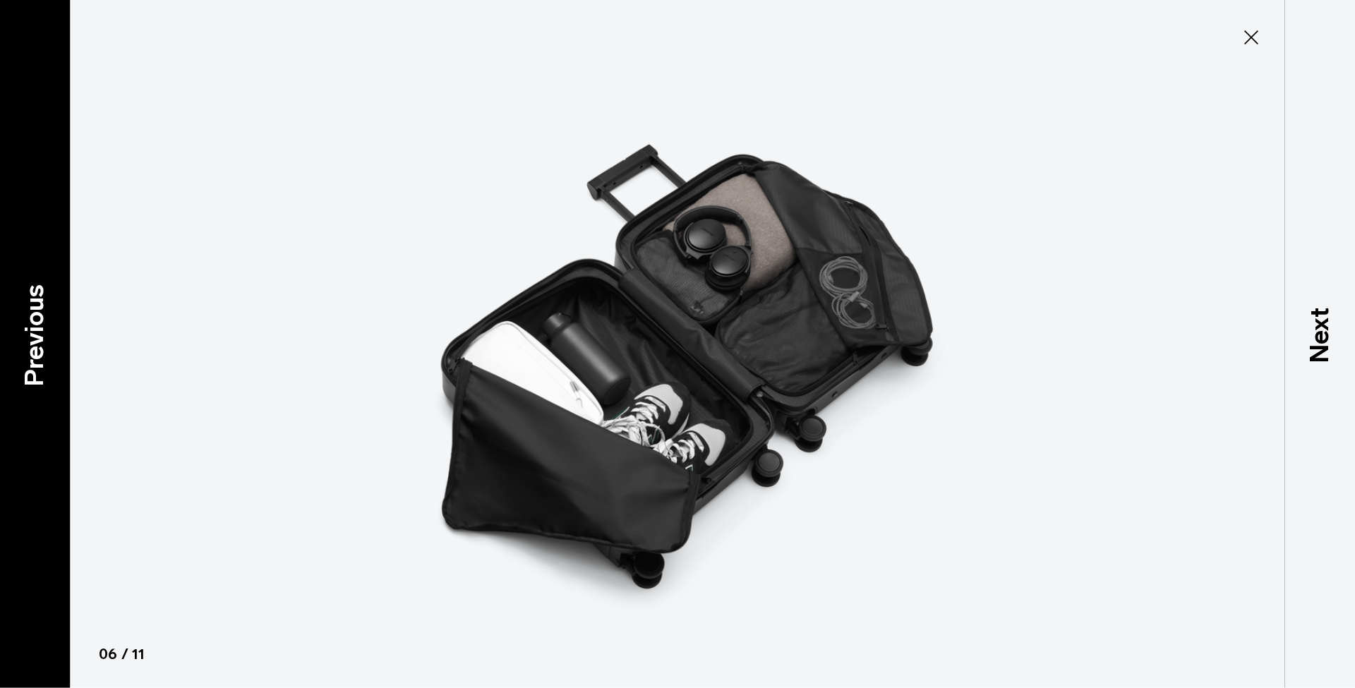
click at [23, 346] on p "Previous" at bounding box center [35, 335] width 38 height 102
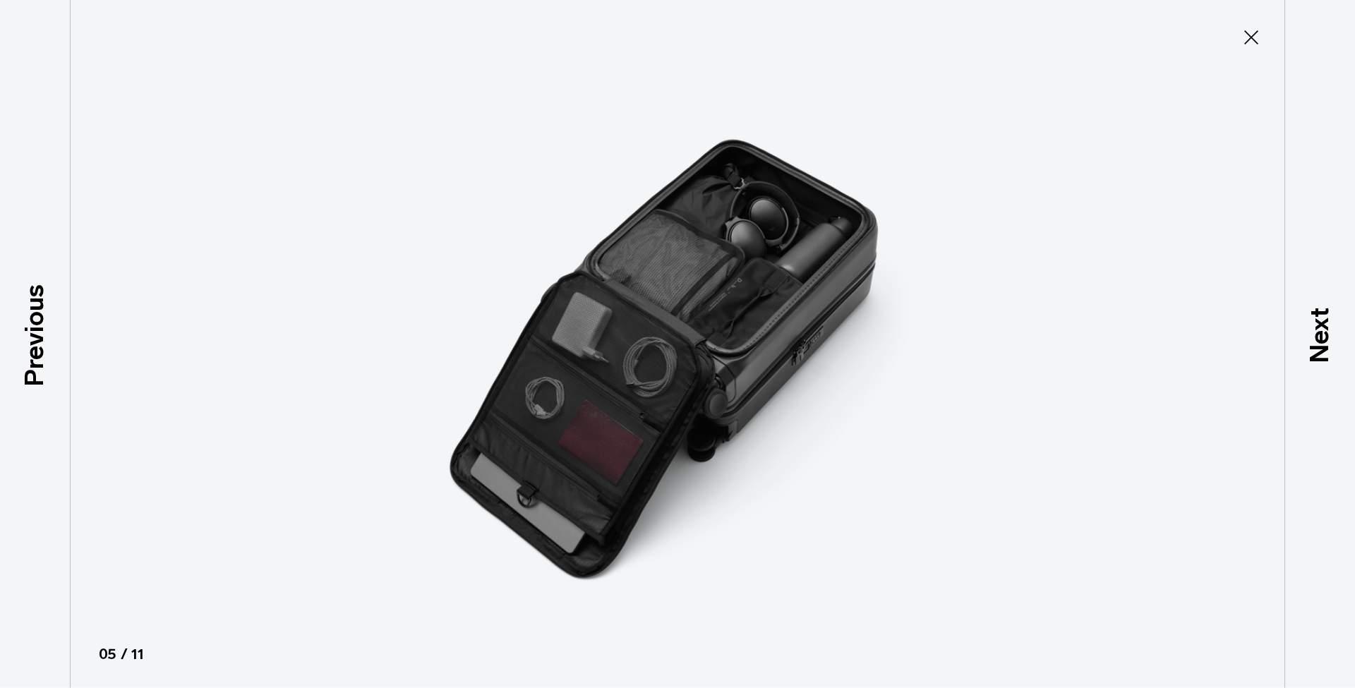
click at [1258, 39] on icon at bounding box center [1251, 37] width 23 height 23
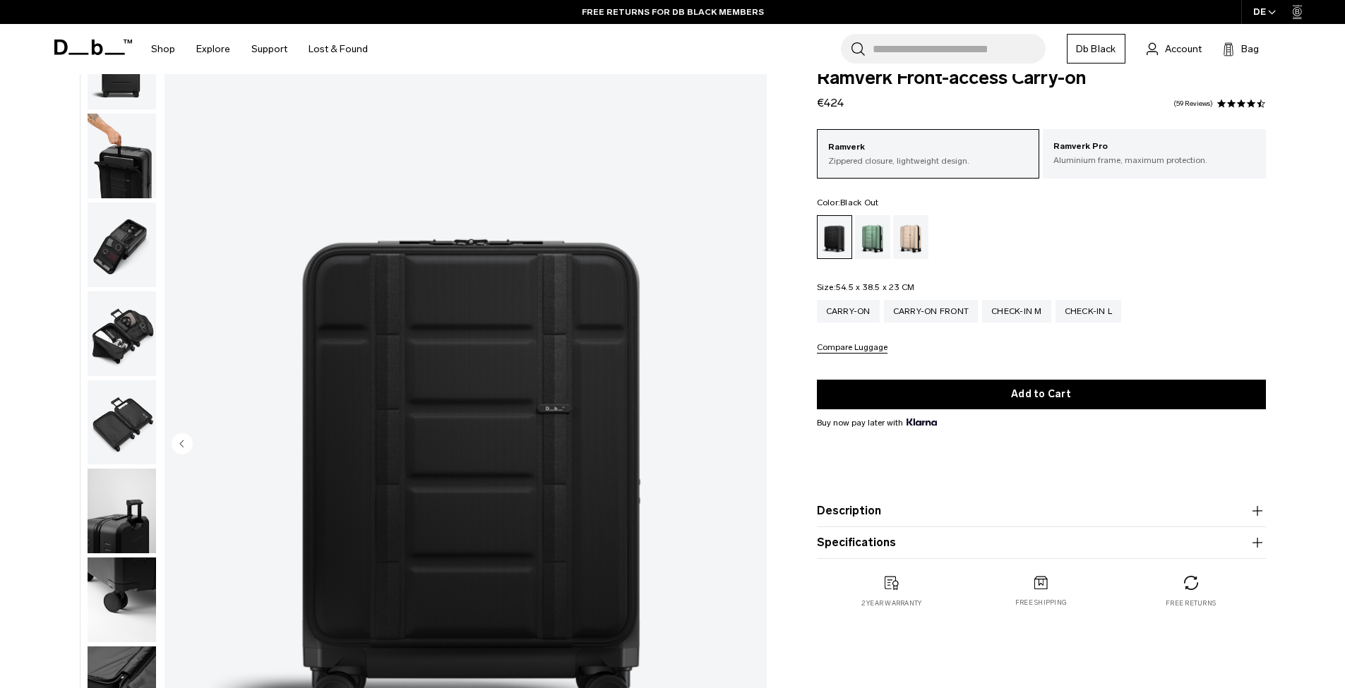
scroll to position [208, 0]
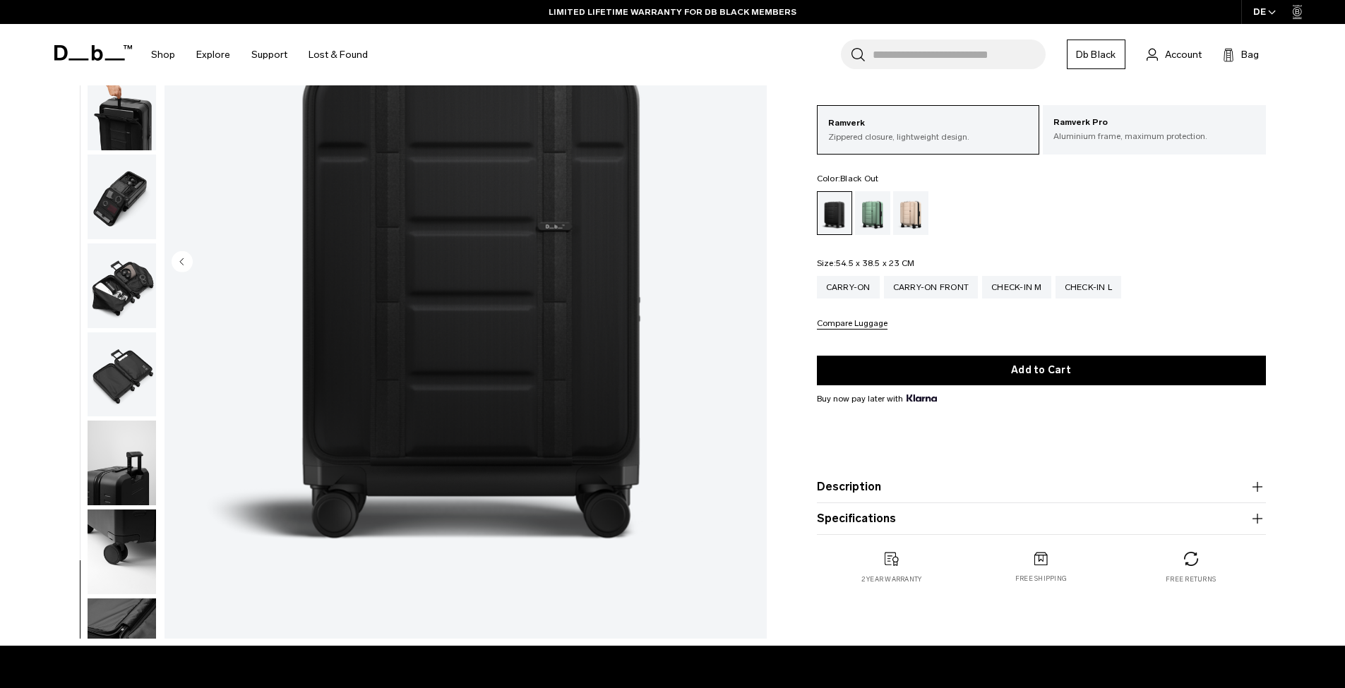
click at [105, 171] on img "button" at bounding box center [122, 197] width 68 height 85
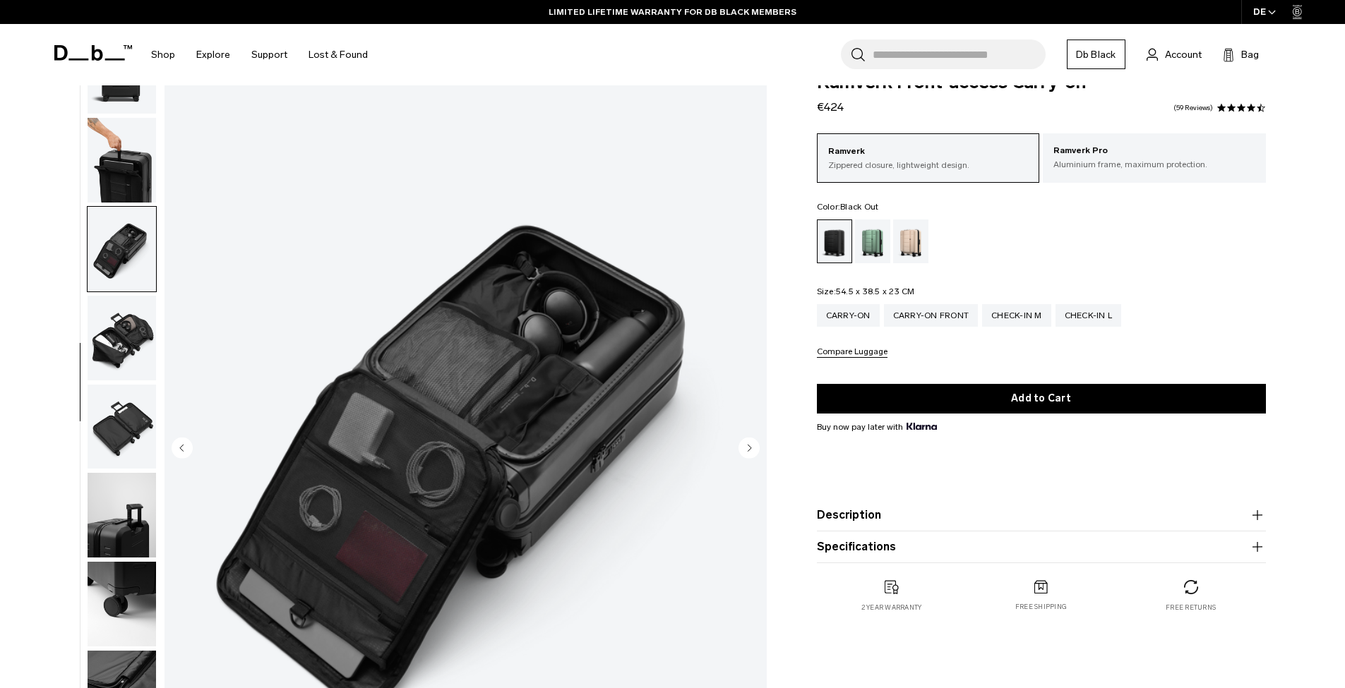
scroll to position [0, 0]
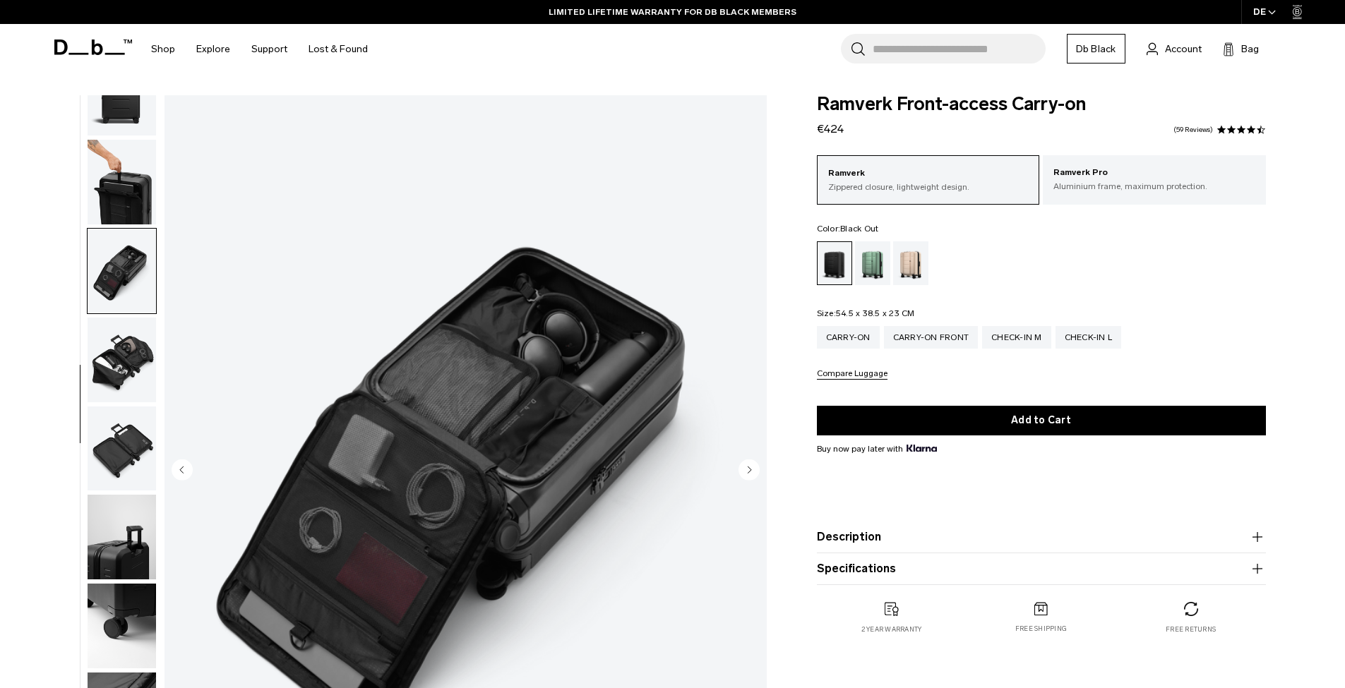
click at [136, 206] on img "button" at bounding box center [122, 182] width 68 height 85
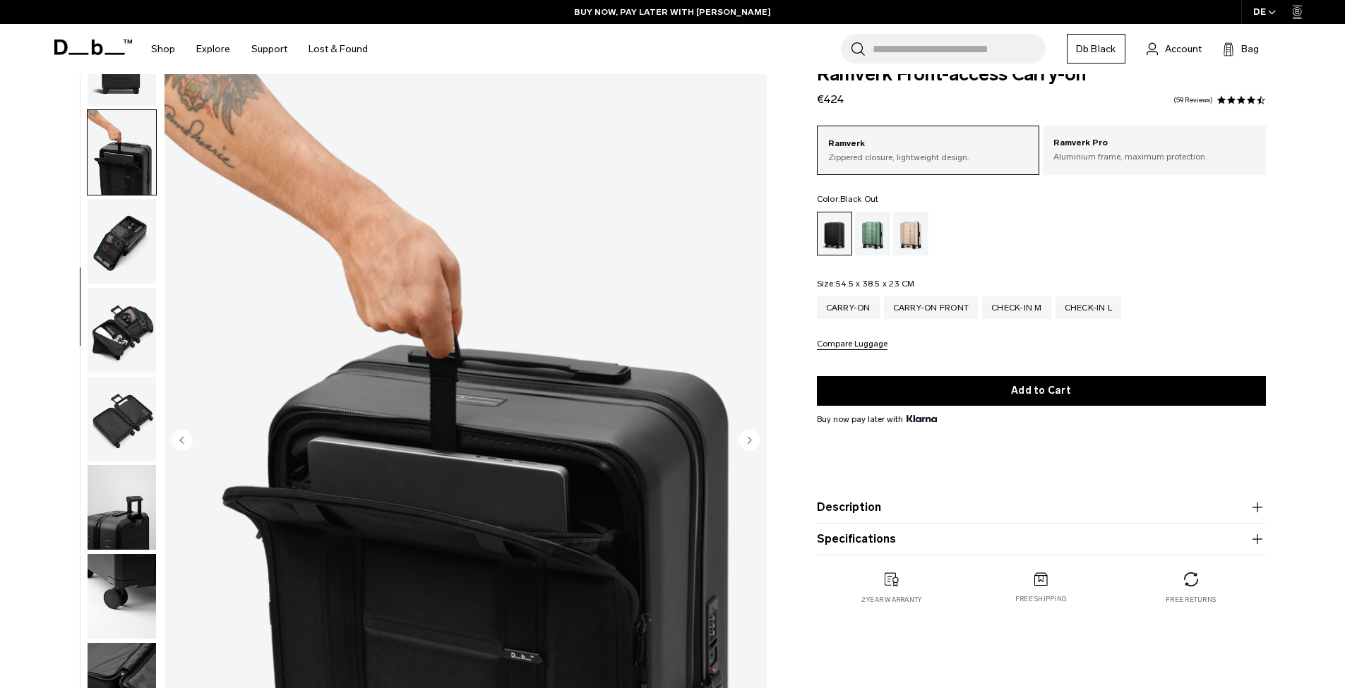
scroll to position [212, 0]
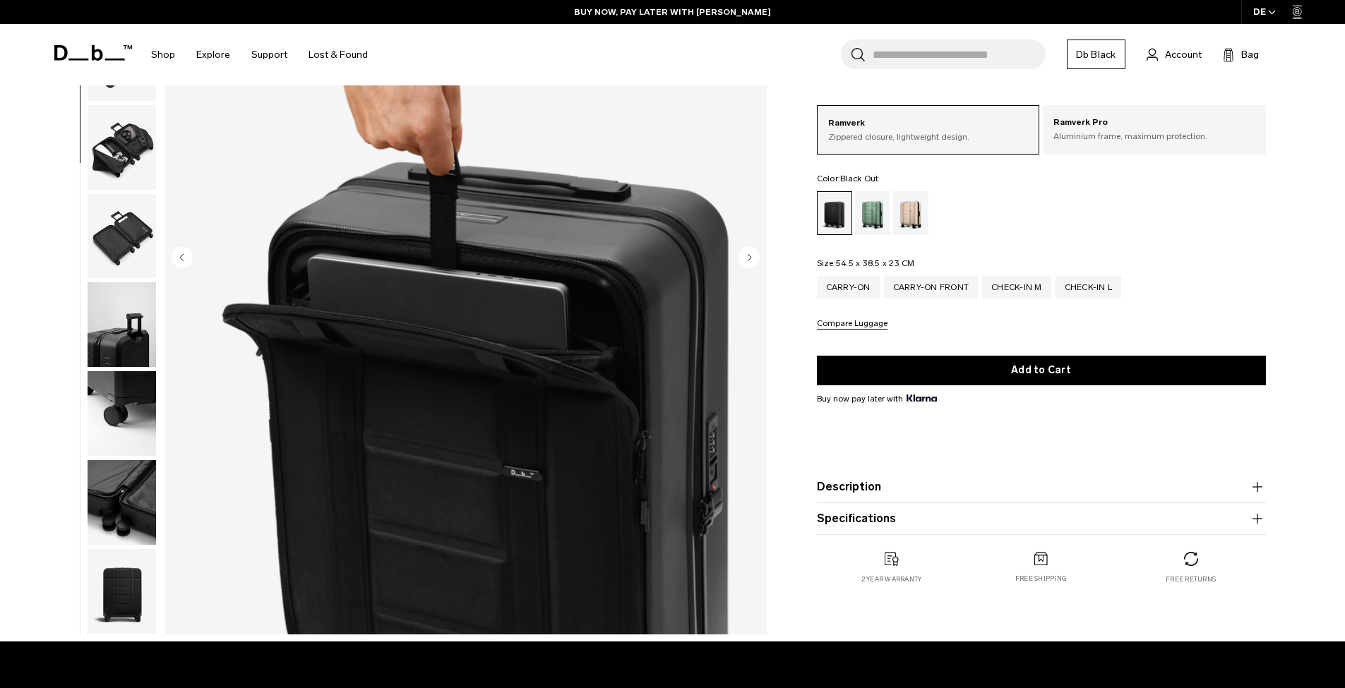
click at [110, 483] on img "button" at bounding box center [122, 502] width 68 height 85
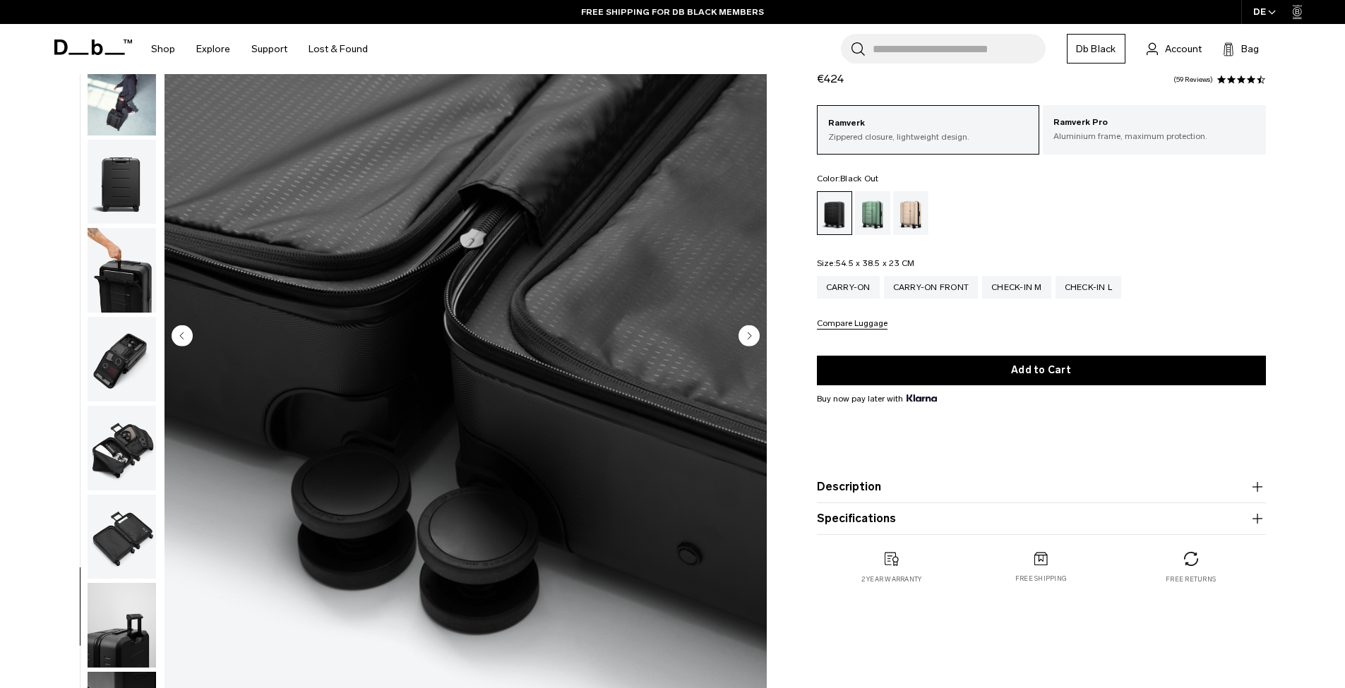
scroll to position [0, 0]
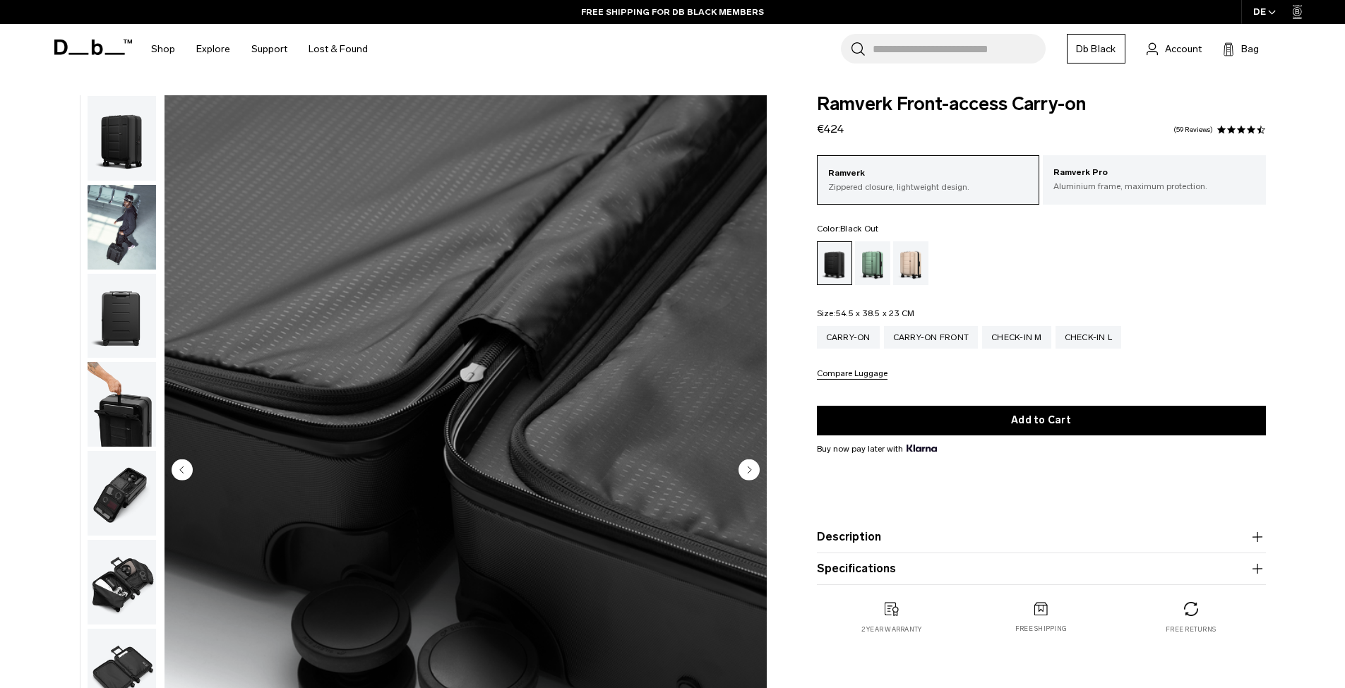
click at [136, 143] on img "button" at bounding box center [122, 138] width 68 height 85
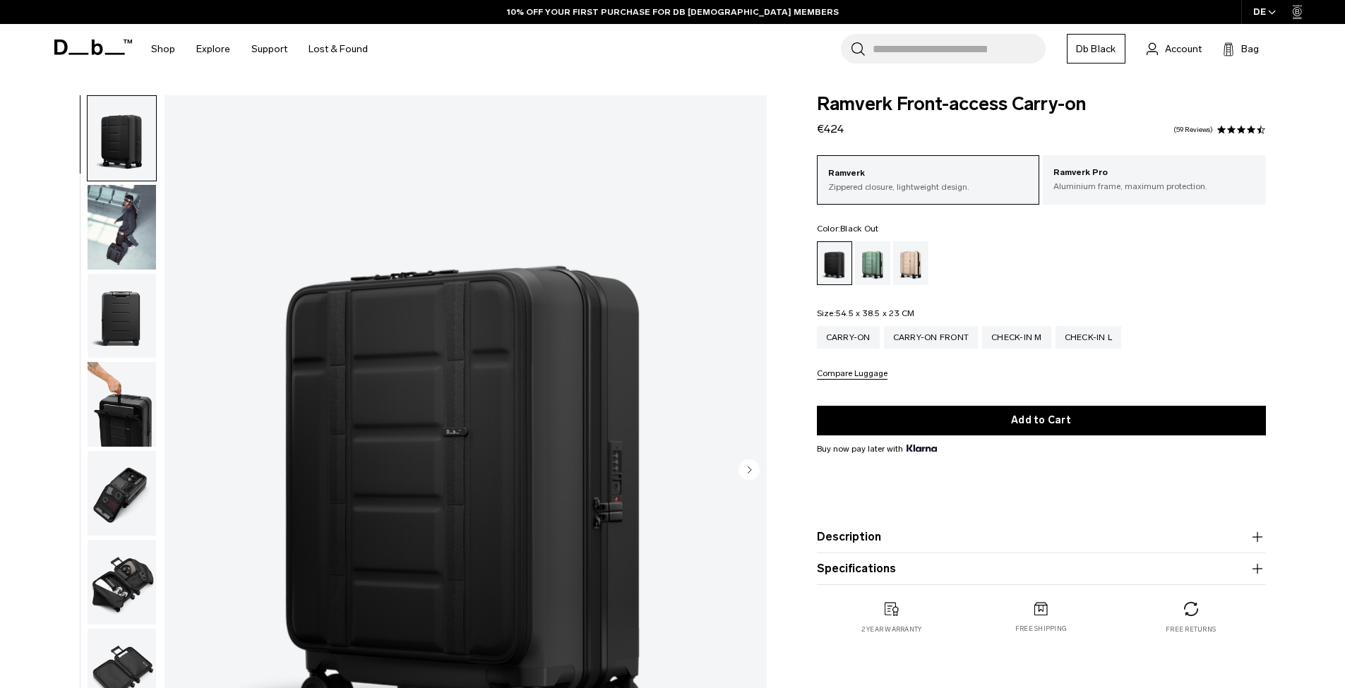
click at [832, 263] on div "Black Out" at bounding box center [834, 263] width 35 height 42
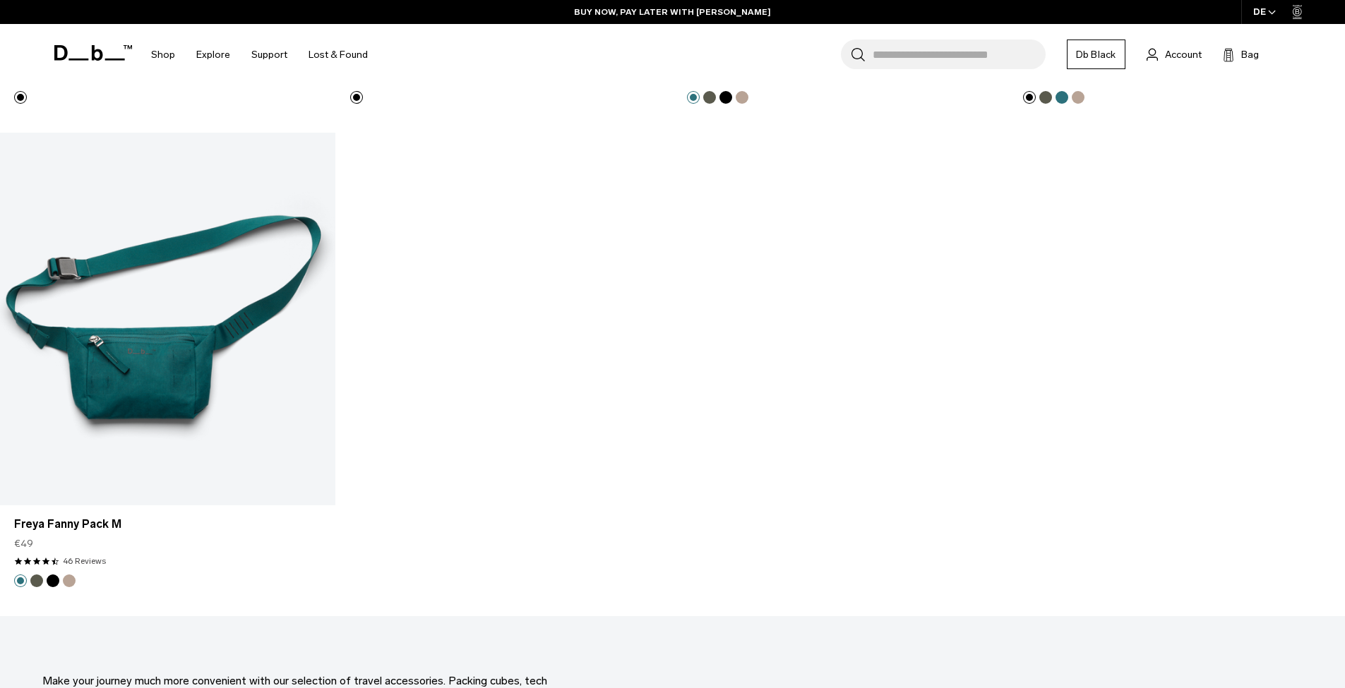
scroll to position [5445, 0]
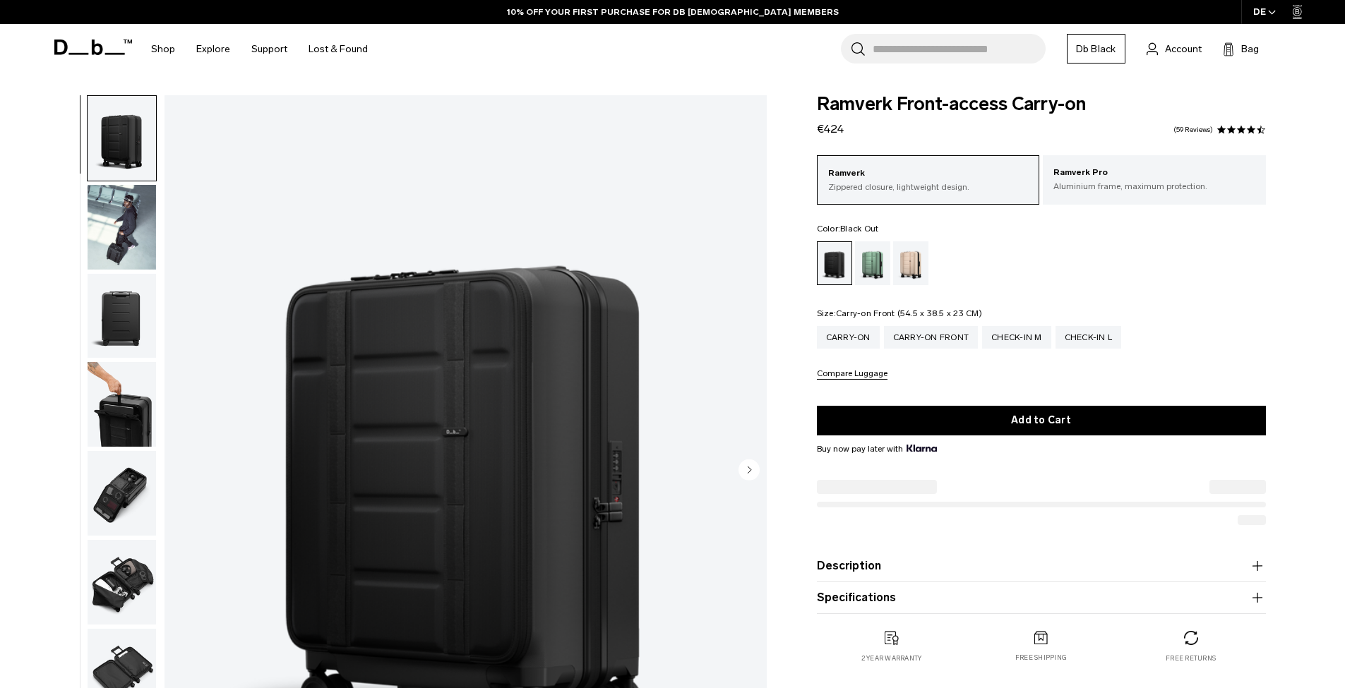
click at [926, 337] on div "Carry-on Front" at bounding box center [931, 337] width 95 height 23
click at [850, 536] on button "Description" at bounding box center [1041, 537] width 449 height 17
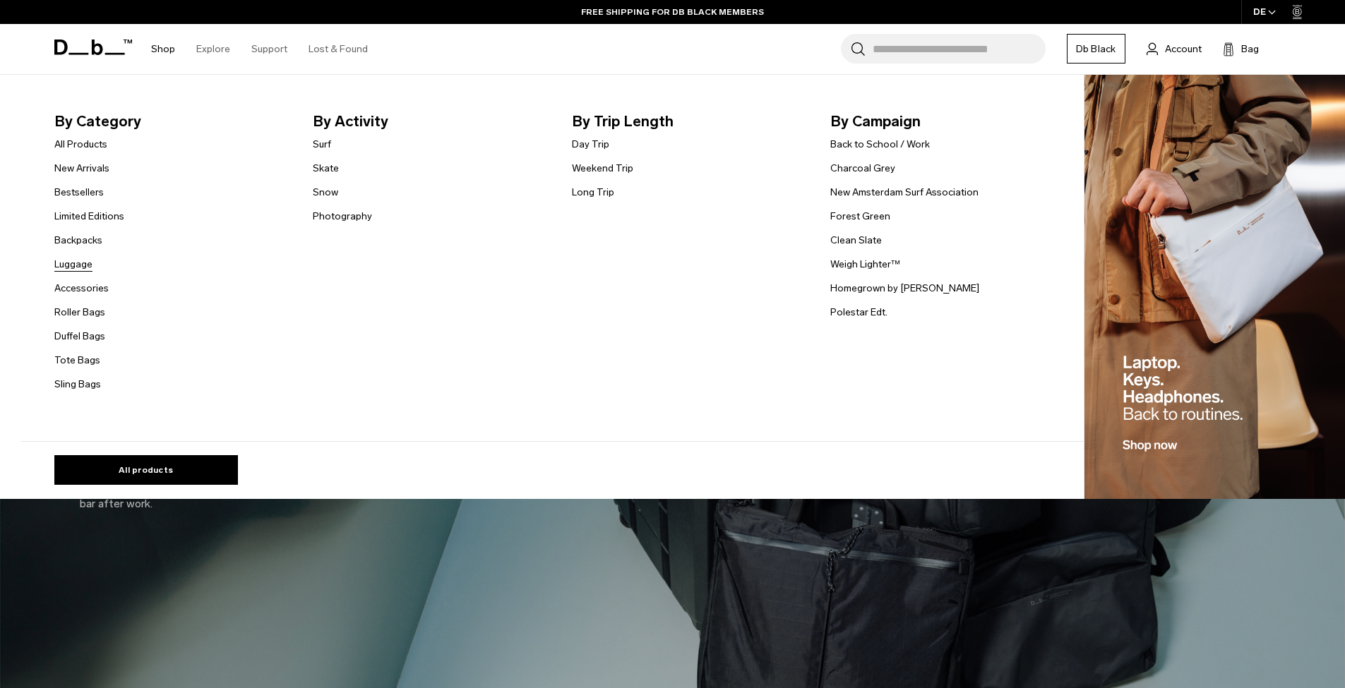
click at [88, 265] on link "Luggage" at bounding box center [73, 264] width 38 height 15
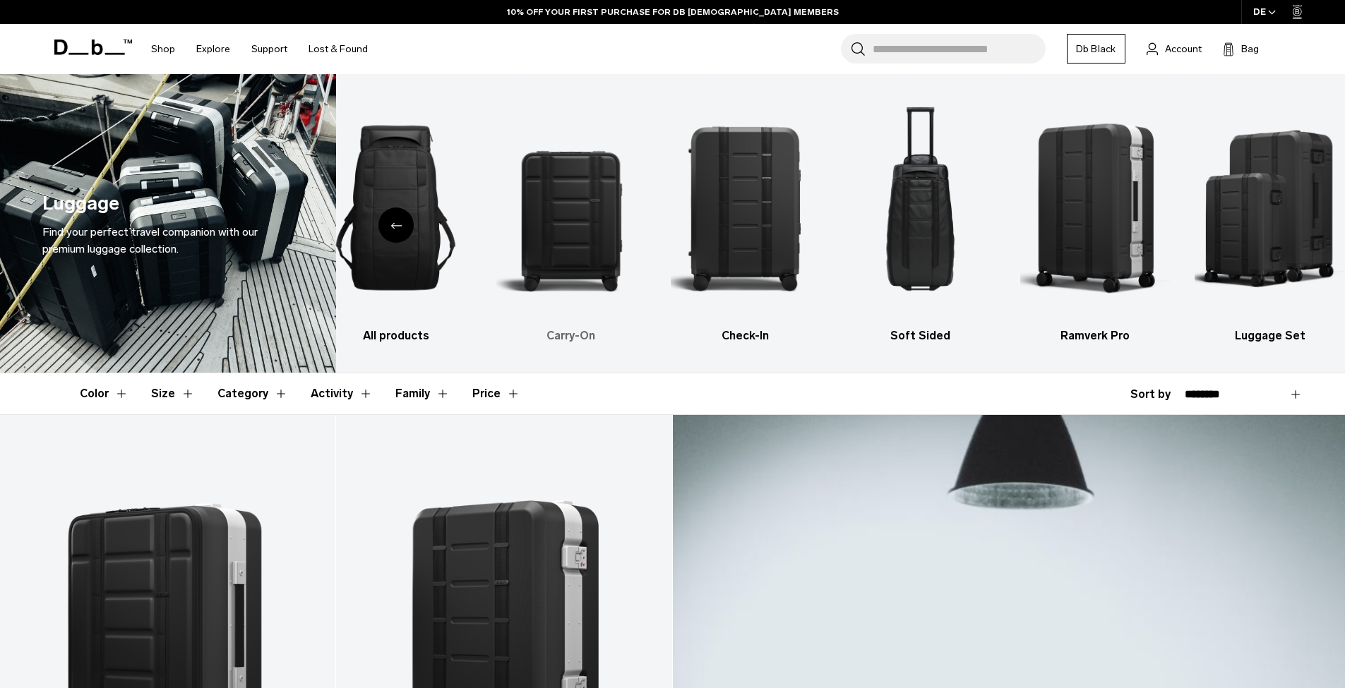
click at [560, 238] on img "2 / 6" at bounding box center [570, 207] width 150 height 225
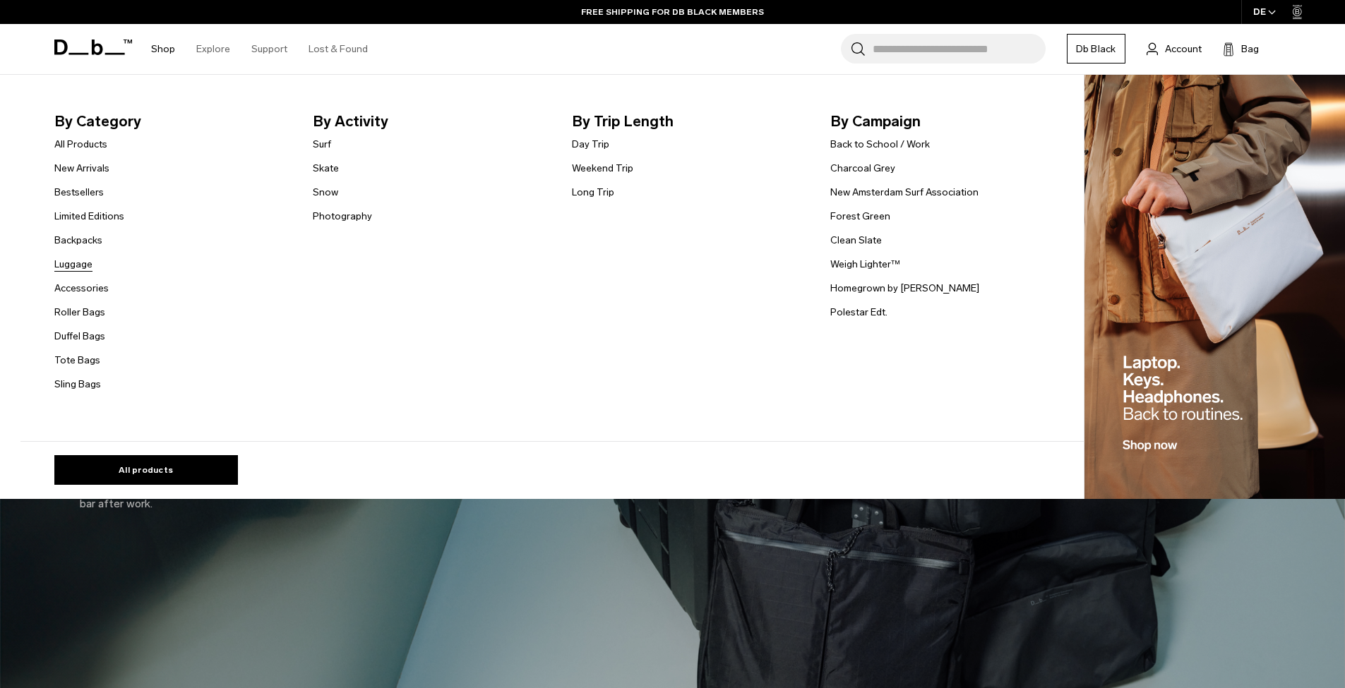
click at [88, 263] on link "Luggage" at bounding box center [73, 264] width 38 height 15
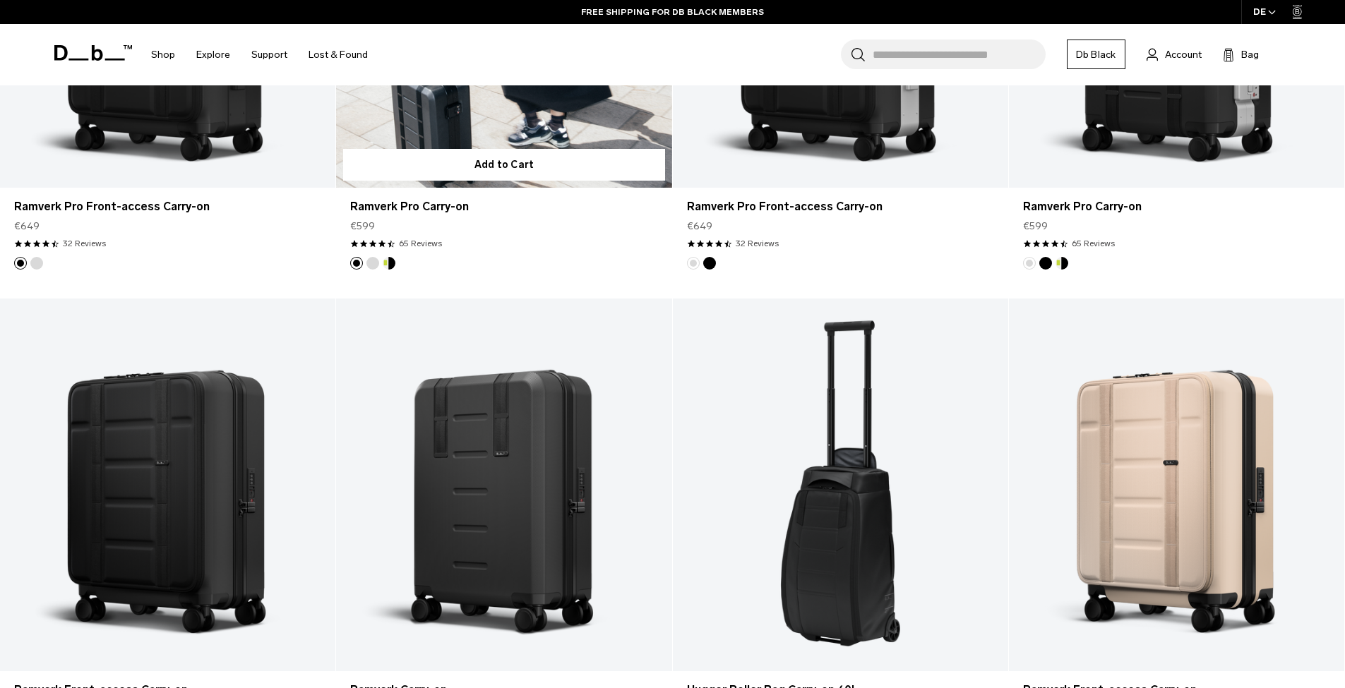
scroll to position [762, 0]
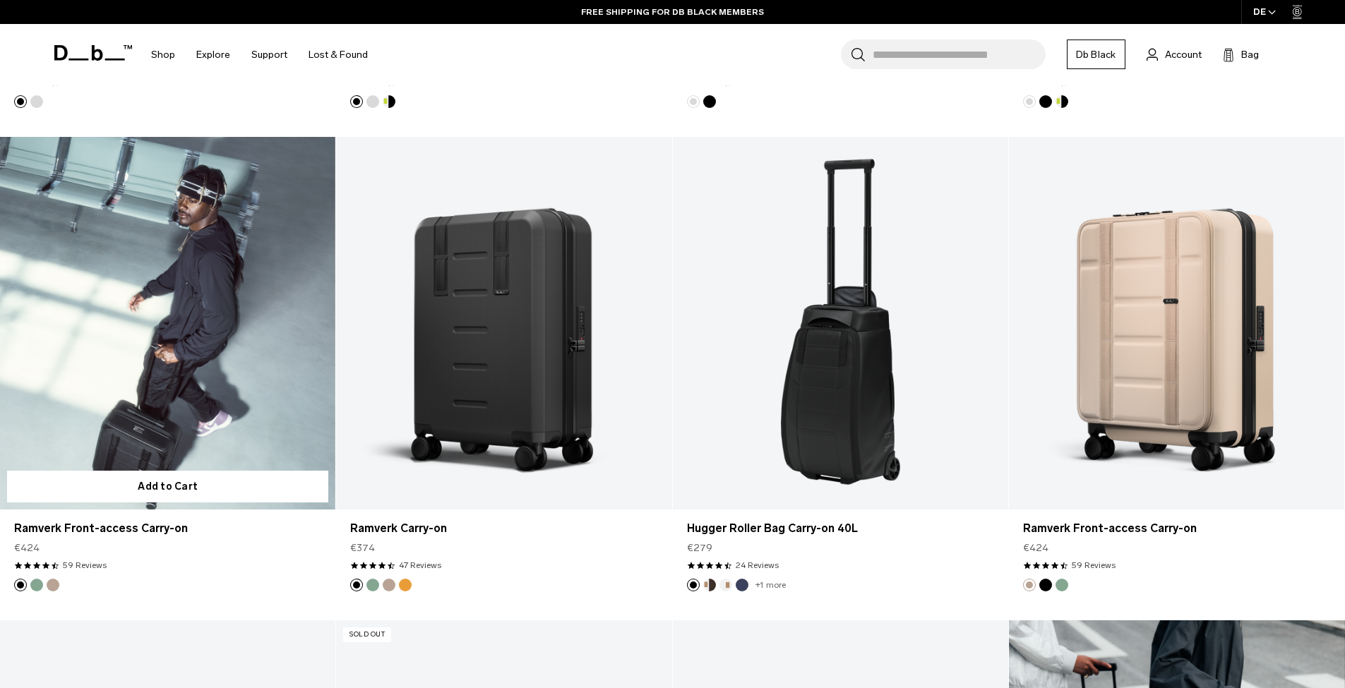
click at [133, 260] on link "Ramverk Front-access Carry-on" at bounding box center [167, 323] width 335 height 373
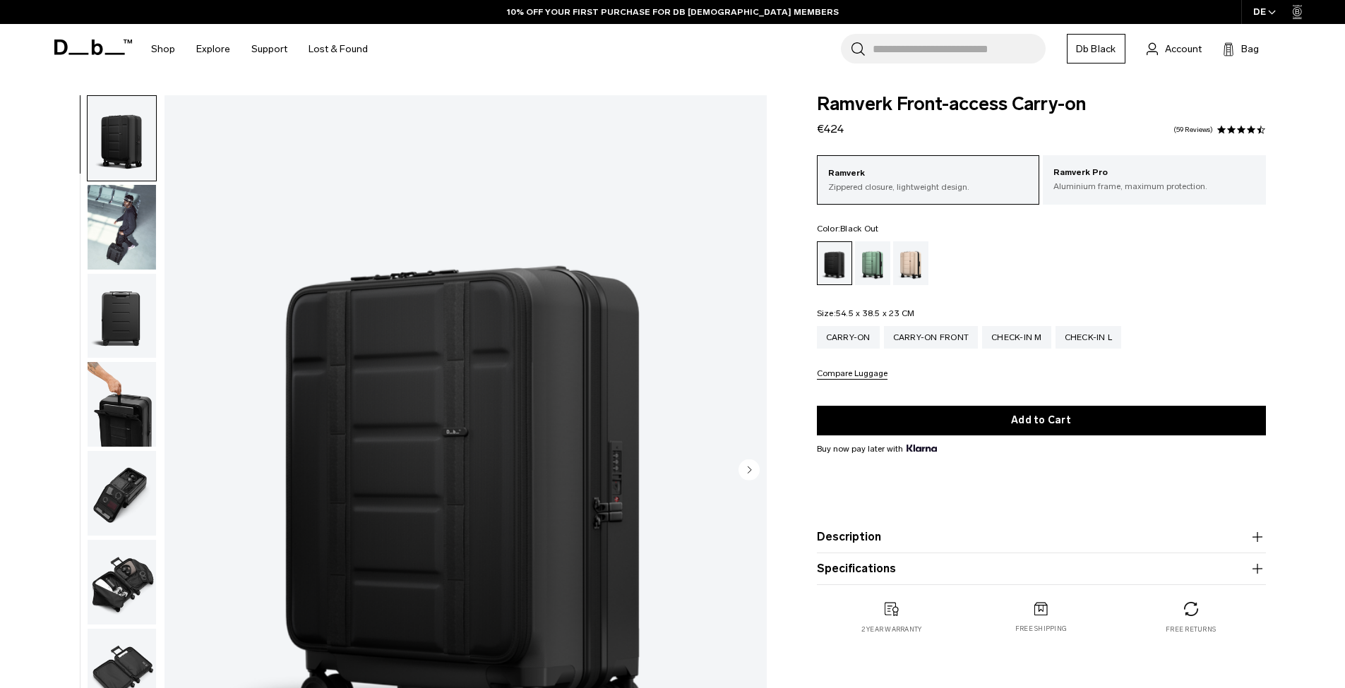
click at [860, 173] on p "Ramverk" at bounding box center [928, 174] width 200 height 14
click at [831, 270] on div "Black Out" at bounding box center [834, 263] width 35 height 42
click at [930, 333] on div "Carry-on Front" at bounding box center [931, 337] width 95 height 23
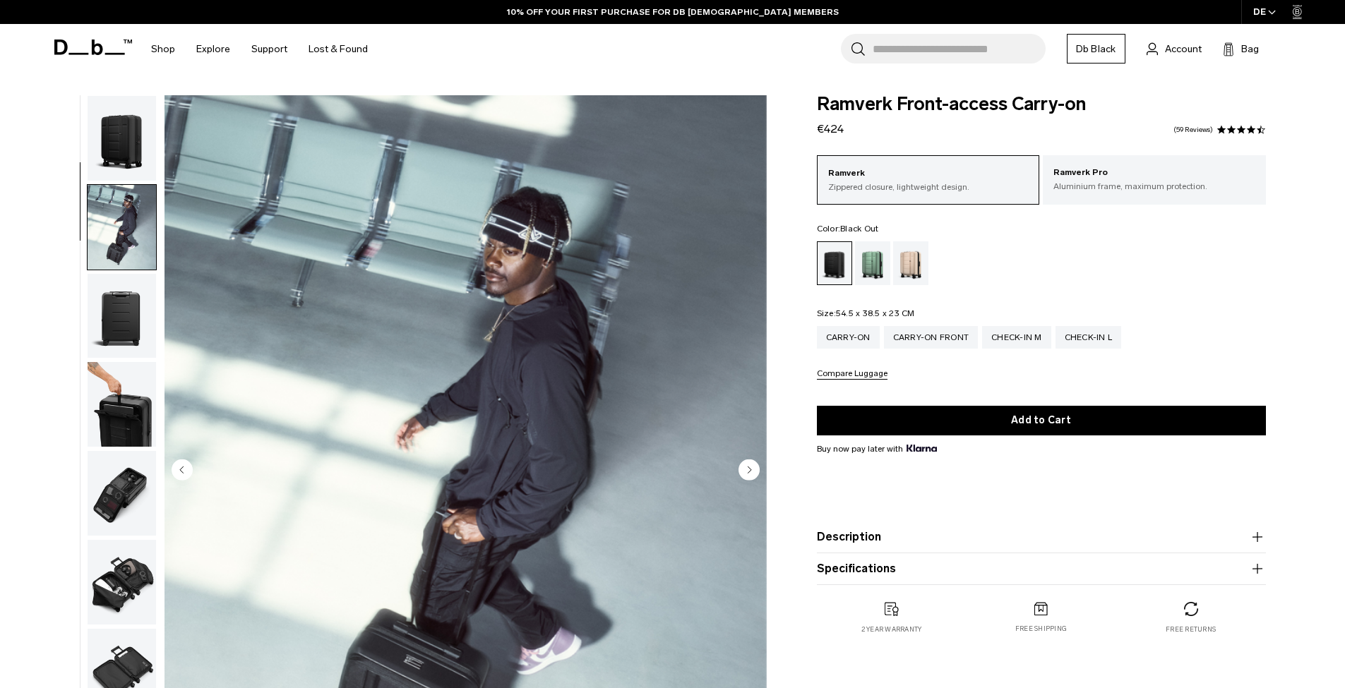
click at [132, 274] on img "button" at bounding box center [122, 316] width 68 height 85
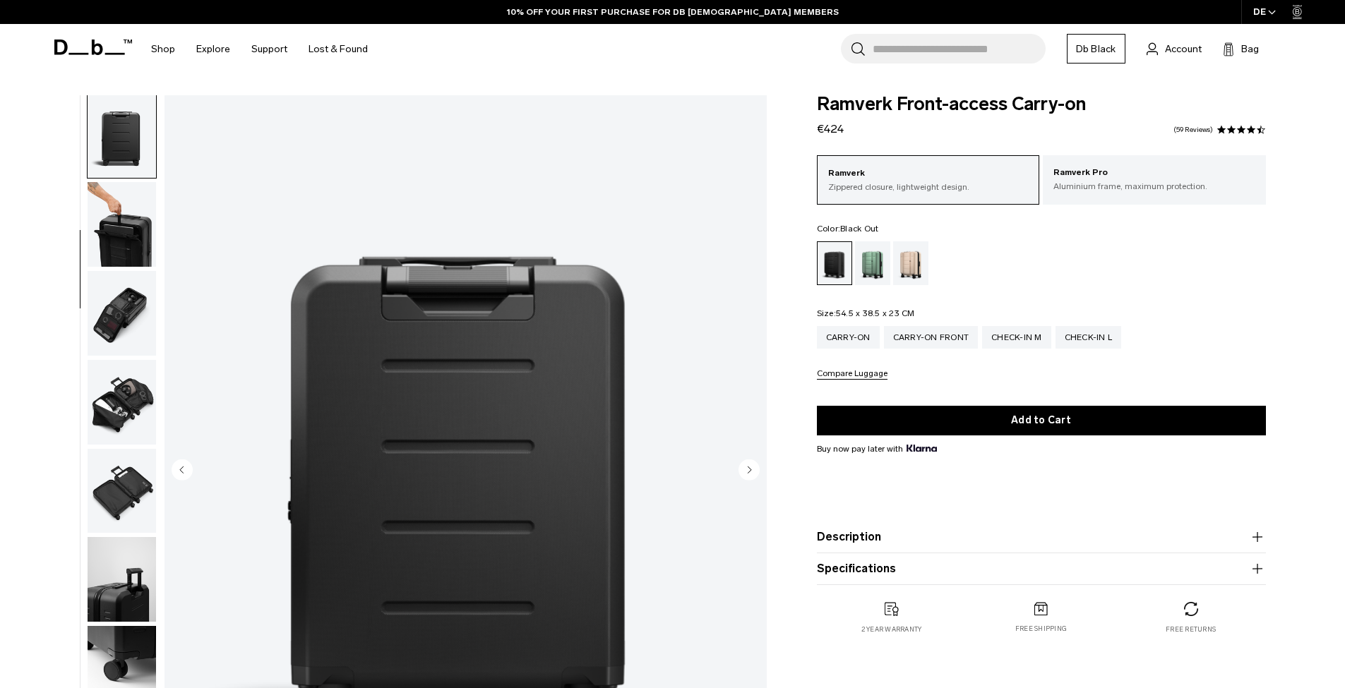
click at [129, 267] on button "button" at bounding box center [122, 224] width 70 height 86
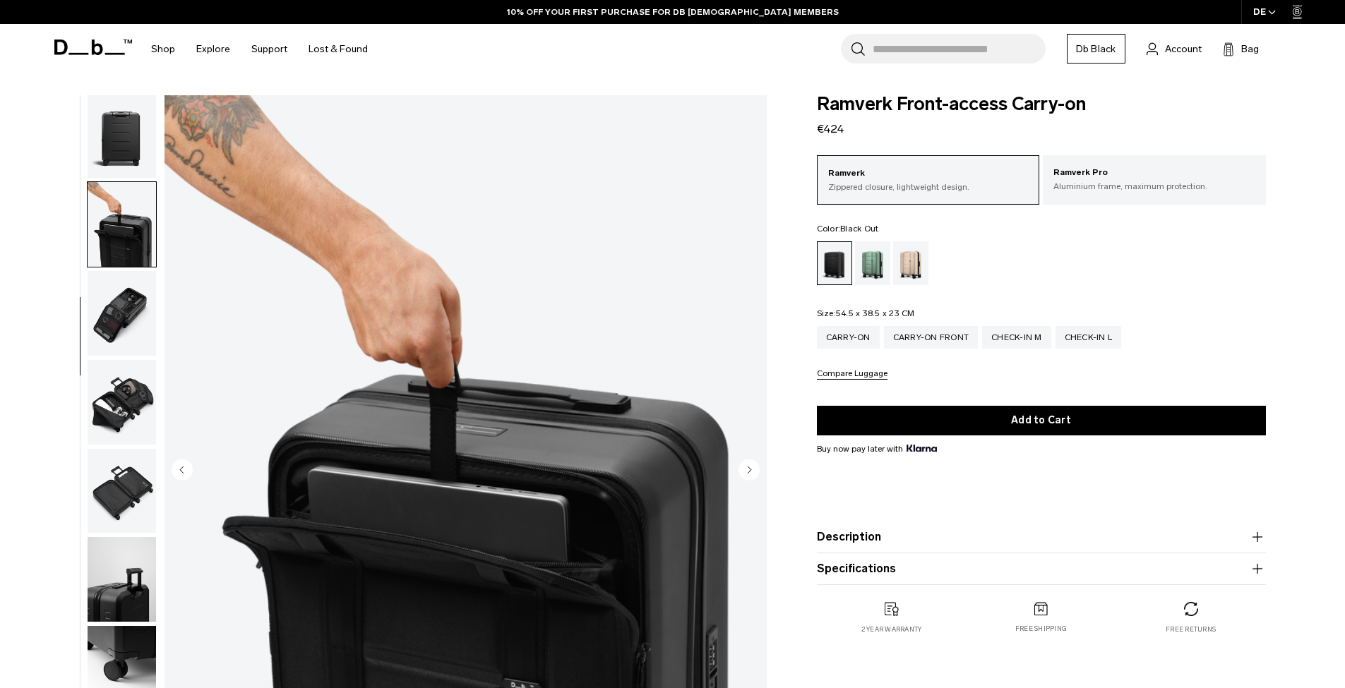
scroll to position [234, 0]
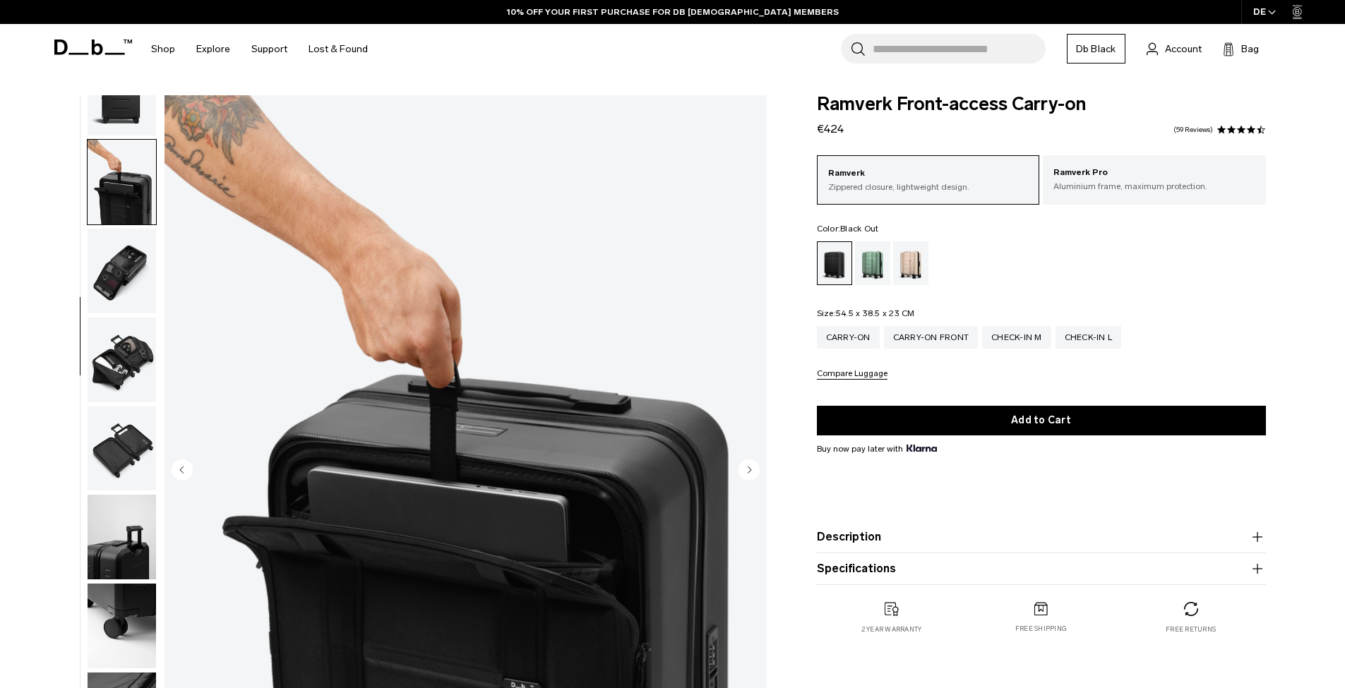
click at [127, 173] on img "button" at bounding box center [122, 182] width 68 height 85
click at [123, 260] on img "button" at bounding box center [122, 271] width 68 height 85
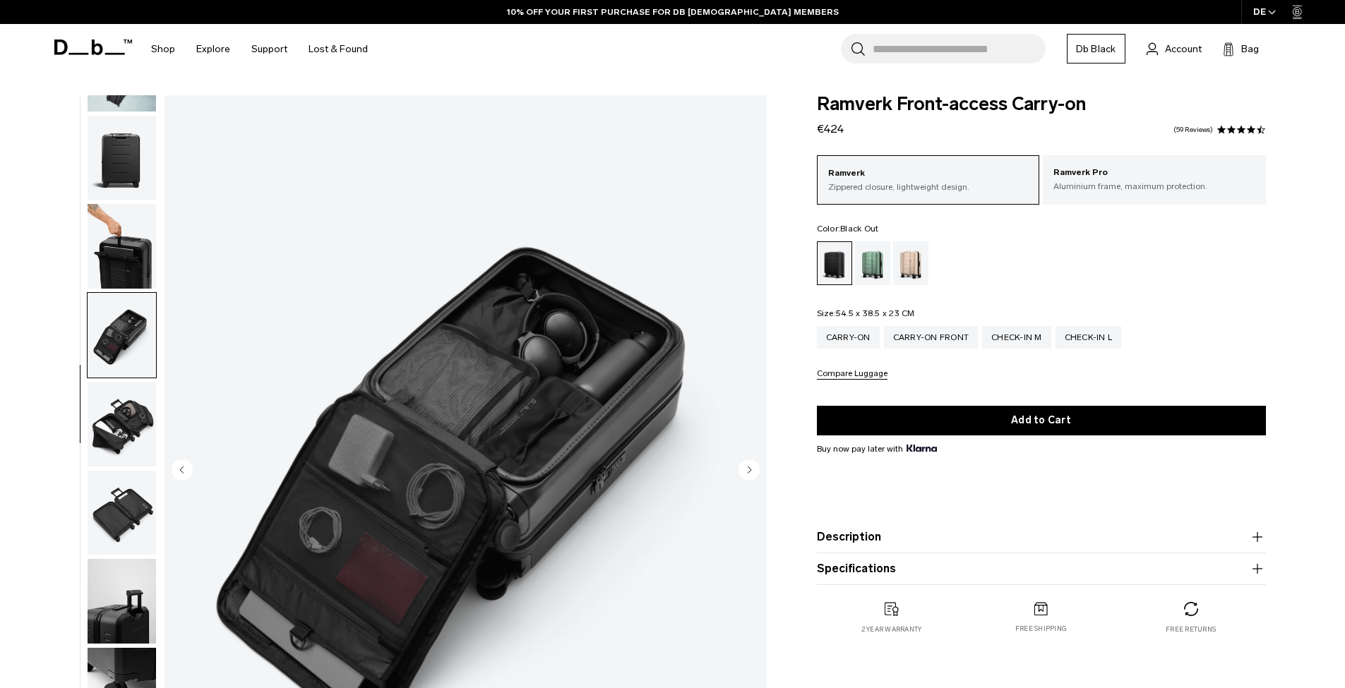
scroll to position [0, 0]
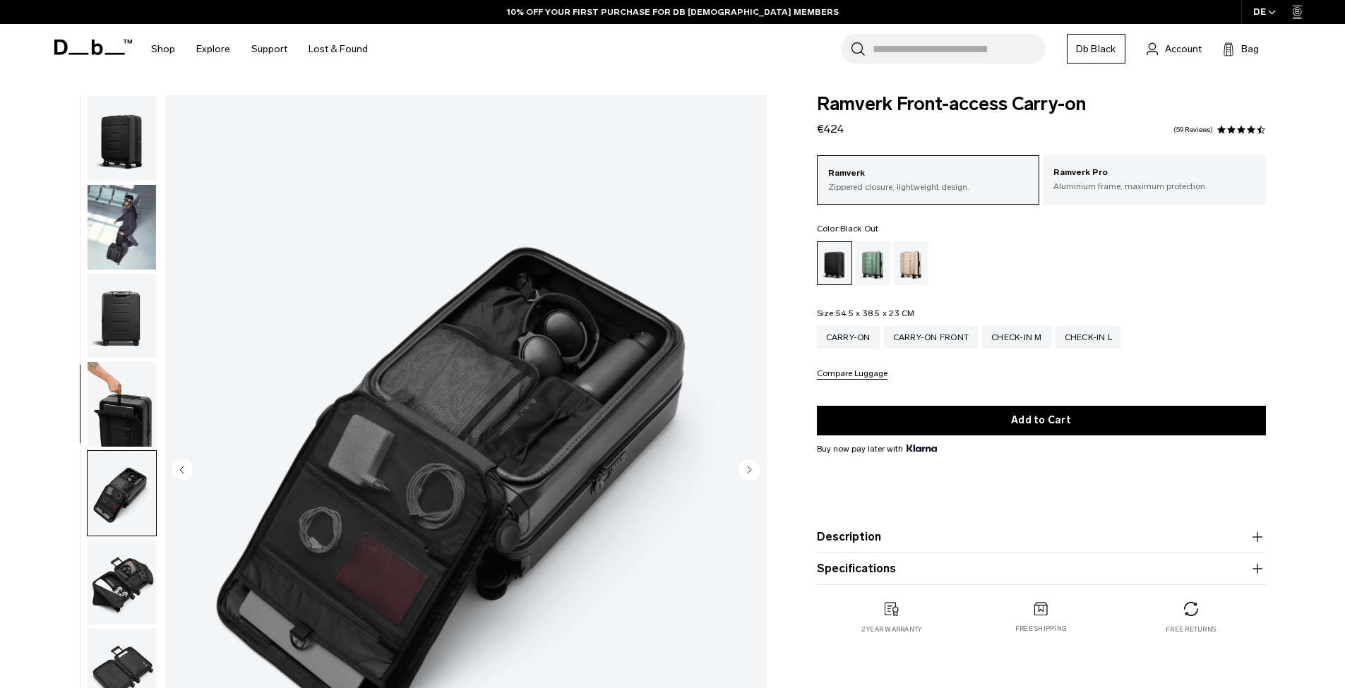
click at [126, 123] on img "button" at bounding box center [122, 138] width 68 height 85
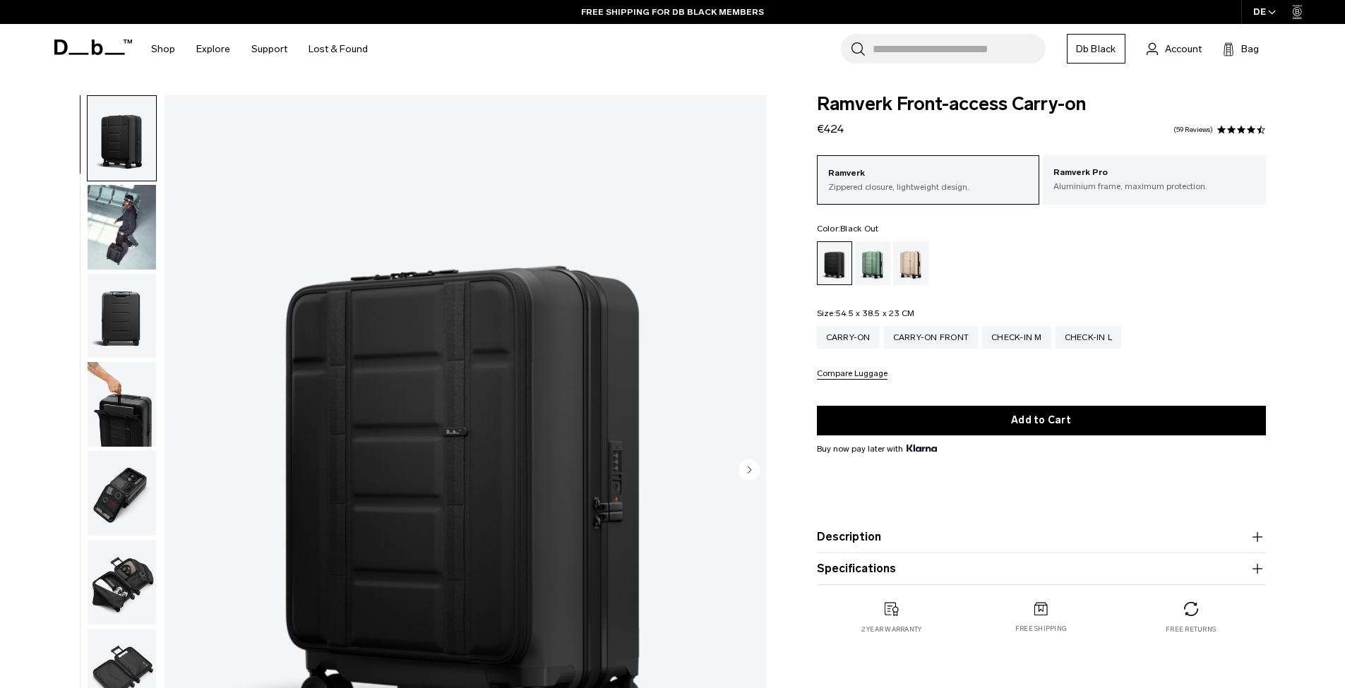
scroll to position [93, 0]
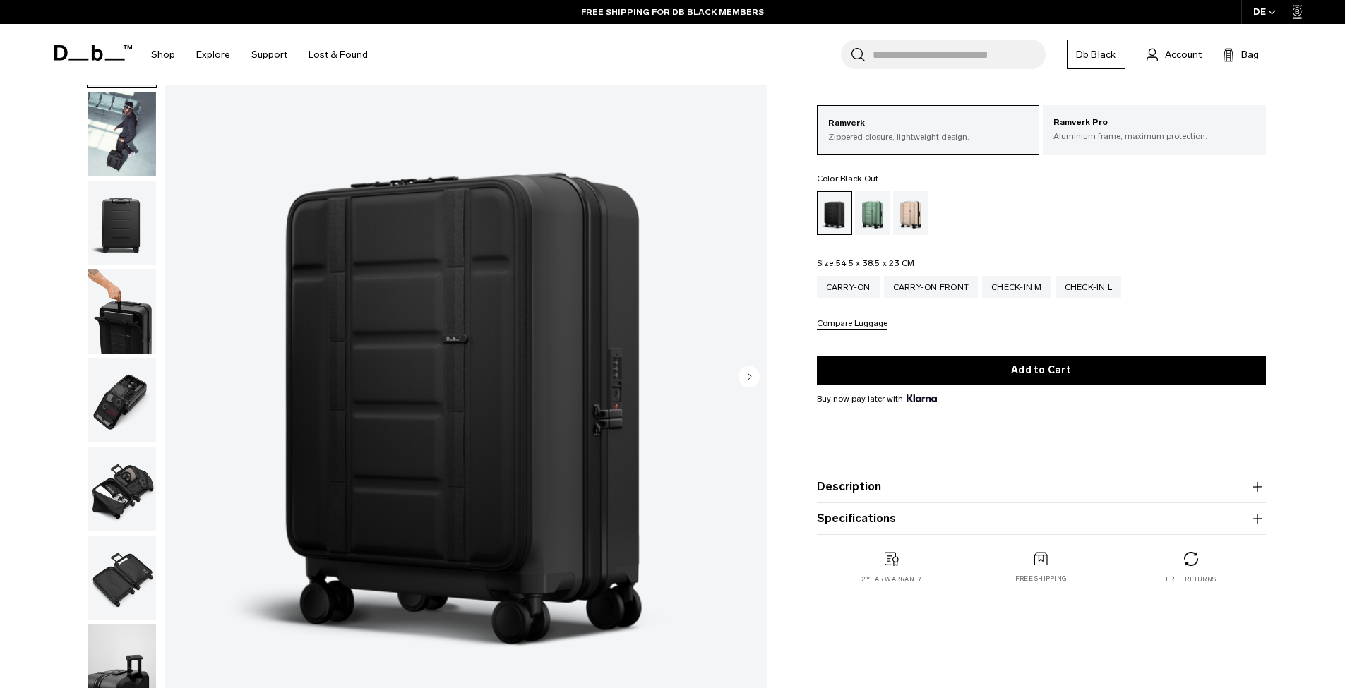
click at [752, 370] on circle "Next slide" at bounding box center [748, 376] width 21 height 21
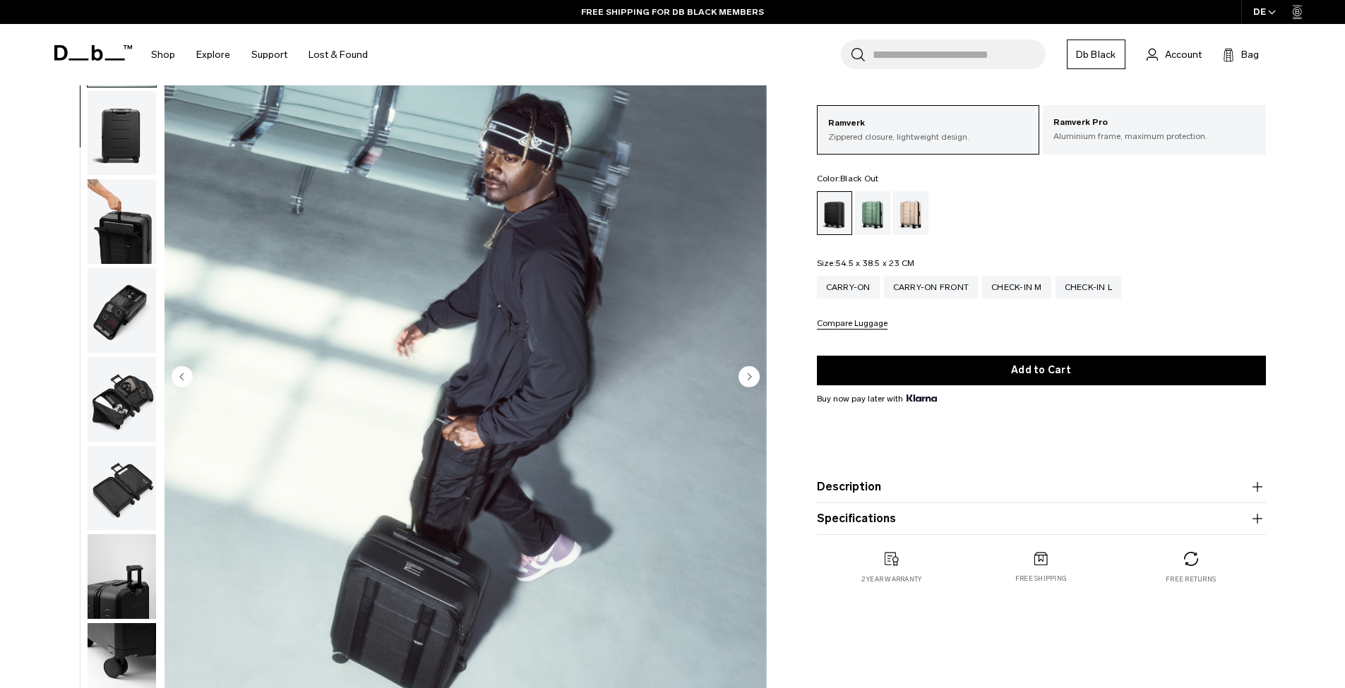
click at [752, 375] on circle "Next slide" at bounding box center [748, 376] width 21 height 21
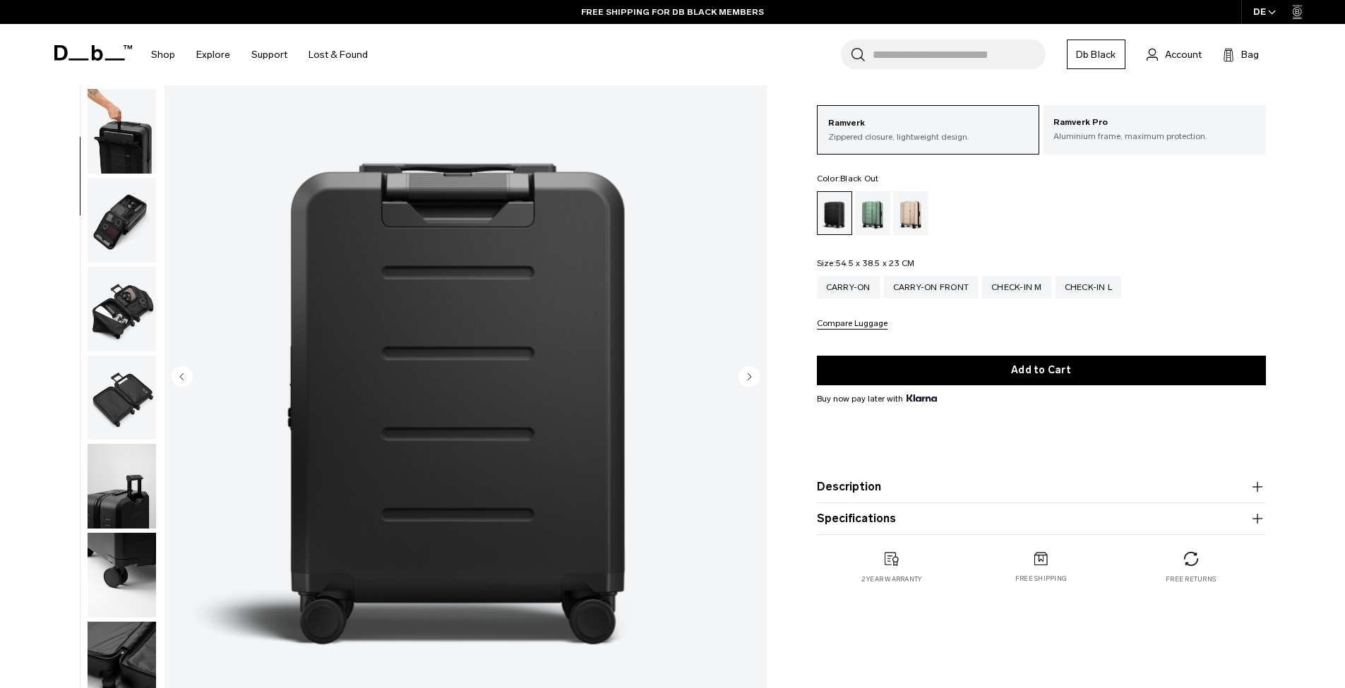
click at [752, 375] on circle "Next slide" at bounding box center [748, 376] width 21 height 21
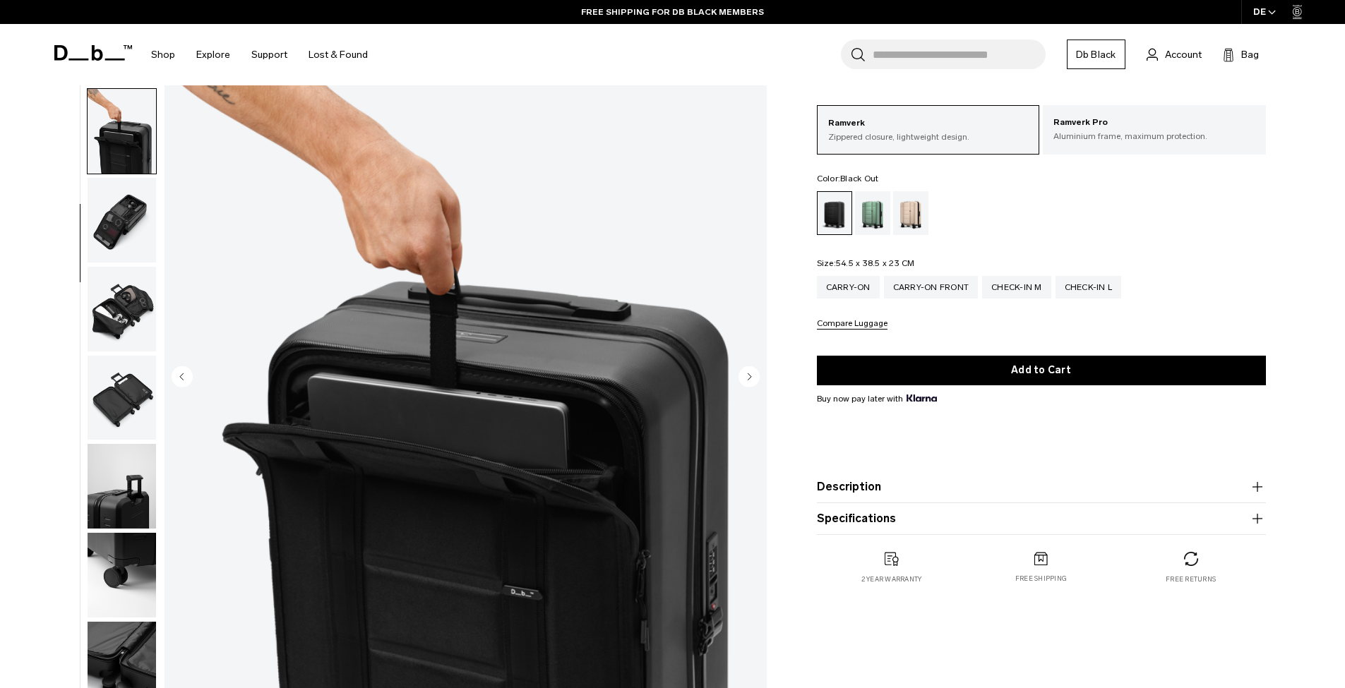
scroll to position [234, 0]
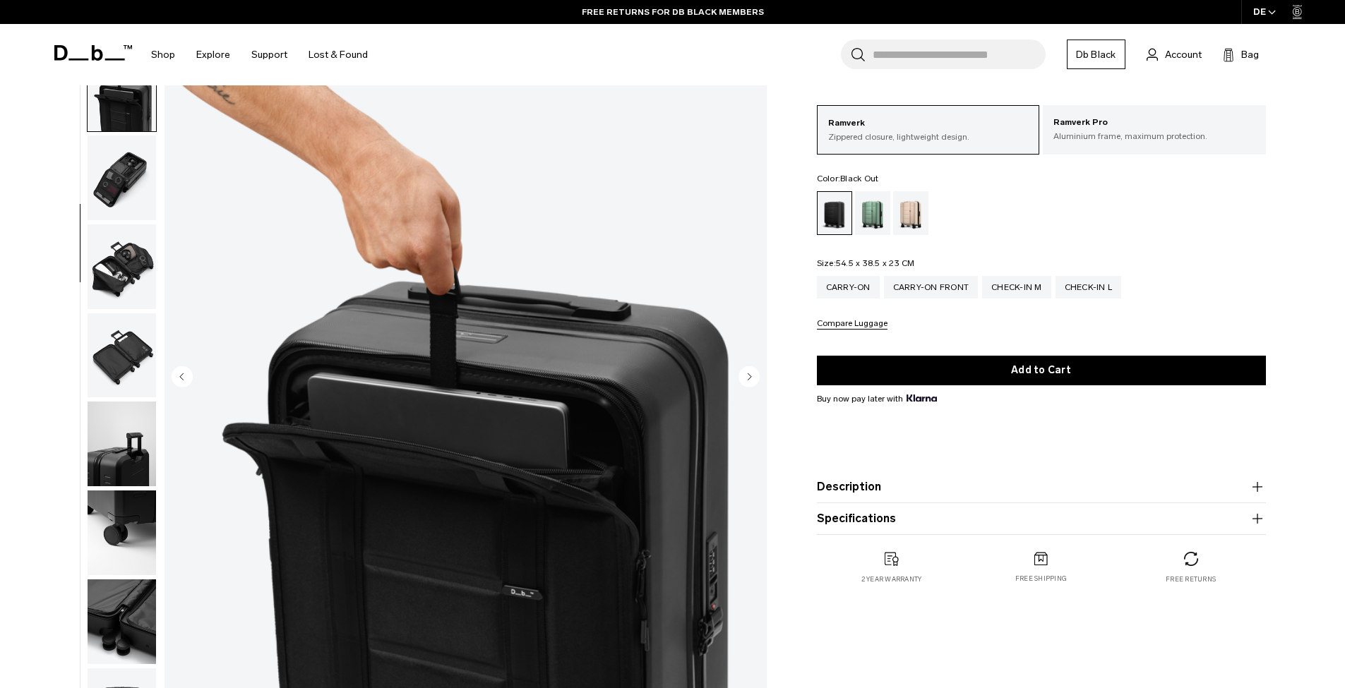
click at [752, 375] on circle "Next slide" at bounding box center [748, 376] width 21 height 21
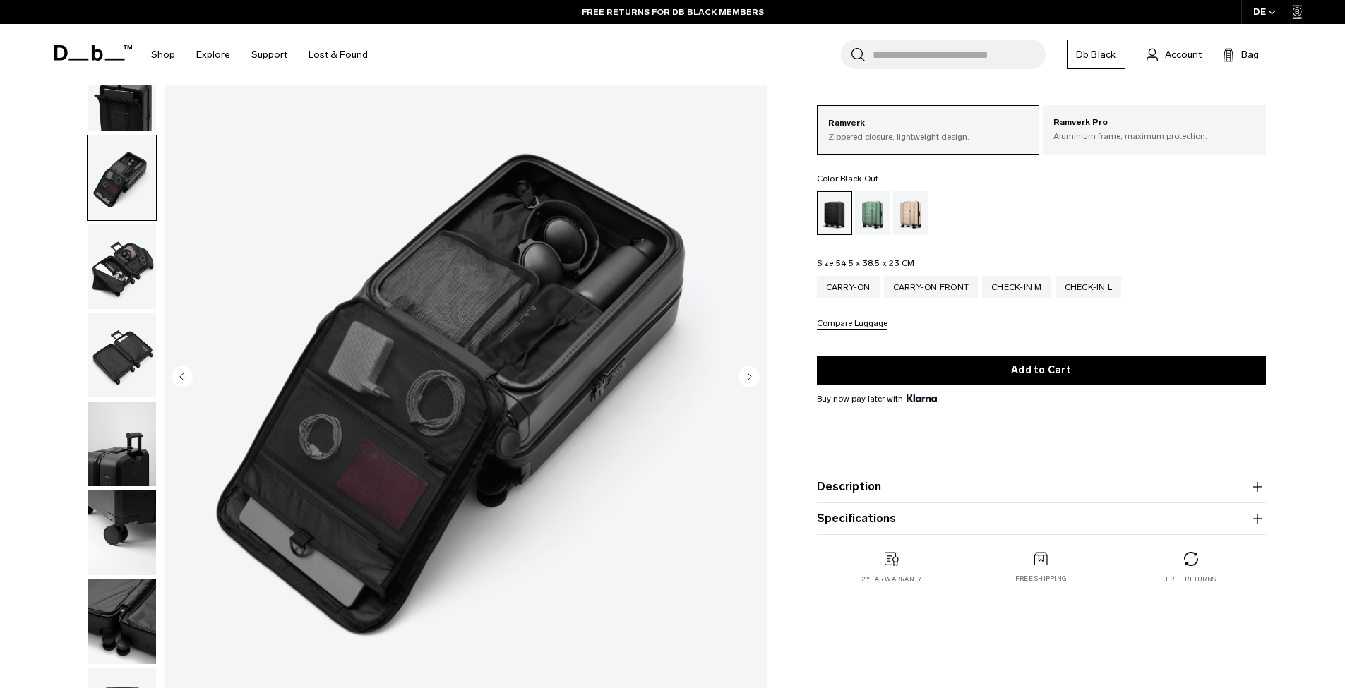
click at [752, 375] on circle "Next slide" at bounding box center [748, 376] width 21 height 21
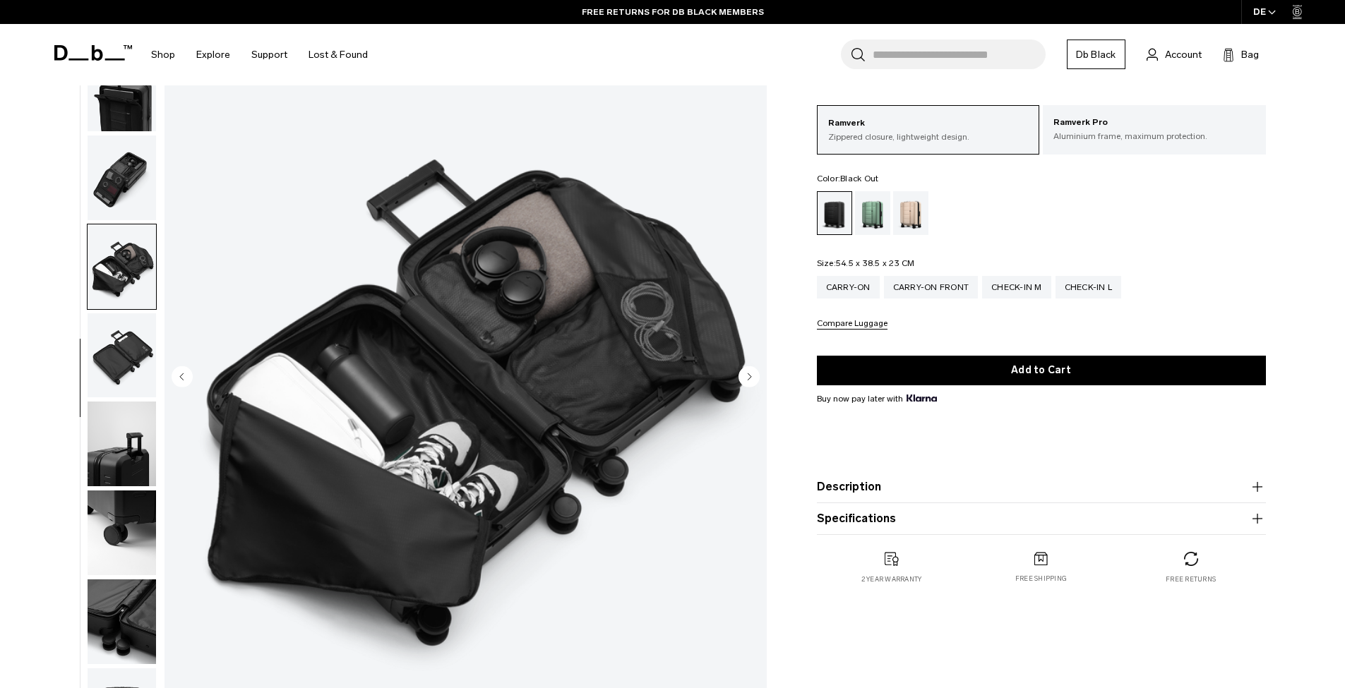
click at [752, 375] on circle "Next slide" at bounding box center [748, 376] width 21 height 21
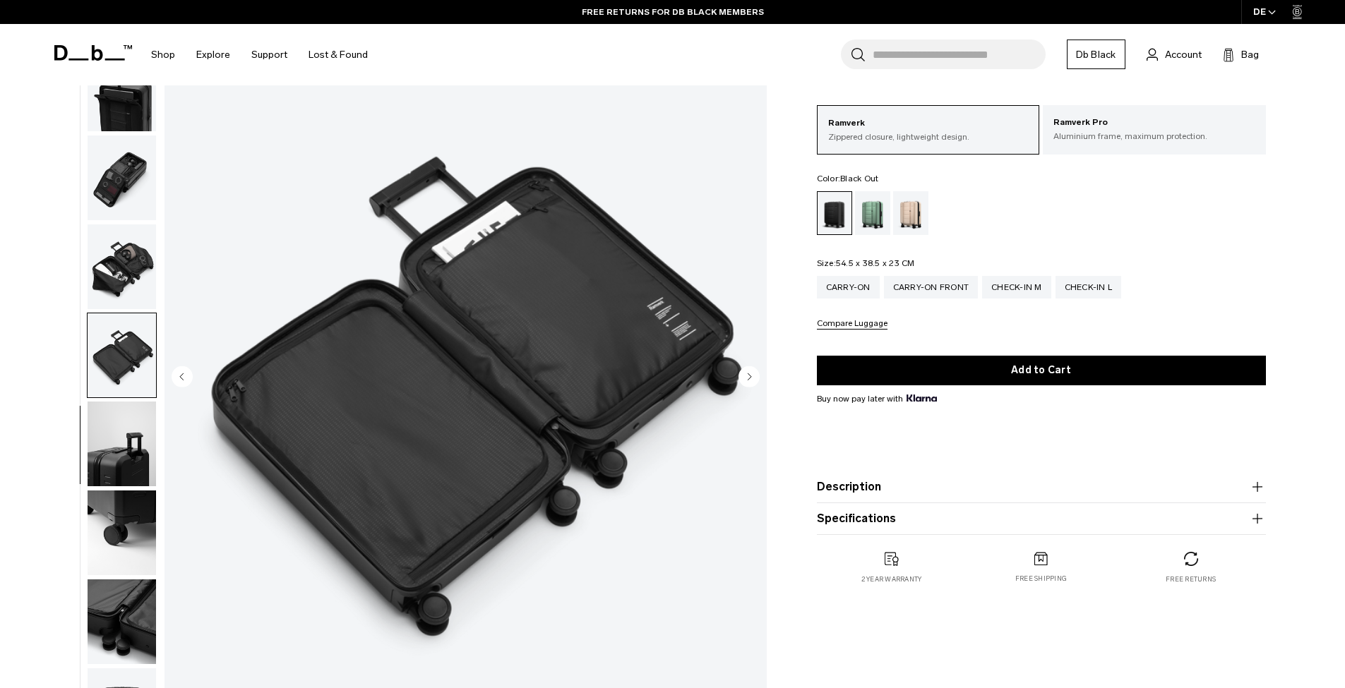
click at [752, 375] on circle "Next slide" at bounding box center [748, 376] width 21 height 21
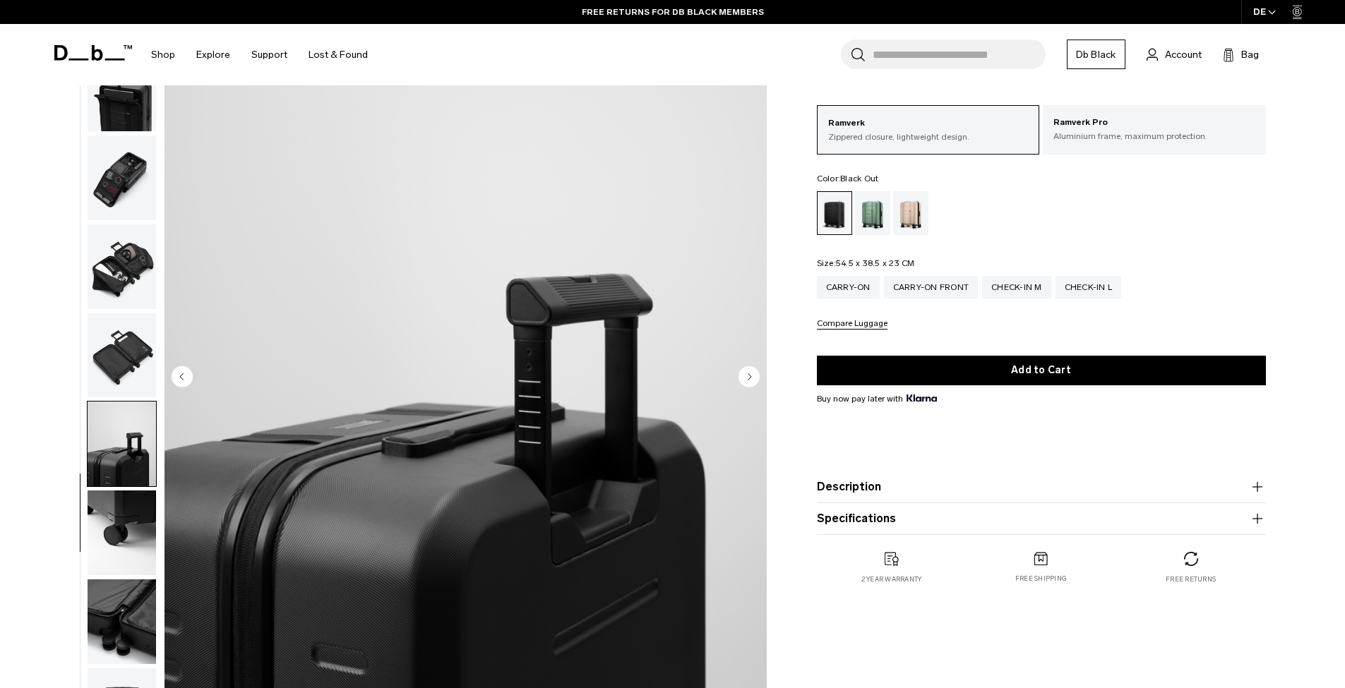
click at [752, 375] on circle "Next slide" at bounding box center [748, 376] width 21 height 21
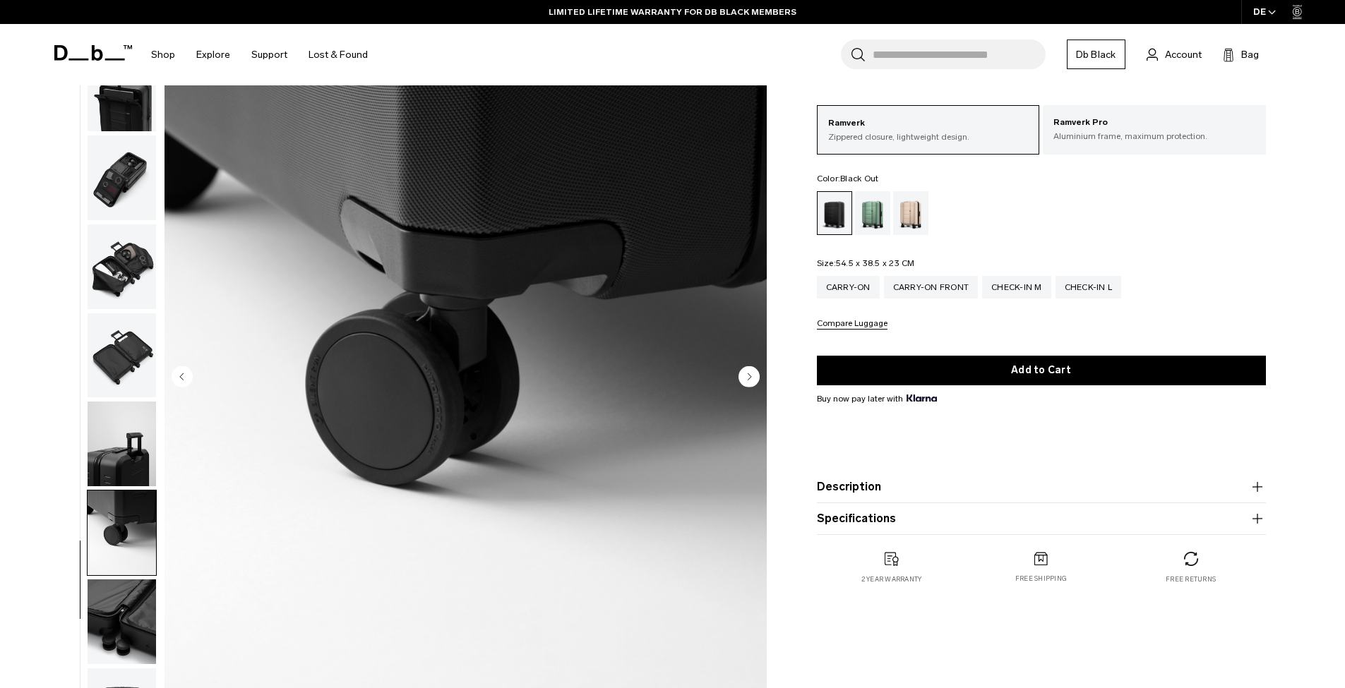
click at [752, 375] on circle "Next slide" at bounding box center [748, 376] width 21 height 21
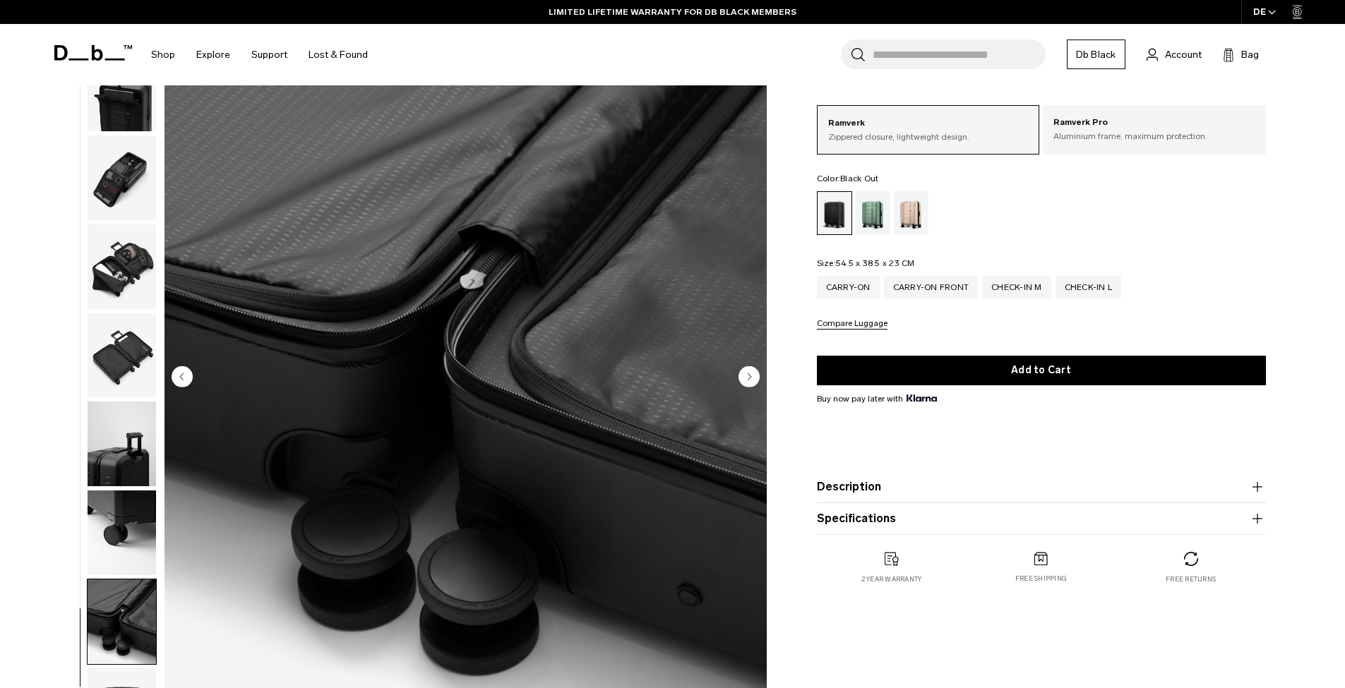
click at [752, 375] on circle "Next slide" at bounding box center [748, 376] width 21 height 21
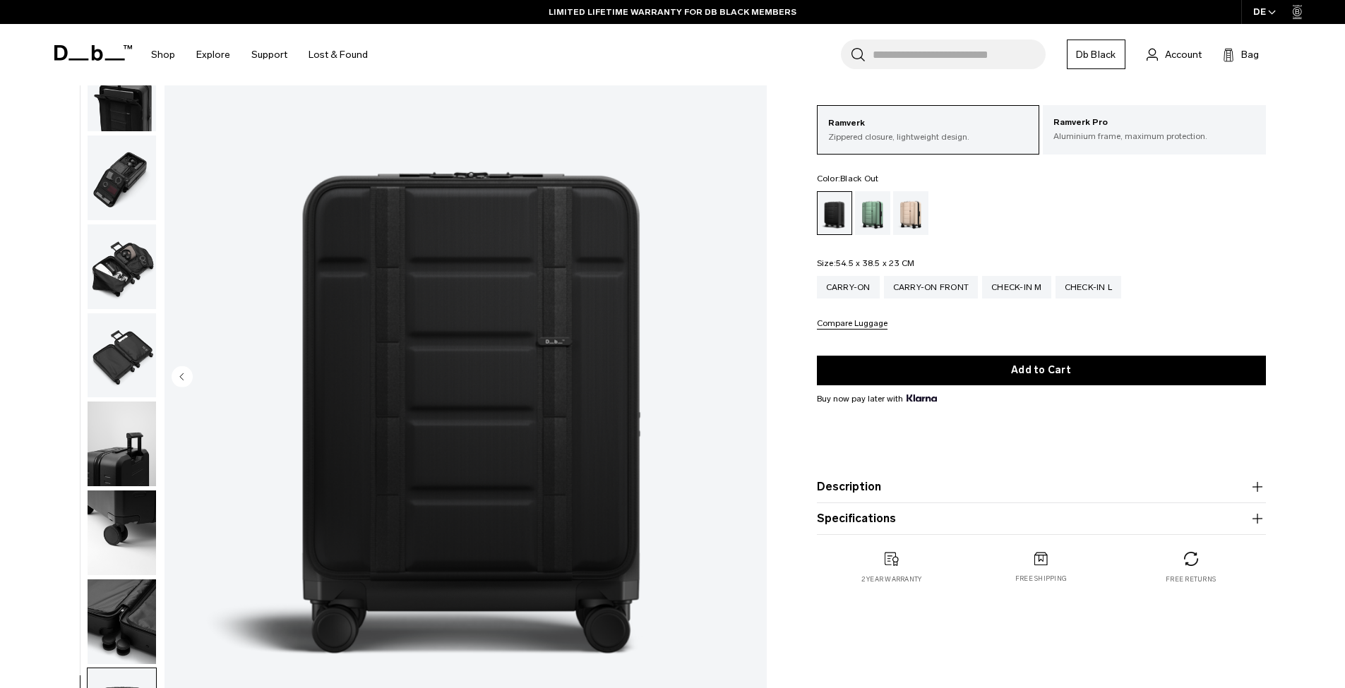
click at [752, 375] on img "11 / 11" at bounding box center [465, 378] width 602 height 752
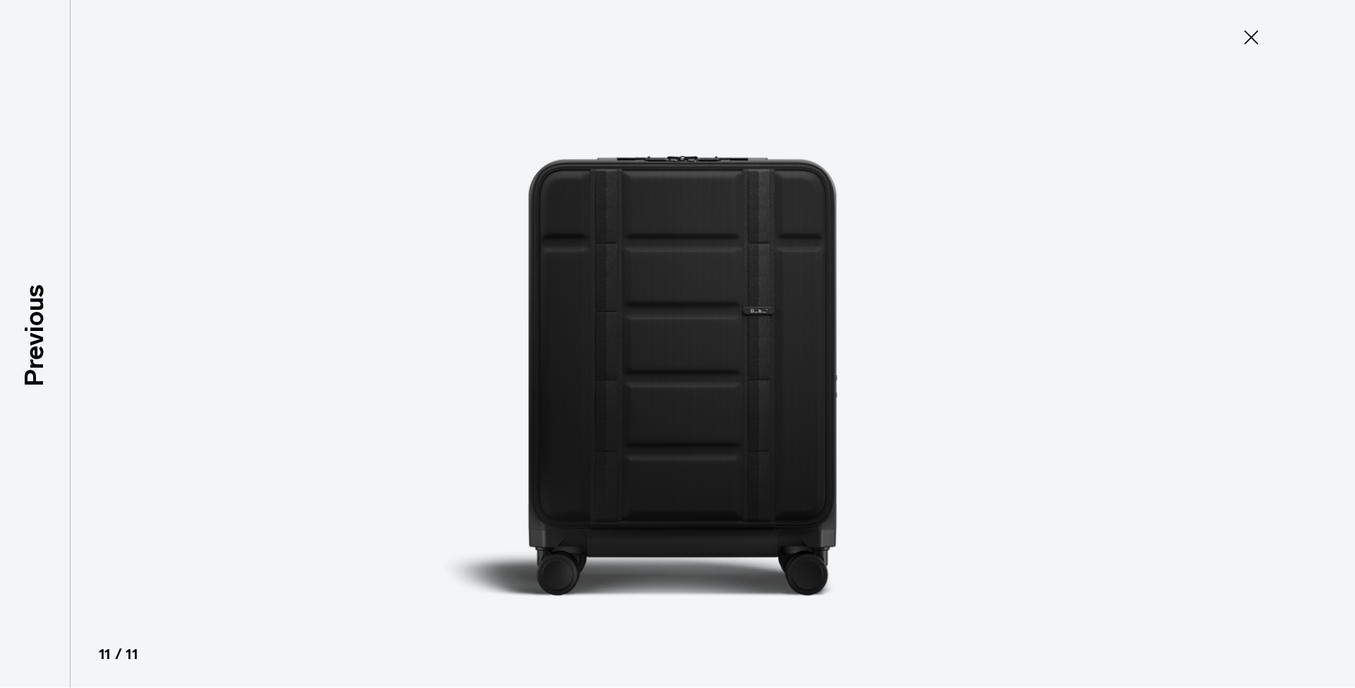
click at [1262, 30] on icon at bounding box center [1251, 37] width 23 height 23
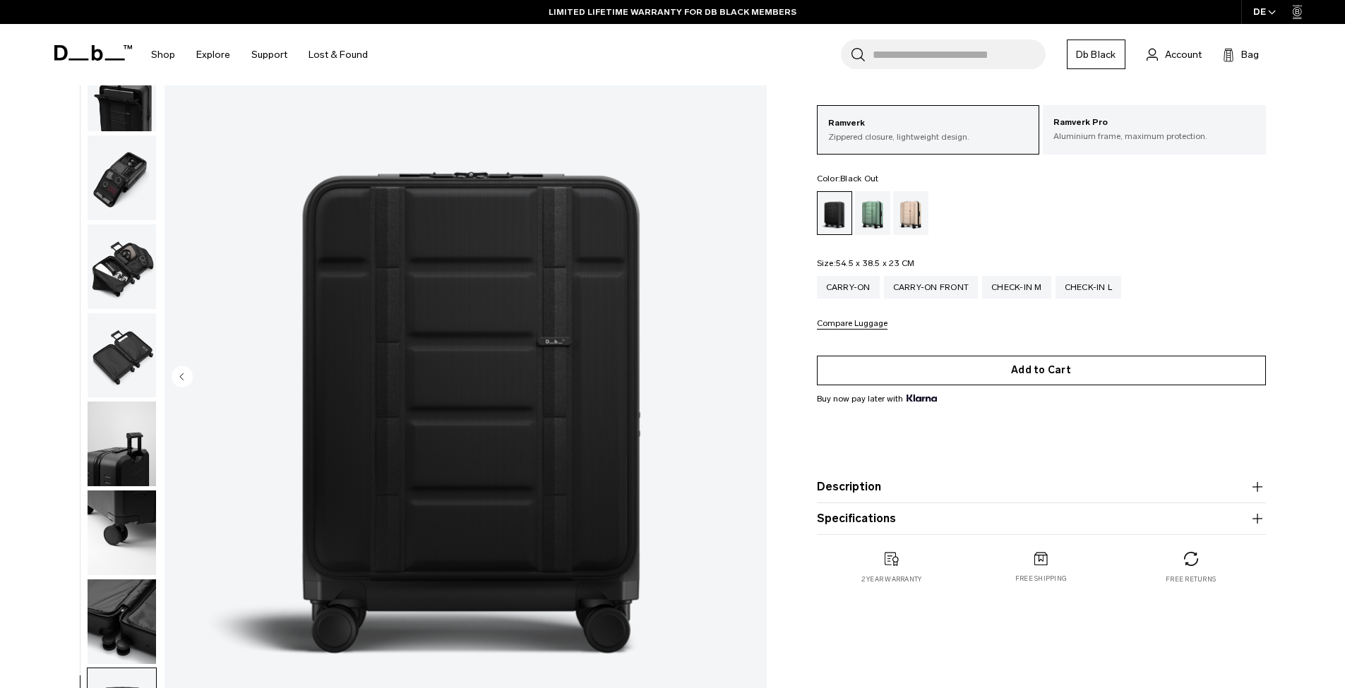
click at [1028, 382] on button "Add to Cart" at bounding box center [1041, 371] width 449 height 30
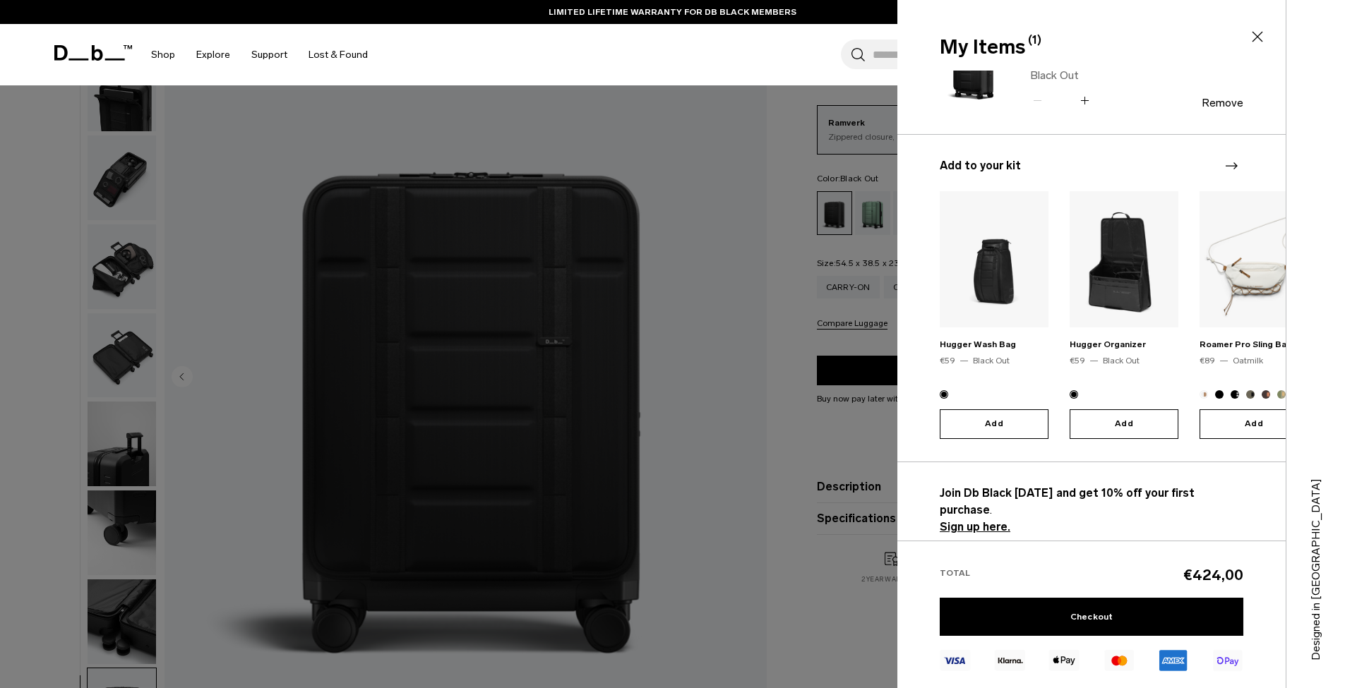
scroll to position [328, 0]
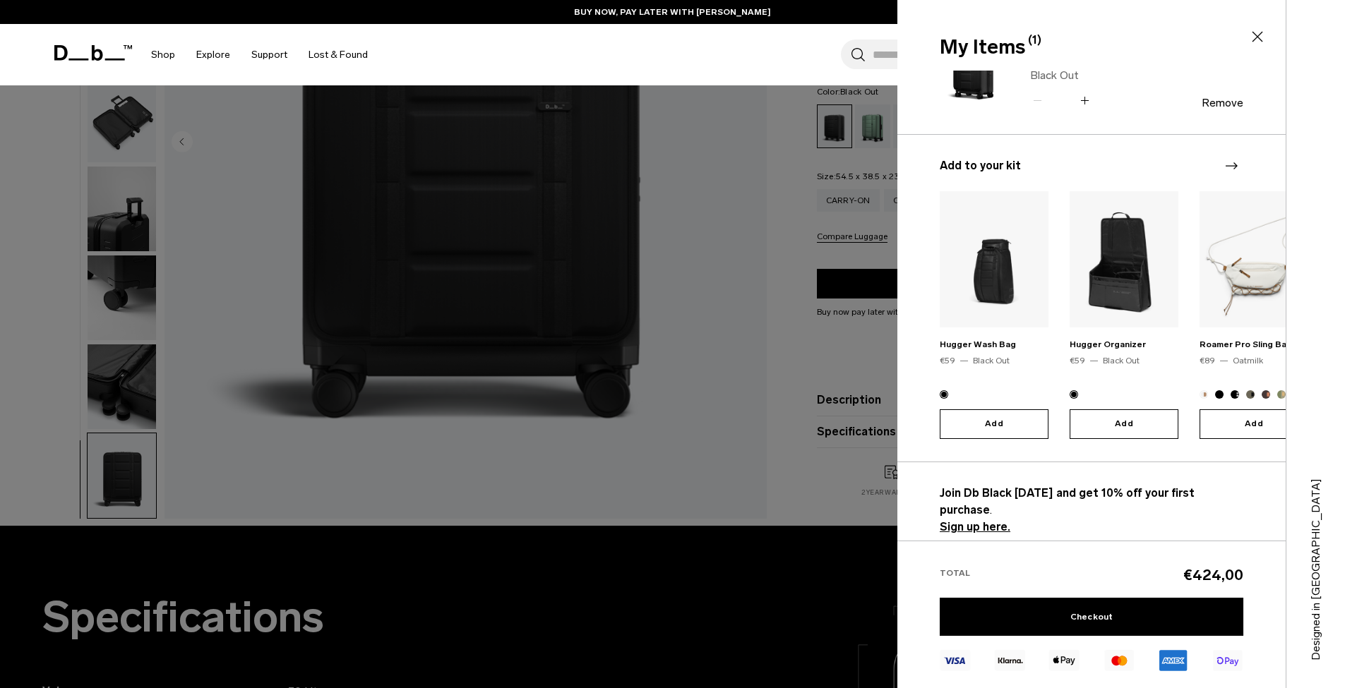
click at [1261, 38] on icon at bounding box center [1257, 36] width 17 height 17
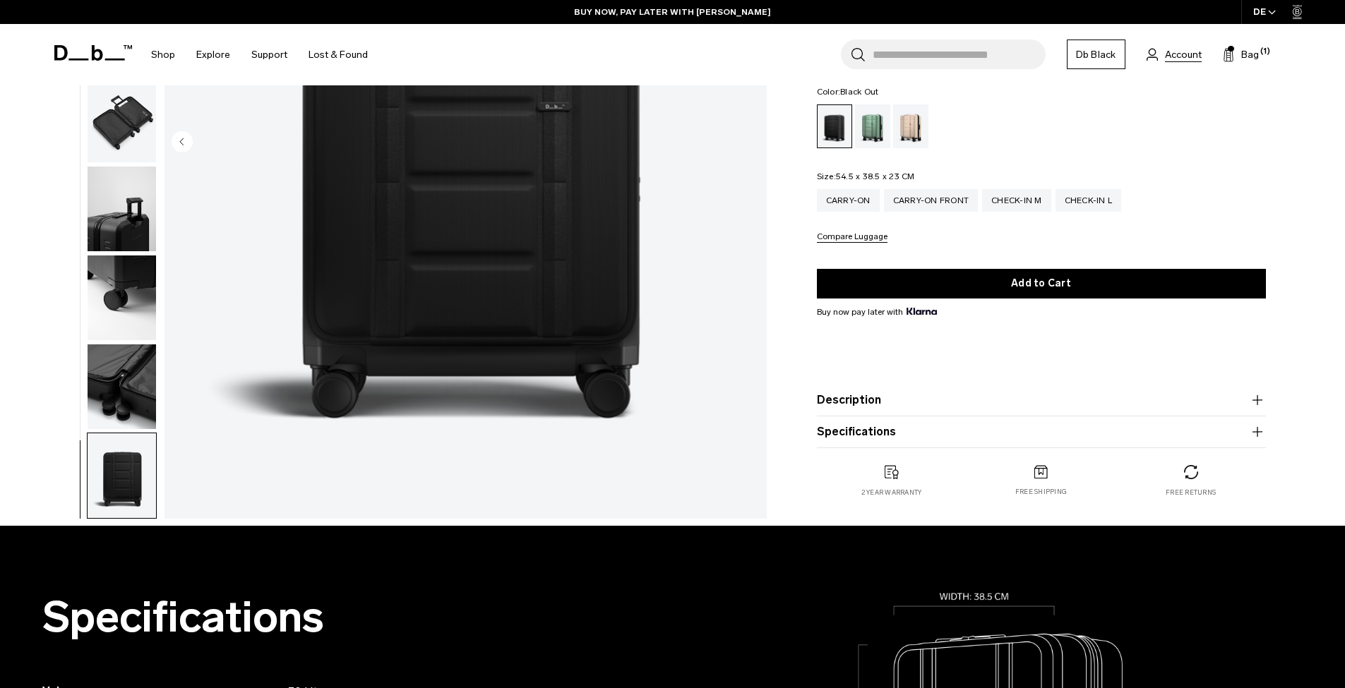
click at [1184, 54] on span "Account" at bounding box center [1183, 54] width 37 height 15
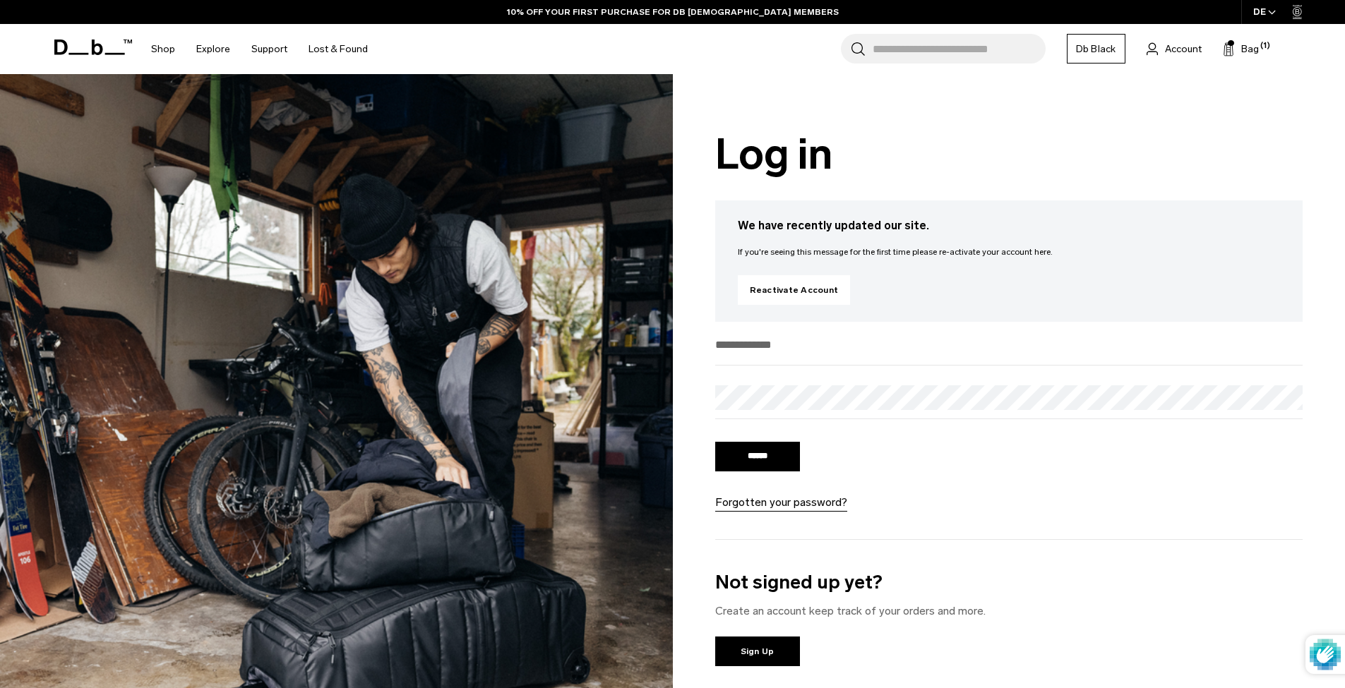
type input "**********"
click at [786, 464] on input "******" at bounding box center [757, 457] width 85 height 30
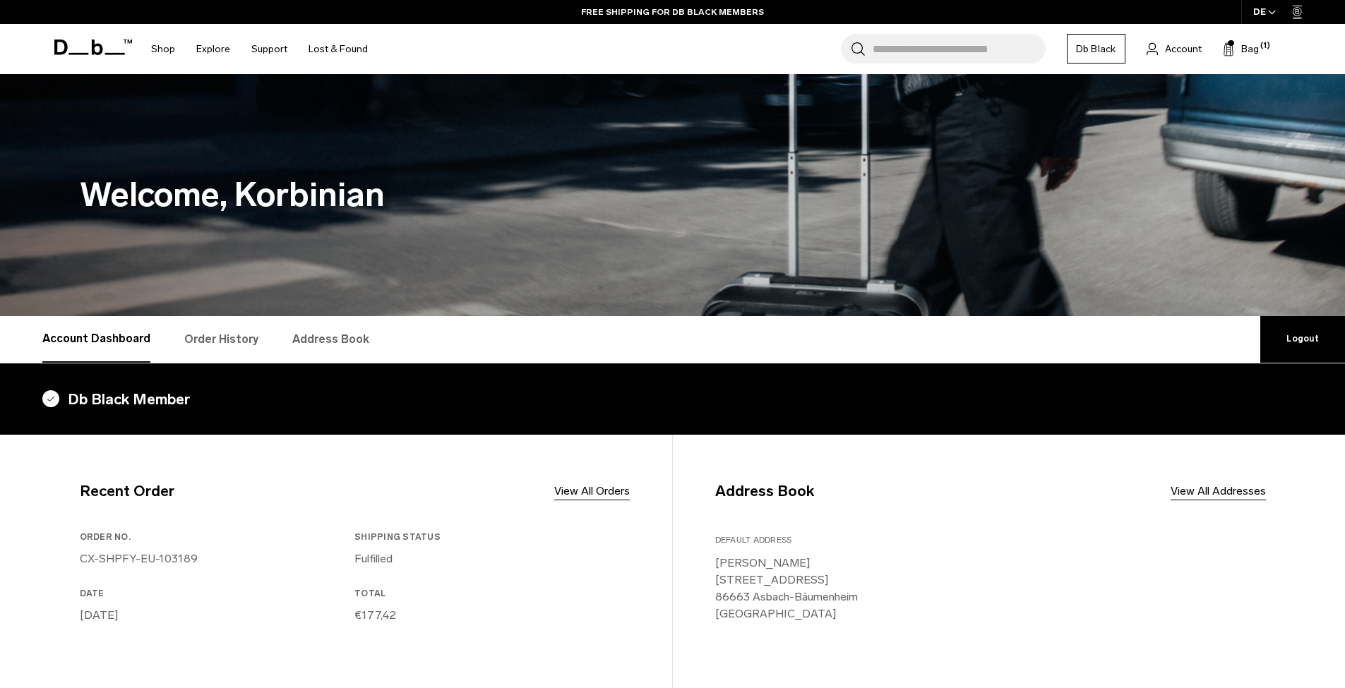
click at [1258, 52] on div "Search for Bags, Luggage... Search Close Trending Products All Products Hugger …" at bounding box center [837, 49] width 918 height 50
click at [1248, 51] on span "Bag" at bounding box center [1250, 49] width 18 height 15
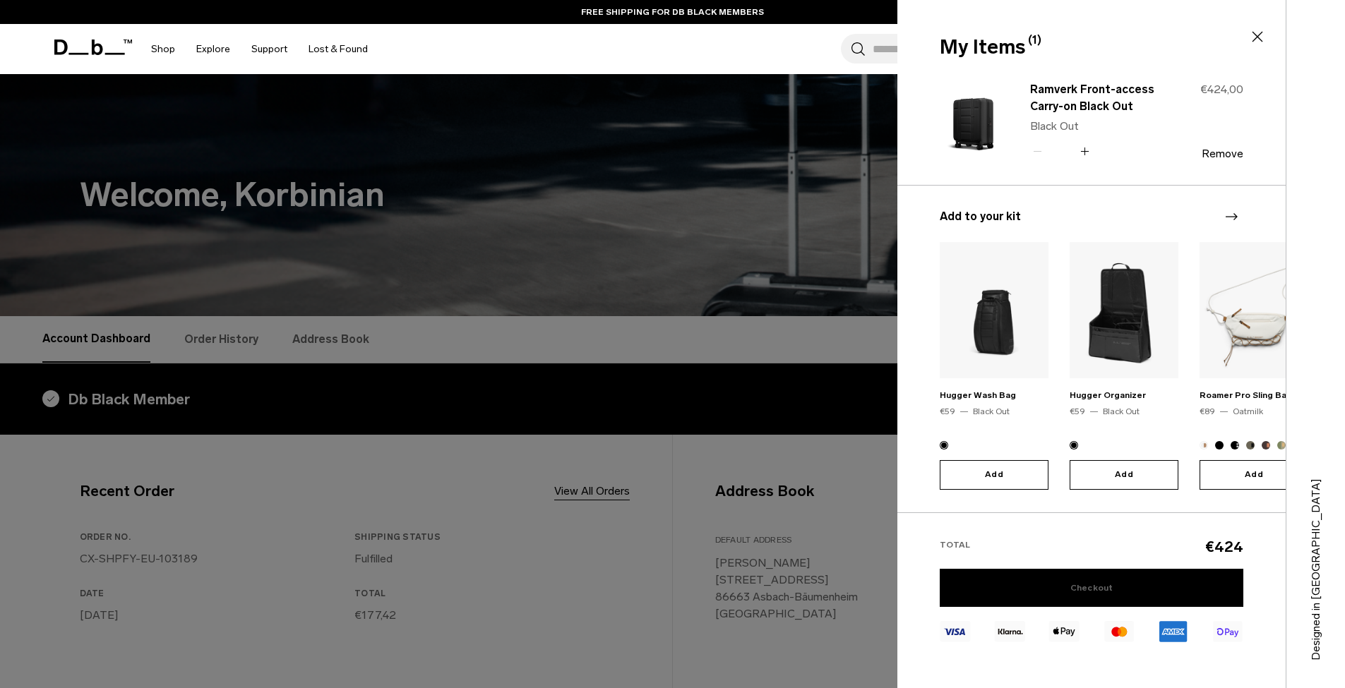
click at [1076, 595] on link "Checkout" at bounding box center [1090, 588] width 303 height 38
